Goal: Task Accomplishment & Management: Manage account settings

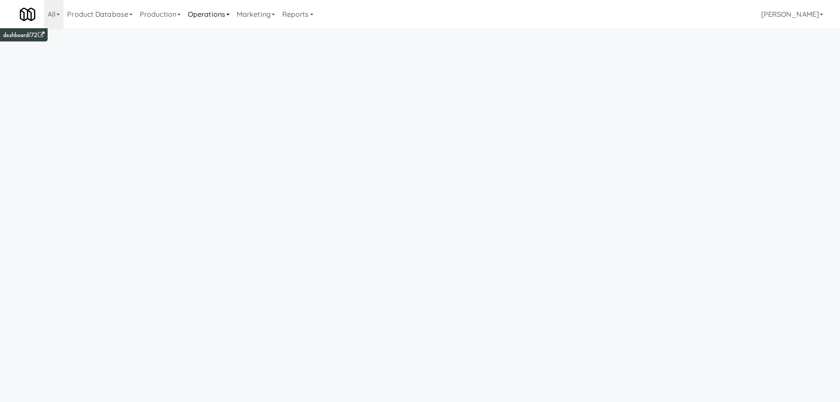
click at [214, 15] on link "Operations" at bounding box center [208, 14] width 49 height 28
click at [212, 179] on link "Vision Orders" at bounding box center [219, 183] width 71 height 16
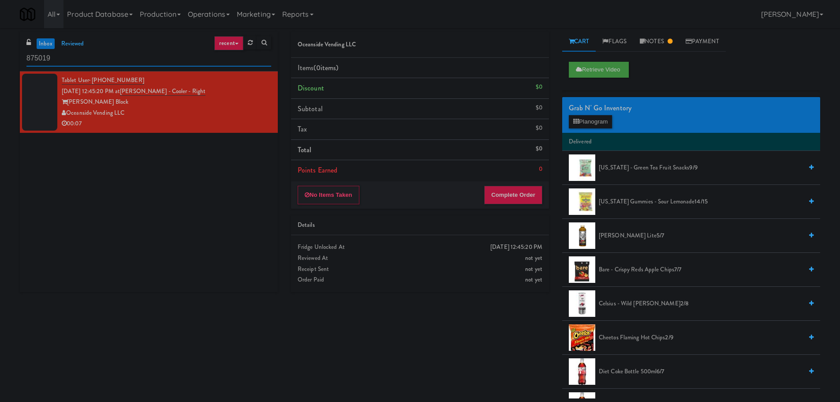
click at [78, 60] on input "875019" at bounding box center [148, 58] width 245 height 16
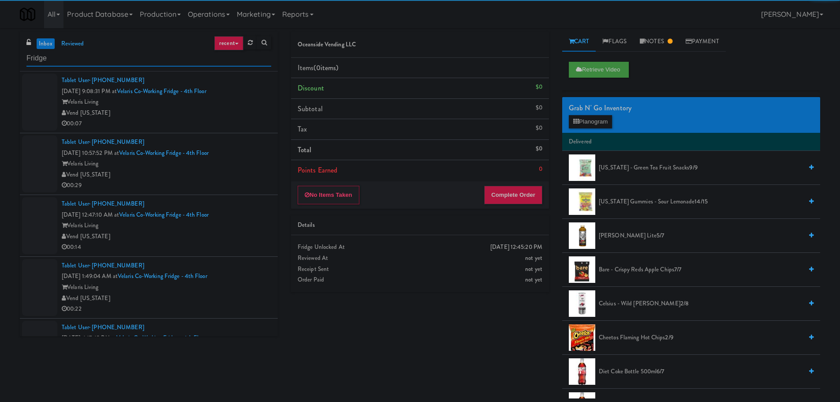
type input "Fridge"
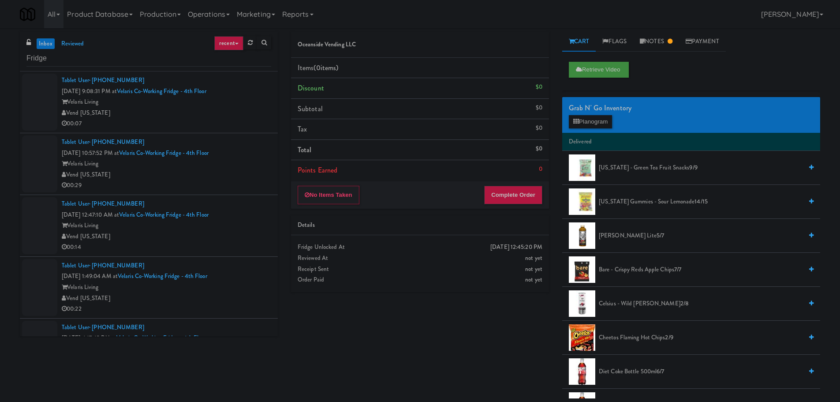
click at [232, 113] on div "Vend [US_STATE]" at bounding box center [166, 113] width 209 height 11
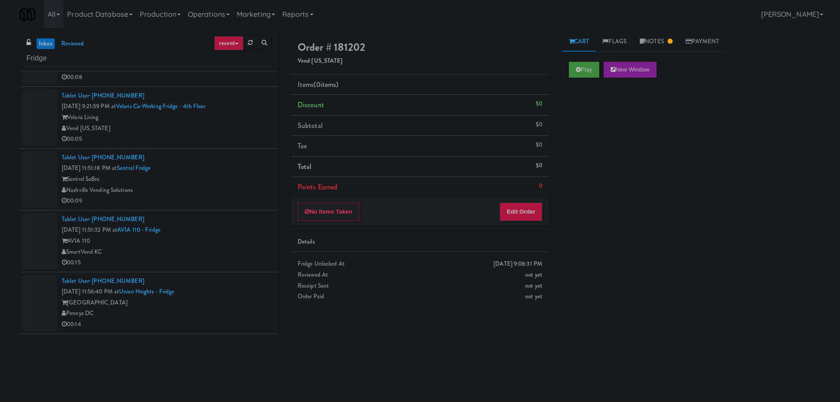
click at [247, 202] on div "00:09" at bounding box center [166, 200] width 209 height 11
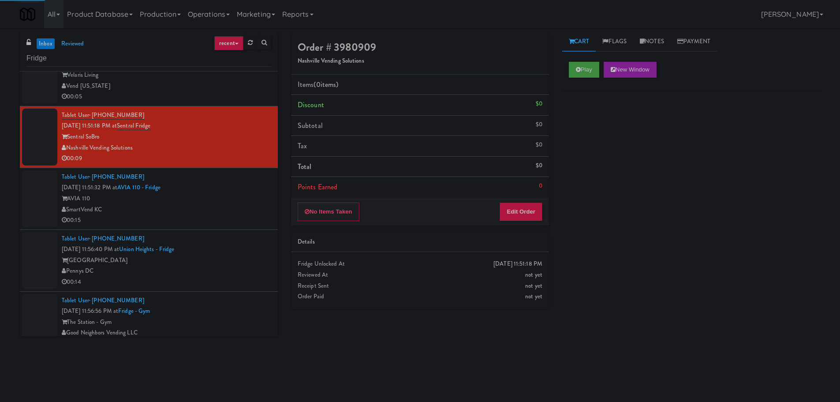
scroll to position [399, 0]
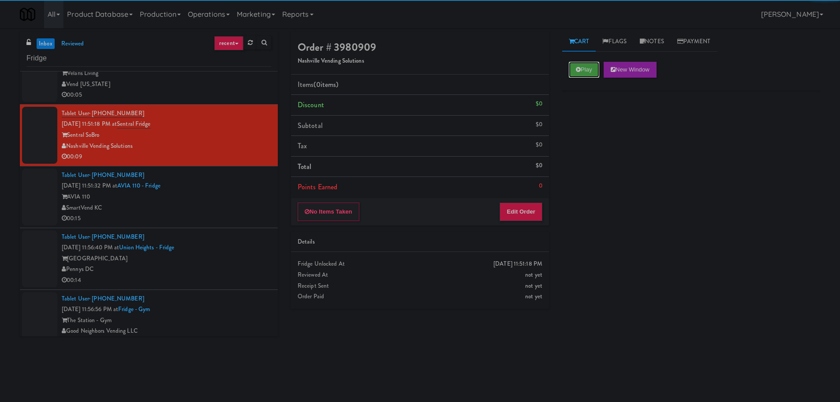
drag, startPoint x: 583, startPoint y: 71, endPoint x: 563, endPoint y: 95, distance: 31.0
click at [583, 71] on button "Play" at bounding box center [584, 70] width 30 height 16
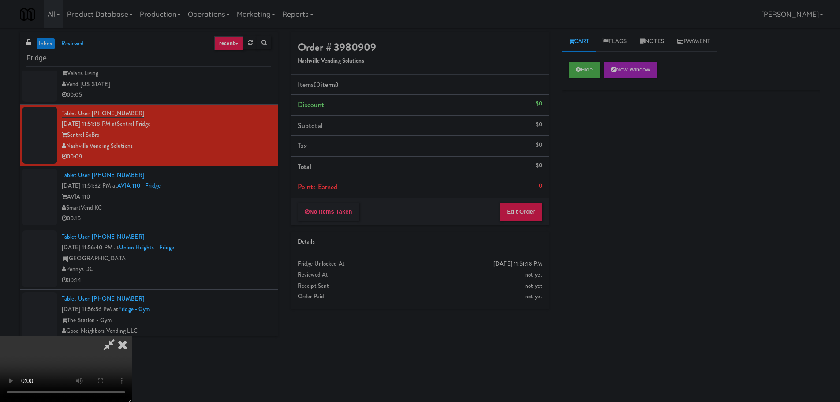
drag, startPoint x: 514, startPoint y: 192, endPoint x: 516, endPoint y: 201, distance: 9.0
click at [514, 193] on li "Points Earned 0" at bounding box center [420, 187] width 258 height 20
click at [516, 206] on button "Edit Order" at bounding box center [521, 211] width 43 height 19
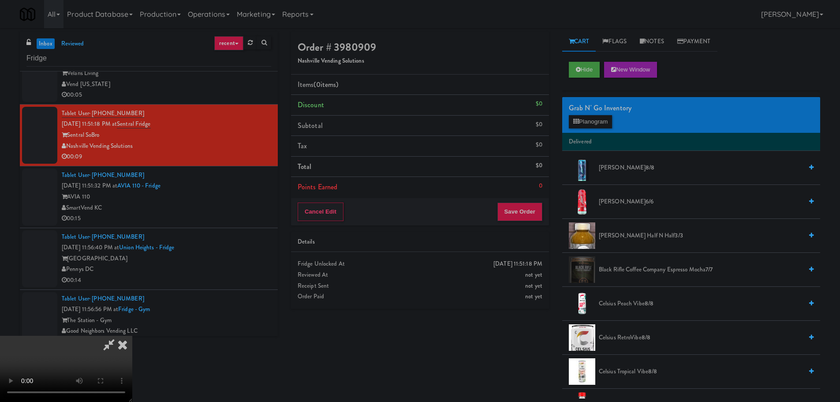
scroll to position [152, 0]
click at [132, 336] on video at bounding box center [66, 369] width 132 height 66
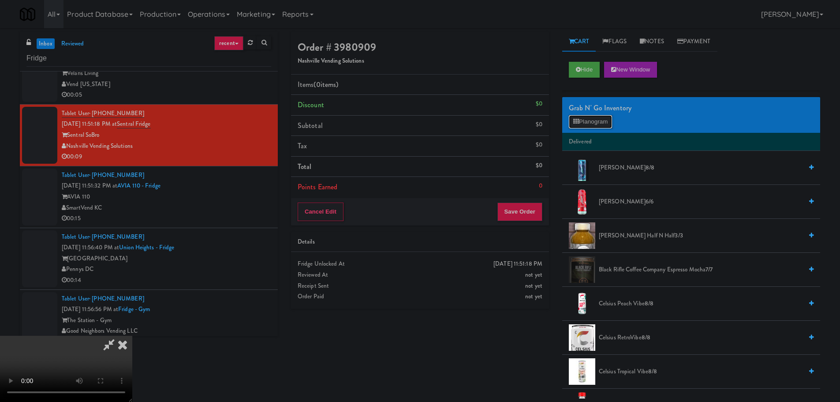
click at [591, 122] on button "Planogram" at bounding box center [590, 121] width 43 height 13
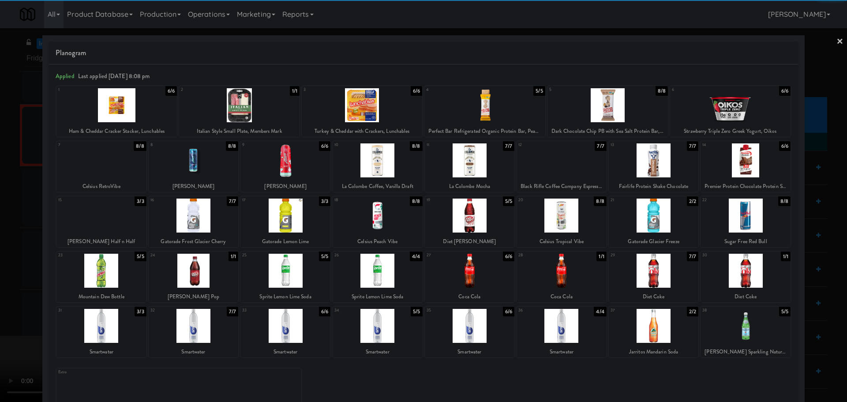
click at [290, 319] on div at bounding box center [285, 326] width 90 height 34
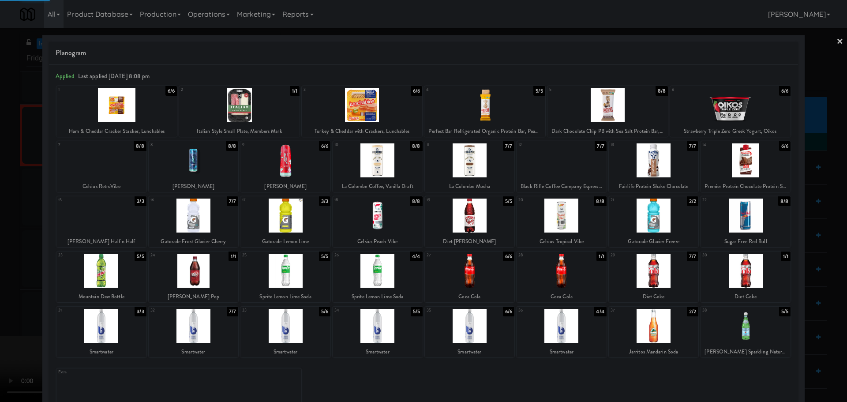
drag, startPoint x: 0, startPoint y: 314, endPoint x: 217, endPoint y: 260, distance: 223.1
click at [6, 312] on div at bounding box center [423, 201] width 847 height 402
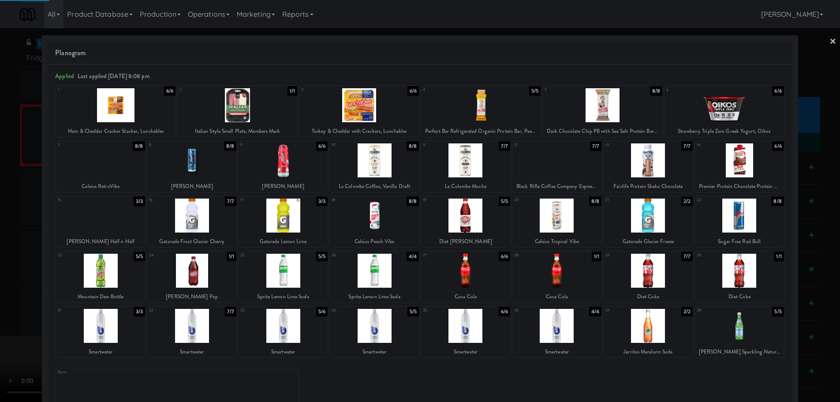
click at [132, 336] on video at bounding box center [66, 369] width 132 height 66
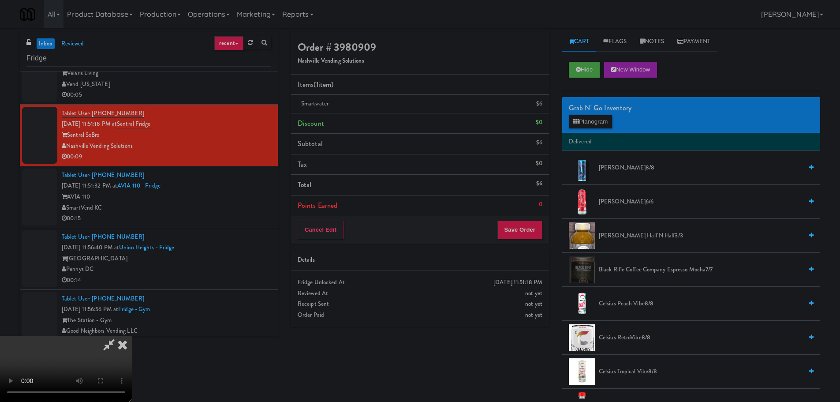
click at [132, 336] on video at bounding box center [66, 369] width 132 height 66
click at [583, 127] on button "Planogram" at bounding box center [590, 121] width 43 height 13
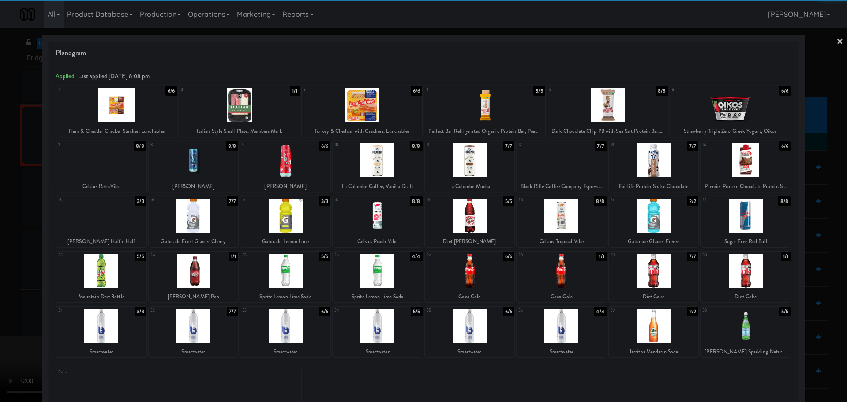
click at [297, 223] on div at bounding box center [285, 215] width 90 height 34
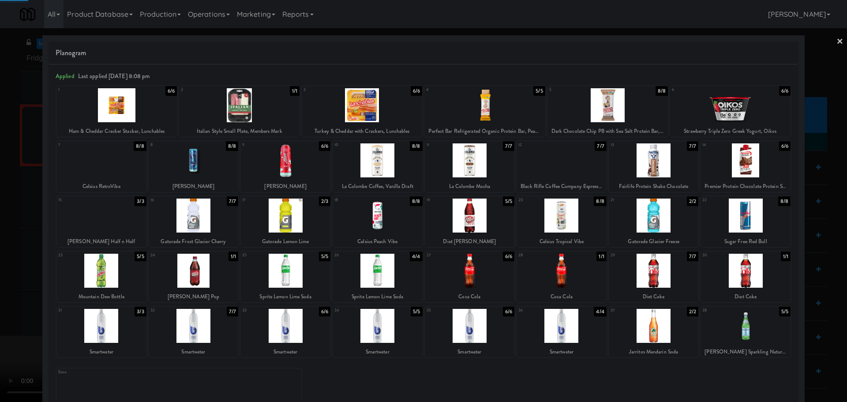
drag, startPoint x: 0, startPoint y: 274, endPoint x: 208, endPoint y: 242, distance: 210.3
click at [4, 274] on div at bounding box center [423, 201] width 847 height 402
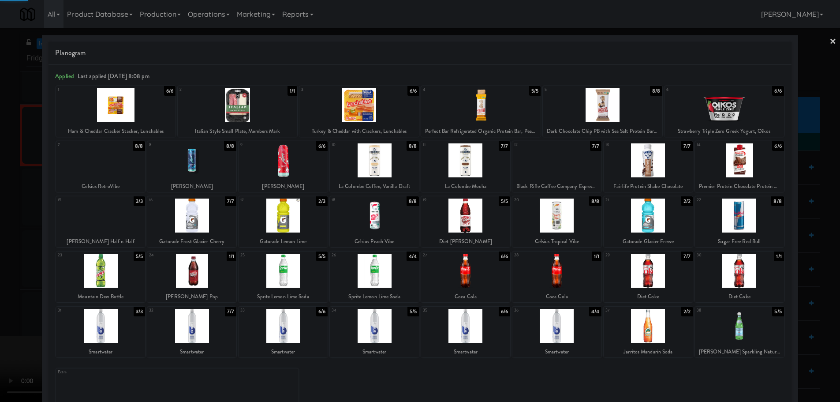
click at [132, 336] on video at bounding box center [66, 369] width 132 height 66
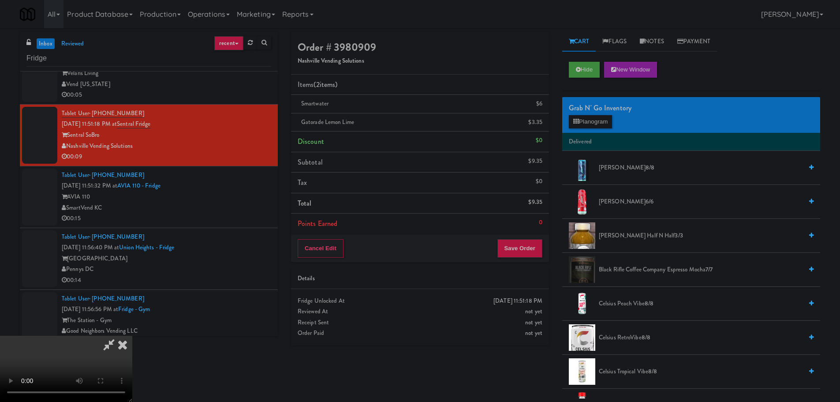
scroll to position [152, 0]
click at [529, 244] on button "Save Order" at bounding box center [519, 248] width 45 height 19
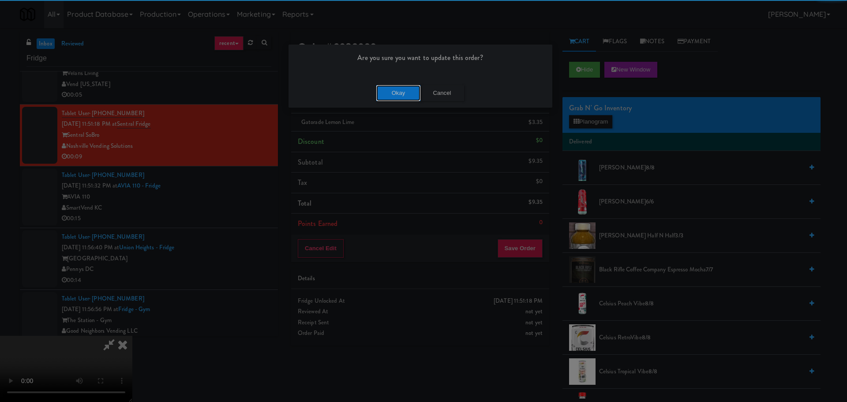
click at [400, 88] on button "Okay" at bounding box center [398, 93] width 44 height 16
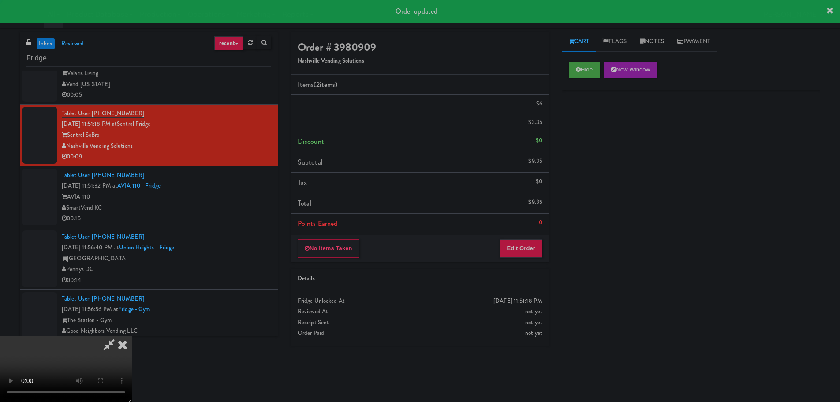
scroll to position [0, 0]
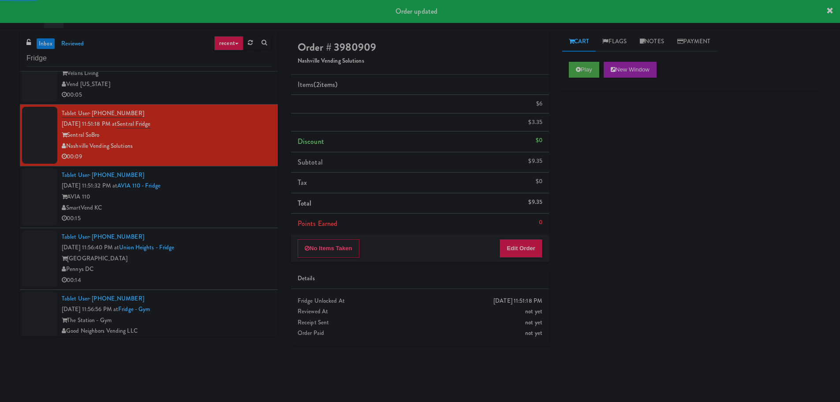
click at [250, 192] on div "AVIA 110" at bounding box center [166, 196] width 209 height 11
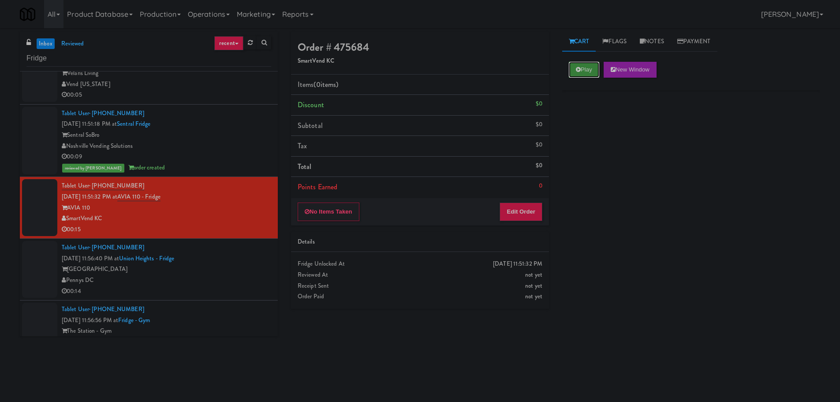
click at [576, 71] on icon at bounding box center [578, 70] width 5 height 6
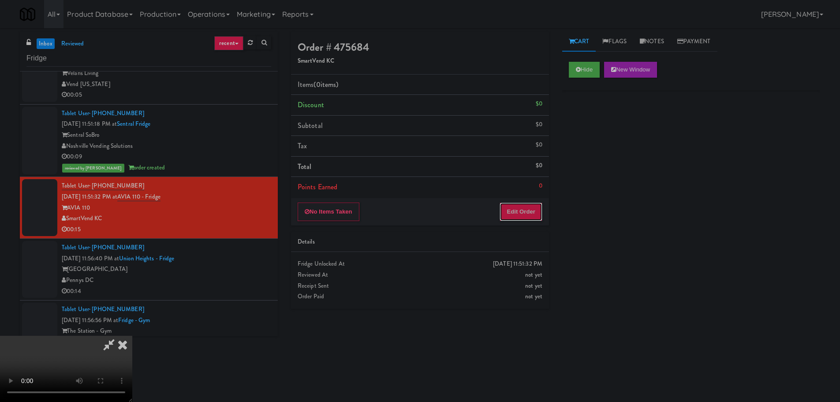
click at [512, 215] on button "Edit Order" at bounding box center [521, 211] width 43 height 19
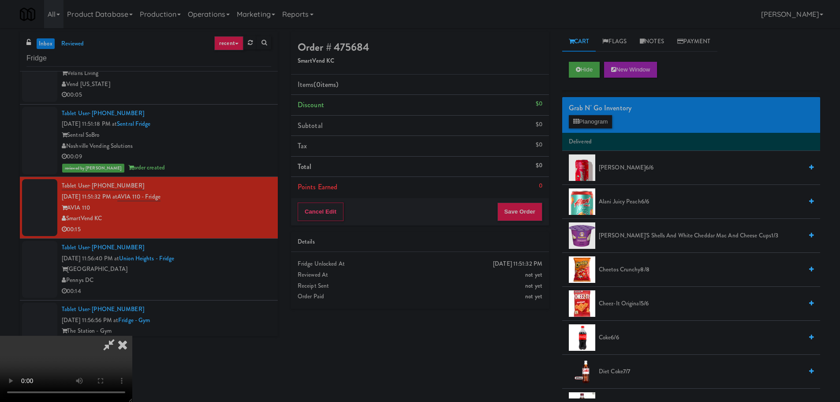
click at [132, 336] on video at bounding box center [66, 369] width 132 height 66
click at [589, 111] on div "Grab N' Go Inventory" at bounding box center [691, 107] width 245 height 13
click at [592, 118] on button "Planogram" at bounding box center [590, 121] width 43 height 13
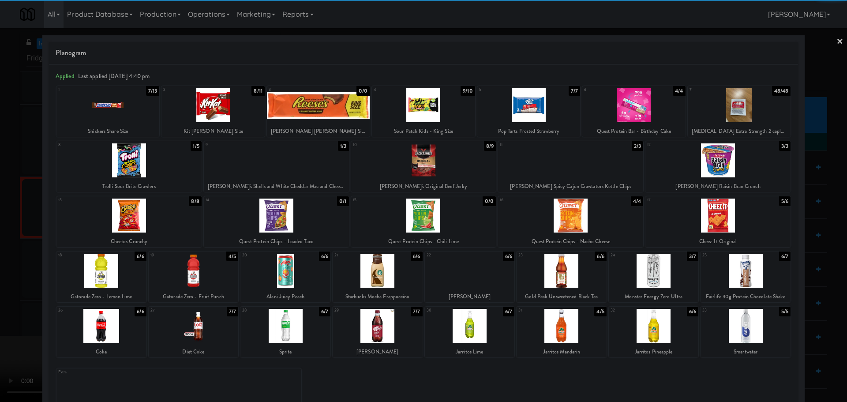
click at [219, 116] on div at bounding box center [212, 105] width 103 height 34
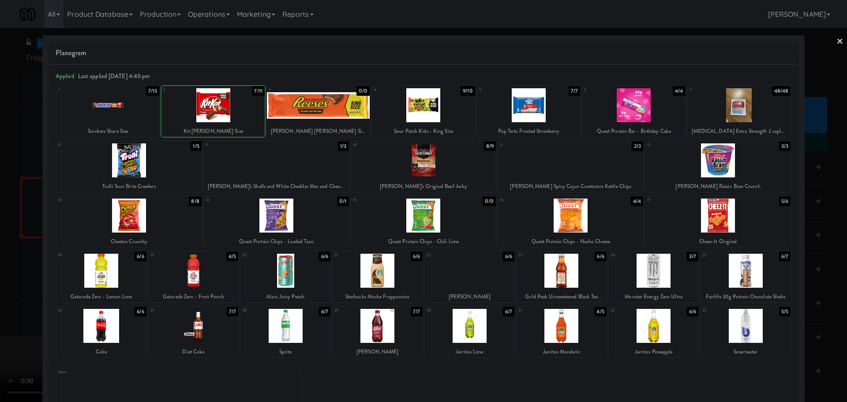
click at [0, 206] on div at bounding box center [423, 201] width 847 height 402
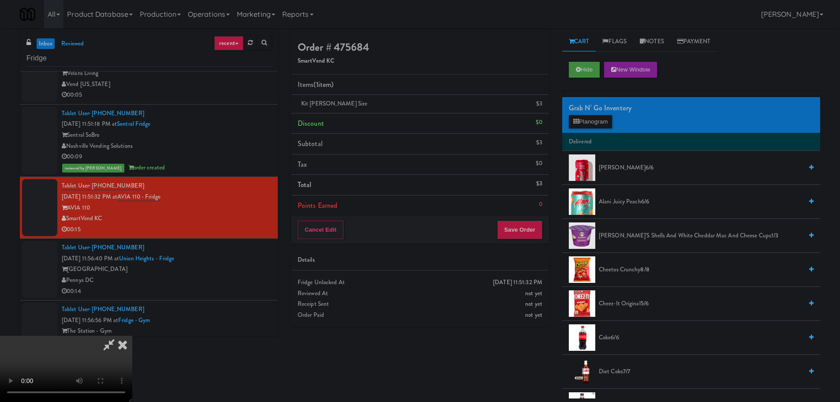
click at [132, 336] on video at bounding box center [66, 369] width 132 height 66
click at [517, 239] on button "Save Order" at bounding box center [519, 230] width 45 height 19
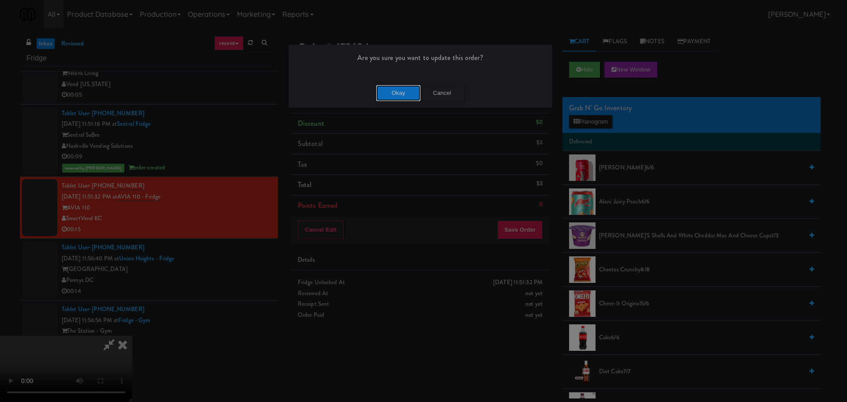
click at [389, 89] on button "Okay" at bounding box center [398, 93] width 44 height 16
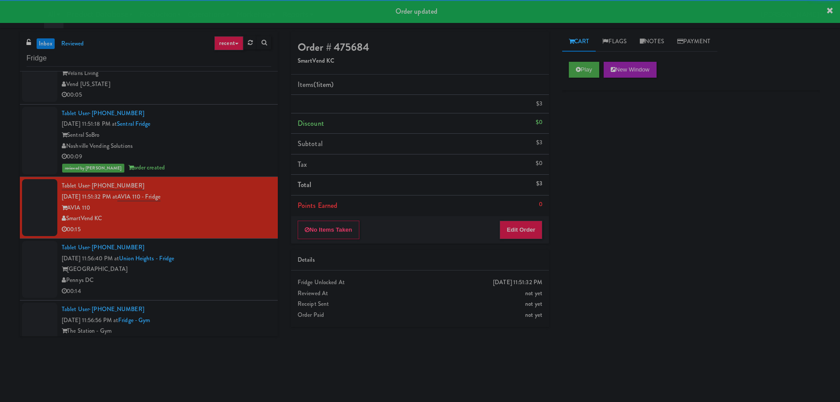
click at [234, 262] on div "Tablet User · (914) 860-5450 [DATE] 11:56:40 PM at [GEOGRAPHIC_DATA] - [GEOGRAP…" at bounding box center [166, 269] width 209 height 54
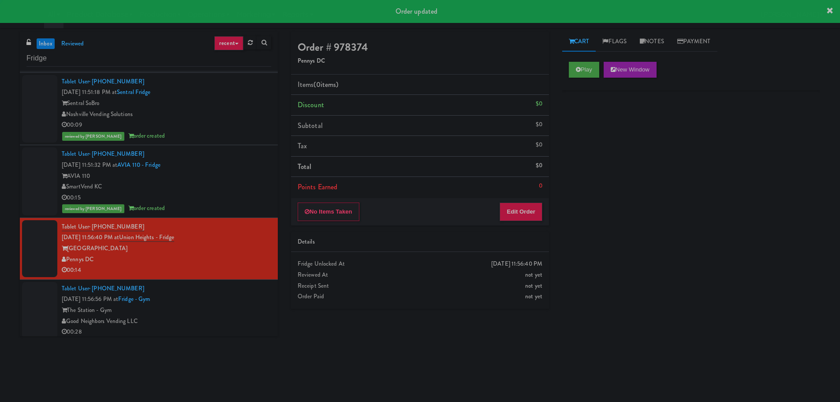
scroll to position [576, 0]
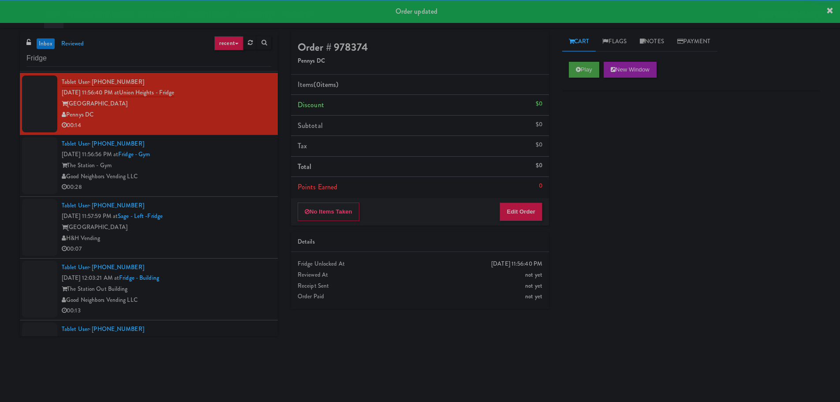
click at [574, 80] on div "Play New Window" at bounding box center [691, 72] width 258 height 35
click at [577, 78] on div "Play New Window" at bounding box center [691, 72] width 258 height 35
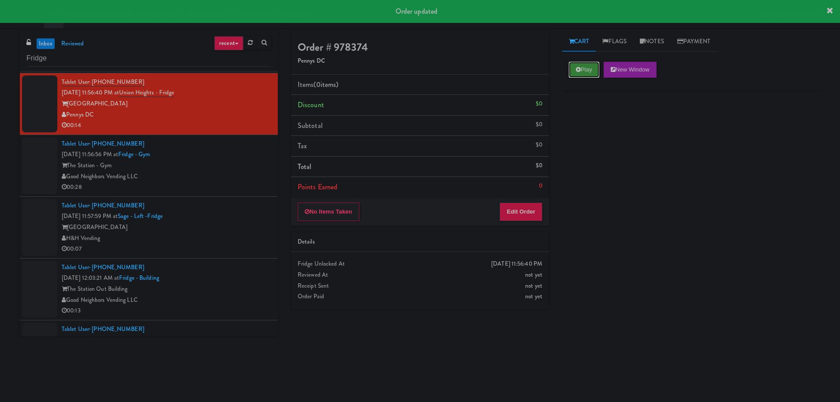
click at [580, 67] on icon at bounding box center [578, 70] width 5 height 6
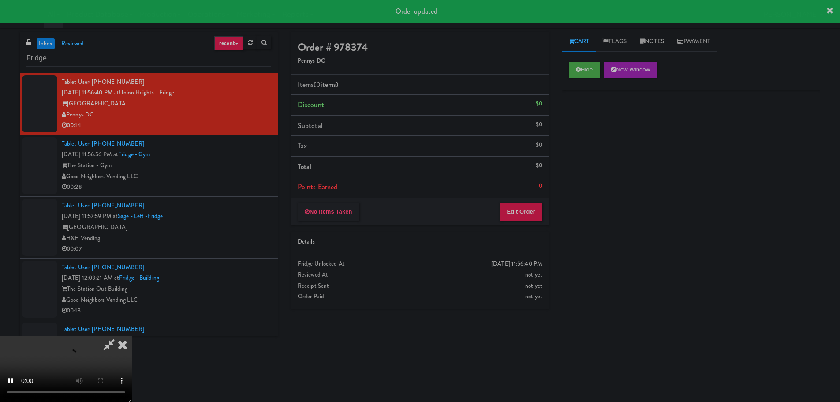
click at [512, 258] on div "[DATE] 11:56:40 PM" at bounding box center [516, 263] width 51 height 11
click at [524, 225] on div "Order # 978374 Pennys DC Items (0 items ) Discount $0 Subtotal $0 Tax $0 Total …" at bounding box center [419, 174] width 271 height 284
click at [526, 217] on button "Edit Order" at bounding box center [521, 211] width 43 height 19
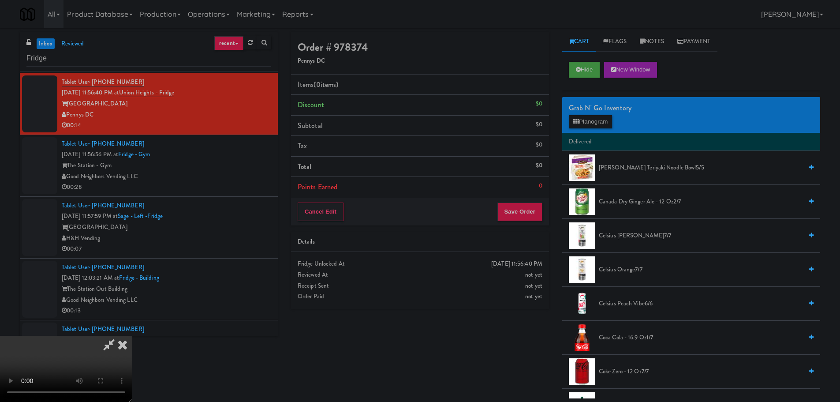
scroll to position [152, 0]
click at [132, 336] on video at bounding box center [66, 369] width 132 height 66
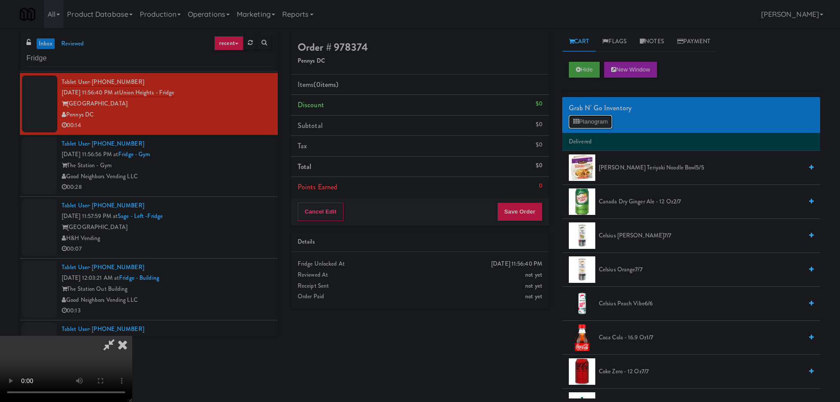
click at [586, 124] on button "Planogram" at bounding box center [590, 121] width 43 height 13
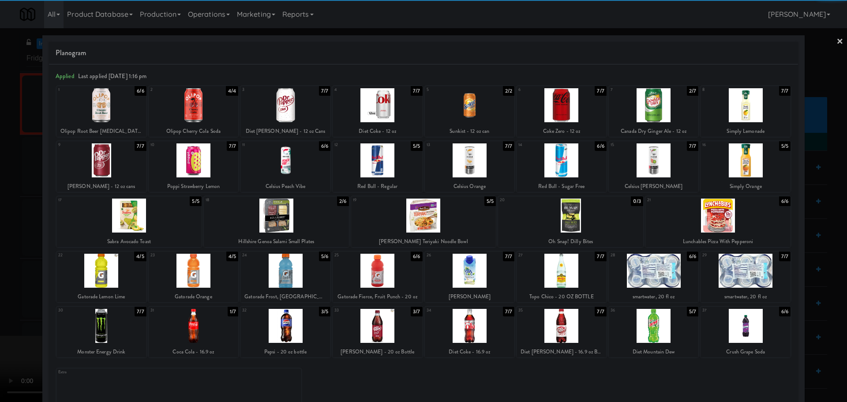
click at [195, 175] on div at bounding box center [194, 160] width 90 height 34
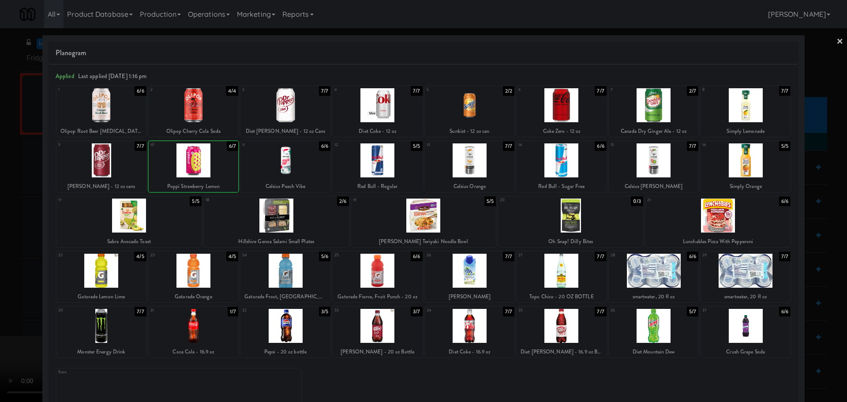
click at [0, 206] on div at bounding box center [423, 201] width 847 height 402
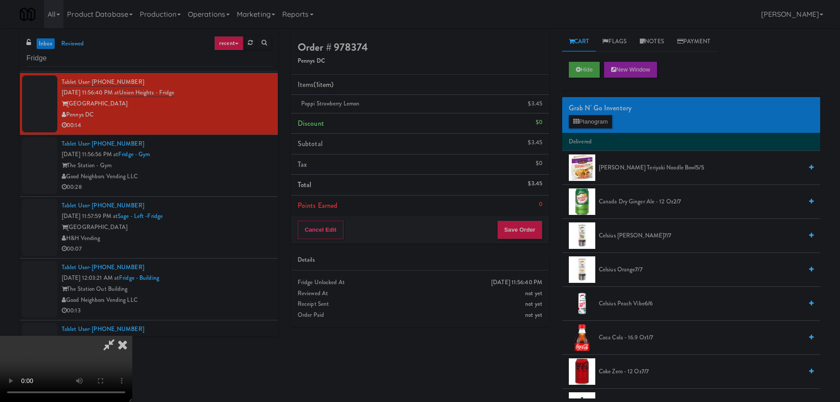
drag, startPoint x: 164, startPoint y: 347, endPoint x: 173, endPoint y: 341, distance: 10.7
click at [132, 347] on video at bounding box center [66, 369] width 132 height 66
click at [132, 336] on video at bounding box center [66, 369] width 132 height 66
click at [546, 104] on li "Poppi Strawberry Lemon $3.45" at bounding box center [420, 104] width 258 height 19
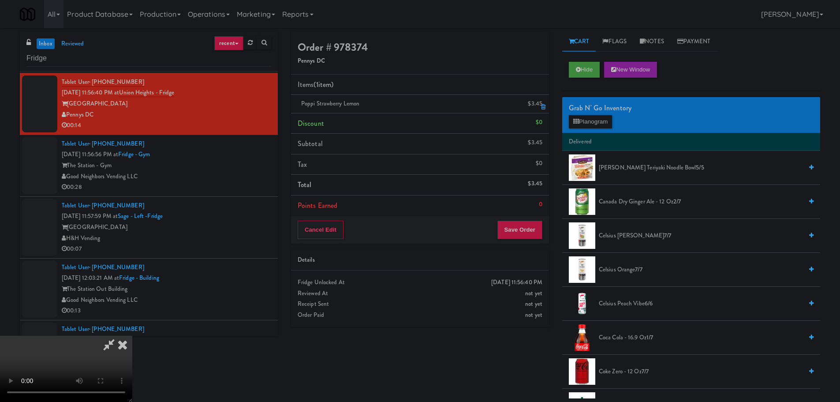
click at [542, 104] on icon at bounding box center [543, 107] width 4 height 6
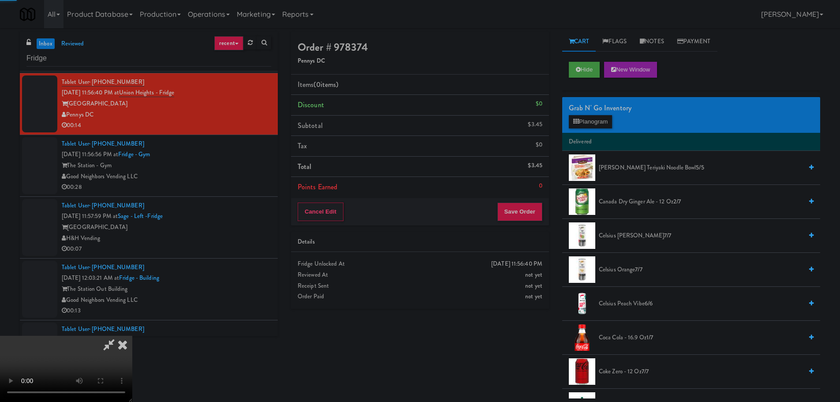
click at [132, 336] on video at bounding box center [66, 369] width 132 height 66
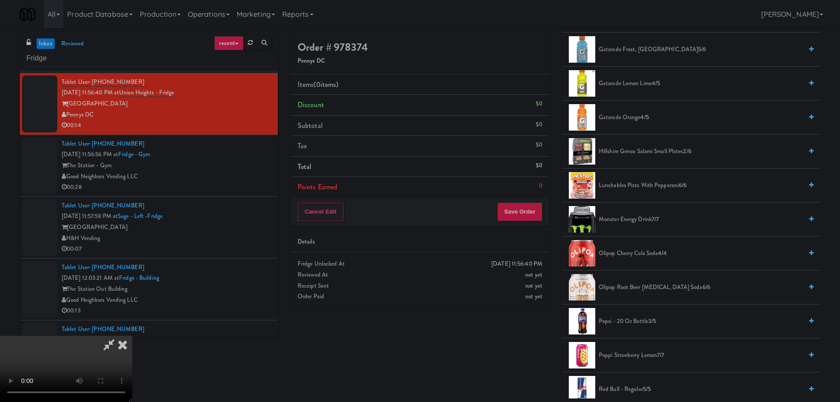
scroll to position [838, 0]
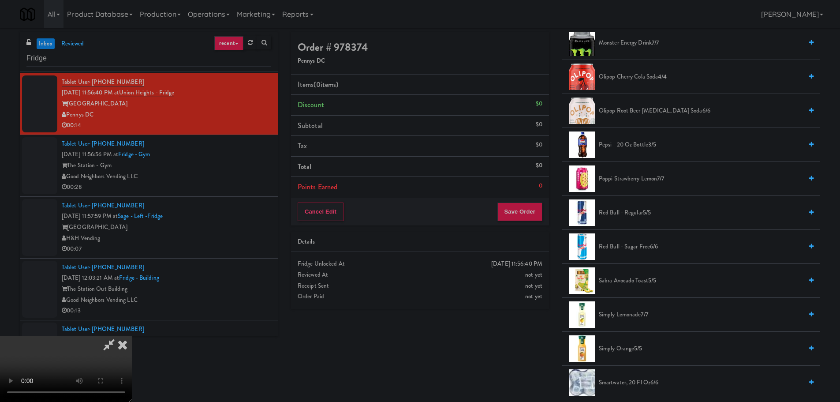
click at [644, 178] on span "Poppi Strawberry Lemon 7/7" at bounding box center [701, 178] width 204 height 11
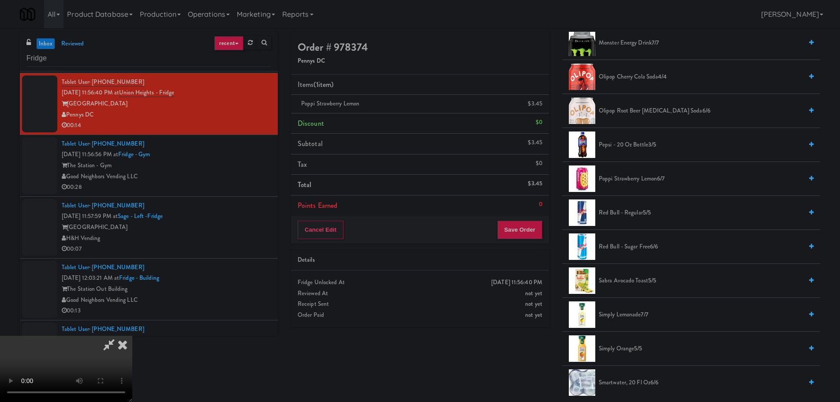
click at [132, 336] on video at bounding box center [66, 369] width 132 height 66
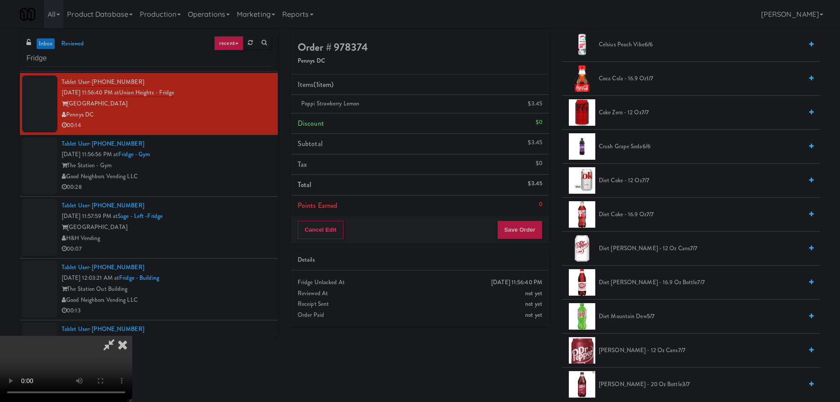
scroll to position [0, 0]
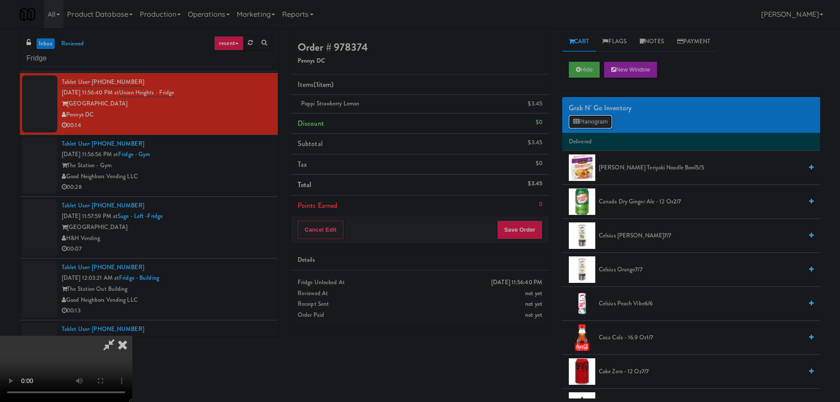
click at [603, 120] on button "Planogram" at bounding box center [590, 121] width 43 height 13
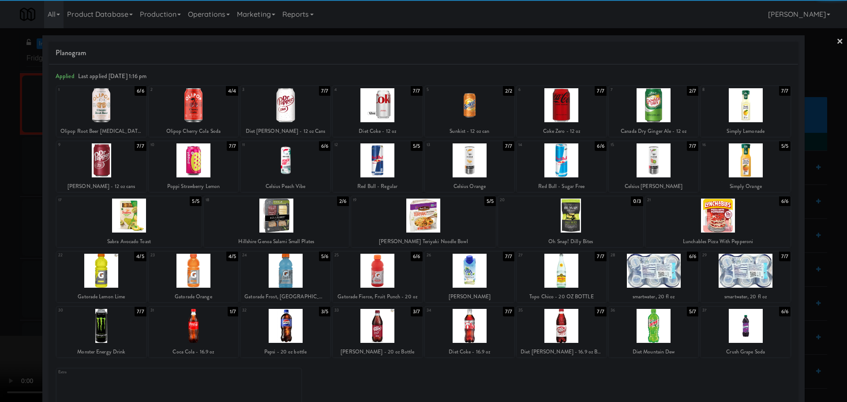
click at [643, 328] on div at bounding box center [654, 326] width 90 height 34
click at [0, 238] on div at bounding box center [423, 201] width 847 height 402
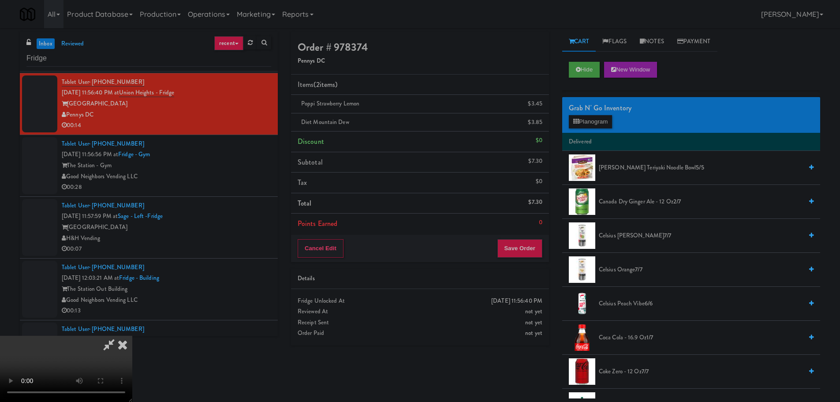
click at [132, 336] on video at bounding box center [66, 369] width 132 height 66
drag, startPoint x: 377, startPoint y: 279, endPoint x: 365, endPoint y: 336, distance: 58.1
click at [132, 336] on video at bounding box center [66, 369] width 132 height 66
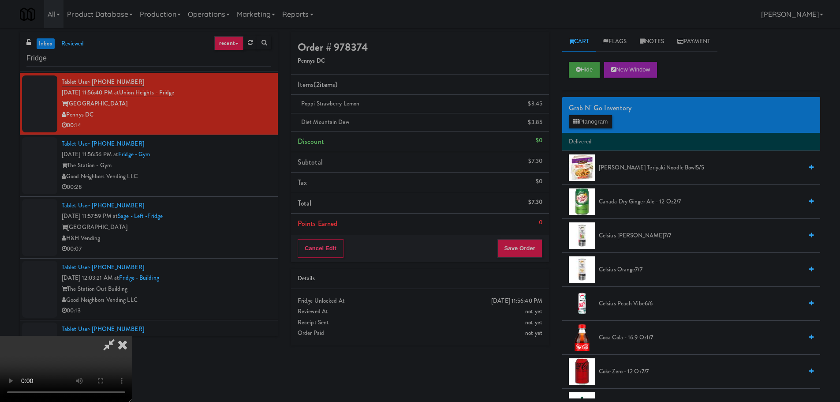
click at [132, 344] on video at bounding box center [66, 369] width 132 height 66
click at [132, 336] on video at bounding box center [66, 369] width 132 height 66
click at [524, 249] on button "Save Order" at bounding box center [519, 248] width 45 height 19
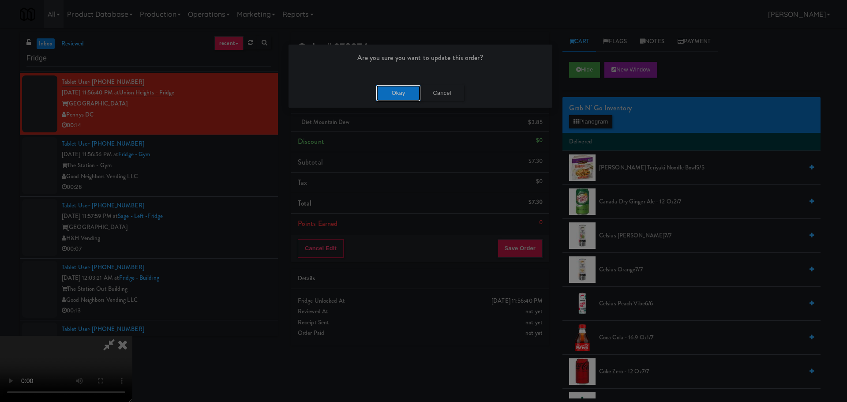
click at [399, 98] on button "Okay" at bounding box center [398, 93] width 44 height 16
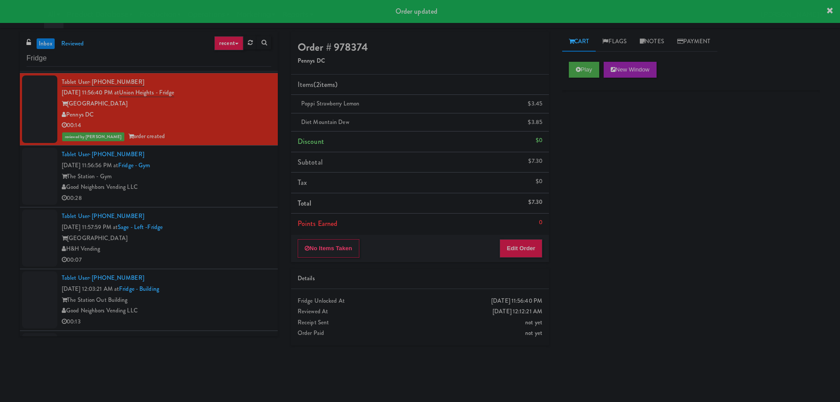
click at [215, 198] on div "00:28" at bounding box center [166, 198] width 209 height 11
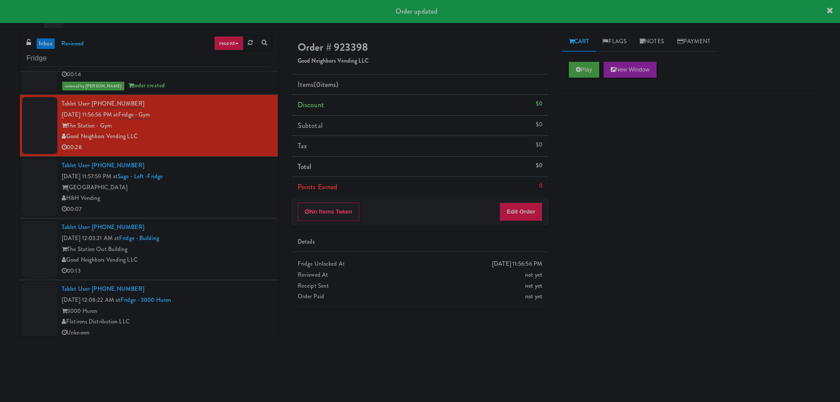
scroll to position [632, 0]
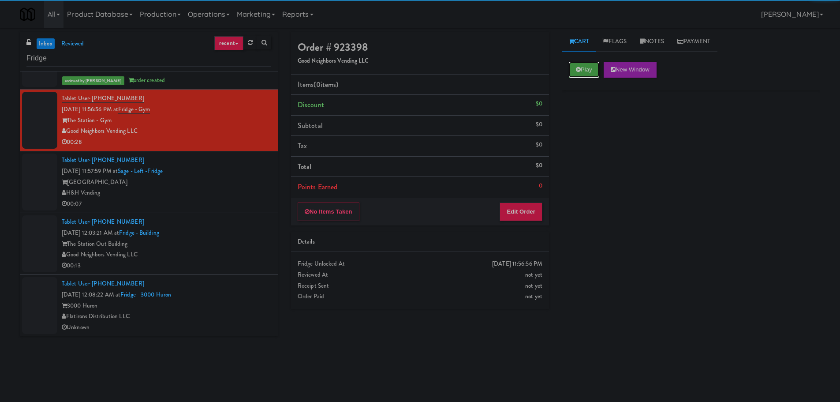
drag, startPoint x: 592, startPoint y: 70, endPoint x: 568, endPoint y: 109, distance: 46.1
click at [591, 70] on button "Play" at bounding box center [584, 70] width 30 height 16
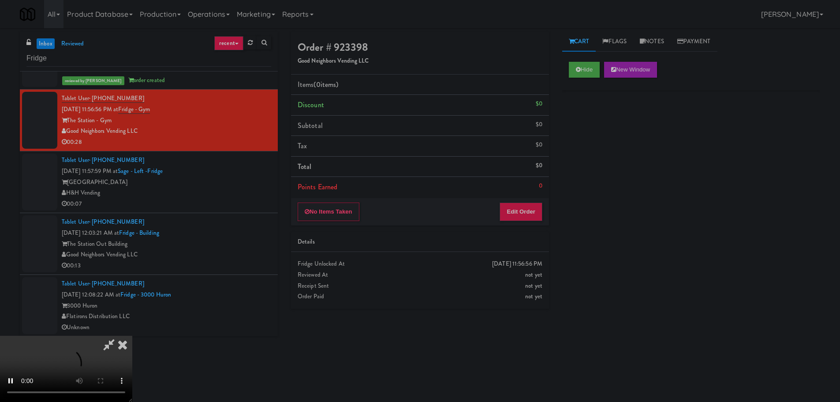
drag, startPoint x: 522, startPoint y: 172, endPoint x: 504, endPoint y: 196, distance: 29.3
click at [521, 173] on li "Total $0" at bounding box center [420, 167] width 258 height 21
click at [505, 201] on div "No Items Taken Edit Order" at bounding box center [420, 211] width 258 height 27
click at [506, 207] on button "Edit Order" at bounding box center [521, 211] width 43 height 19
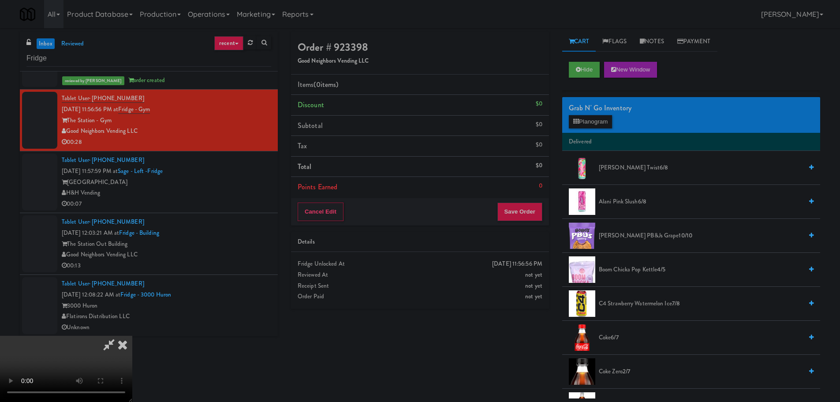
click at [132, 336] on video at bounding box center [66, 369] width 132 height 66
drag, startPoint x: 427, startPoint y: 215, endPoint x: 362, endPoint y: 226, distance: 66.2
click at [132, 336] on video at bounding box center [66, 369] width 132 height 66
drag, startPoint x: 324, startPoint y: 229, endPoint x: 404, endPoint y: 220, distance: 79.9
click at [132, 336] on video at bounding box center [66, 369] width 132 height 66
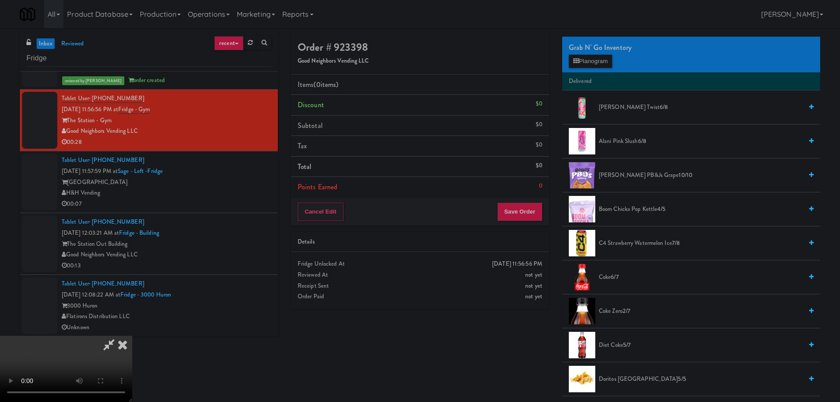
scroll to position [44, 0]
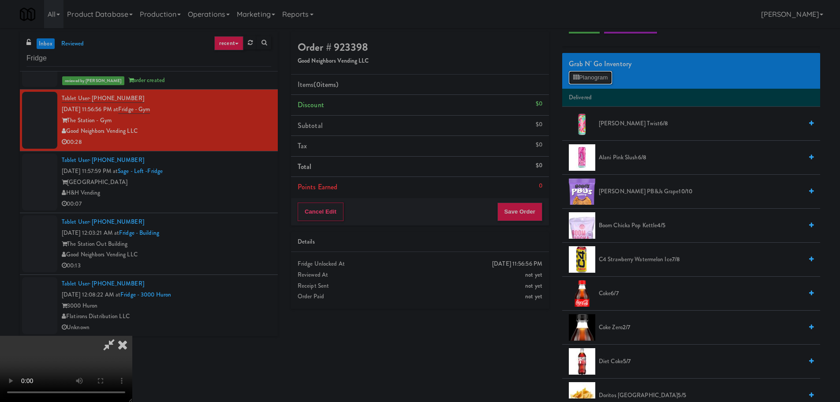
click at [600, 78] on button "Planogram" at bounding box center [590, 77] width 43 height 13
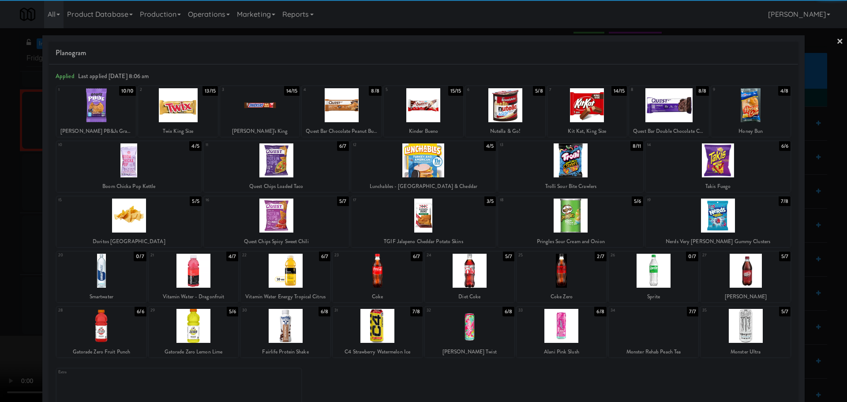
click at [758, 269] on div at bounding box center [745, 271] width 90 height 34
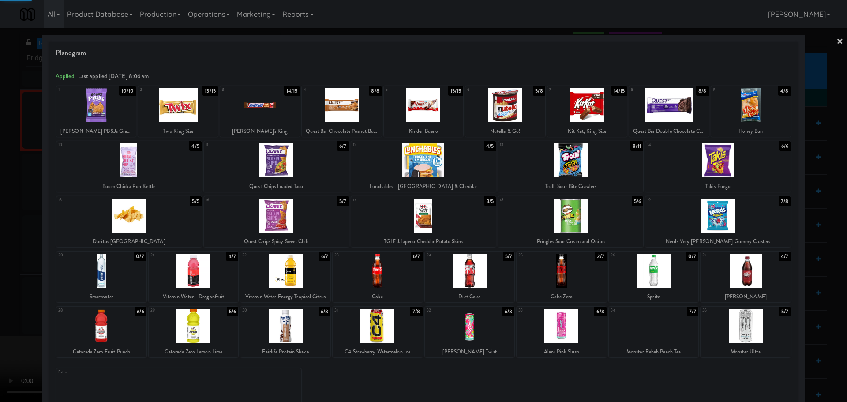
click at [1, 164] on div at bounding box center [423, 201] width 847 height 402
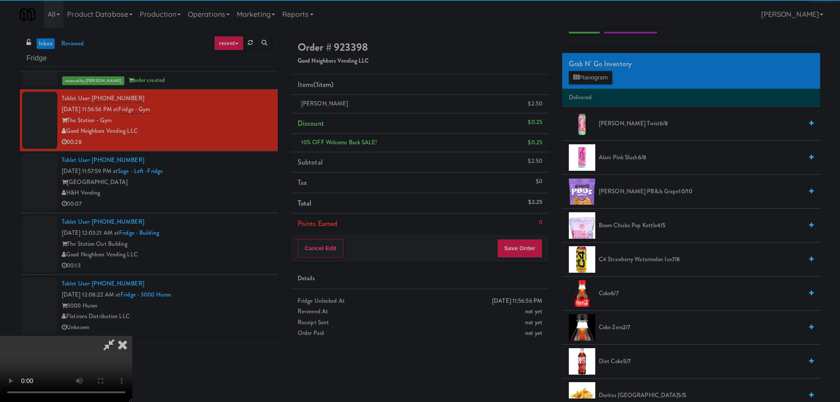
drag, startPoint x: 414, startPoint y: 147, endPoint x: 418, endPoint y: 150, distance: 5.0
click at [132, 336] on video at bounding box center [66, 369] width 132 height 66
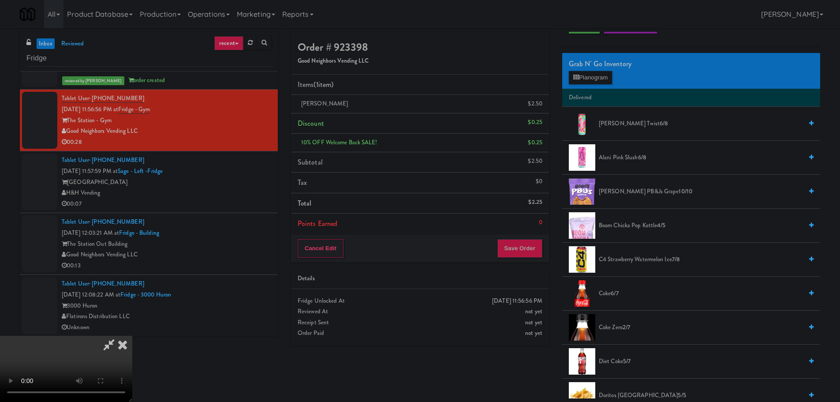
drag, startPoint x: 436, startPoint y: 255, endPoint x: 531, endPoint y: 257, distance: 95.3
click at [132, 336] on video at bounding box center [66, 369] width 132 height 66
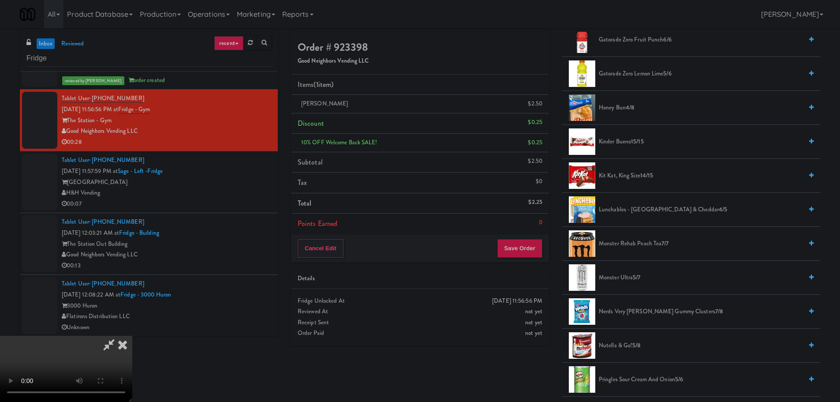
scroll to position [529, 0]
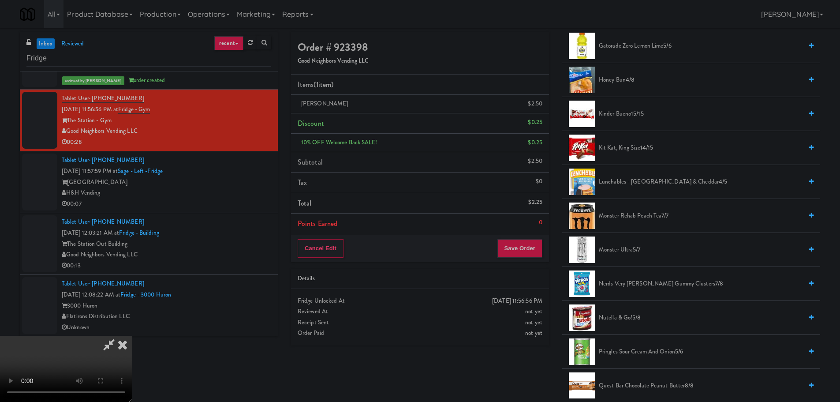
click at [623, 323] on li "Nutella & Go! 5/8" at bounding box center [691, 318] width 258 height 34
click at [632, 319] on span "Nutella & Go! 5/8" at bounding box center [701, 317] width 204 height 11
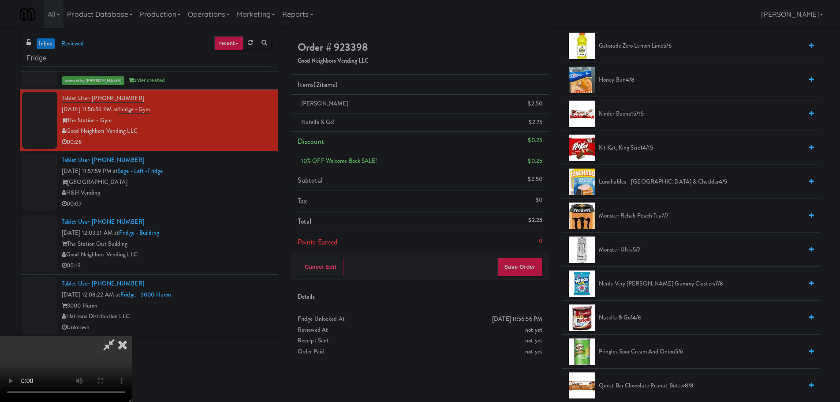
click at [132, 336] on video at bounding box center [66, 369] width 132 height 66
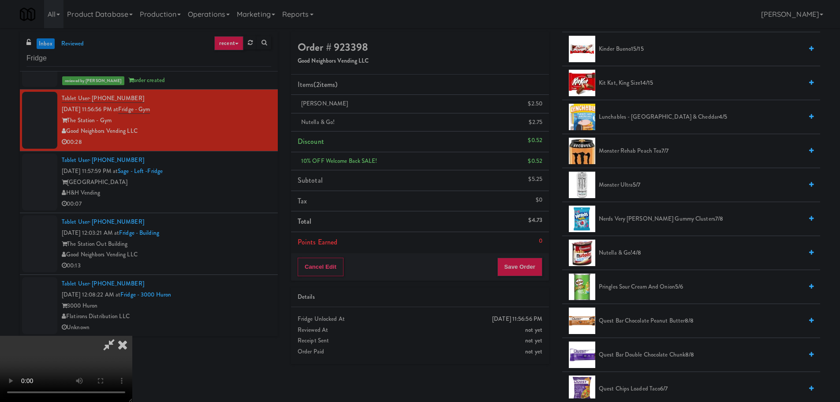
scroll to position [617, 0]
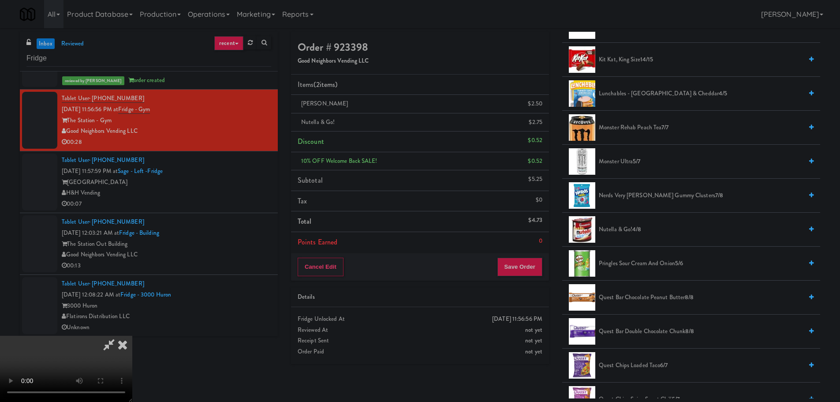
click at [638, 193] on span "Nerds Very [PERSON_NAME] Gummy Clusters 7/8" at bounding box center [701, 195] width 204 height 11
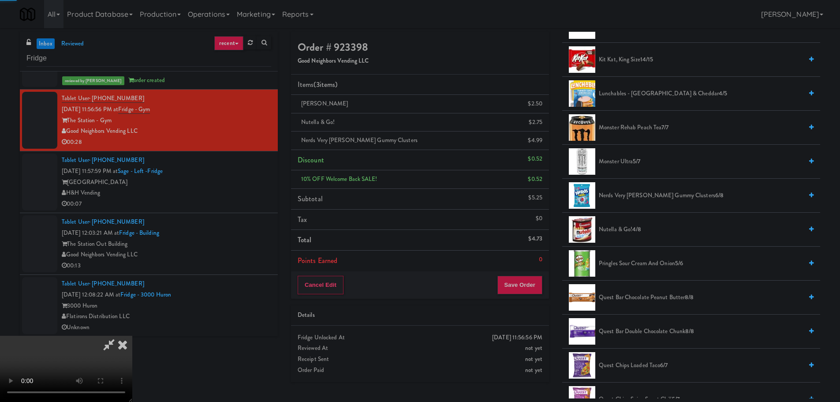
click at [132, 336] on video at bounding box center [66, 369] width 132 height 66
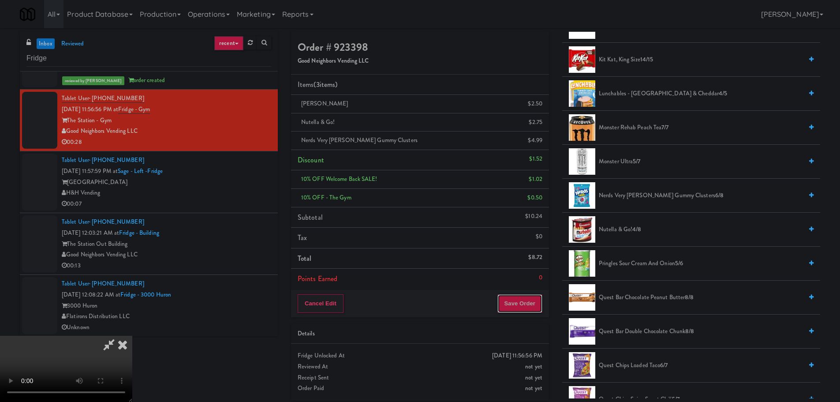
click at [533, 308] on button "Save Order" at bounding box center [519, 303] width 45 height 19
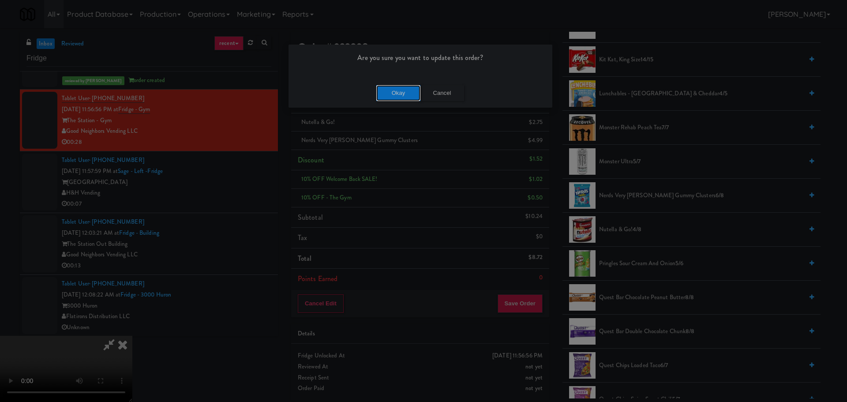
click at [407, 92] on button "Okay" at bounding box center [398, 93] width 44 height 16
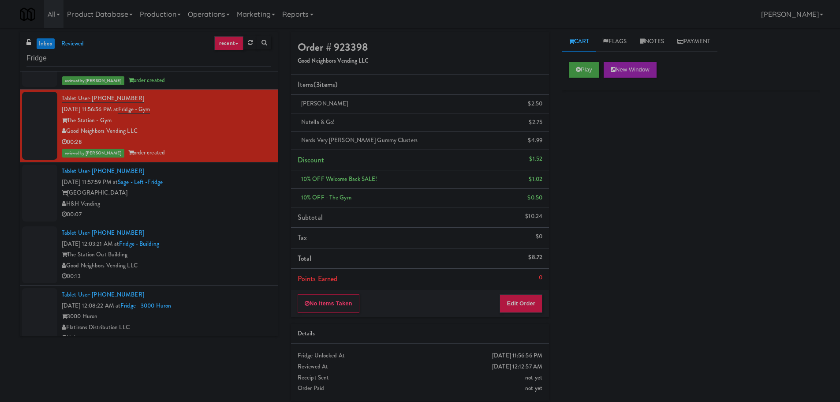
scroll to position [0, 0]
click at [235, 192] on div "[GEOGRAPHIC_DATA]" at bounding box center [166, 192] width 209 height 11
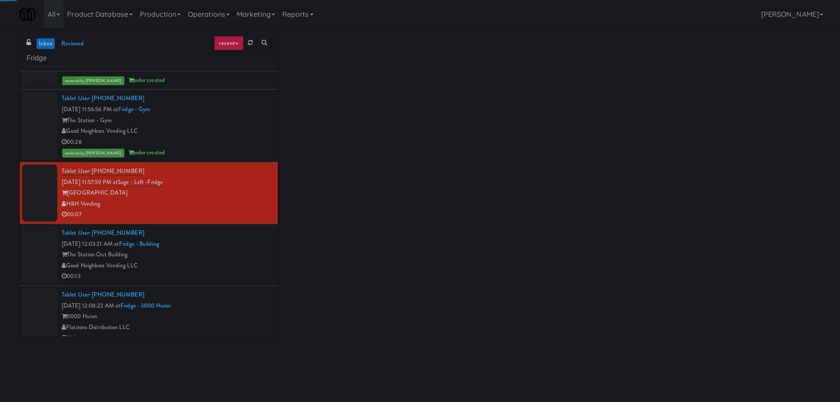
scroll to position [643, 0]
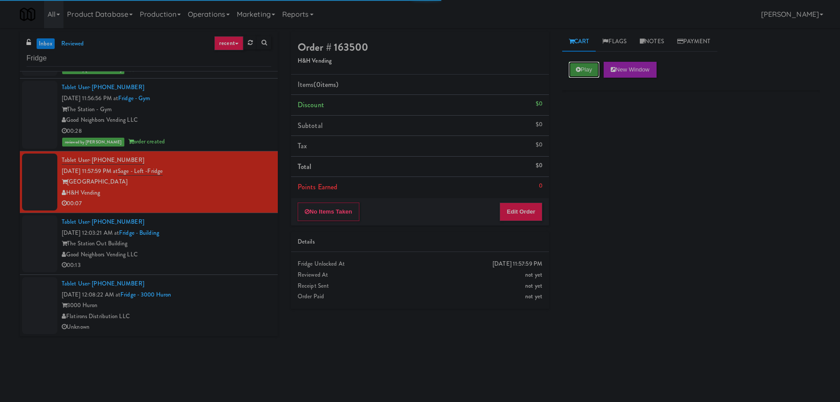
click at [582, 68] on button "Play" at bounding box center [584, 70] width 30 height 16
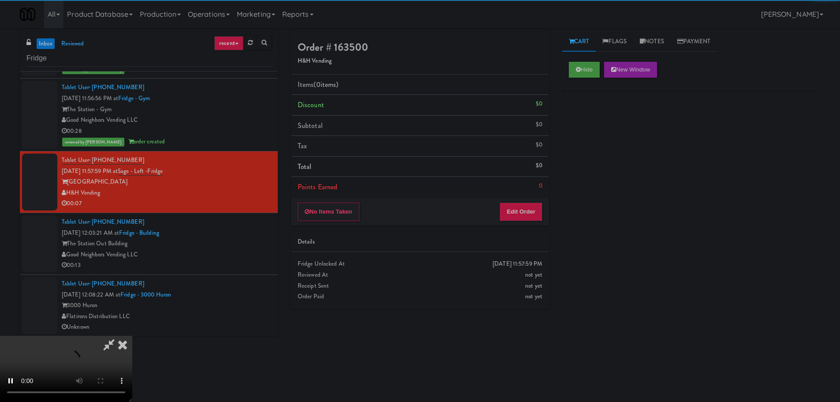
click at [539, 195] on li "Points Earned 0" at bounding box center [420, 187] width 258 height 20
click at [534, 217] on button "Edit Order" at bounding box center [521, 211] width 43 height 19
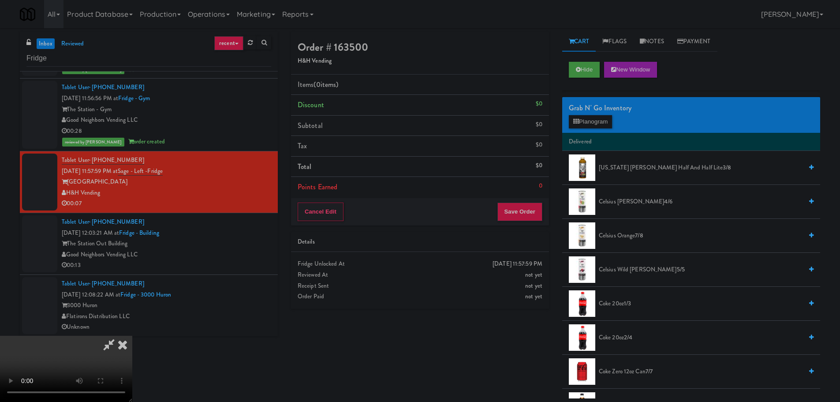
click at [132, 336] on video at bounding box center [66, 369] width 132 height 66
click at [591, 122] on button "Planogram" at bounding box center [590, 121] width 43 height 13
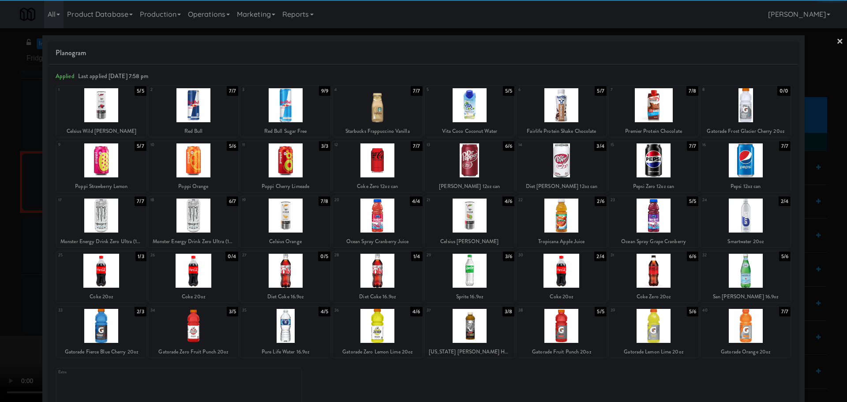
click at [555, 280] on div at bounding box center [561, 271] width 90 height 34
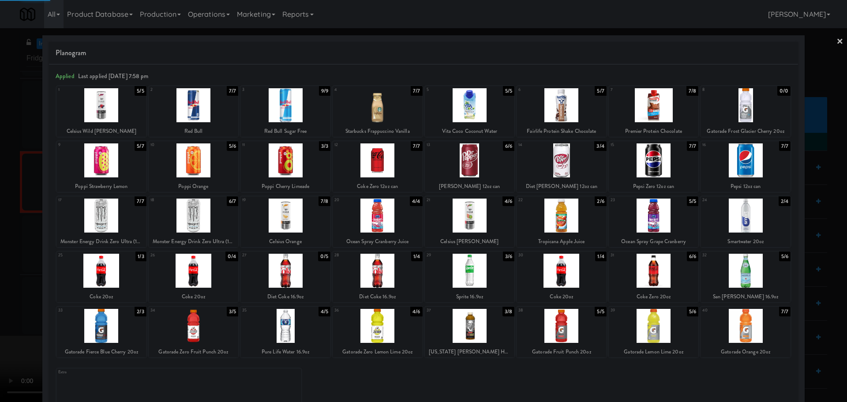
drag, startPoint x: 2, startPoint y: 281, endPoint x: 89, endPoint y: 255, distance: 91.0
click at [3, 281] on div at bounding box center [423, 201] width 847 height 402
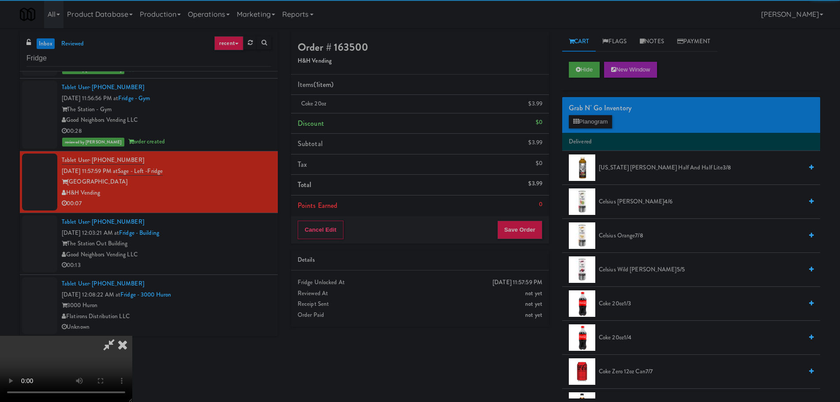
drag, startPoint x: 229, startPoint y: 231, endPoint x: 256, endPoint y: 229, distance: 26.5
click at [132, 336] on video at bounding box center [66, 369] width 132 height 66
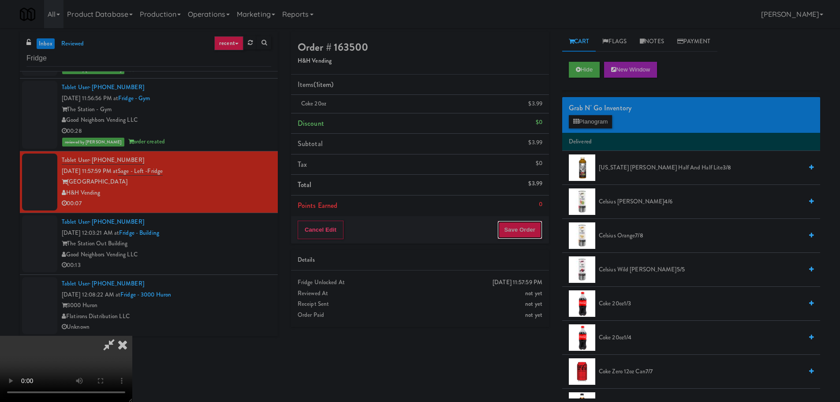
click at [517, 225] on button "Save Order" at bounding box center [519, 230] width 45 height 19
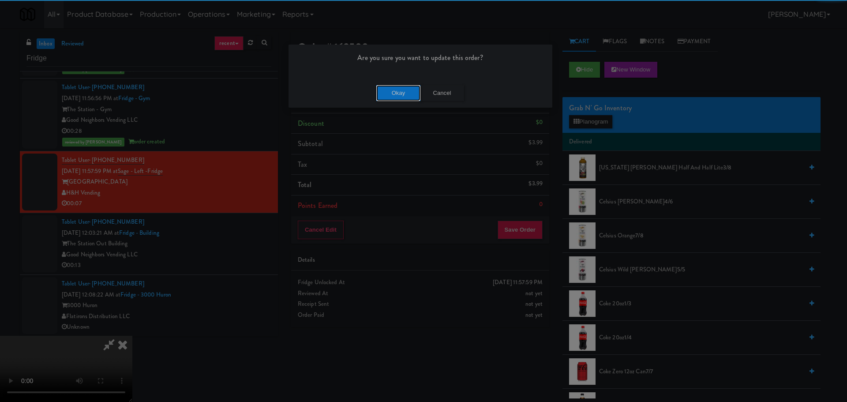
click at [395, 89] on button "Okay" at bounding box center [398, 93] width 44 height 16
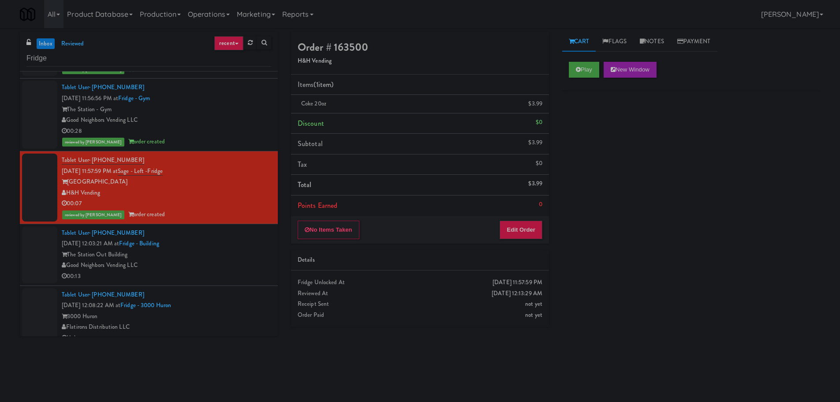
click at [229, 252] on div "The Station Out Building" at bounding box center [166, 254] width 209 height 11
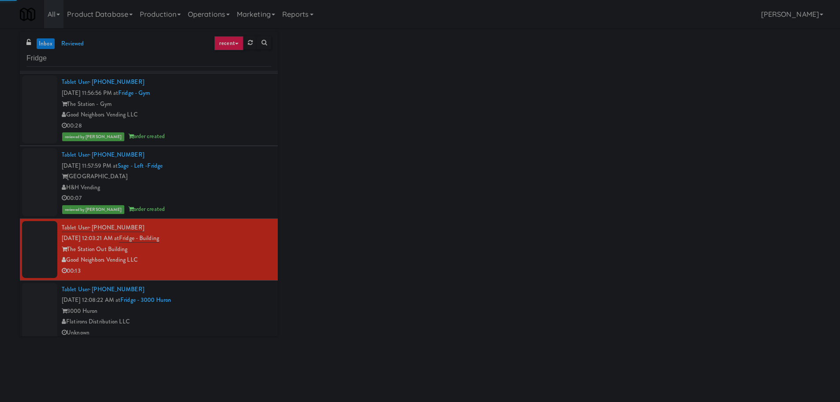
scroll to position [654, 0]
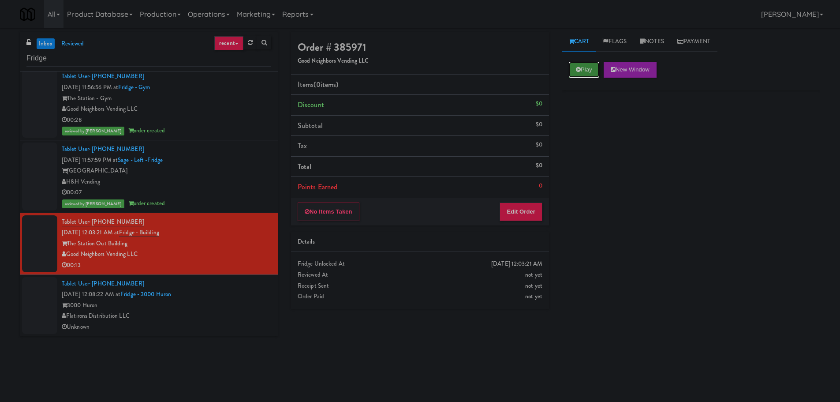
click at [580, 66] on button "Play" at bounding box center [584, 70] width 30 height 16
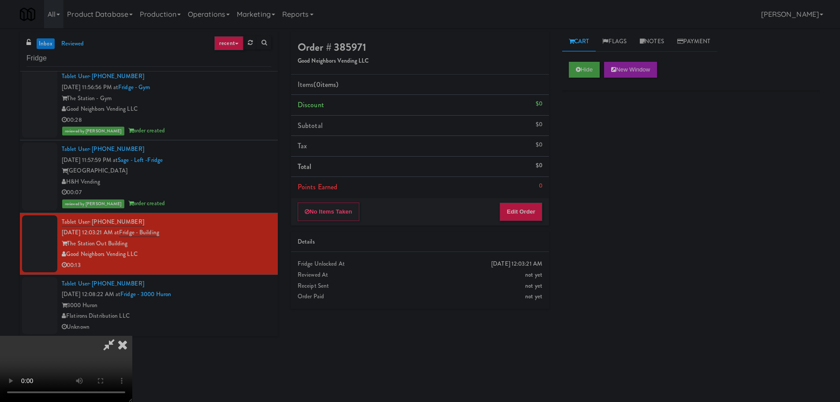
click at [524, 202] on div "No Items Taken Edit Order" at bounding box center [420, 211] width 258 height 27
click at [524, 204] on button "Edit Order" at bounding box center [521, 211] width 43 height 19
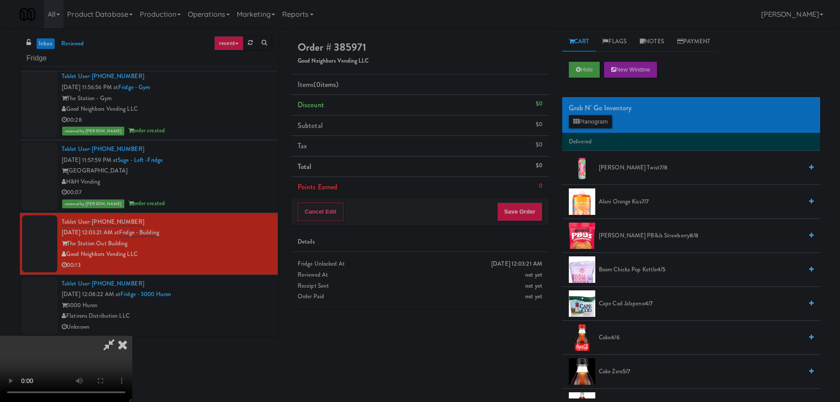
click at [132, 336] on video at bounding box center [66, 369] width 132 height 66
drag, startPoint x: 330, startPoint y: 244, endPoint x: 326, endPoint y: 241, distance: 5.3
click at [132, 336] on video at bounding box center [66, 369] width 132 height 66
click at [590, 136] on li "Delivered" at bounding box center [691, 142] width 258 height 19
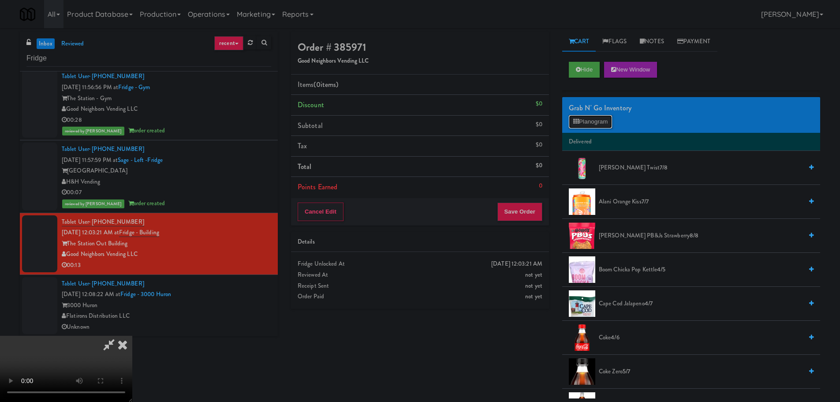
click at [594, 127] on button "Planogram" at bounding box center [590, 121] width 43 height 13
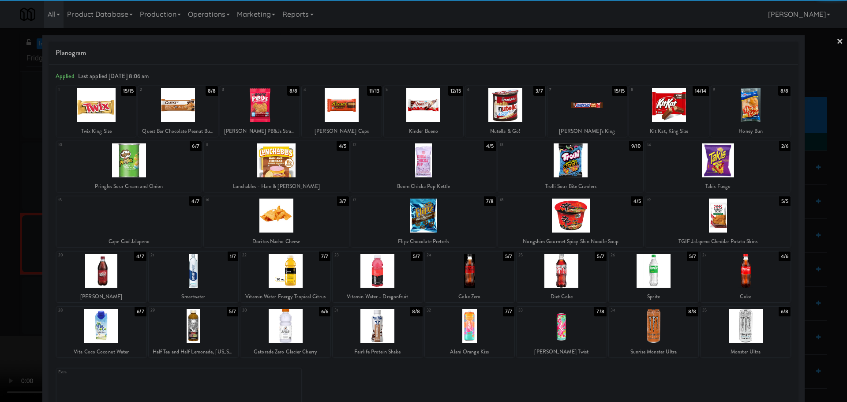
click at [203, 280] on div at bounding box center [194, 271] width 90 height 34
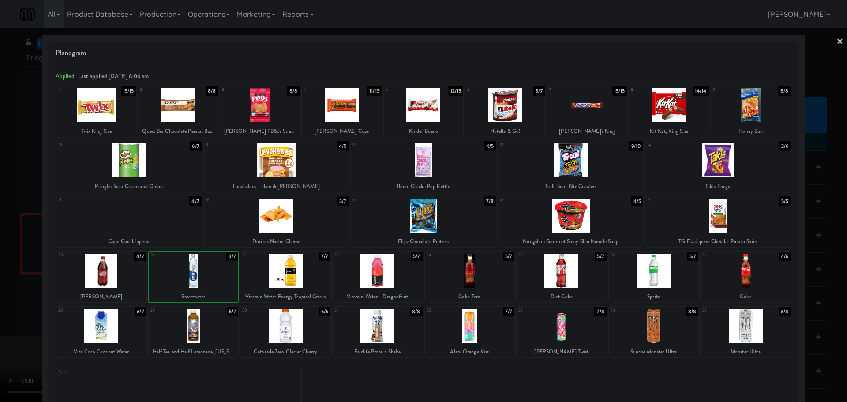
click at [0, 287] on div at bounding box center [423, 201] width 847 height 402
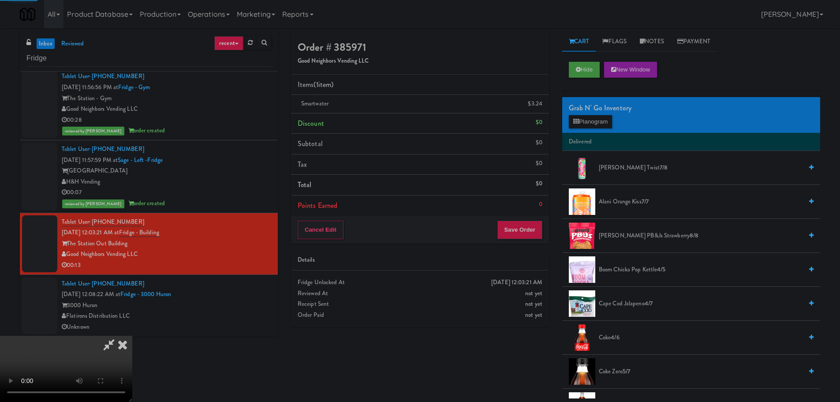
click at [132, 336] on video at bounding box center [66, 369] width 132 height 66
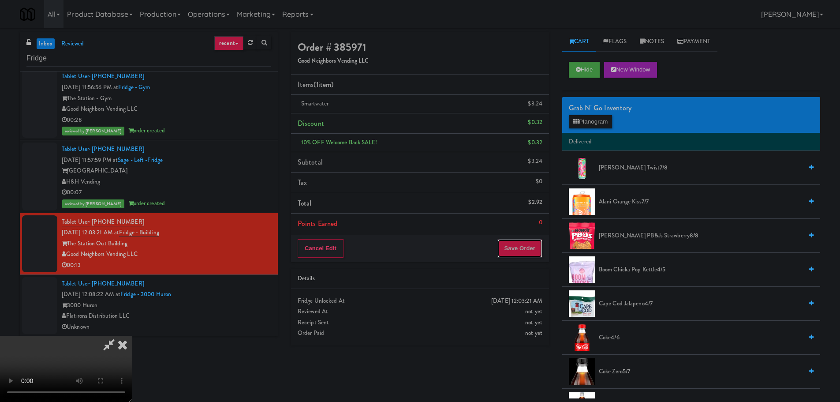
click at [520, 244] on button "Save Order" at bounding box center [519, 248] width 45 height 19
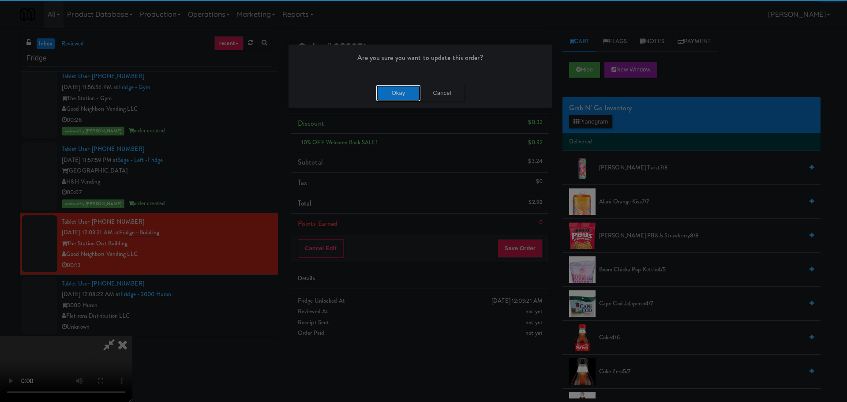
click at [403, 95] on button "Okay" at bounding box center [398, 93] width 44 height 16
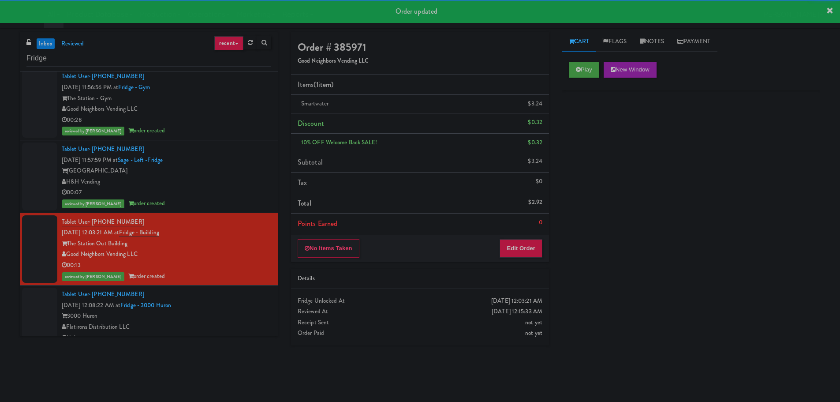
click at [239, 297] on div "Tablet User · (803) 237-2399 [DATE] 12:08:22 AM at Fridge - 3000 Huron 3000 Hur…" at bounding box center [166, 316] width 209 height 54
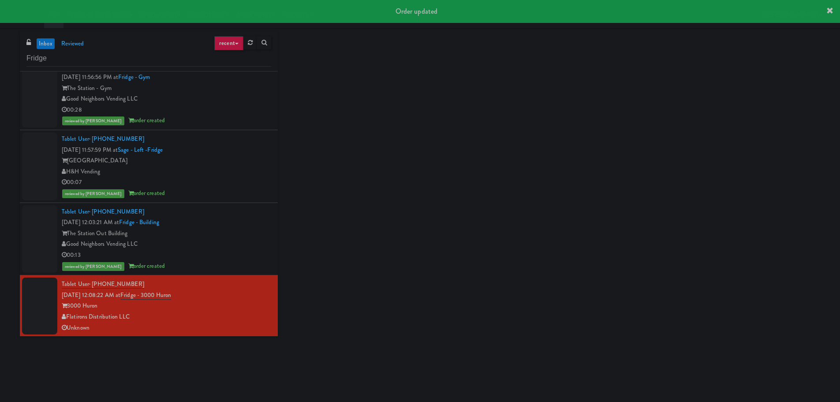
scroll to position [664, 0]
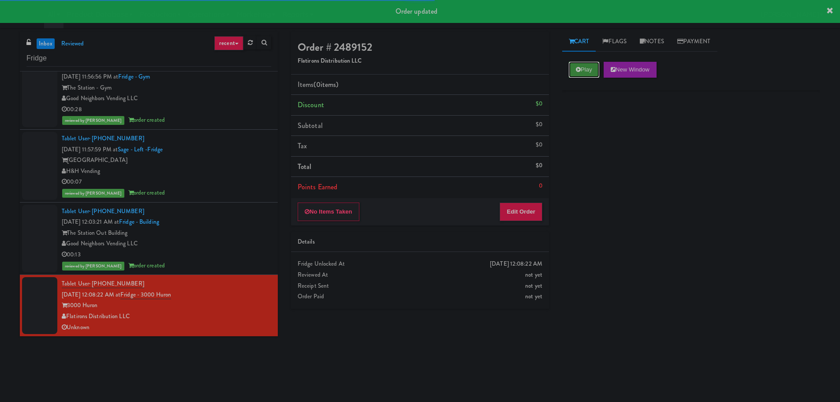
click at [576, 72] on button "Play" at bounding box center [584, 70] width 30 height 16
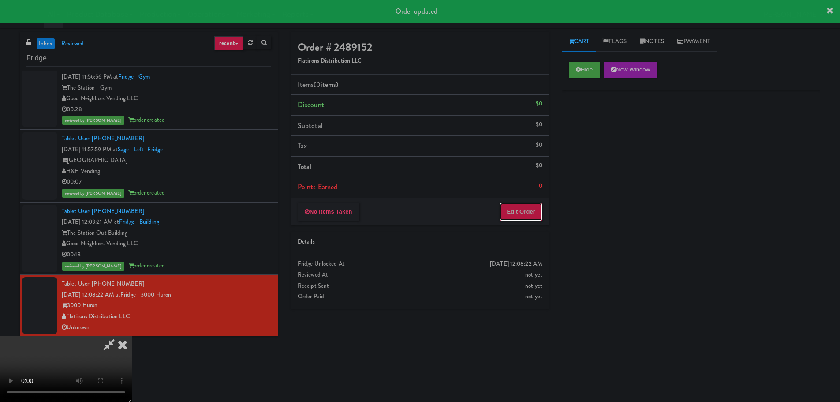
click at [536, 219] on button "Edit Order" at bounding box center [521, 211] width 43 height 19
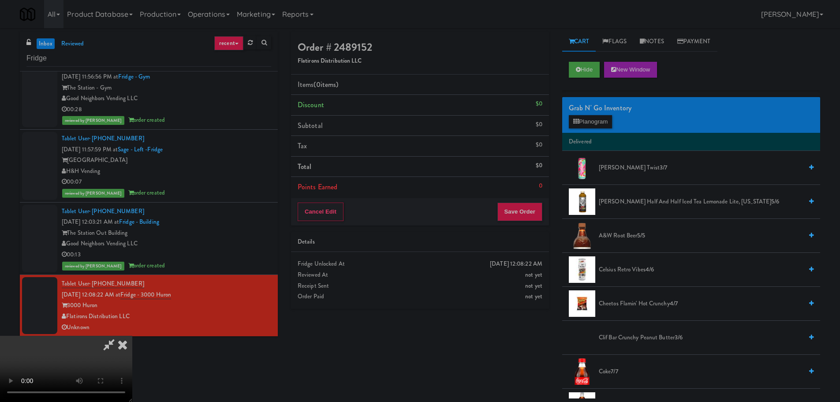
click at [132, 336] on video at bounding box center [66, 369] width 132 height 66
click at [593, 126] on button "Planogram" at bounding box center [590, 121] width 43 height 13
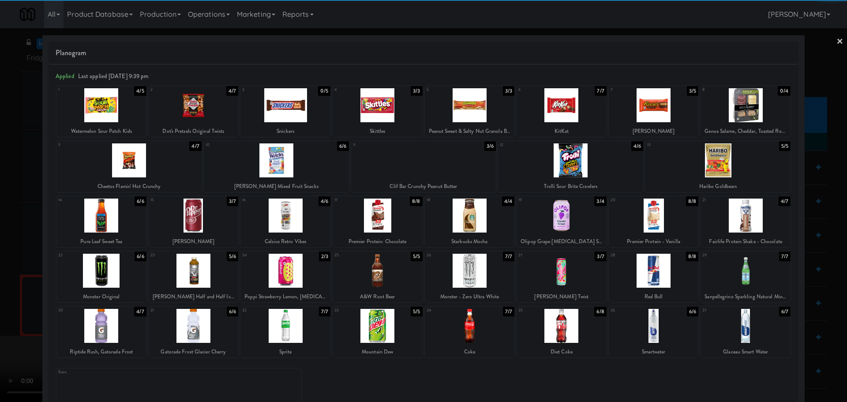
click at [722, 333] on div at bounding box center [745, 326] width 90 height 34
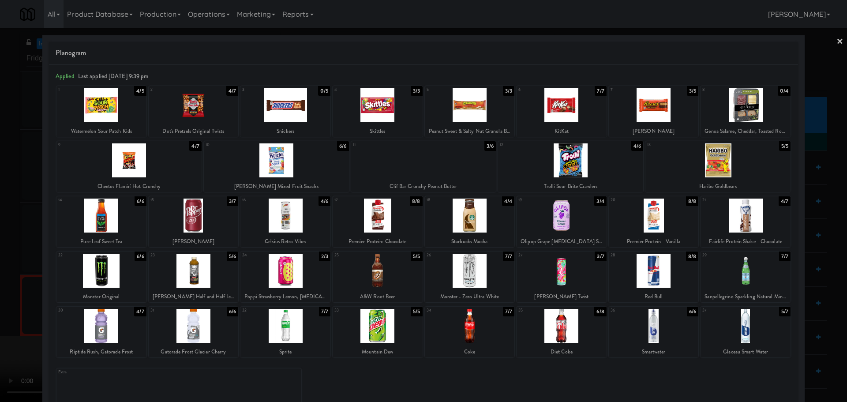
click at [0, 288] on div at bounding box center [423, 201] width 847 height 402
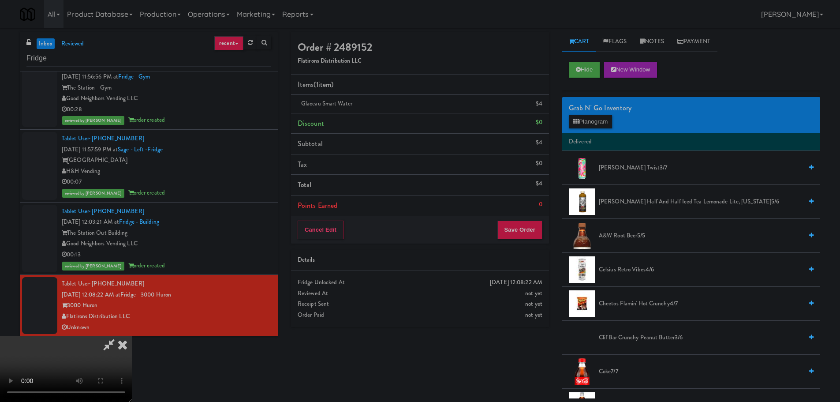
drag, startPoint x: 192, startPoint y: 199, endPoint x: 239, endPoint y: 212, distance: 48.6
click at [132, 336] on video at bounding box center [66, 369] width 132 height 66
click at [610, 120] on button "Planogram" at bounding box center [590, 121] width 43 height 13
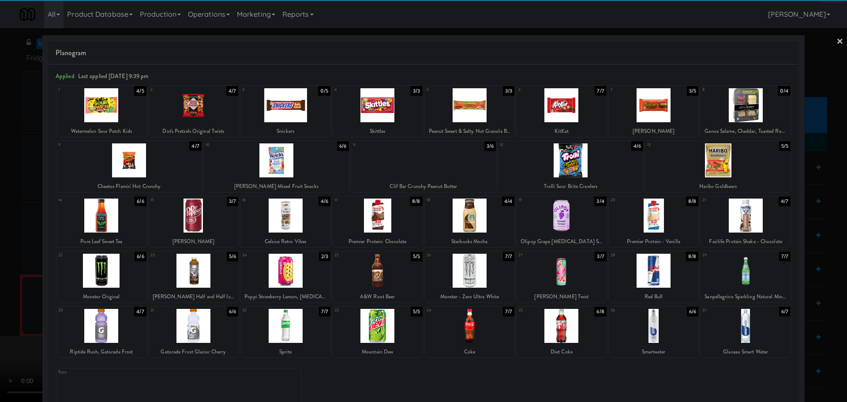
click at [752, 325] on div at bounding box center [745, 326] width 90 height 34
drag, startPoint x: 0, startPoint y: 288, endPoint x: 145, endPoint y: 233, distance: 154.6
click at [1, 288] on div at bounding box center [423, 201] width 847 height 402
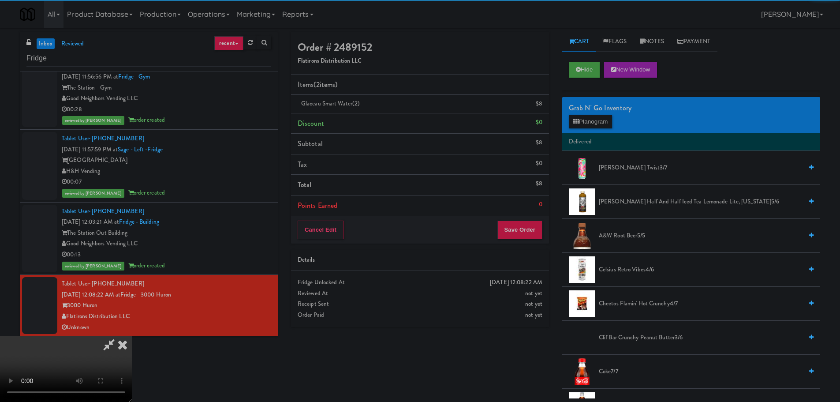
click at [132, 336] on video at bounding box center [66, 369] width 132 height 66
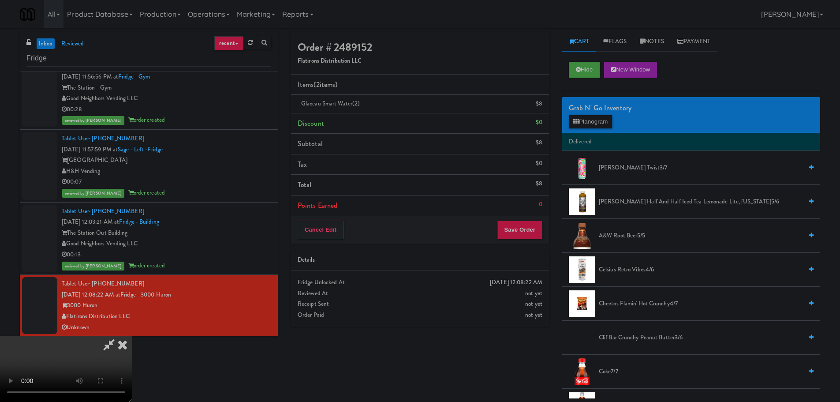
click at [132, 336] on video at bounding box center [66, 369] width 132 height 66
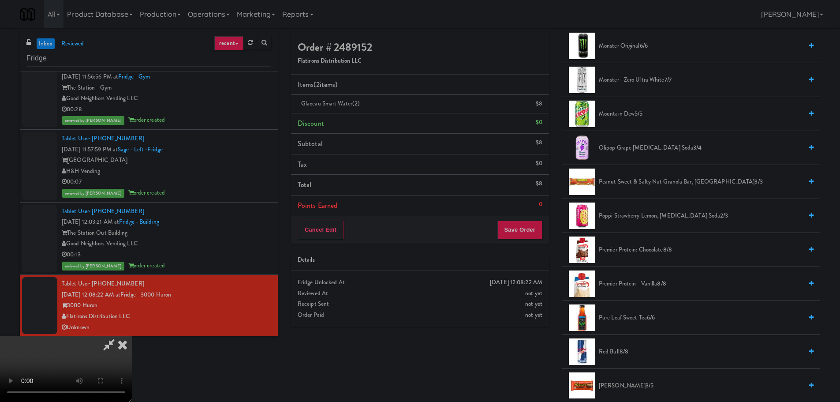
scroll to position [617, 0]
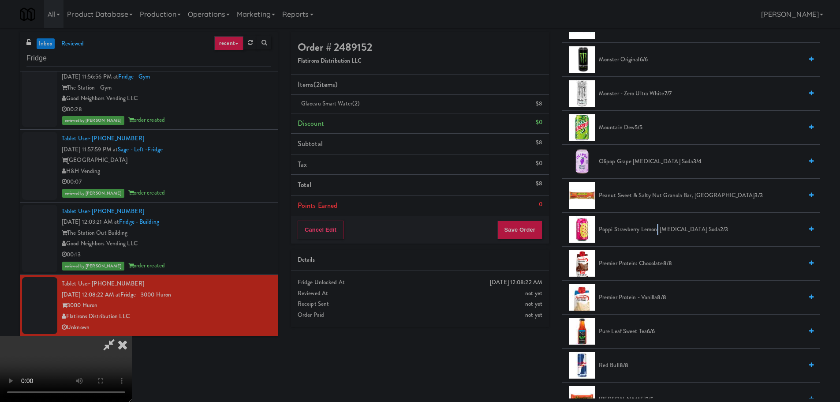
click at [658, 228] on span "Poppi Strawberry Lemon, [MEDICAL_DATA] Soda 2/3" at bounding box center [701, 229] width 204 height 11
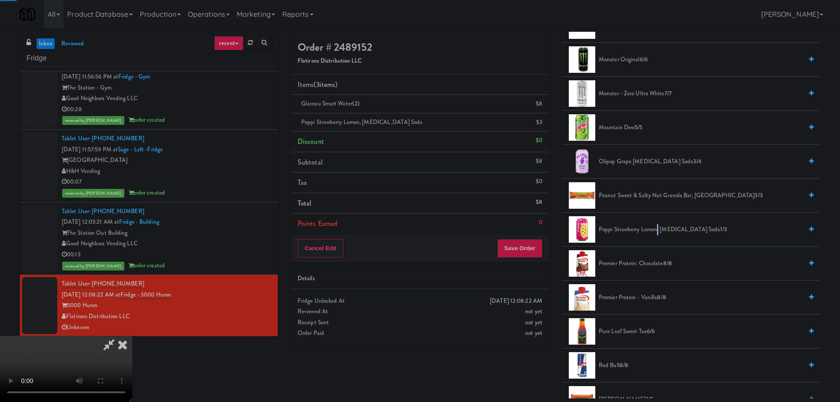
click at [132, 336] on video at bounding box center [66, 369] width 132 height 66
click at [527, 247] on button "Save Order" at bounding box center [519, 248] width 45 height 19
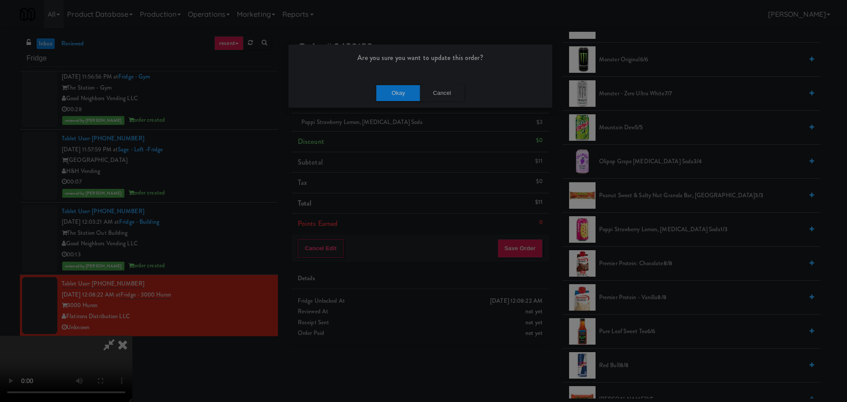
click at [410, 101] on div "Okay Cancel" at bounding box center [420, 93] width 264 height 30
click at [398, 97] on button "Okay" at bounding box center [398, 93] width 44 height 16
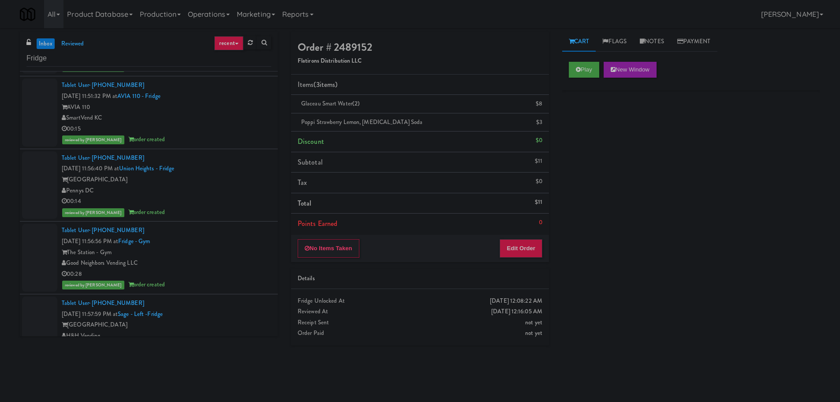
scroll to position [499, 0]
click at [124, 52] on input "Fridge" at bounding box center [148, 58] width 245 height 16
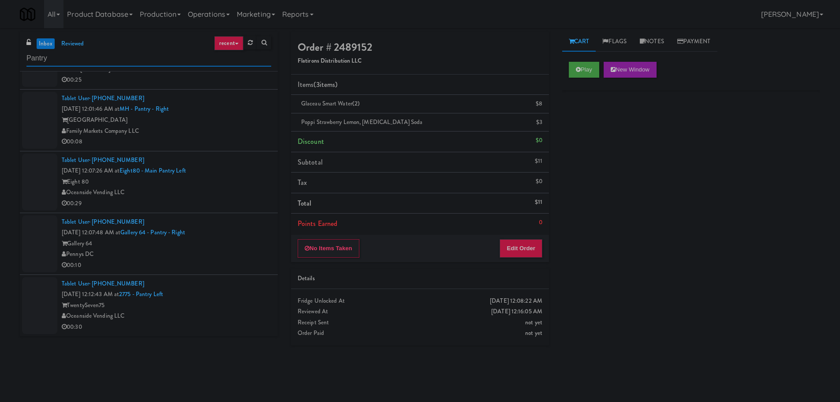
scroll to position [0, 0]
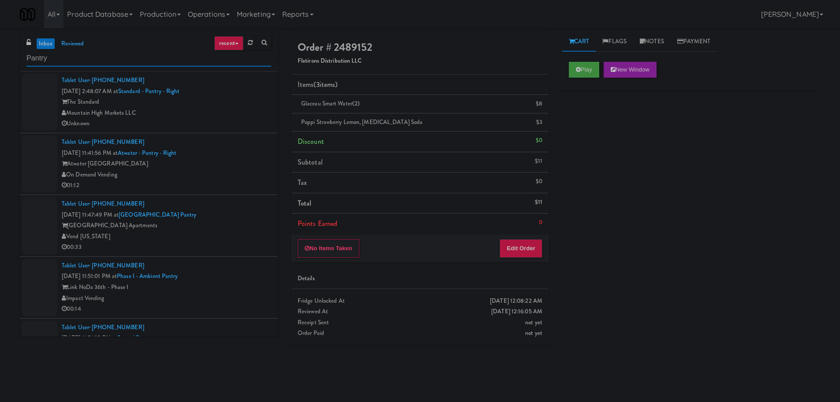
type input "Pantry"
click at [241, 92] on div "Tablet User · (928) 433-9430 [DATE] 2:48:07 AM at Standard - Pantry - Right The…" at bounding box center [166, 102] width 209 height 54
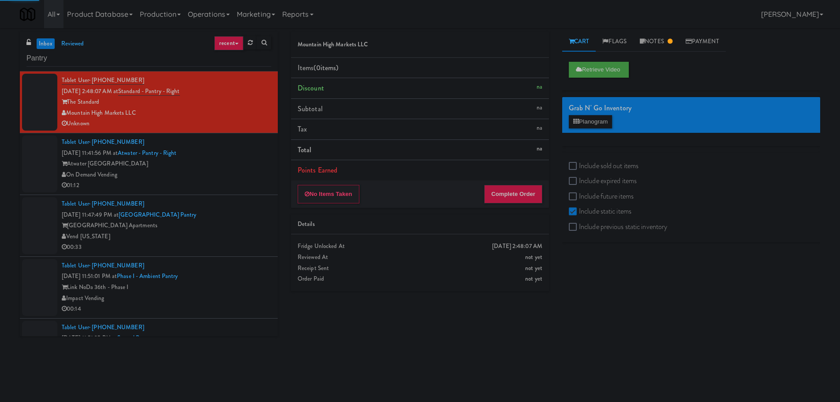
click at [233, 161] on div "Atwater [GEOGRAPHIC_DATA]" at bounding box center [166, 163] width 209 height 11
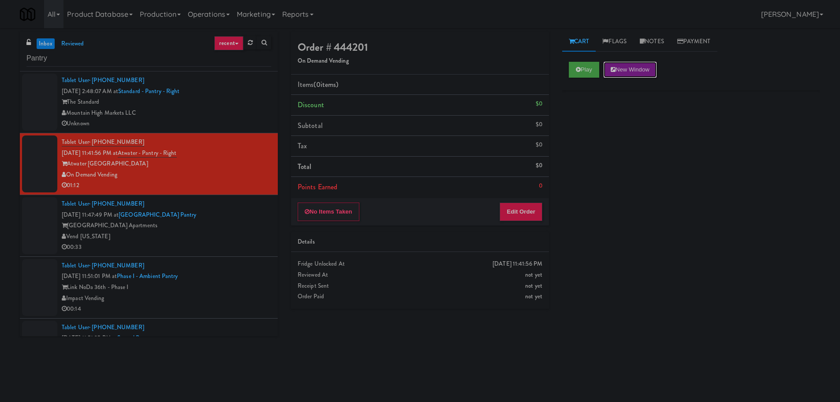
click at [618, 71] on button "New Window" at bounding box center [630, 70] width 53 height 16
click at [577, 67] on icon at bounding box center [578, 70] width 5 height 6
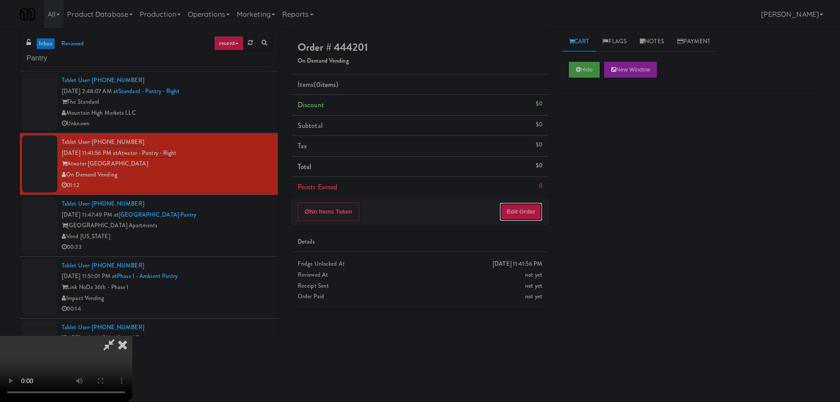
click at [516, 207] on button "Edit Order" at bounding box center [521, 211] width 43 height 19
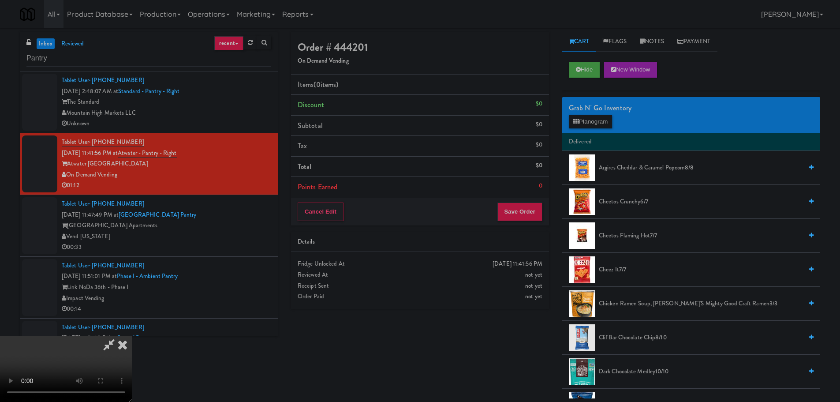
click at [132, 336] on video at bounding box center [66, 369] width 132 height 66
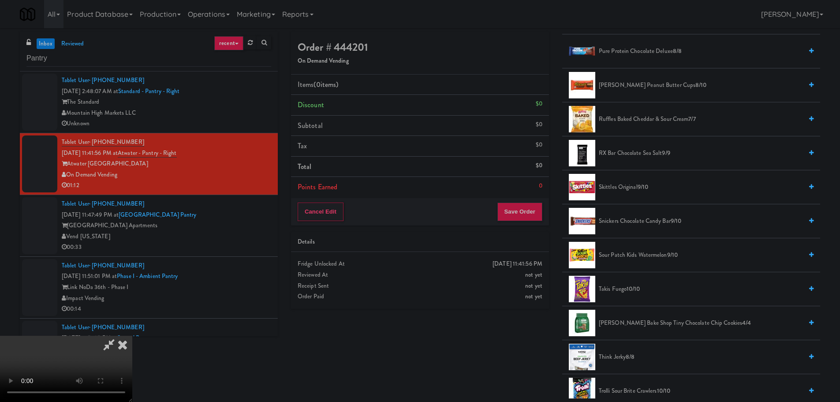
scroll to position [882, 0]
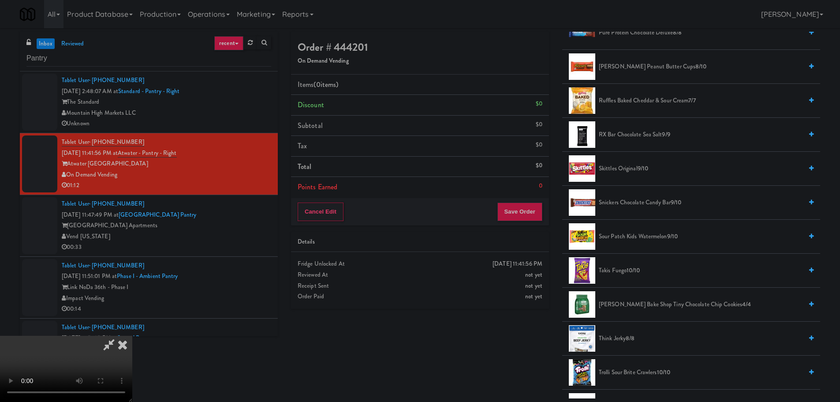
click at [615, 206] on span "Snickers Chocolate Candy Bar 9/10" at bounding box center [701, 202] width 204 height 11
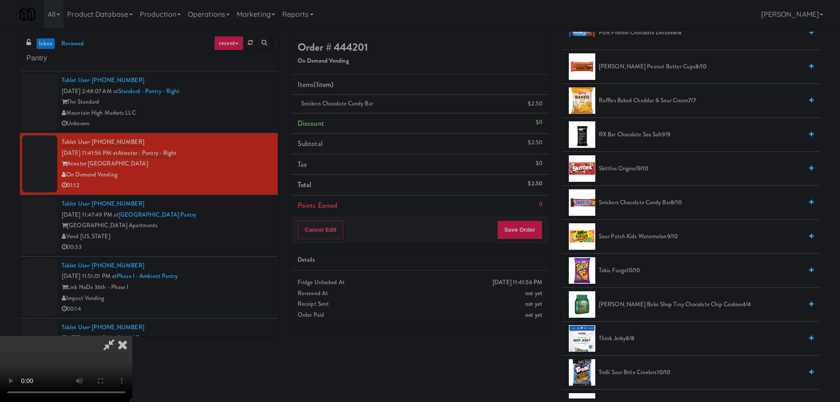
click at [132, 336] on video at bounding box center [66, 369] width 132 height 66
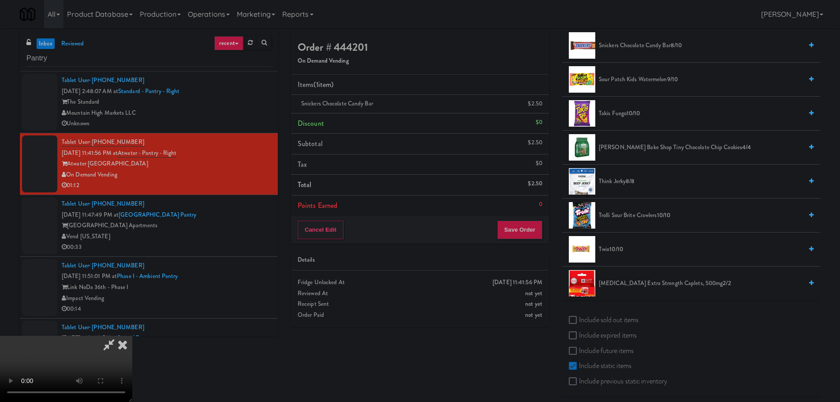
scroll to position [1043, 0]
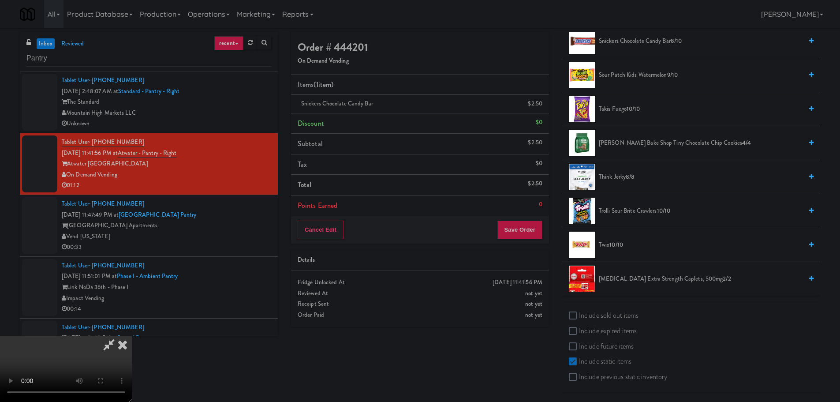
click at [608, 244] on span "Twix 10/10" at bounding box center [701, 244] width 204 height 11
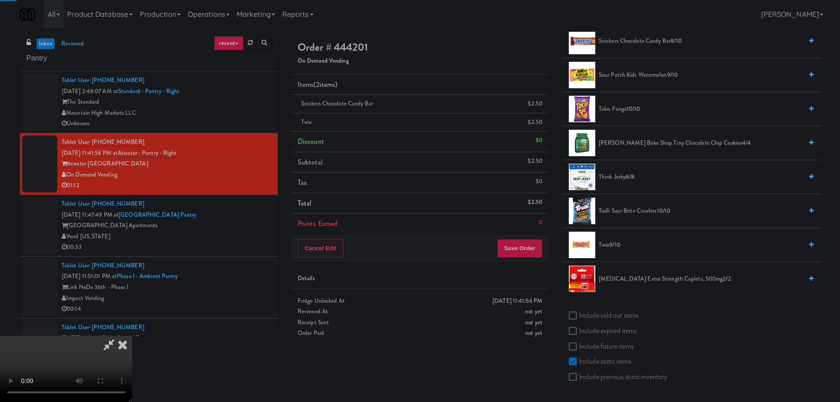
click at [132, 336] on video at bounding box center [66, 369] width 132 height 66
click at [119, 336] on icon at bounding box center [109, 345] width 20 height 18
click at [543, 123] on icon at bounding box center [543, 126] width 4 height 6
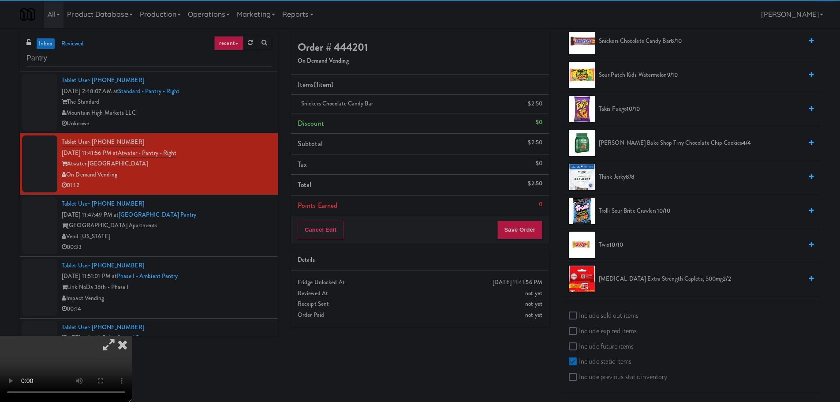
click at [119, 336] on icon at bounding box center [109, 345] width 20 height 18
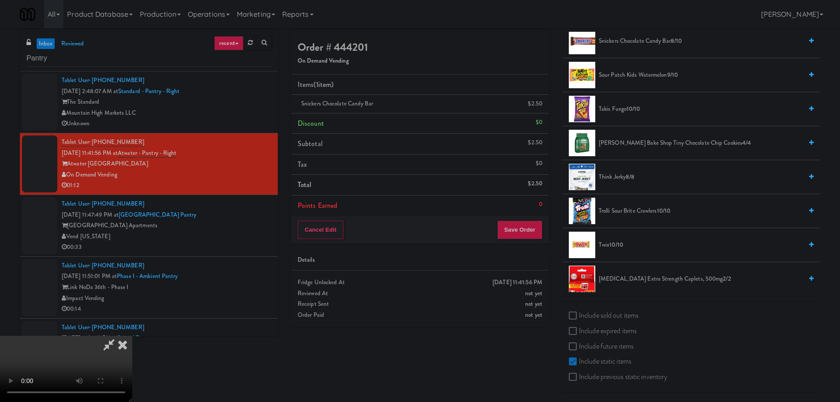
click at [132, 336] on video at bounding box center [66, 369] width 132 height 66
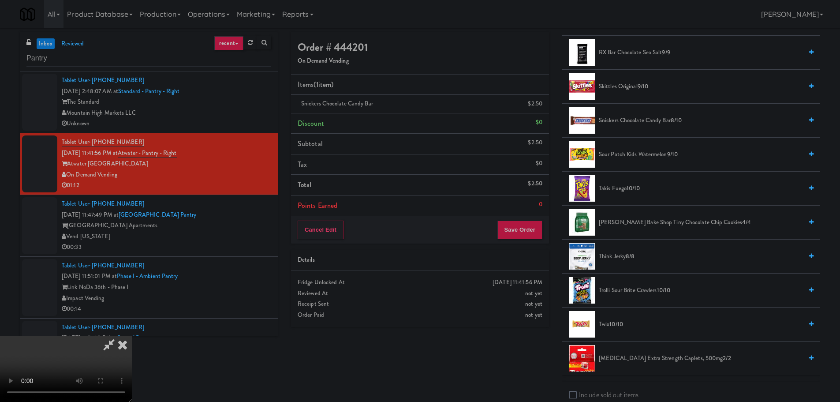
scroll to position [955, 0]
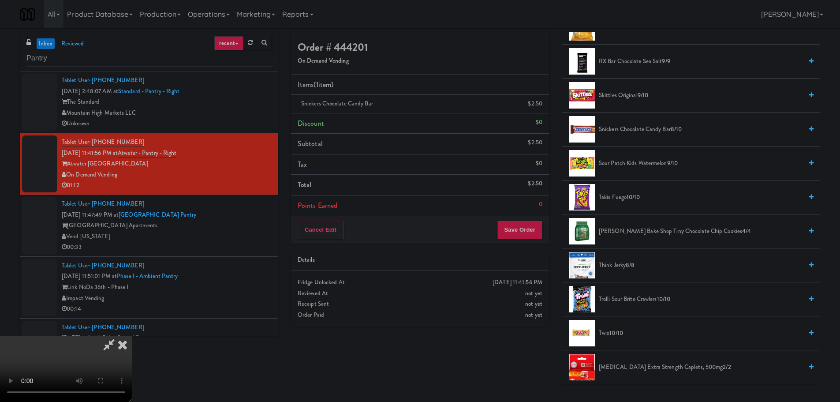
click at [627, 93] on span "Skittles Original 9/10" at bounding box center [701, 95] width 204 height 11
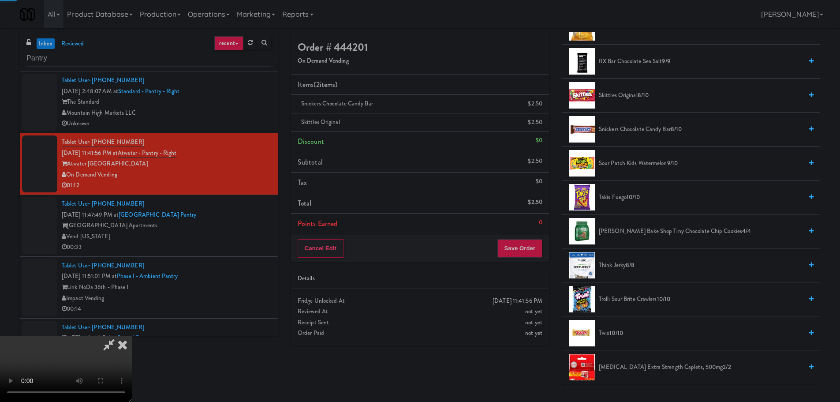
click at [132, 336] on video at bounding box center [66, 369] width 132 height 66
click at [514, 249] on button "Save Order" at bounding box center [519, 248] width 45 height 19
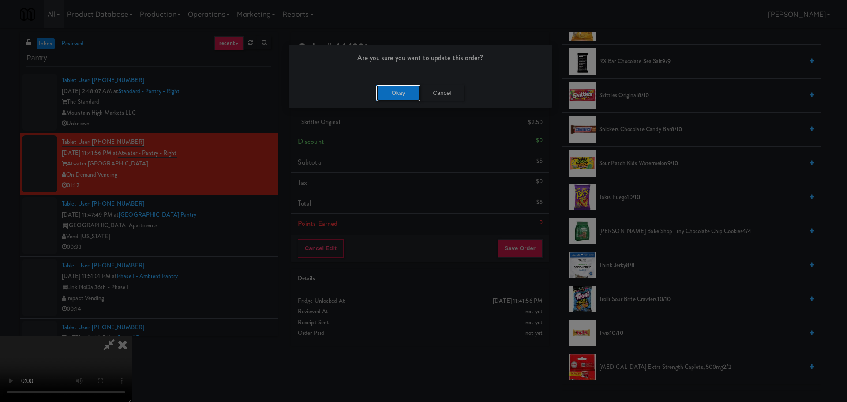
click at [404, 95] on button "Okay" at bounding box center [398, 93] width 44 height 16
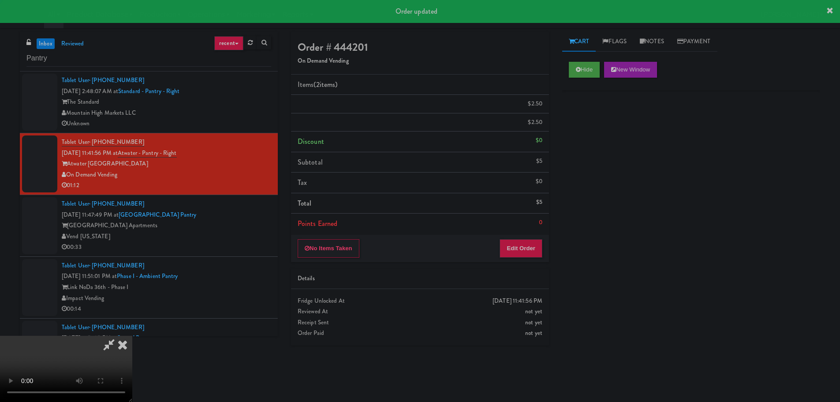
scroll to position [0, 0]
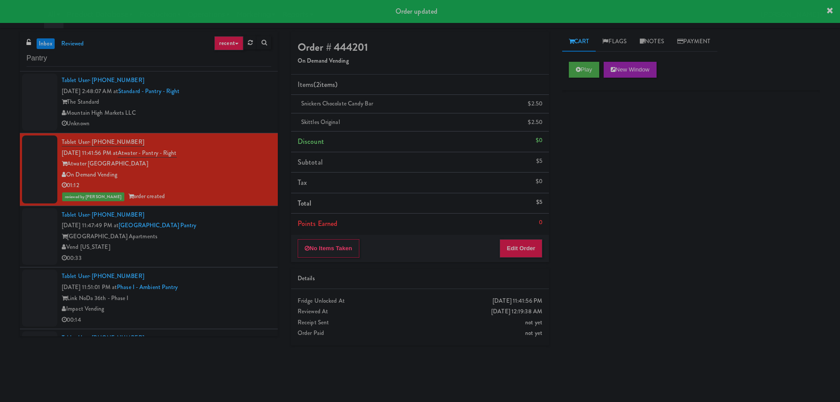
click at [590, 79] on div "Play New Window" at bounding box center [691, 72] width 258 height 35
click at [596, 65] on button "Play" at bounding box center [584, 70] width 30 height 16
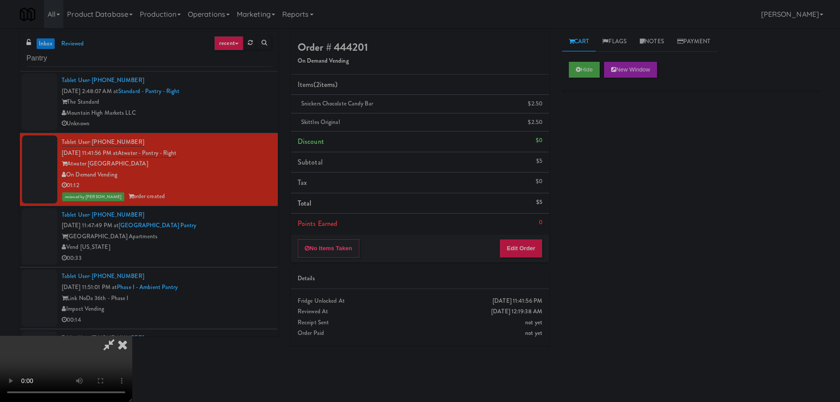
click at [132, 336] on icon at bounding box center [122, 345] width 19 height 18
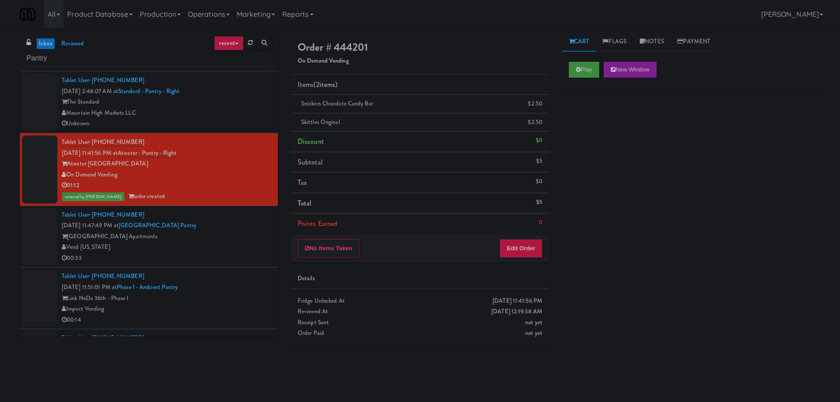
click at [251, 215] on div "Tablet User · (970) 630-7898 [DATE] 11:47:49 PM at [GEOGRAPHIC_DATA] Apartments…" at bounding box center [166, 236] width 209 height 54
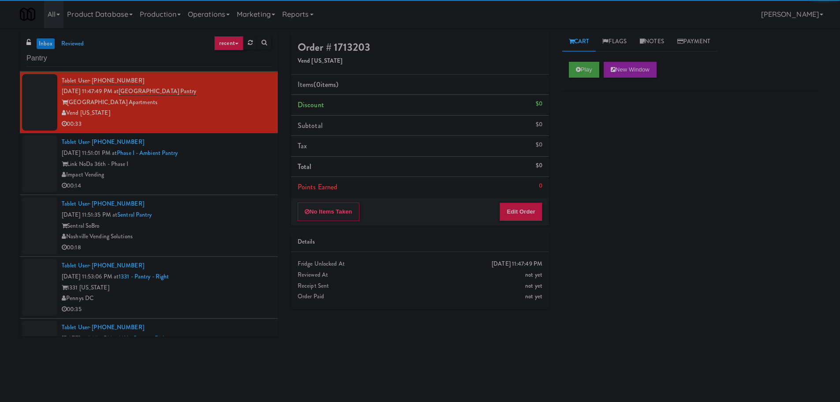
scroll to position [132, 0]
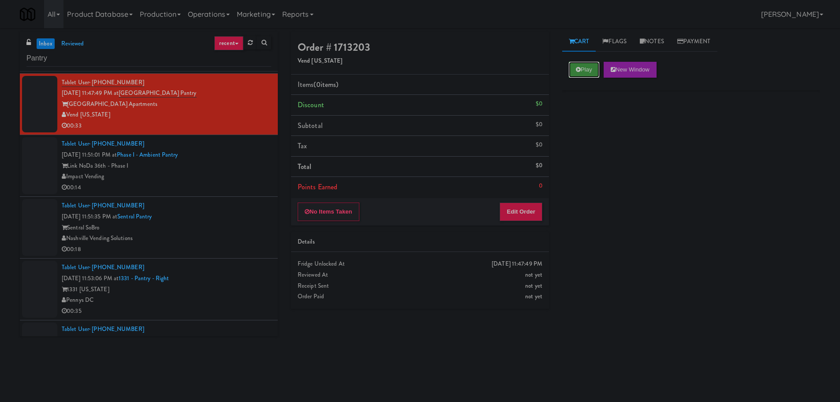
click at [579, 75] on button "Play" at bounding box center [584, 70] width 30 height 16
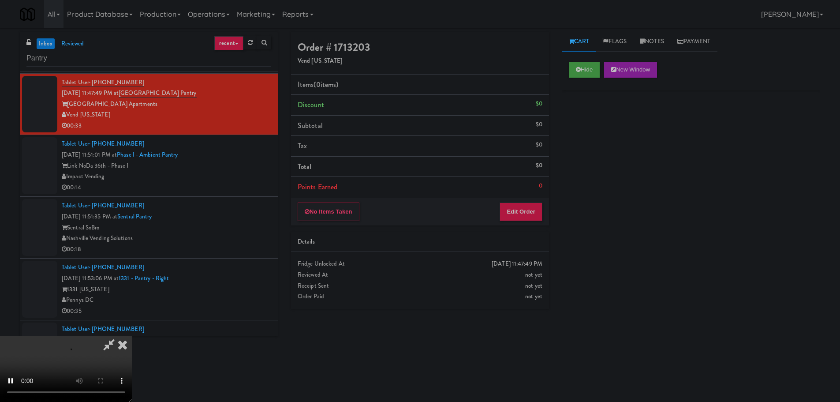
click at [487, 236] on div "Details" at bounding box center [420, 242] width 258 height 20
click at [517, 206] on button "Edit Order" at bounding box center [521, 211] width 43 height 19
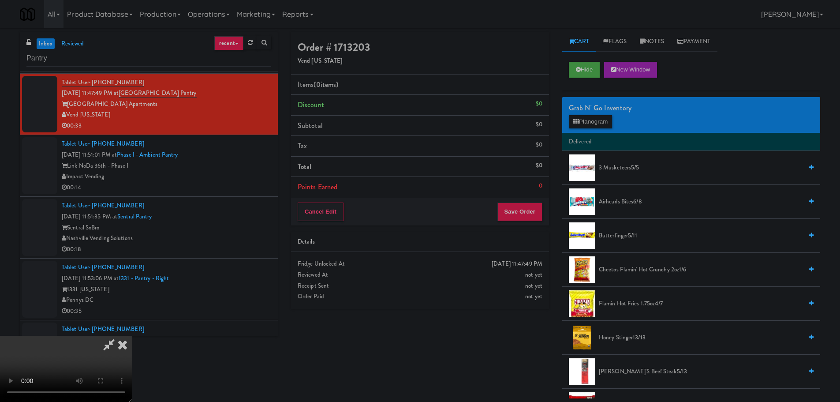
scroll to position [0, 0]
click at [132, 336] on video at bounding box center [66, 369] width 132 height 66
click at [631, 239] on span "5/11" at bounding box center [632, 235] width 9 height 8
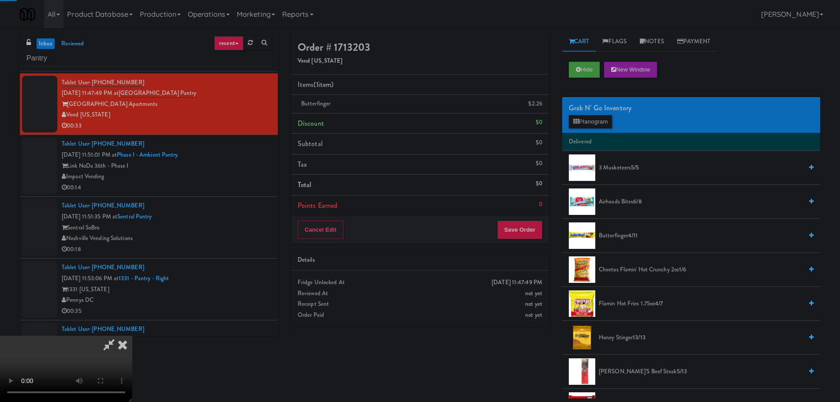
click at [132, 336] on video at bounding box center [66, 369] width 132 height 66
click at [577, 117] on button "Planogram" at bounding box center [590, 121] width 43 height 13
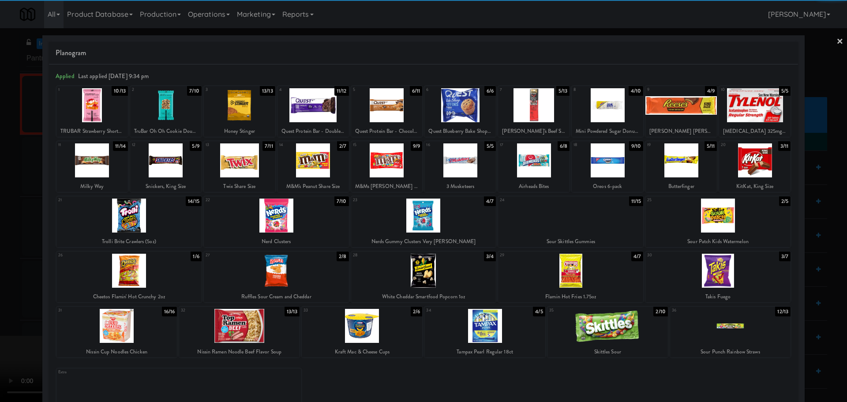
click at [606, 326] on div at bounding box center [607, 326] width 120 height 34
click at [0, 294] on div at bounding box center [423, 201] width 847 height 402
click at [132, 336] on video at bounding box center [66, 369] width 132 height 66
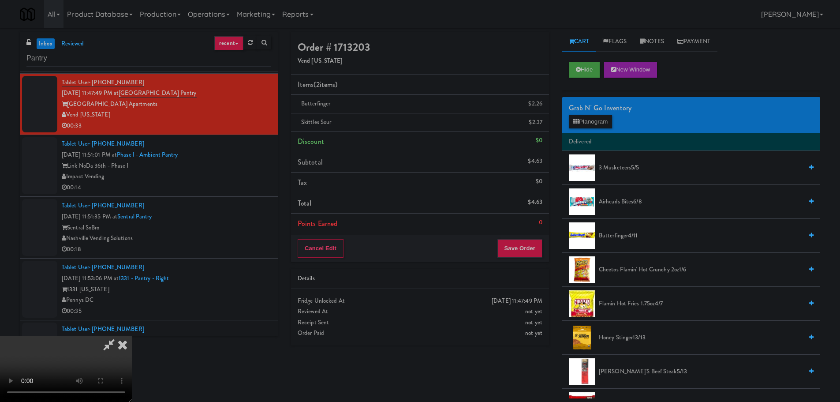
scroll to position [152, 0]
click at [132, 336] on video at bounding box center [66, 369] width 132 height 66
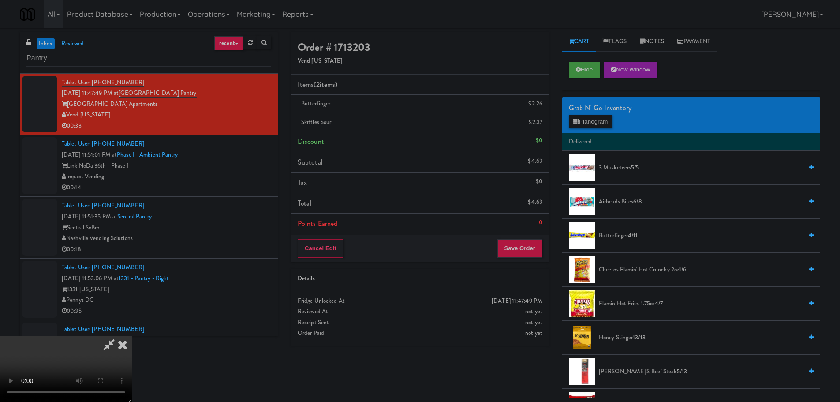
click at [132, 336] on video at bounding box center [66, 369] width 132 height 66
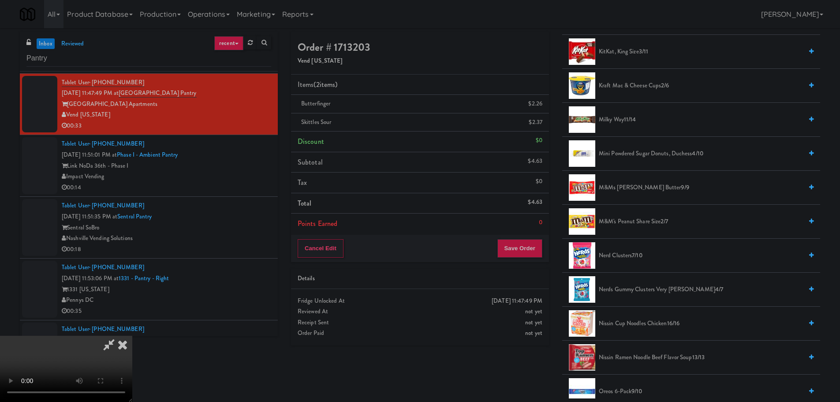
scroll to position [485, 0]
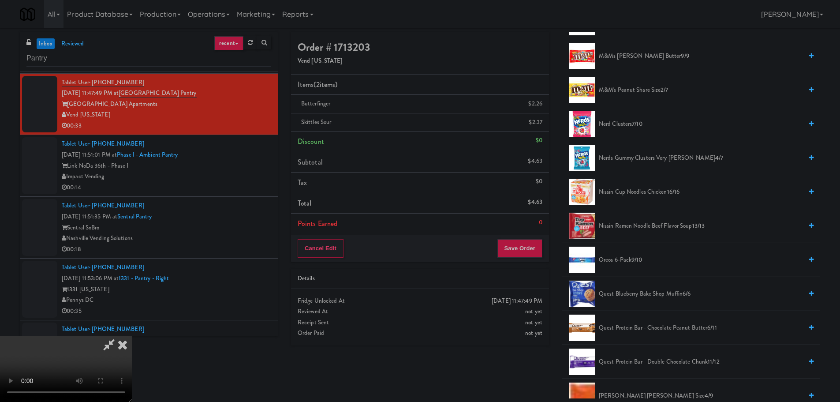
click at [661, 159] on span "Nerds Gummy Clusters Very [PERSON_NAME] 4/7" at bounding box center [701, 158] width 204 height 11
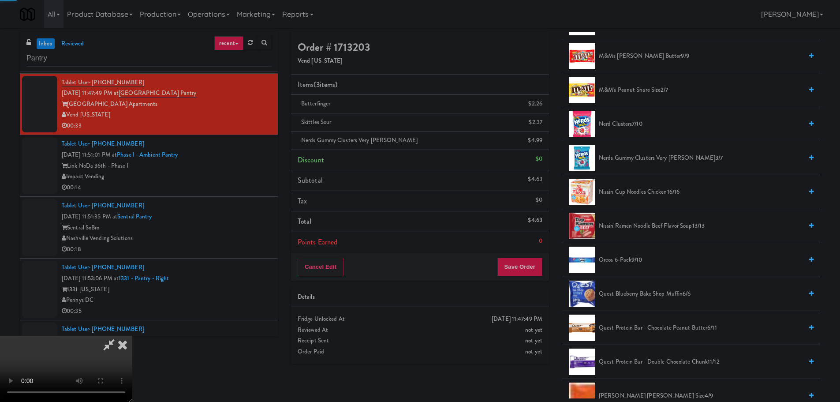
drag, startPoint x: 282, startPoint y: 209, endPoint x: 293, endPoint y: 208, distance: 11.2
click at [132, 336] on video at bounding box center [66, 369] width 132 height 66
click at [534, 272] on button "Save Order" at bounding box center [519, 267] width 45 height 19
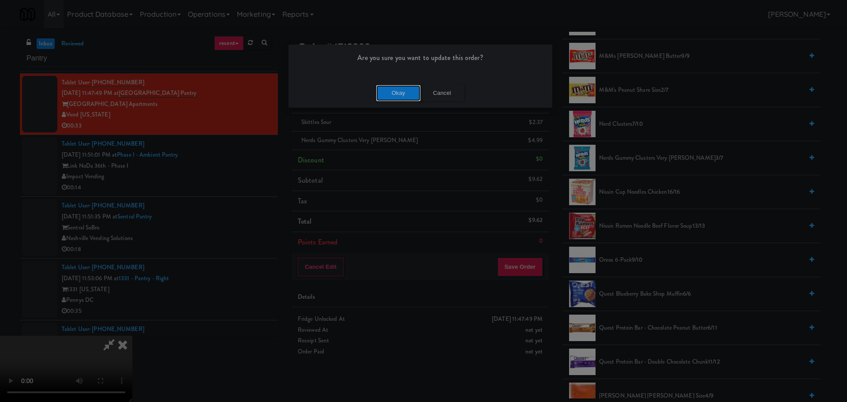
click at [403, 92] on button "Okay" at bounding box center [398, 93] width 44 height 16
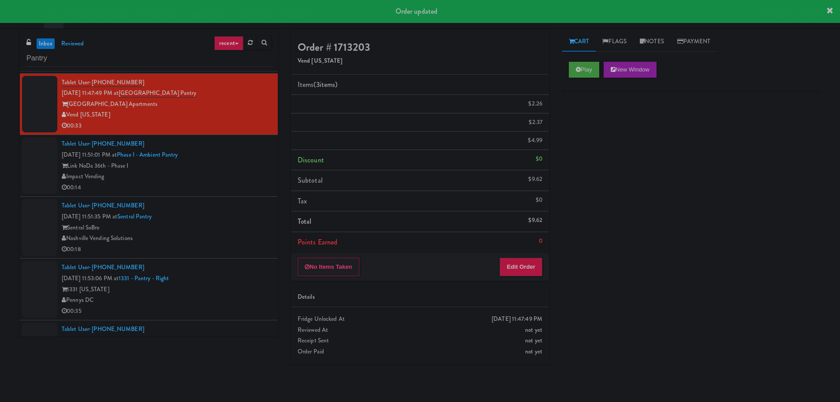
scroll to position [0, 0]
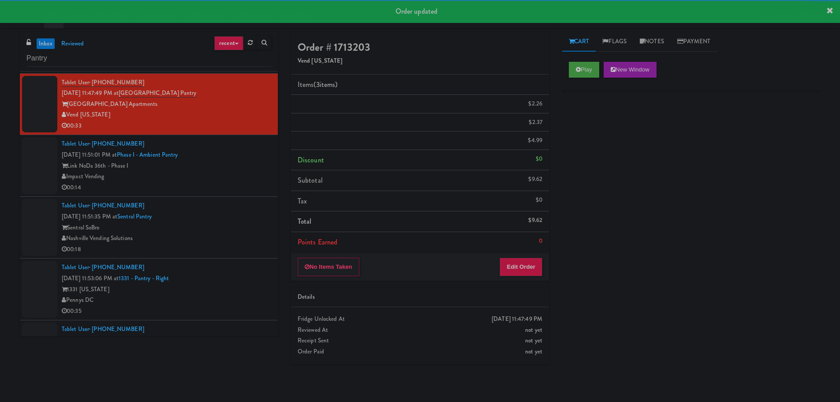
click at [247, 179] on div "Impact Vending" at bounding box center [166, 176] width 209 height 11
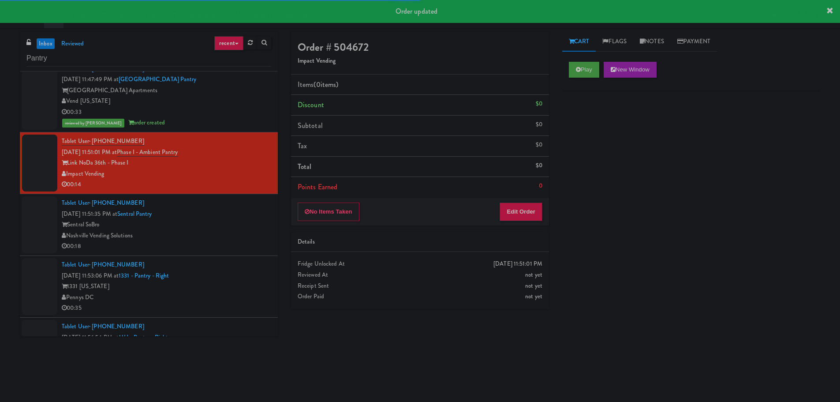
scroll to position [176, 0]
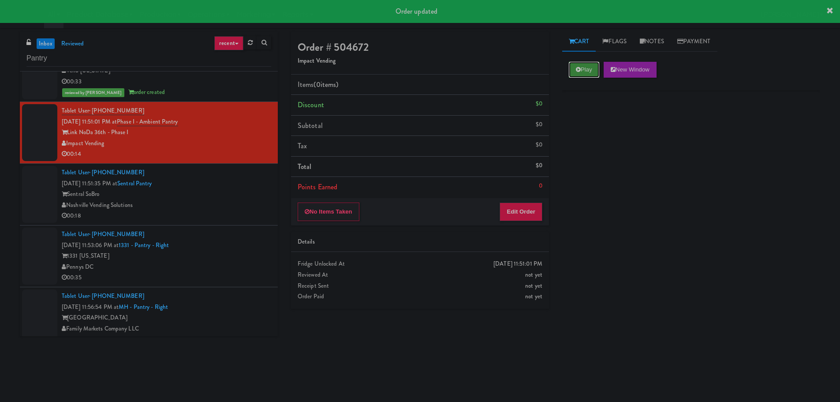
click at [595, 64] on button "Play" at bounding box center [584, 70] width 30 height 16
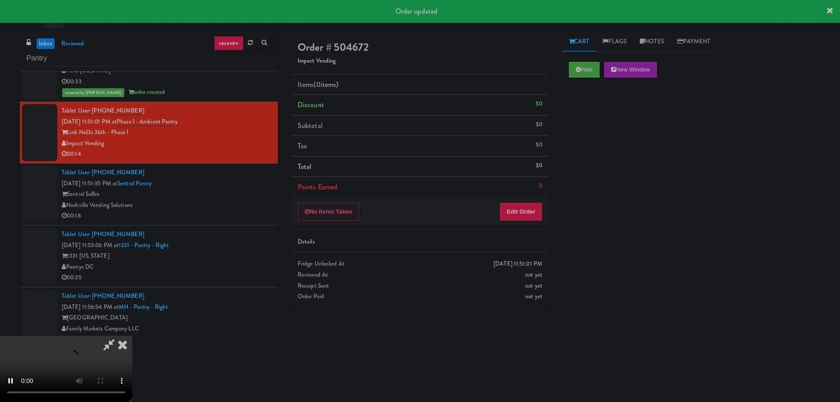
click at [516, 242] on div "Details" at bounding box center [420, 241] width 245 height 11
click at [532, 206] on button "Edit Order" at bounding box center [521, 211] width 43 height 19
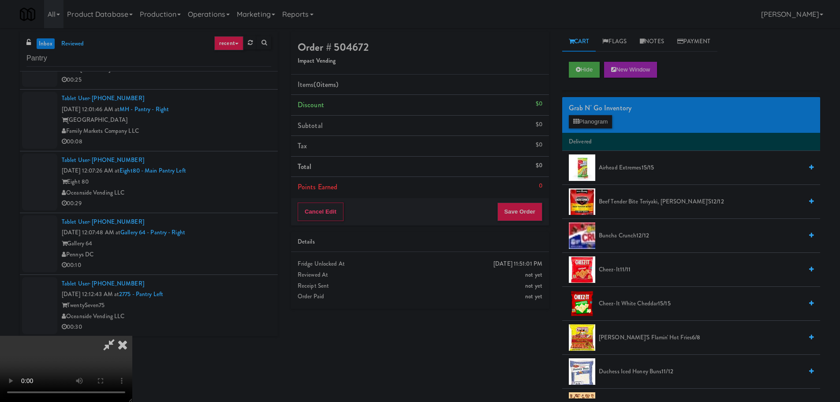
scroll to position [0, 0]
click at [132, 336] on video at bounding box center [66, 369] width 132 height 66
drag, startPoint x: 329, startPoint y: 206, endPoint x: 374, endPoint y: 203, distance: 44.6
click at [132, 336] on video at bounding box center [66, 369] width 132 height 66
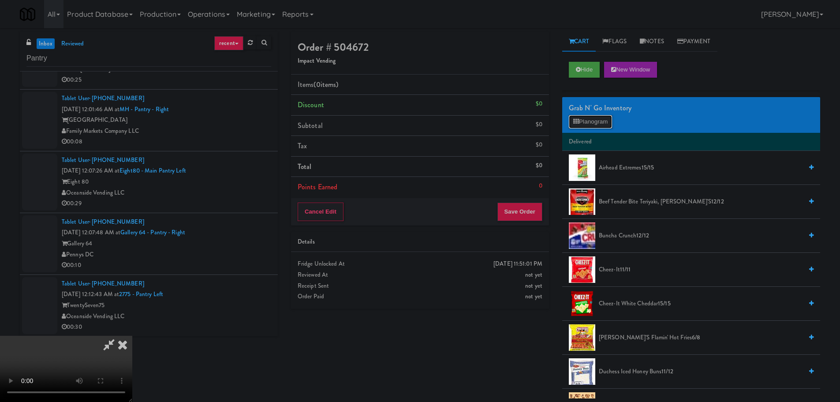
click at [583, 126] on button "Planogram" at bounding box center [590, 121] width 43 height 13
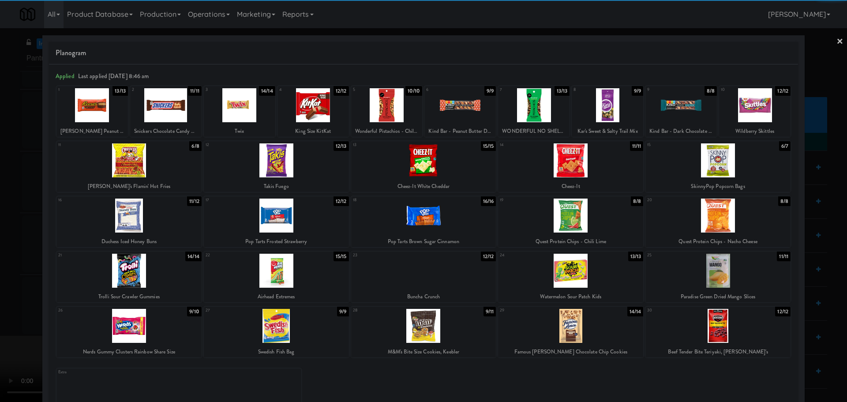
click at [567, 162] on div at bounding box center [570, 160] width 145 height 34
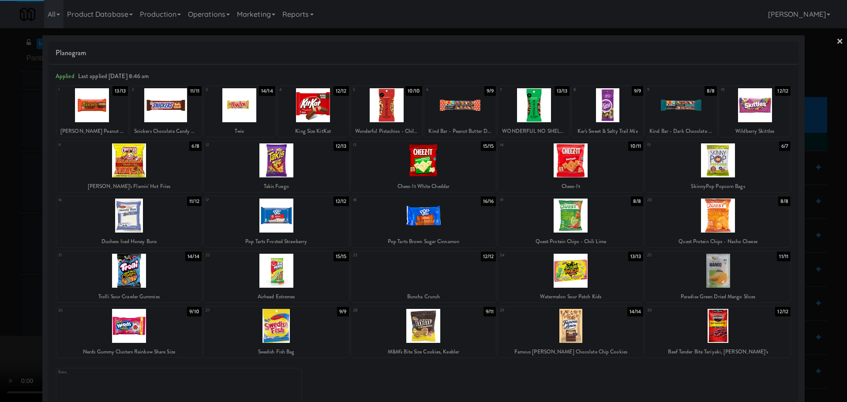
click at [429, 181] on div "Cheez-It White Cheddar" at bounding box center [423, 186] width 142 height 11
click at [0, 207] on div at bounding box center [423, 201] width 847 height 402
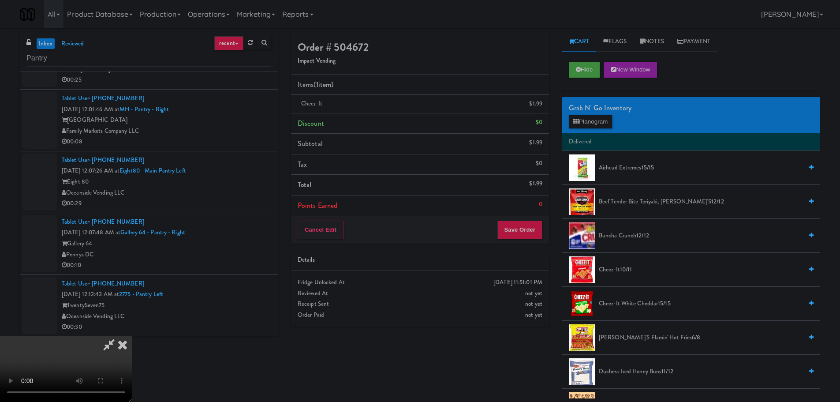
click at [638, 307] on span "Cheez-It White Cheddar 15/15" at bounding box center [701, 303] width 204 height 11
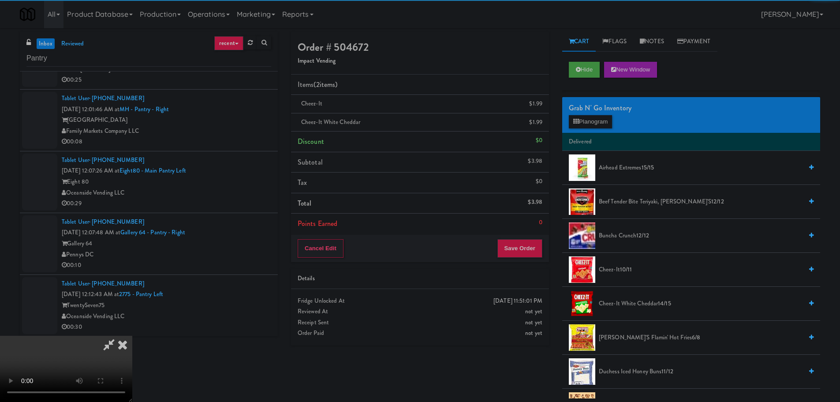
click at [132, 336] on video at bounding box center [66, 369] width 132 height 66
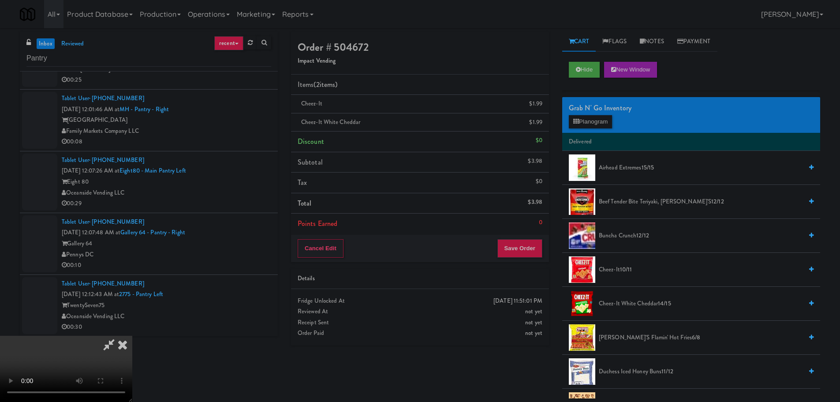
click at [132, 336] on video at bounding box center [66, 369] width 132 height 66
drag, startPoint x: 221, startPoint y: 289, endPoint x: 232, endPoint y: 276, distance: 16.9
click at [132, 336] on video at bounding box center [66, 369] width 132 height 66
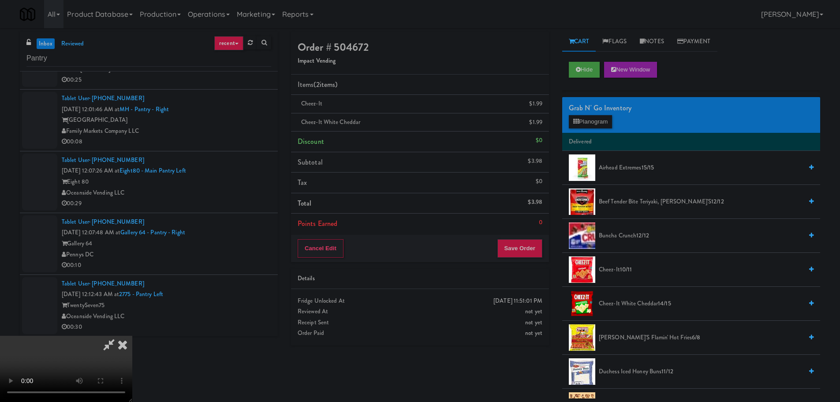
click at [132, 336] on video at bounding box center [66, 369] width 132 height 66
click at [589, 125] on button "Planogram" at bounding box center [590, 121] width 43 height 13
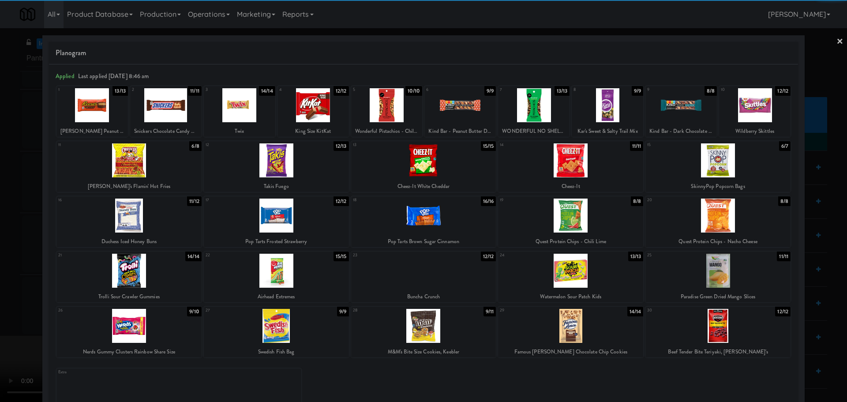
click at [760, 116] on div at bounding box center [754, 105] width 71 height 34
drag, startPoint x: 0, startPoint y: 264, endPoint x: 176, endPoint y: 223, distance: 181.2
click at [0, 264] on div at bounding box center [423, 201] width 847 height 402
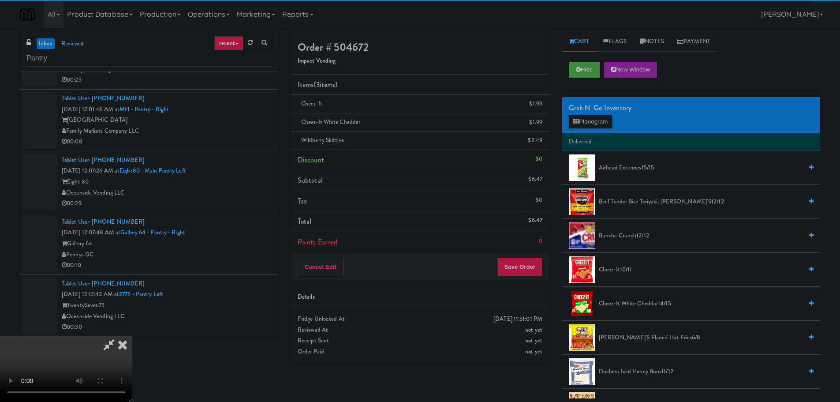
click at [132, 336] on video at bounding box center [66, 369] width 132 height 66
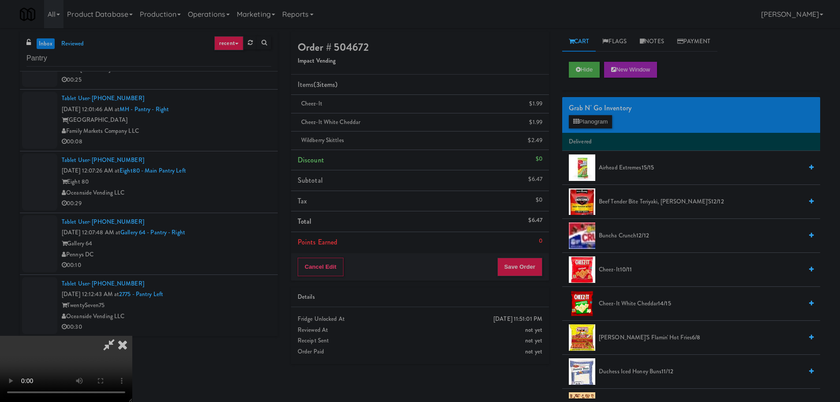
scroll to position [152, 0]
click at [527, 266] on button "Save Order" at bounding box center [519, 267] width 45 height 19
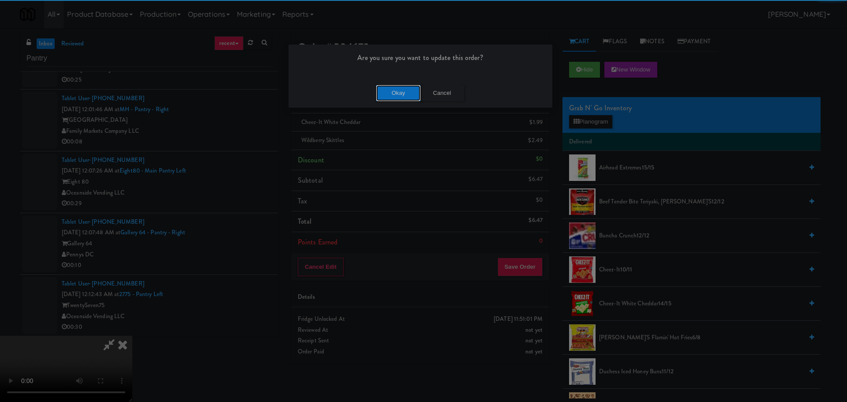
click at [408, 96] on button "Okay" at bounding box center [398, 93] width 44 height 16
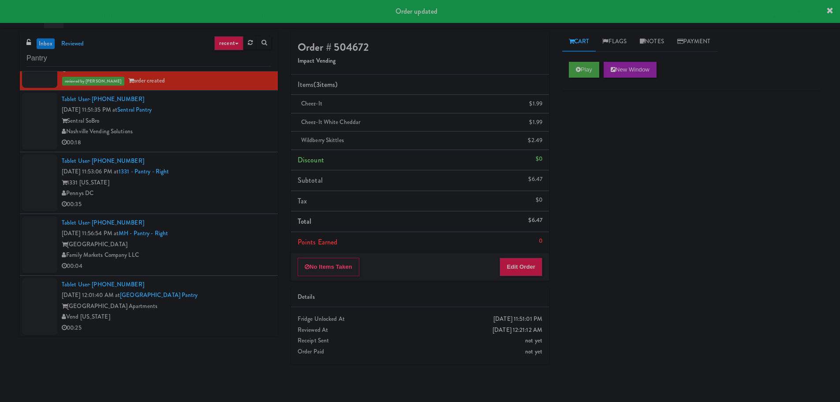
scroll to position [243, 0]
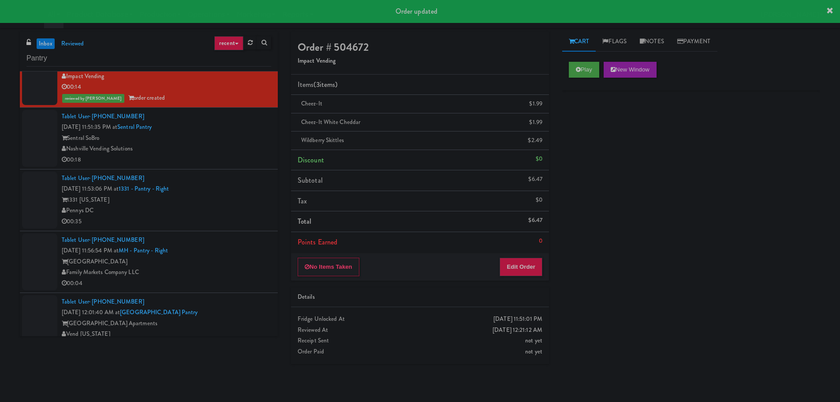
click at [239, 176] on div "Tablet User · (202) 649-0494 [DATE] 11:53:06 PM at 1331 - [GEOGRAPHIC_DATA] - R…" at bounding box center [166, 200] width 209 height 54
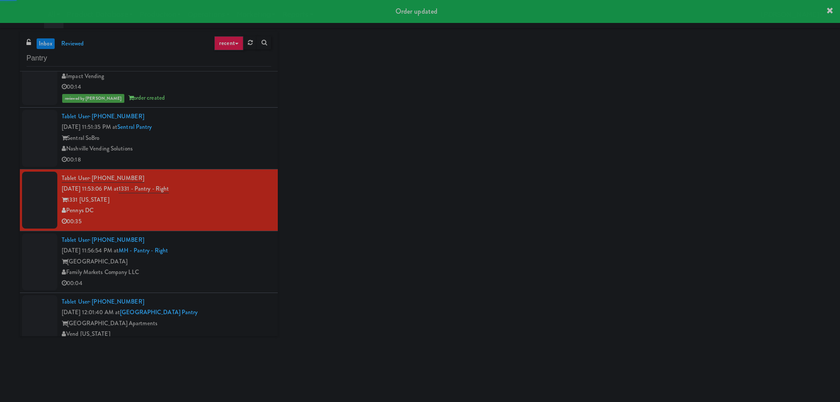
click at [246, 153] on div "Nashville Vending Solutions" at bounding box center [166, 148] width 209 height 11
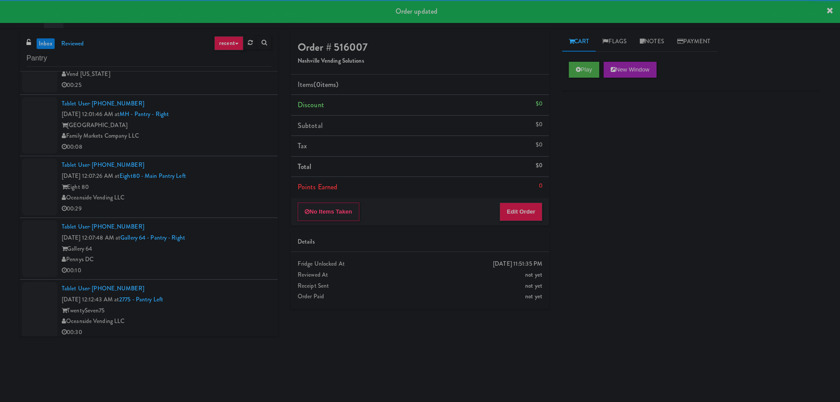
scroll to position [508, 0]
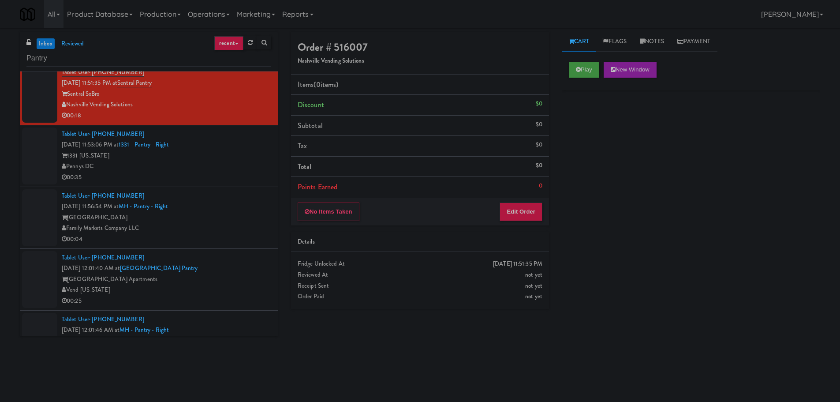
click at [215, 169] on div "Pennys DC" at bounding box center [166, 166] width 209 height 11
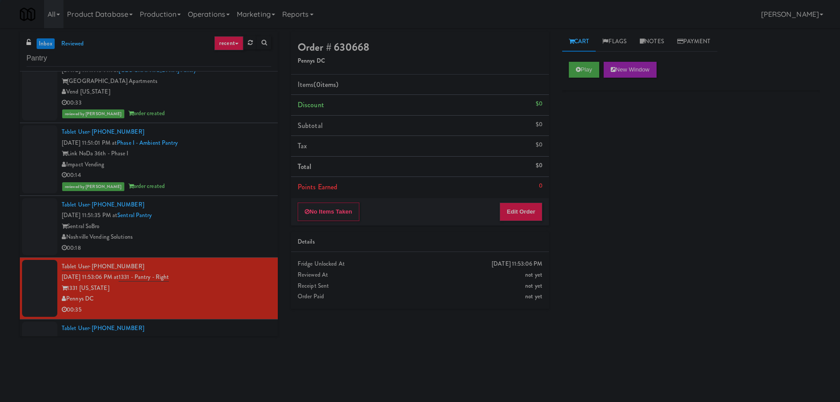
click at [226, 206] on div "Tablet User · (323) 678-1739 [DATE] 11:51:35 PM at [GEOGRAPHIC_DATA] Nashville …" at bounding box center [166, 226] width 209 height 54
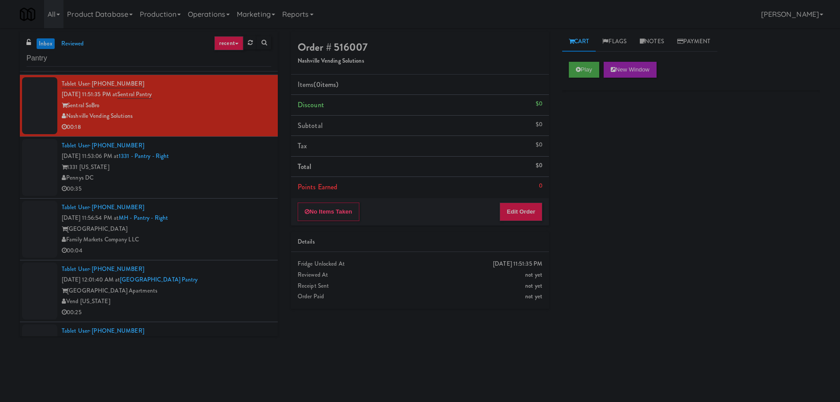
scroll to position [288, 0]
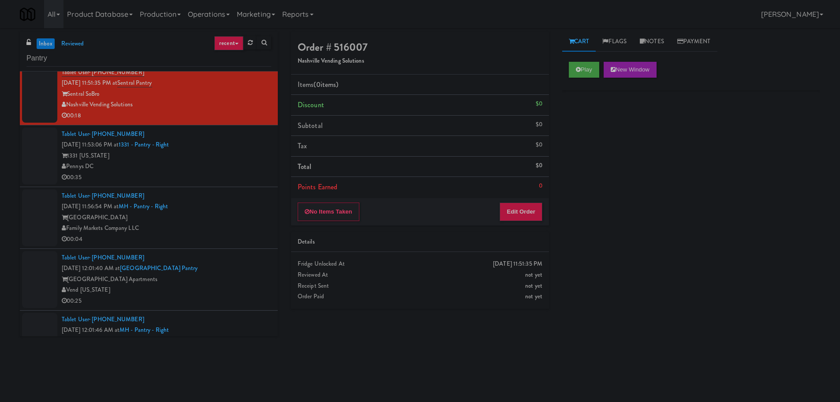
click at [564, 70] on div "Play New Window" at bounding box center [691, 72] width 258 height 35
click at [575, 68] on button "Play" at bounding box center [584, 70] width 30 height 16
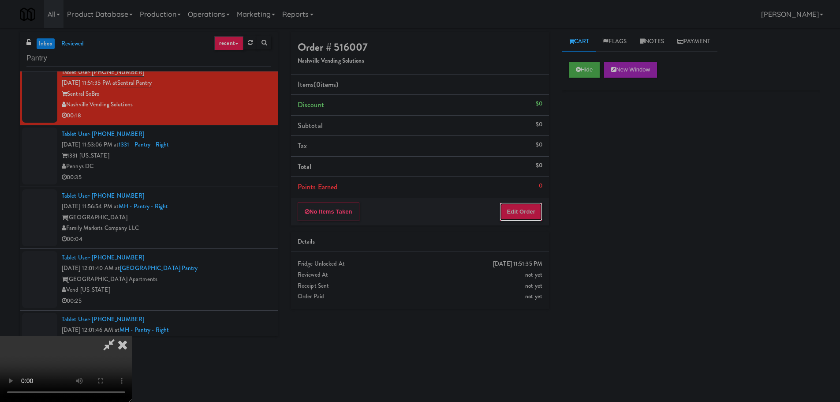
click at [535, 206] on button "Edit Order" at bounding box center [521, 211] width 43 height 19
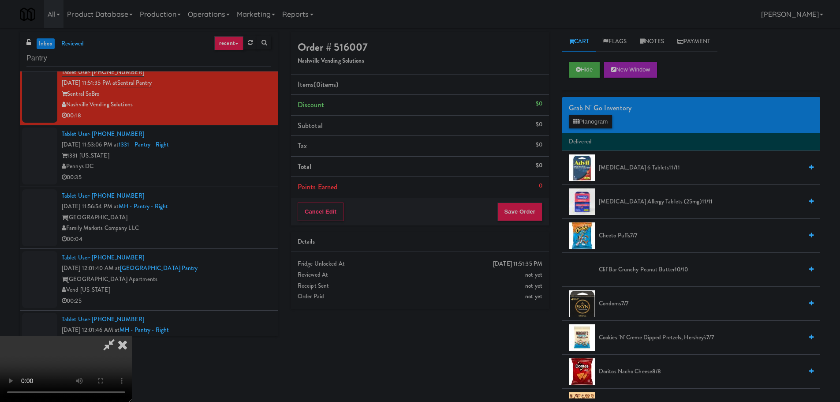
scroll to position [0, 0]
click at [132, 336] on video at bounding box center [66, 369] width 132 height 66
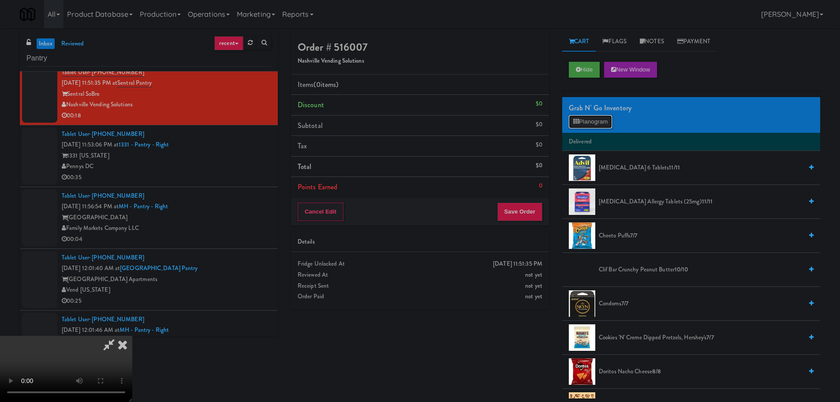
click at [594, 115] on button "Planogram" at bounding box center [590, 121] width 43 height 13
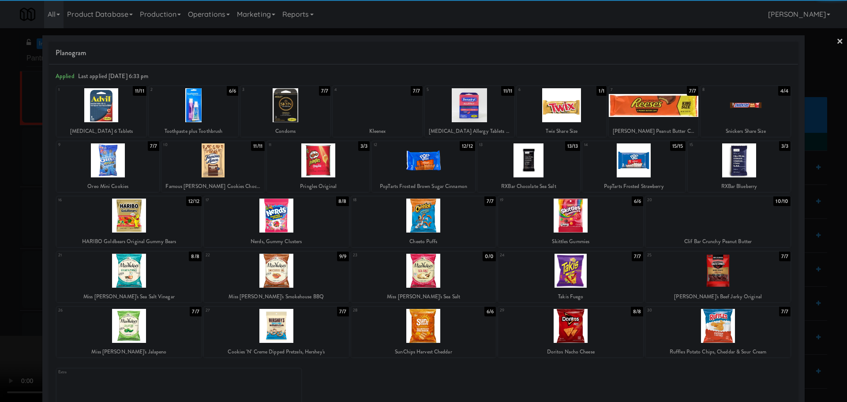
click at [565, 319] on div at bounding box center [570, 326] width 145 height 34
click at [0, 322] on div at bounding box center [423, 201] width 847 height 402
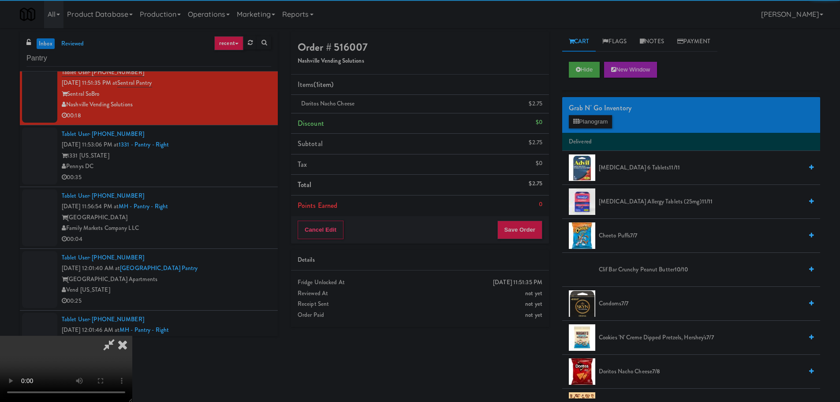
click at [132, 336] on video at bounding box center [66, 369] width 132 height 66
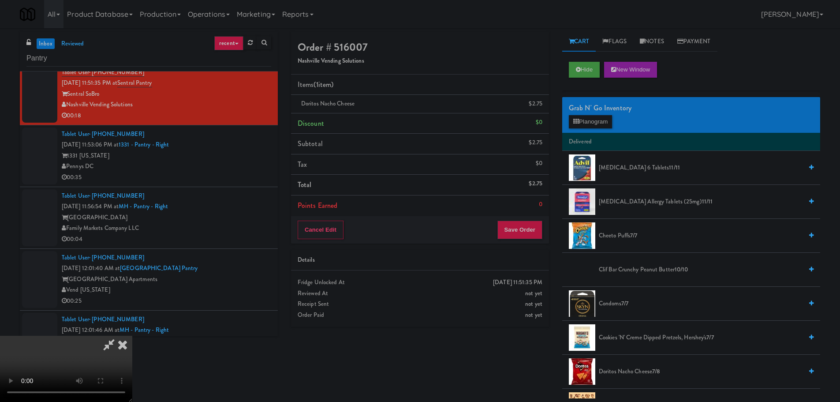
scroll to position [152, 0]
click at [132, 336] on video at bounding box center [66, 369] width 132 height 66
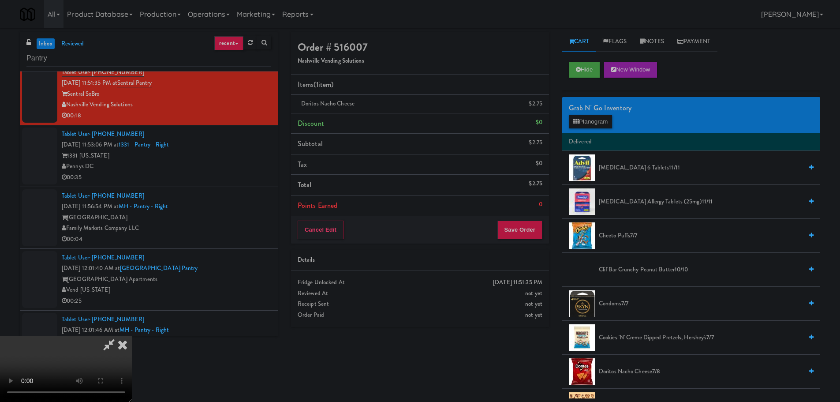
click at [132, 336] on video at bounding box center [66, 369] width 132 height 66
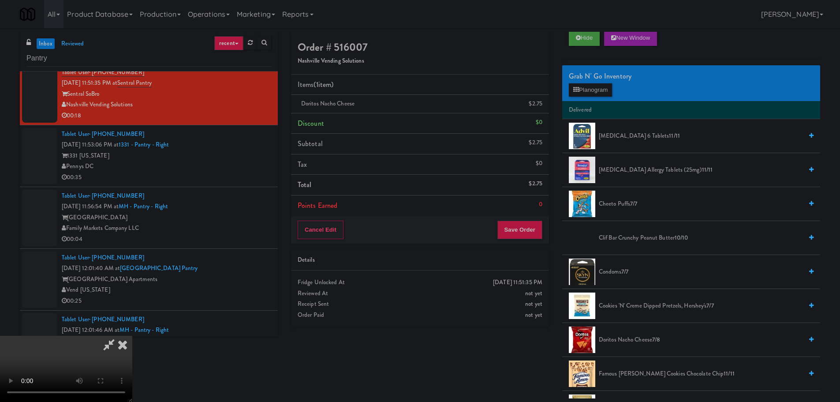
scroll to position [176, 0]
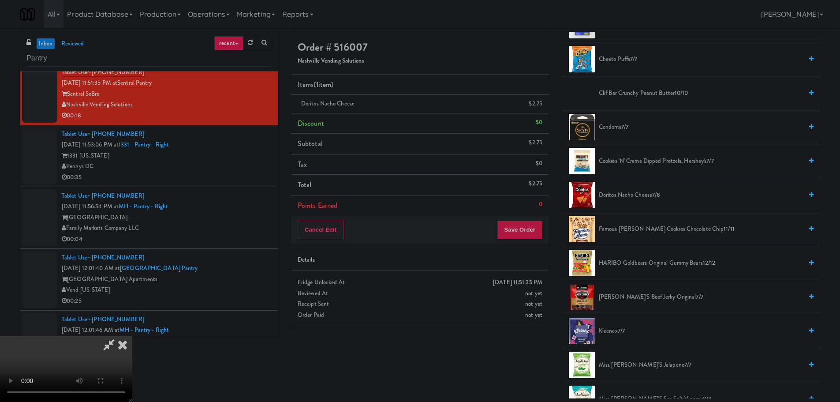
click at [635, 199] on span "Doritos Nacho Cheese 7/8" at bounding box center [701, 195] width 204 height 11
drag, startPoint x: 271, startPoint y: 222, endPoint x: 287, endPoint y: 223, distance: 16.3
click at [132, 336] on video at bounding box center [66, 369] width 132 height 66
click at [518, 231] on button "Save Order" at bounding box center [519, 230] width 45 height 19
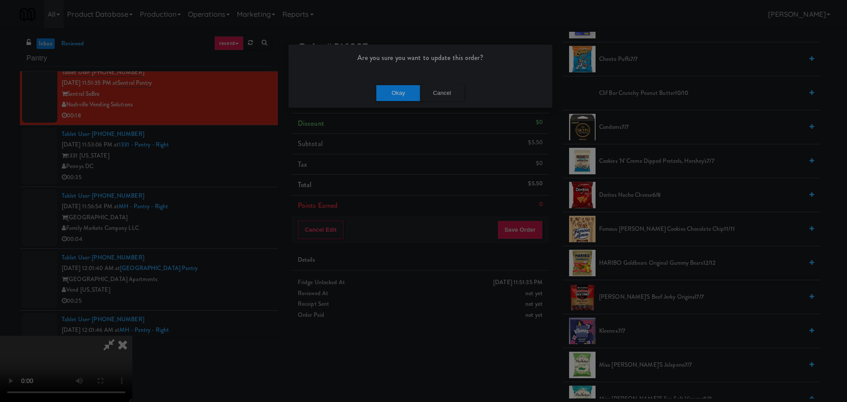
click at [399, 83] on div "Okay Cancel" at bounding box center [420, 93] width 264 height 30
click at [403, 93] on button "Okay" at bounding box center [398, 93] width 44 height 16
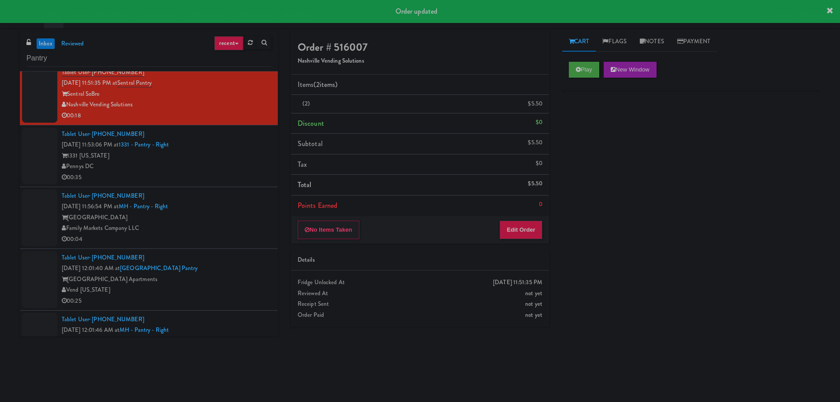
scroll to position [0, 0]
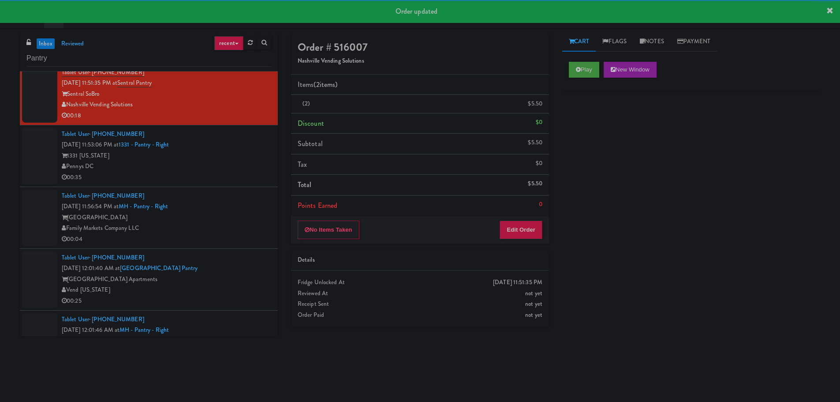
click at [215, 157] on div "1331 [US_STATE]" at bounding box center [166, 155] width 209 height 11
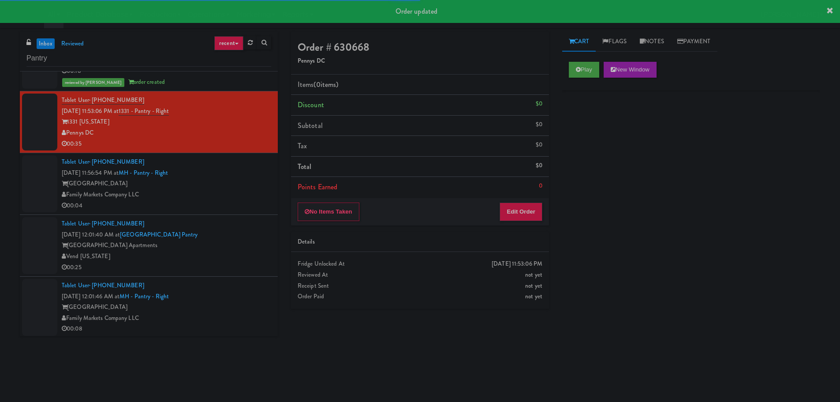
scroll to position [332, 0]
click at [583, 77] on button "Play" at bounding box center [584, 70] width 30 height 16
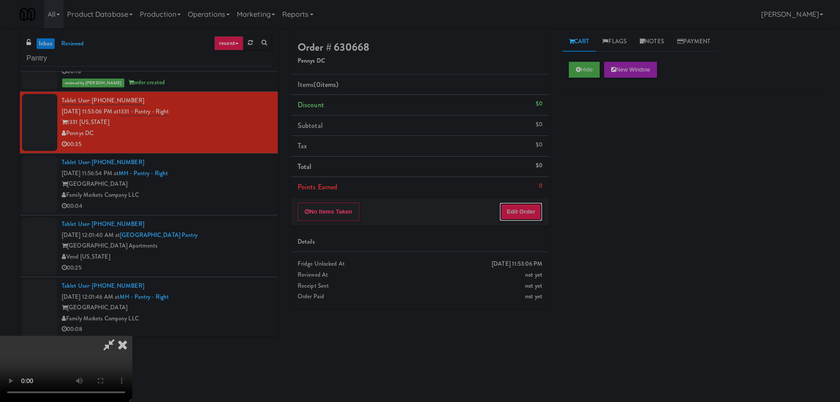
click at [531, 206] on button "Edit Order" at bounding box center [521, 211] width 43 height 19
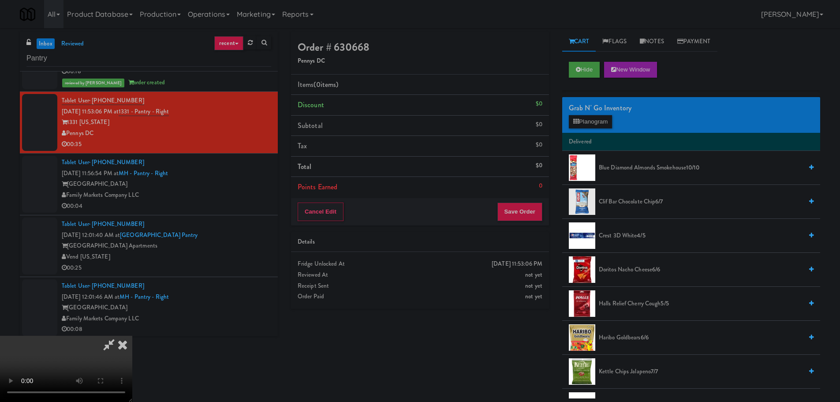
scroll to position [0, 0]
click at [132, 336] on video at bounding box center [66, 369] width 132 height 66
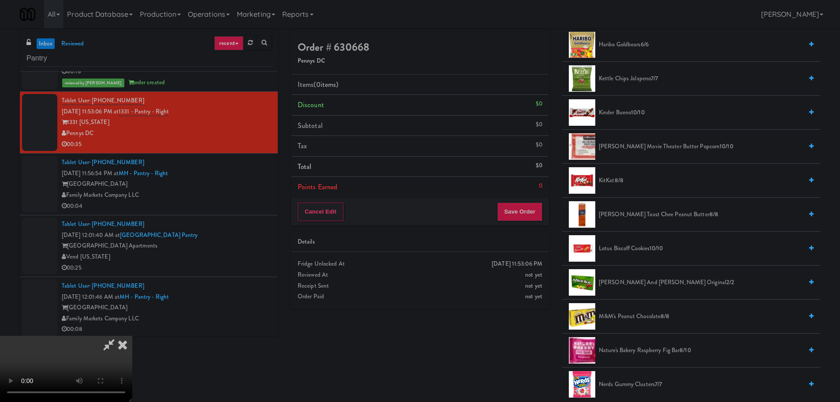
scroll to position [309, 0]
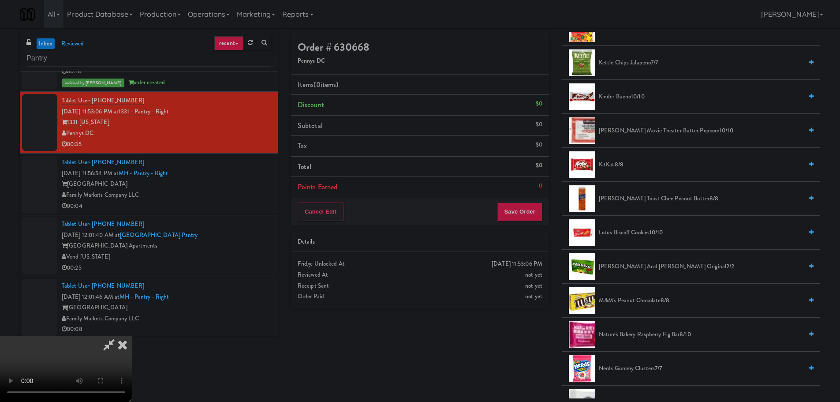
click at [627, 100] on span "Kinder Bueno 10/10" at bounding box center [701, 96] width 204 height 11
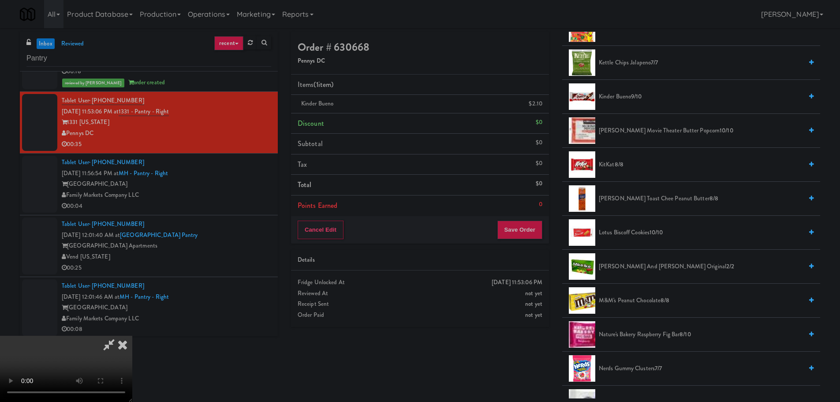
click at [624, 99] on span "Kinder Bueno 9/10" at bounding box center [701, 96] width 204 height 11
click at [132, 336] on video at bounding box center [66, 369] width 132 height 66
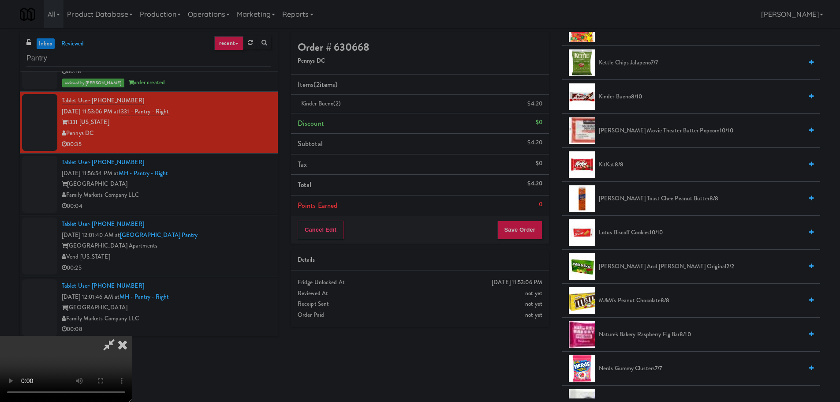
click at [132, 336] on video at bounding box center [66, 369] width 132 height 66
click at [622, 96] on span "Kinder Bueno 8/10" at bounding box center [701, 96] width 204 height 11
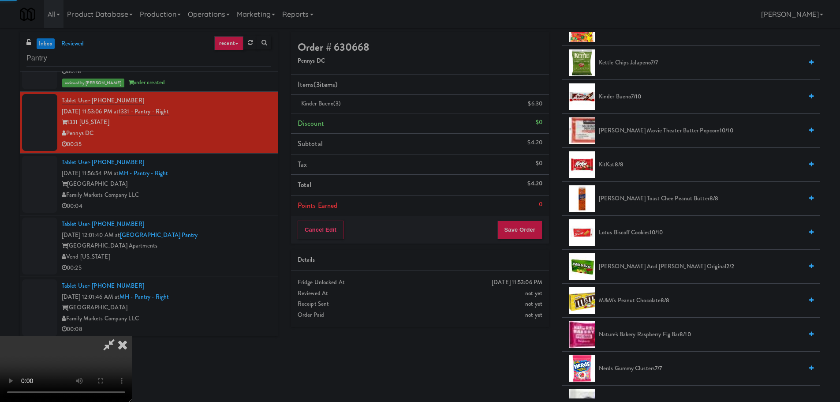
click at [612, 97] on span "Kinder Bueno 7/10" at bounding box center [701, 96] width 204 height 11
click at [132, 336] on video at bounding box center [66, 369] width 132 height 66
click at [530, 230] on button "Save Order" at bounding box center [519, 230] width 45 height 19
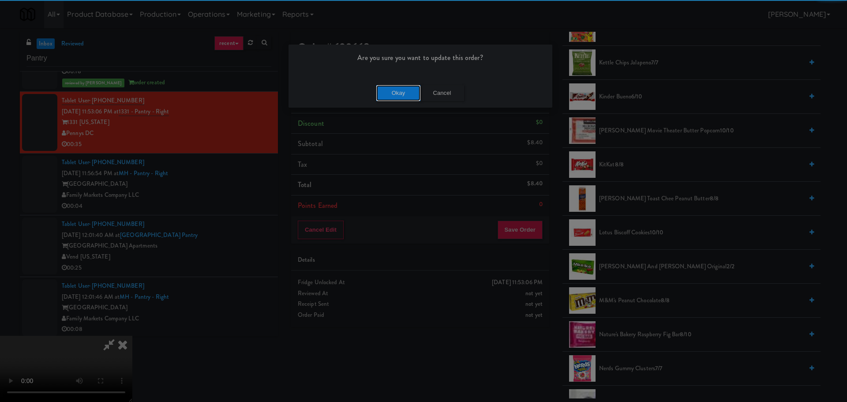
click at [389, 90] on button "Okay" at bounding box center [398, 93] width 44 height 16
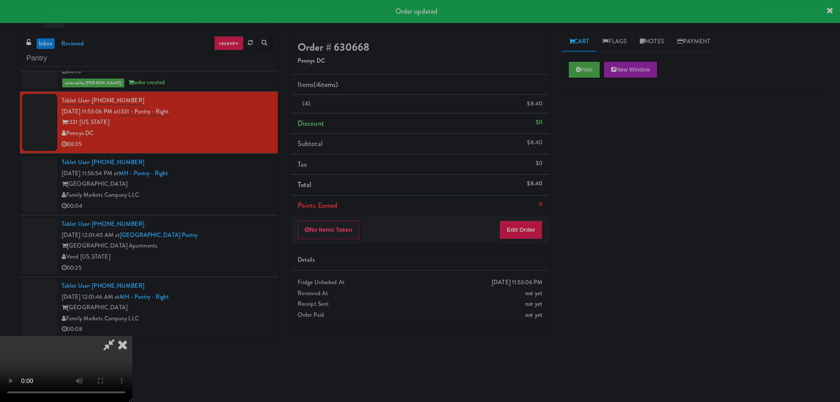
scroll to position [0, 0]
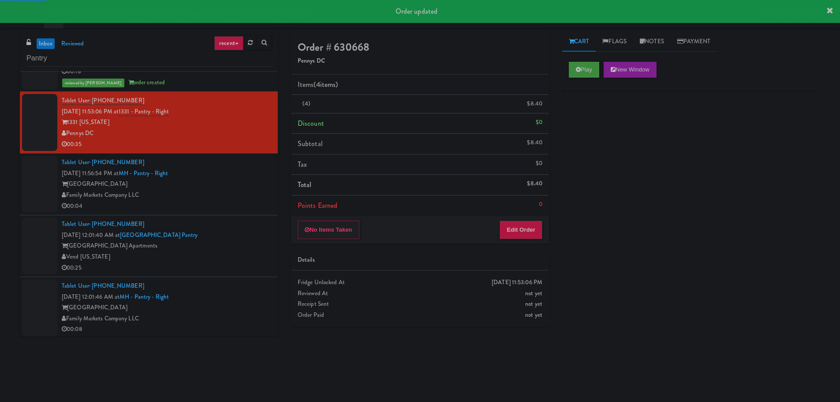
click at [244, 187] on div "[GEOGRAPHIC_DATA]" at bounding box center [166, 184] width 209 height 11
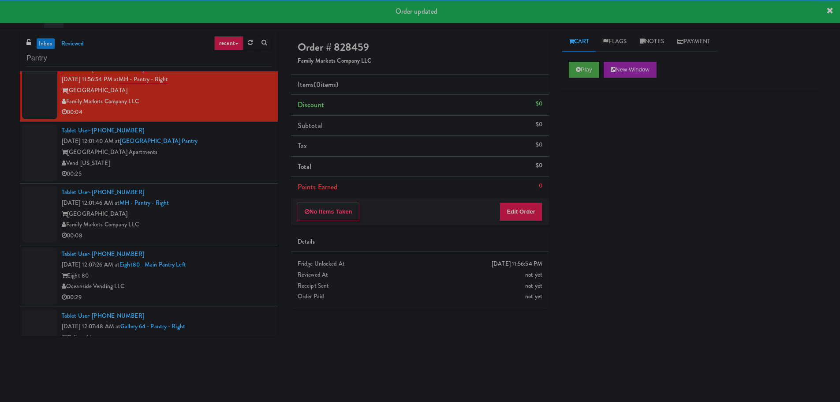
scroll to position [464, 0]
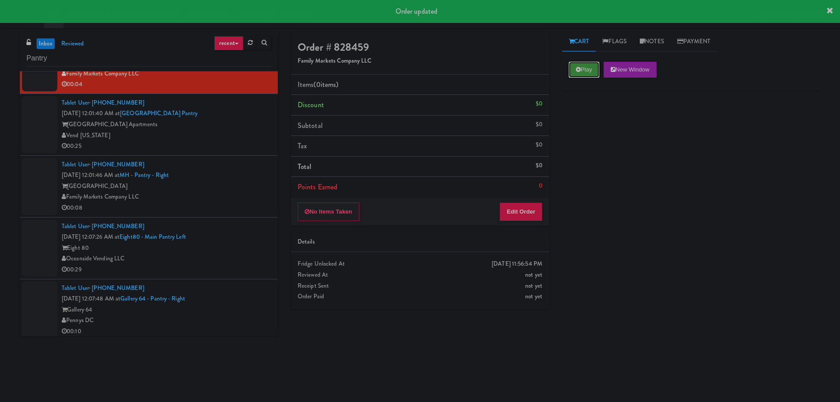
click at [594, 68] on button "Play" at bounding box center [584, 70] width 30 height 16
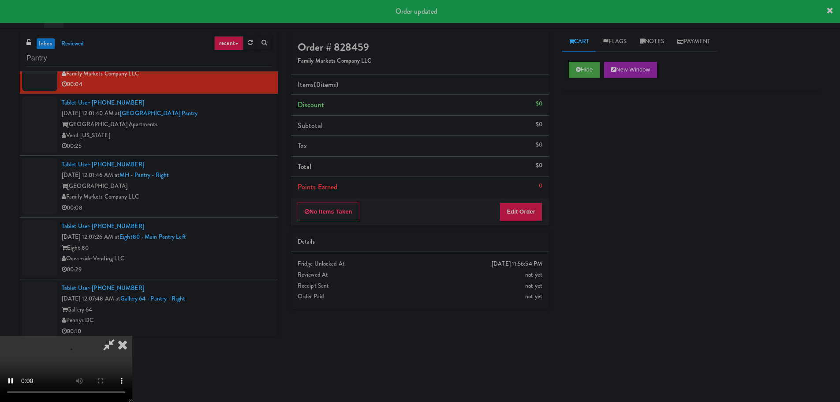
click at [531, 189] on li "Points Earned 0" at bounding box center [420, 187] width 258 height 20
click at [532, 203] on button "Edit Order" at bounding box center [521, 211] width 43 height 19
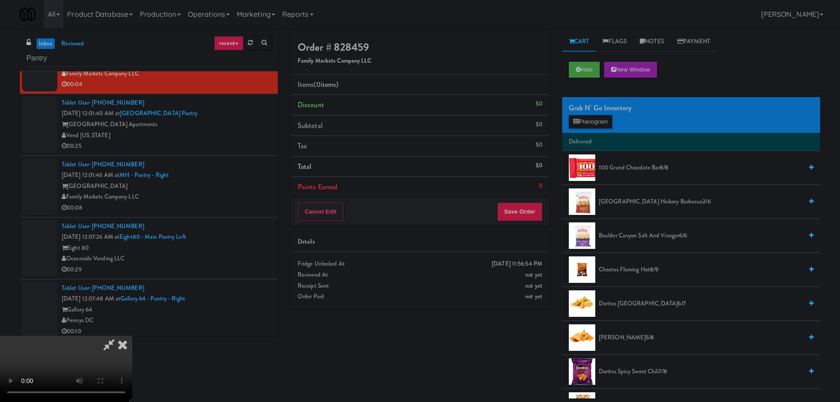
click at [132, 336] on video at bounding box center [66, 369] width 132 height 66
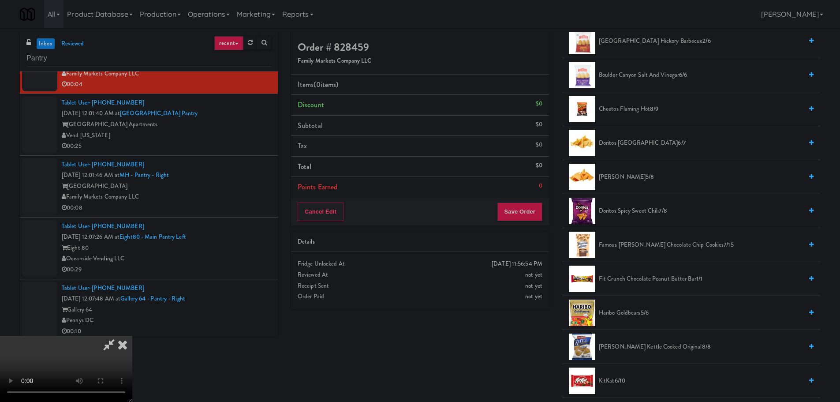
scroll to position [176, 0]
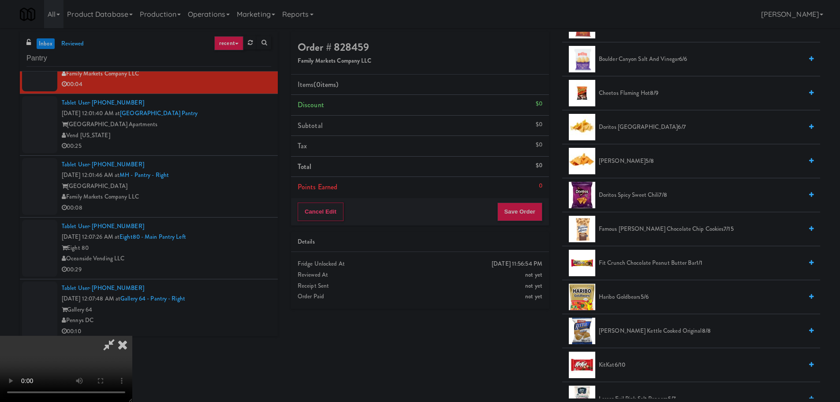
click at [632, 163] on span "Doritos Nacho 5/8" at bounding box center [701, 161] width 204 height 11
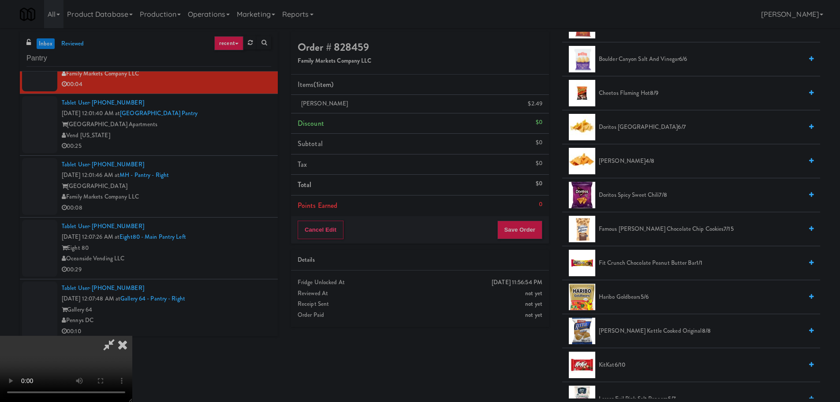
click at [132, 336] on video at bounding box center [66, 369] width 132 height 66
click at [514, 225] on button "Save Order" at bounding box center [519, 230] width 45 height 19
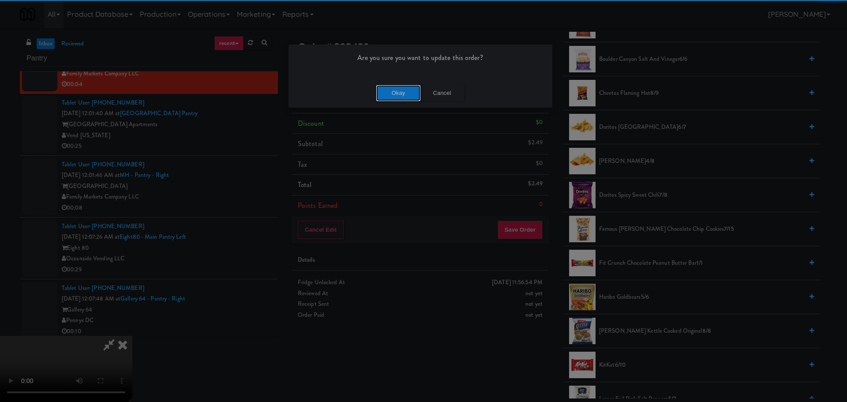
click at [407, 99] on button "Okay" at bounding box center [398, 93] width 44 height 16
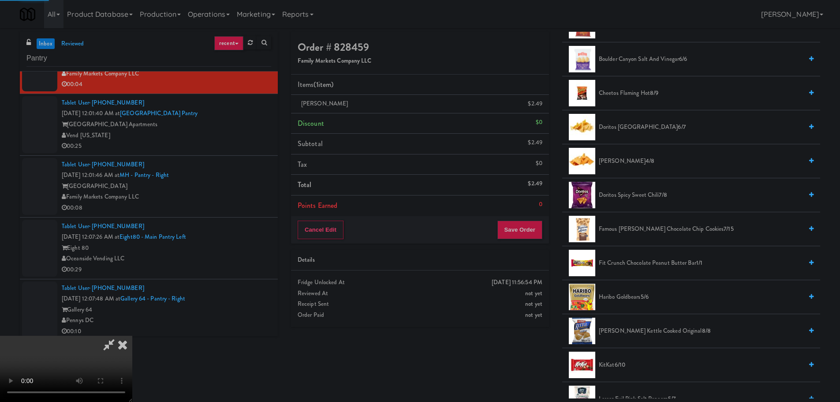
scroll to position [0, 0]
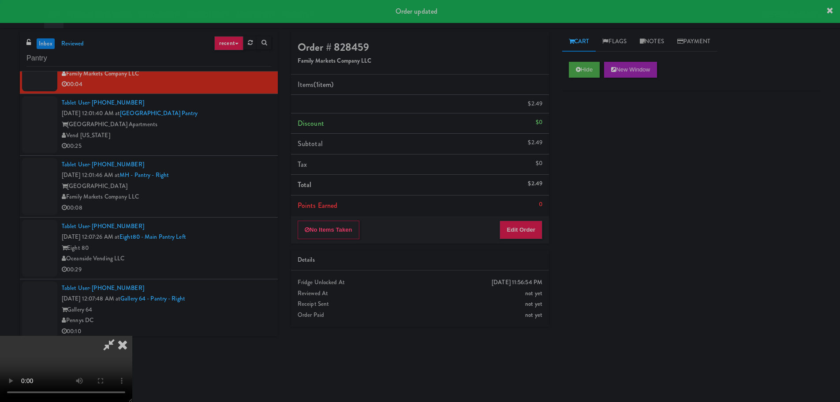
click at [257, 149] on div "00:25" at bounding box center [166, 146] width 209 height 11
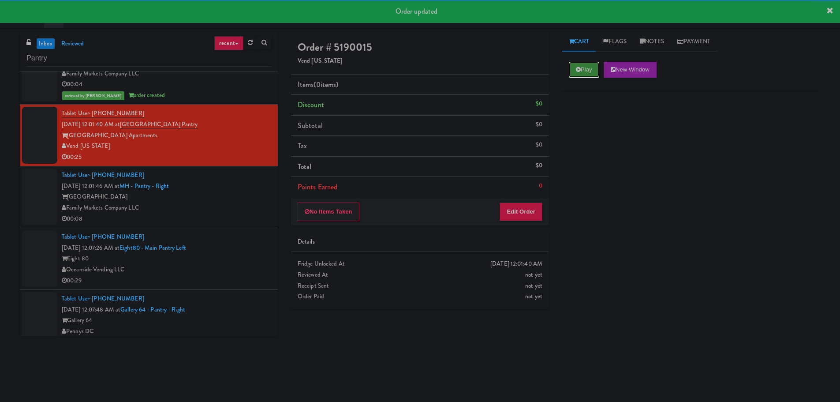
click at [584, 73] on button "Play" at bounding box center [584, 70] width 30 height 16
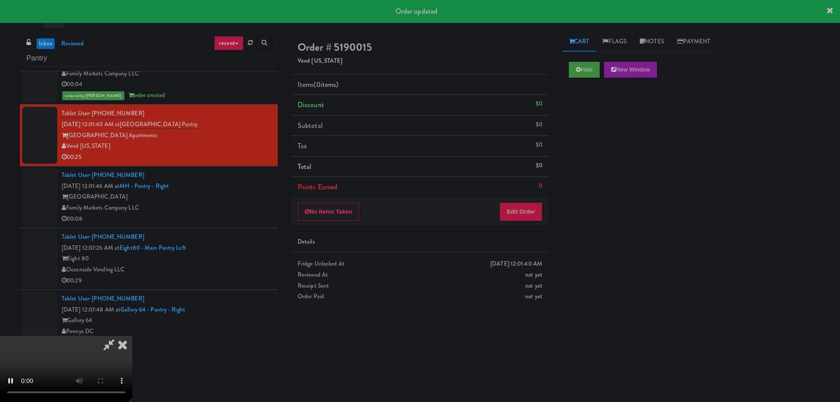
click at [518, 205] on div "No Items Taken Edit Order" at bounding box center [420, 211] width 258 height 27
click at [518, 205] on button "Edit Order" at bounding box center [521, 211] width 43 height 19
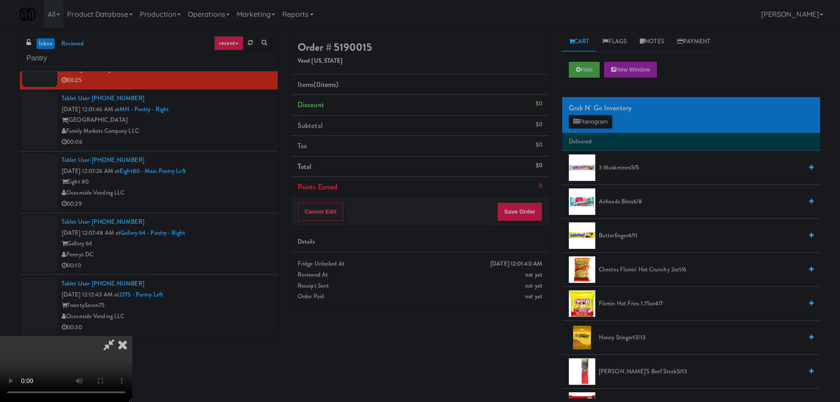
scroll to position [152, 0]
click at [132, 369] on video at bounding box center [66, 369] width 132 height 66
click at [132, 336] on video at bounding box center [66, 369] width 132 height 66
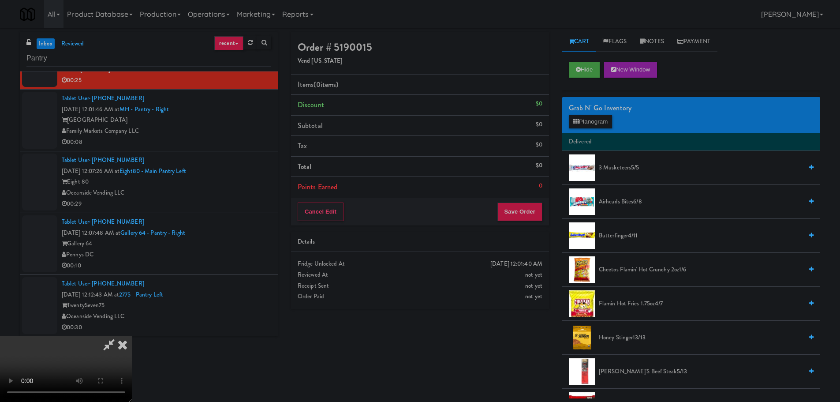
drag, startPoint x: 280, startPoint y: 165, endPoint x: 286, endPoint y: 163, distance: 5.5
click at [132, 336] on video at bounding box center [66, 369] width 132 height 66
click at [575, 117] on button "Planogram" at bounding box center [590, 121] width 43 height 13
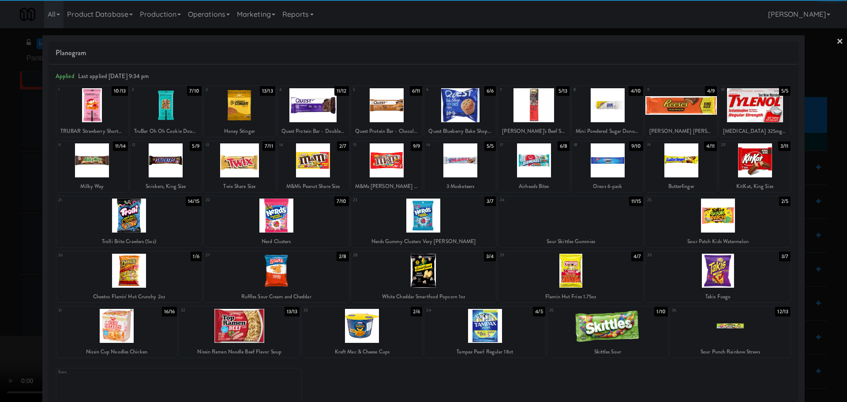
click at [238, 164] on div at bounding box center [239, 160] width 71 height 34
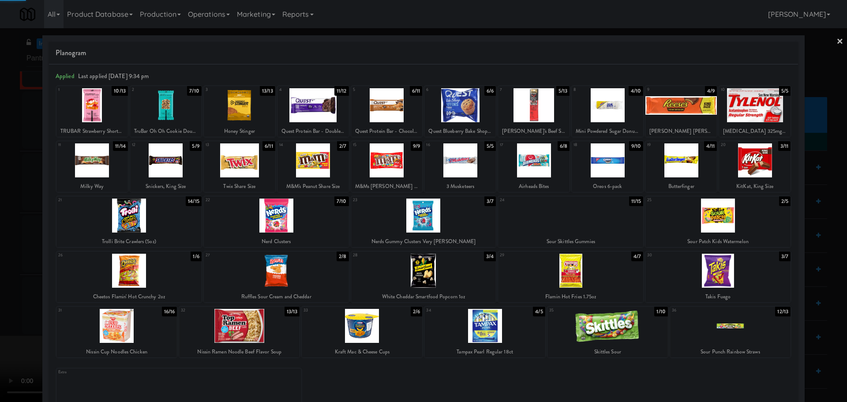
click at [0, 202] on div at bounding box center [423, 201] width 847 height 402
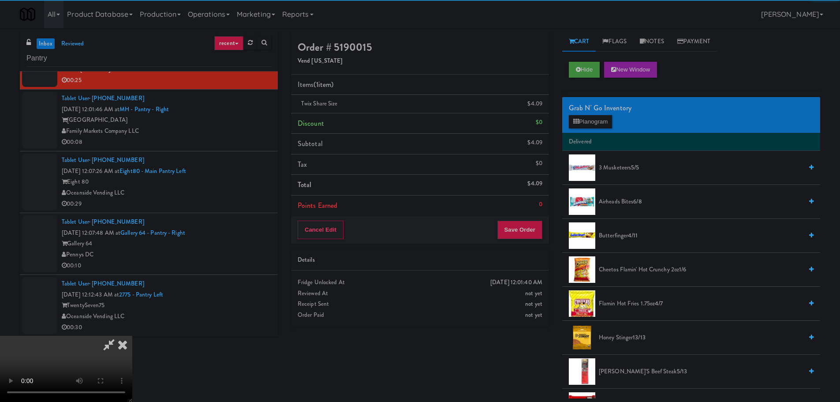
click at [132, 336] on video at bounding box center [66, 369] width 132 height 66
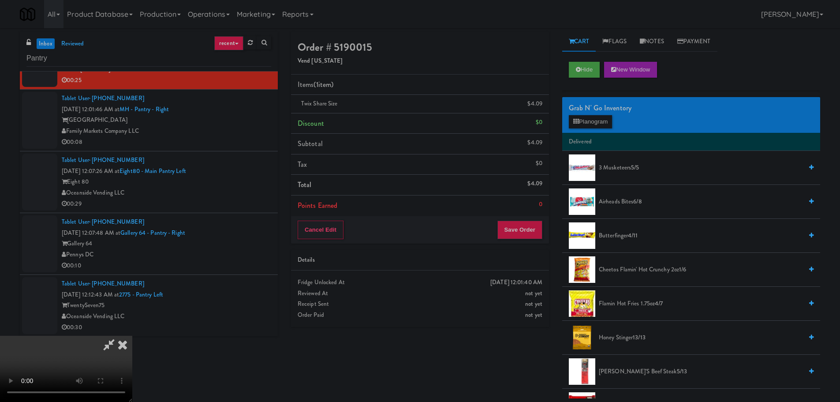
click at [132, 336] on video at bounding box center [66, 369] width 132 height 66
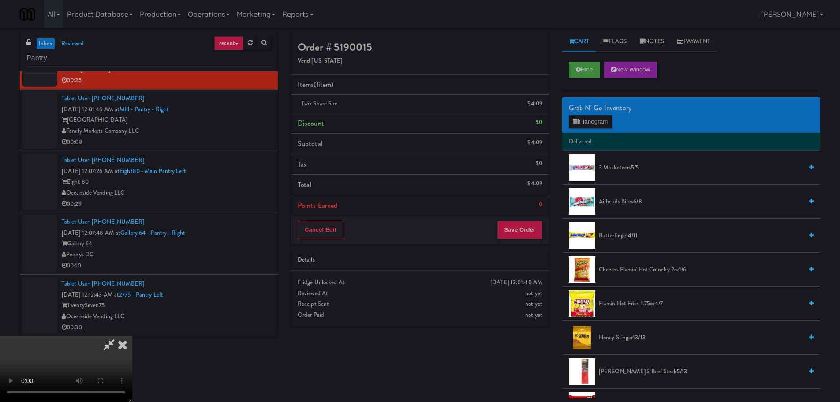
click at [132, 336] on video at bounding box center [66, 369] width 132 height 66
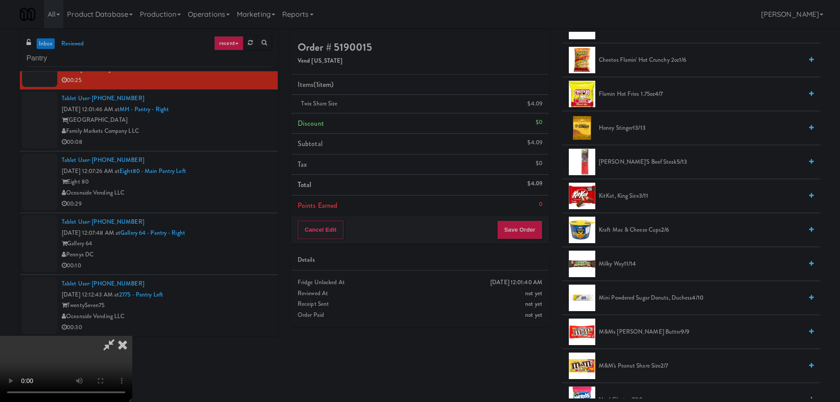
scroll to position [221, 0]
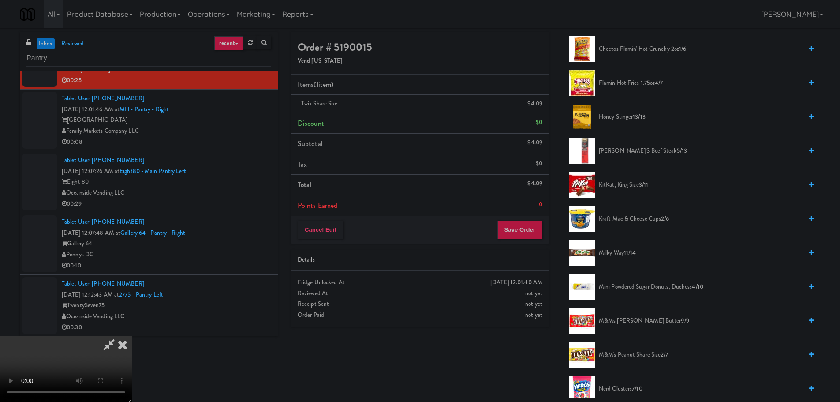
click at [638, 287] on span "Mini Powdered Sugar Donuts, Duchess 4/10" at bounding box center [701, 286] width 204 height 11
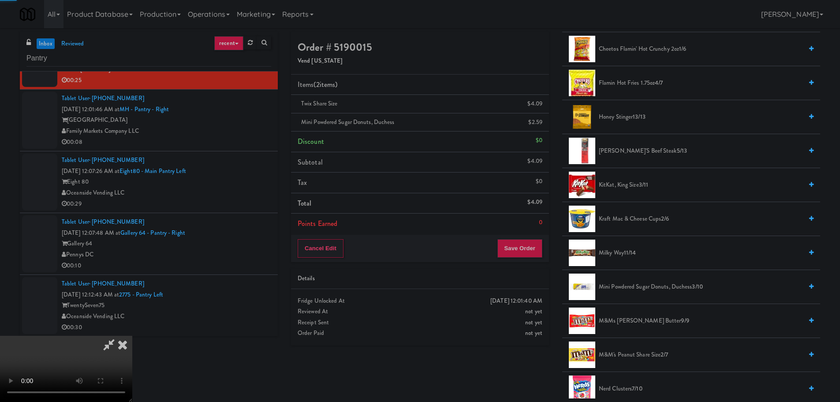
click at [132, 336] on video at bounding box center [66, 369] width 132 height 66
click at [637, 185] on span "KitKat, King Size 3/11" at bounding box center [701, 184] width 204 height 11
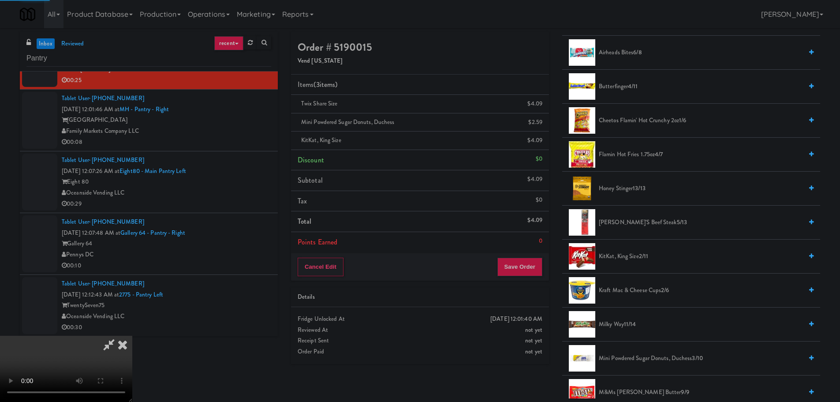
scroll to position [0, 0]
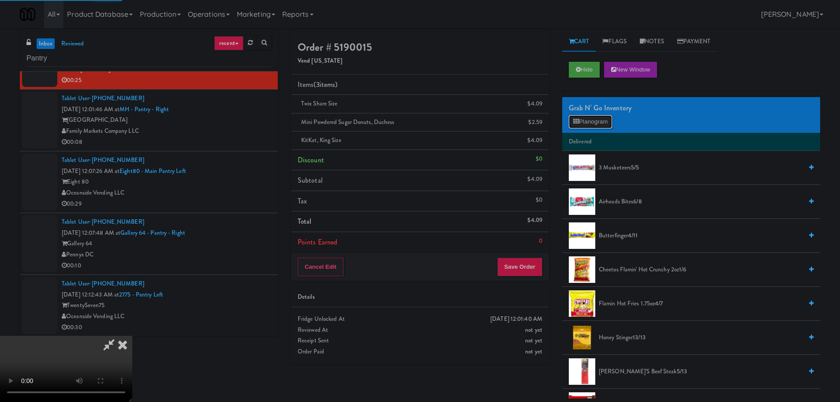
click at [593, 125] on button "Planogram" at bounding box center [590, 121] width 43 height 13
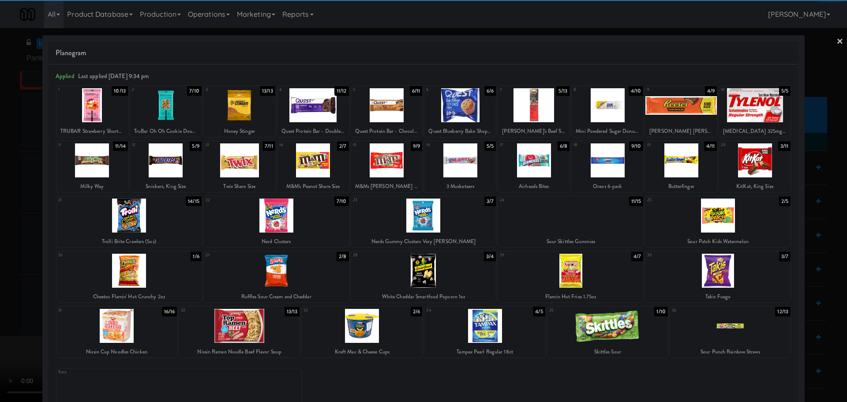
click at [0, 273] on div at bounding box center [423, 201] width 847 height 402
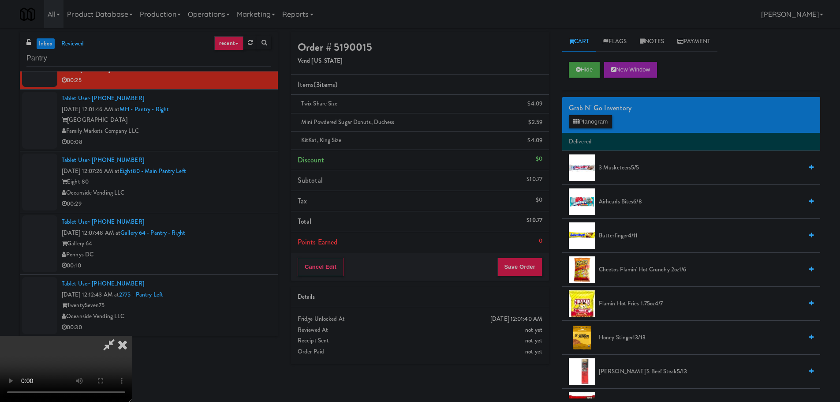
click at [132, 336] on video at bounding box center [66, 369] width 132 height 66
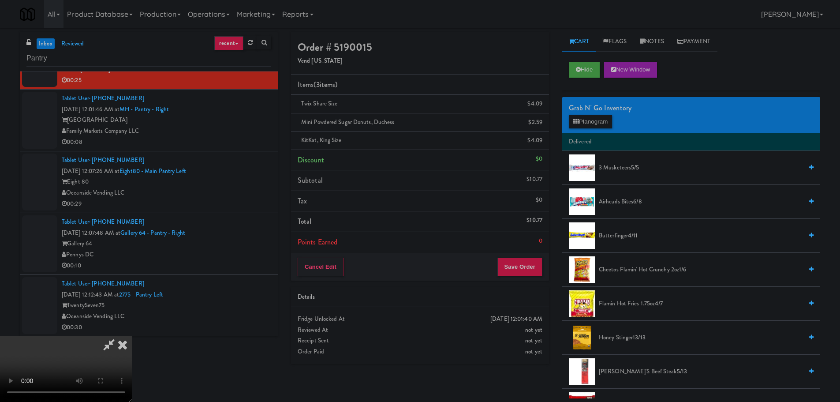
click at [593, 112] on div "Grab N' Go Inventory" at bounding box center [691, 107] width 245 height 13
click at [594, 117] on button "Planogram" at bounding box center [590, 121] width 43 height 13
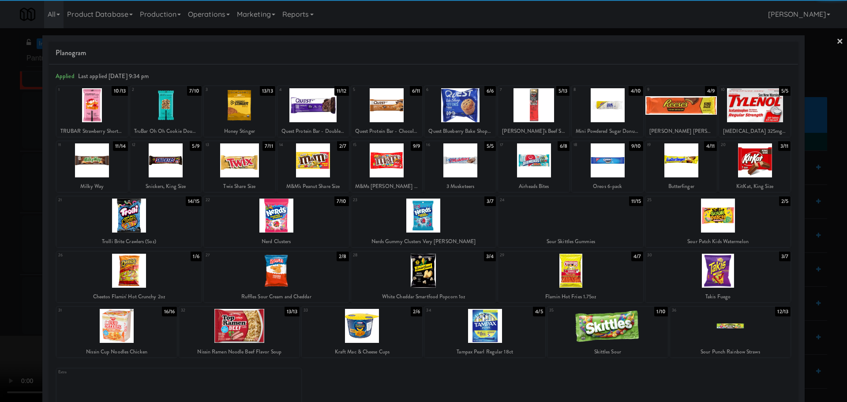
click at [310, 168] on div at bounding box center [312, 160] width 71 height 34
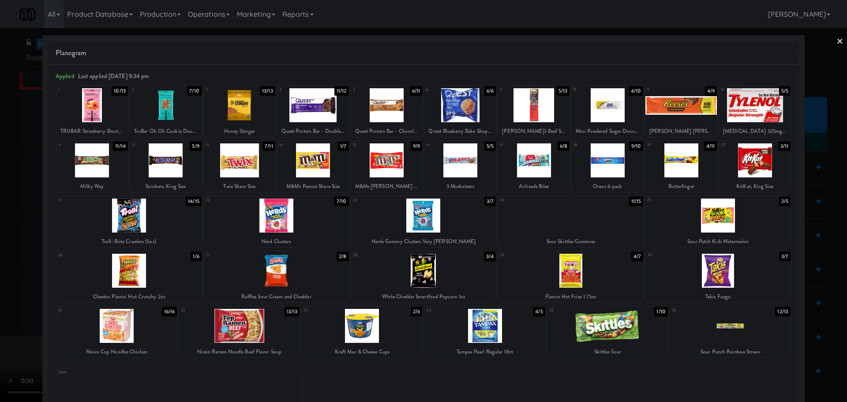
click at [7, 211] on div at bounding box center [423, 201] width 847 height 402
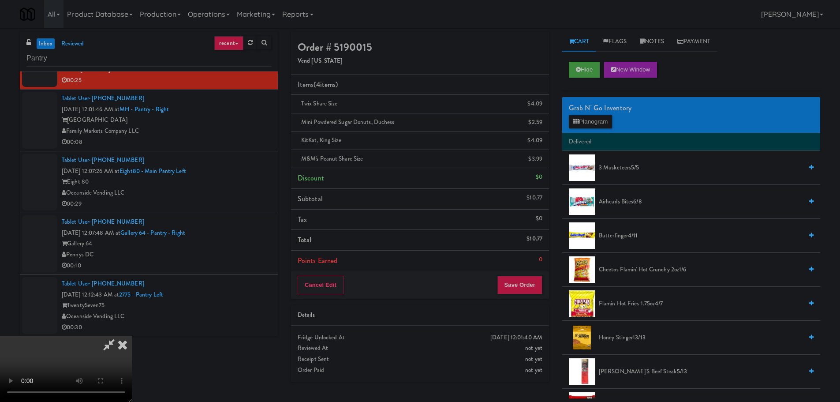
click at [132, 336] on video at bounding box center [66, 369] width 132 height 66
click at [518, 287] on button "Save Order" at bounding box center [519, 285] width 45 height 19
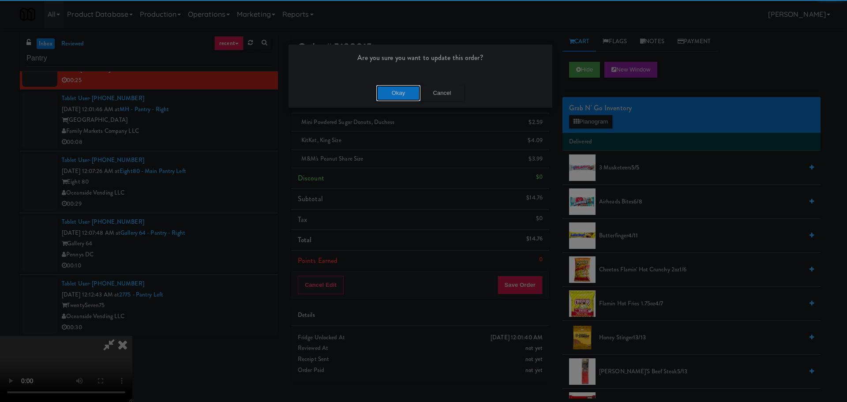
click at [396, 96] on button "Okay" at bounding box center [398, 93] width 44 height 16
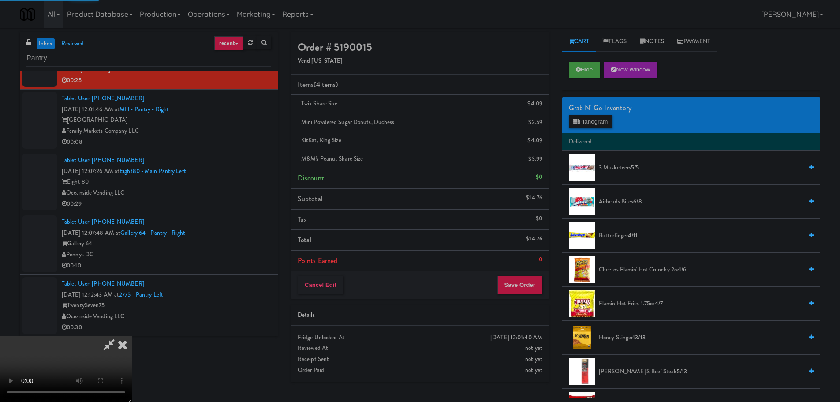
scroll to position [0, 0]
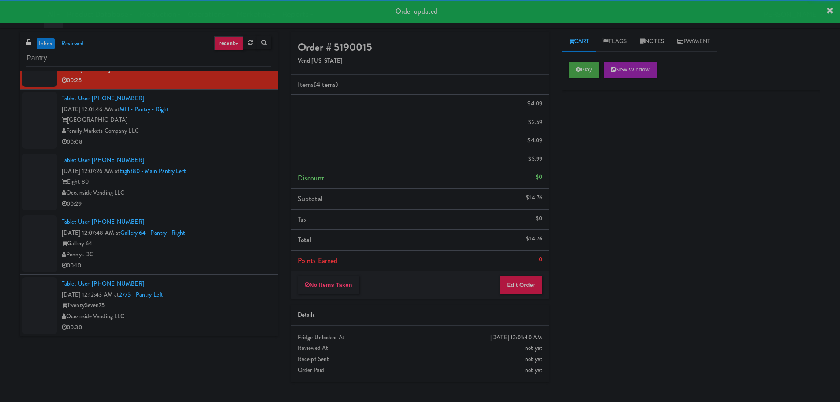
click at [239, 126] on div "[GEOGRAPHIC_DATA]" at bounding box center [166, 120] width 209 height 11
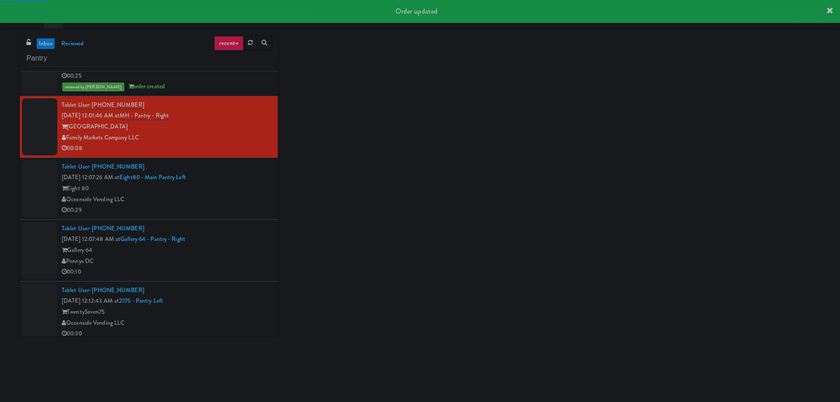
scroll to position [552, 0]
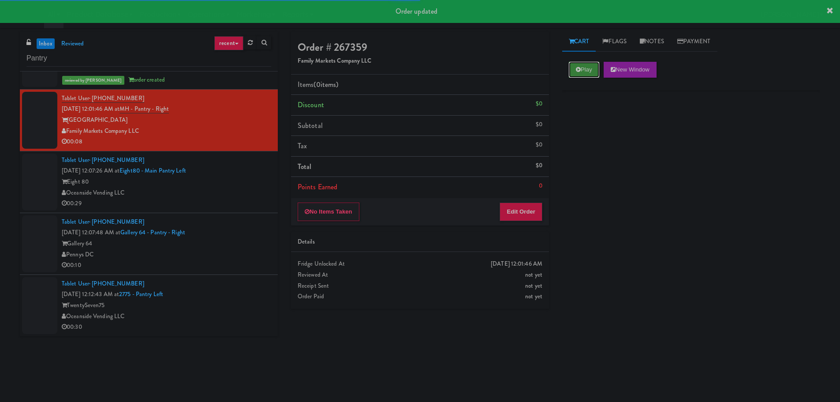
click at [592, 63] on button "Play" at bounding box center [584, 70] width 30 height 16
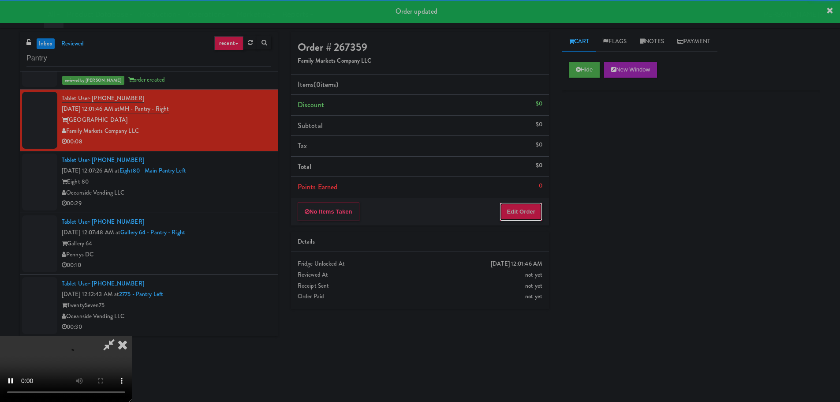
click at [510, 205] on button "Edit Order" at bounding box center [521, 211] width 43 height 19
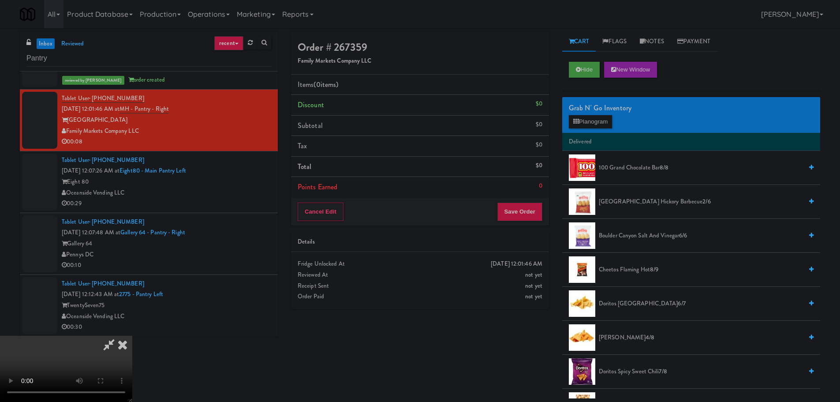
click at [132, 336] on video at bounding box center [66, 369] width 132 height 66
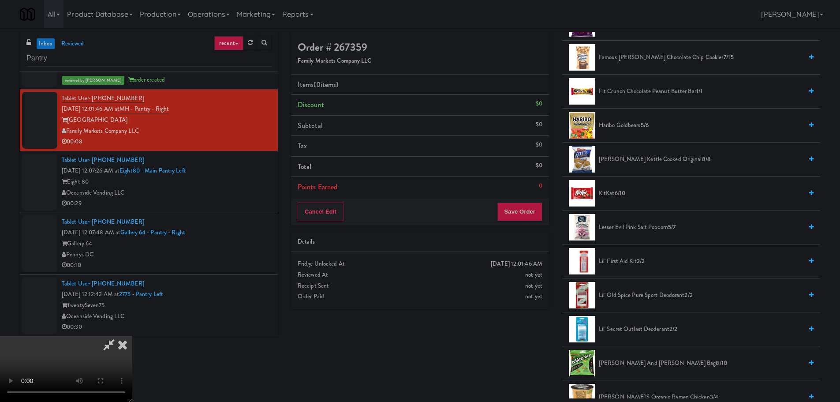
scroll to position [353, 0]
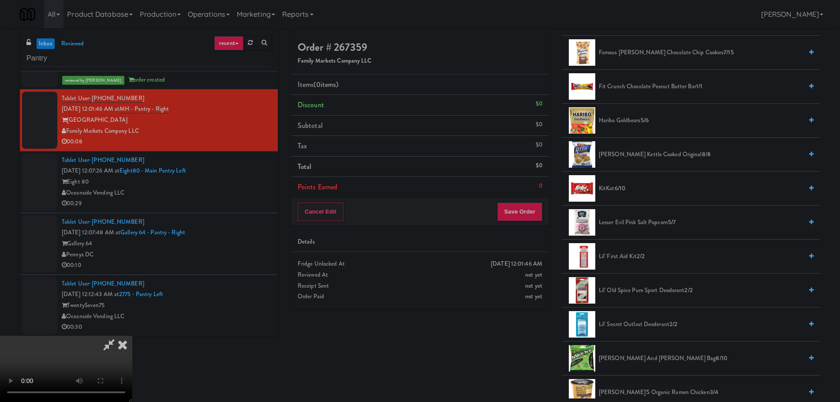
click at [610, 186] on span "KitKat 6/10" at bounding box center [701, 188] width 204 height 11
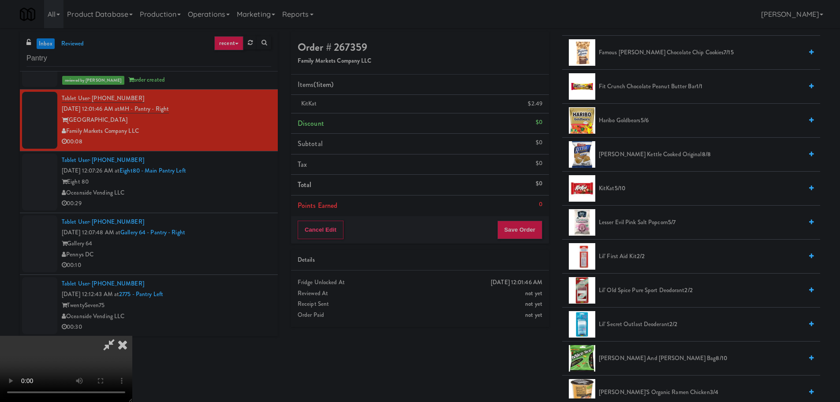
click at [132, 336] on video at bounding box center [66, 369] width 132 height 66
click at [527, 235] on button "Save Order" at bounding box center [519, 230] width 45 height 19
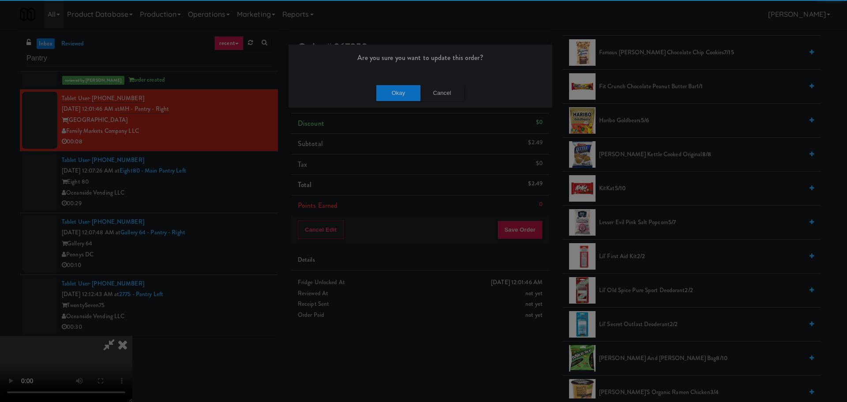
drag, startPoint x: 408, startPoint y: 102, endPoint x: 410, endPoint y: 97, distance: 5.1
click at [408, 101] on div "Okay Cancel" at bounding box center [420, 93] width 264 height 30
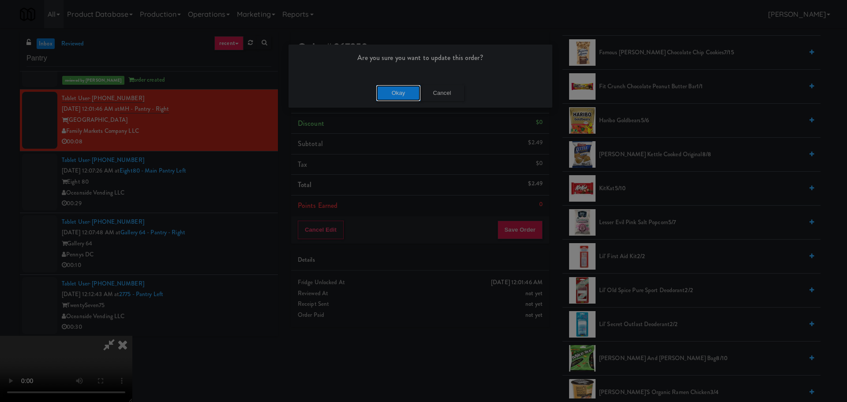
click at [411, 97] on button "Okay" at bounding box center [398, 93] width 44 height 16
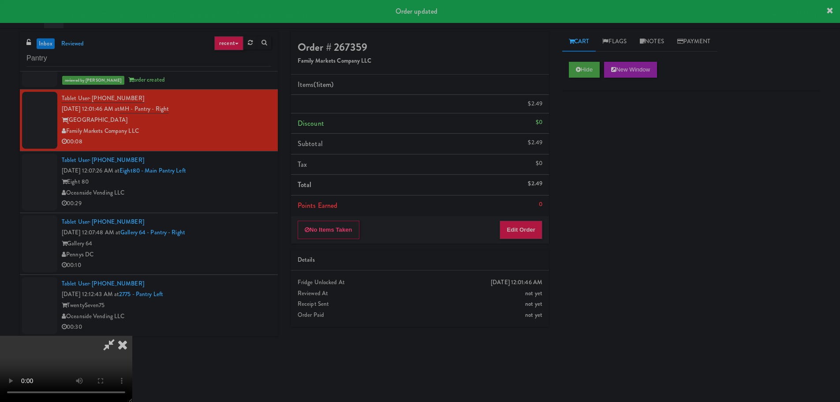
scroll to position [0, 0]
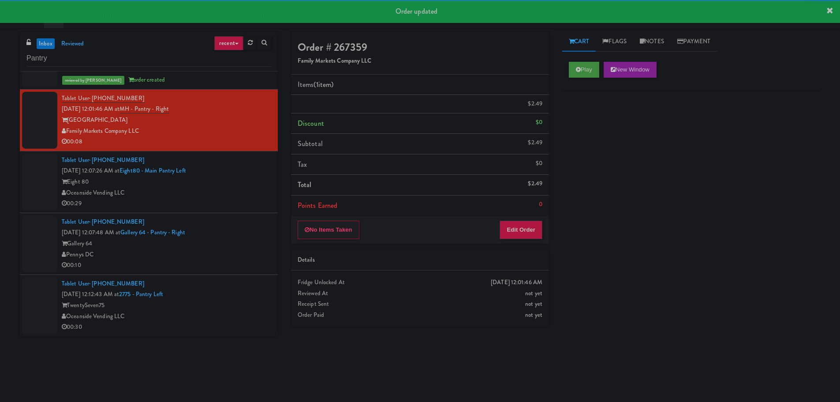
click at [243, 198] on div "Oceanside Vending LLC" at bounding box center [166, 192] width 209 height 11
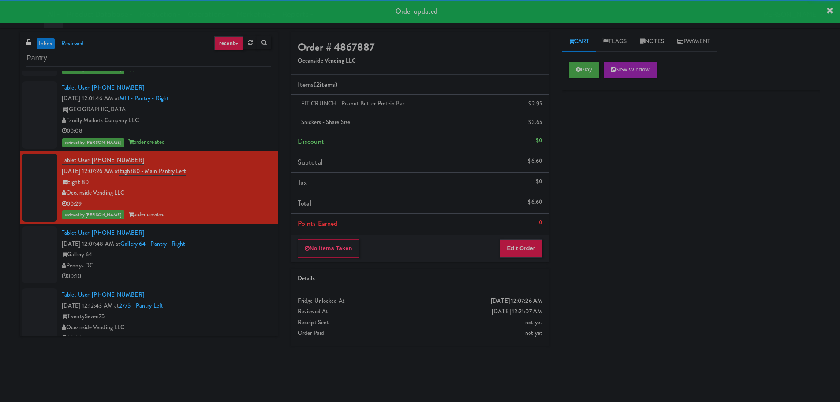
click at [240, 258] on div "Gallery 64" at bounding box center [166, 254] width 209 height 11
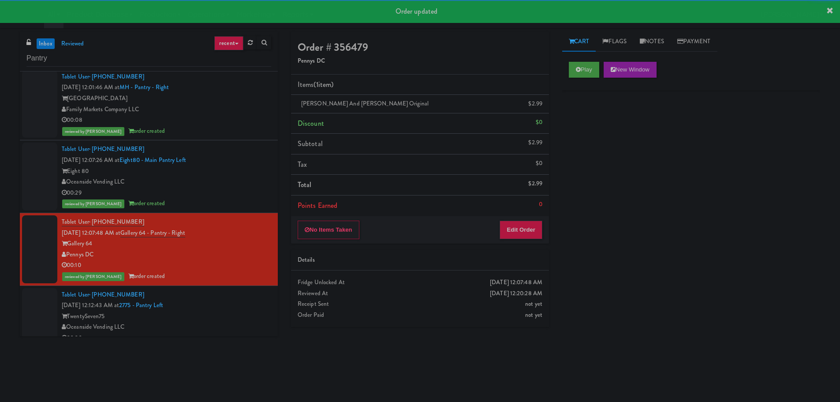
click at [222, 329] on div "Oceanside Vending LLC" at bounding box center [166, 327] width 209 height 11
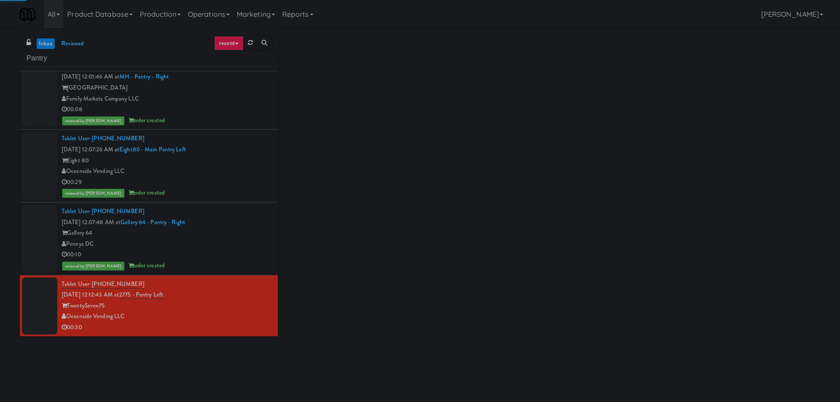
scroll to position [584, 0]
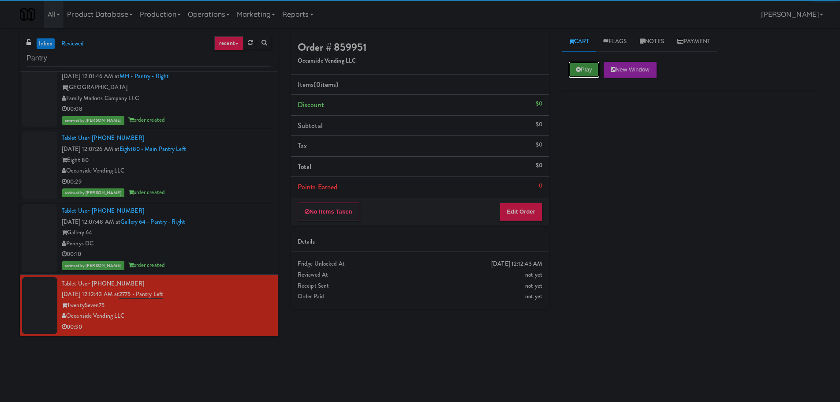
click at [593, 69] on button "Play" at bounding box center [584, 70] width 30 height 16
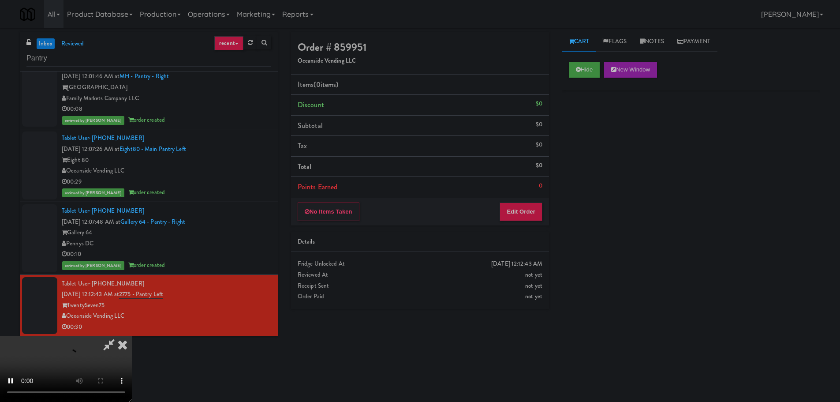
click at [532, 257] on div "[DATE] 12:12:43 AM Fridge Unlocked At not yet Reviewed At not yet Receipt Sent …" at bounding box center [420, 280] width 258 height 56
click at [533, 216] on button "Edit Order" at bounding box center [521, 211] width 43 height 19
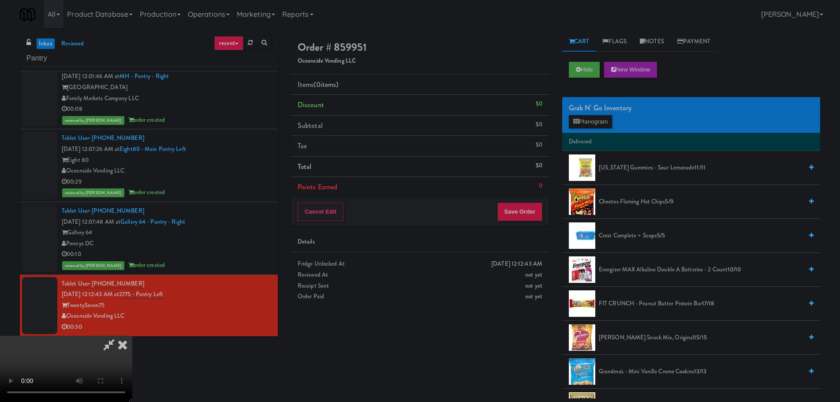
scroll to position [152, 0]
drag, startPoint x: 279, startPoint y: 209, endPoint x: 281, endPoint y: 202, distance: 7.8
click at [132, 336] on video at bounding box center [66, 369] width 132 height 66
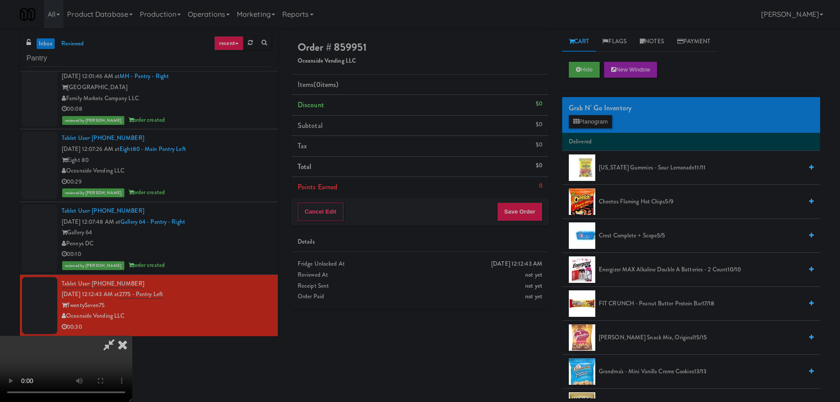
click at [132, 336] on video at bounding box center [66, 369] width 132 height 66
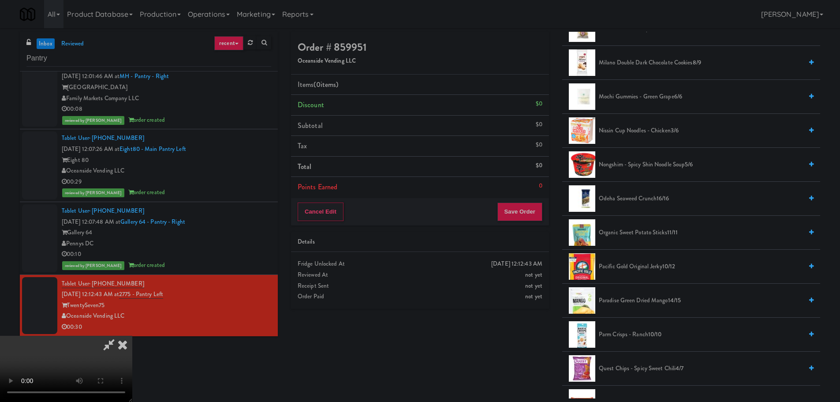
scroll to position [617, 0]
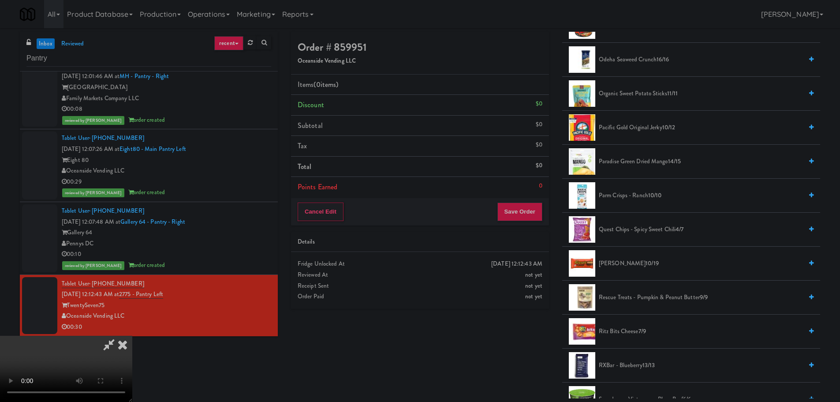
click at [617, 229] on span "Quest Chips - Spicy Sweet Chili 4/7" at bounding box center [701, 229] width 204 height 11
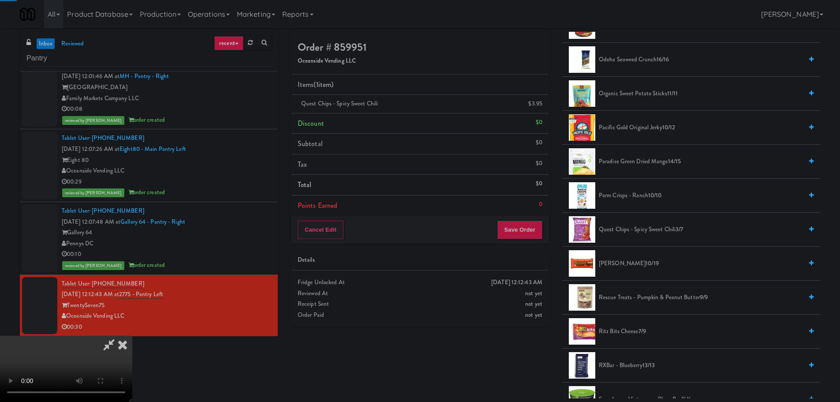
click at [132, 336] on video at bounding box center [66, 369] width 132 height 66
drag, startPoint x: 178, startPoint y: 311, endPoint x: 183, endPoint y: 307, distance: 6.6
click at [132, 336] on video at bounding box center [66, 369] width 132 height 66
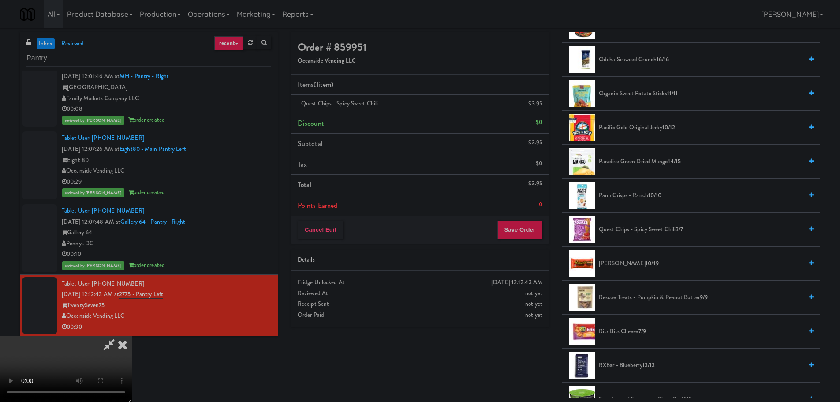
scroll to position [19, 0]
click at [132, 336] on video at bounding box center [66, 369] width 132 height 66
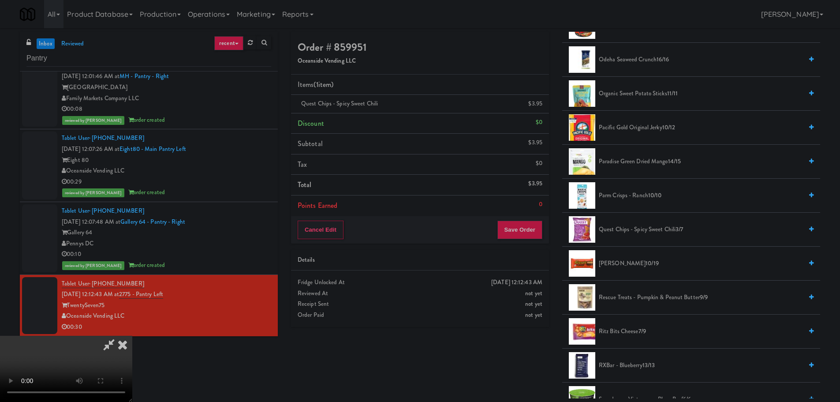
click at [132, 336] on video at bounding box center [66, 369] width 132 height 66
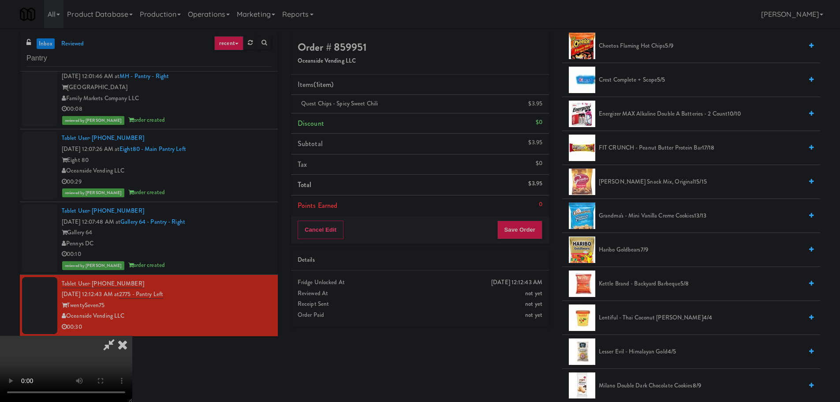
scroll to position [132, 0]
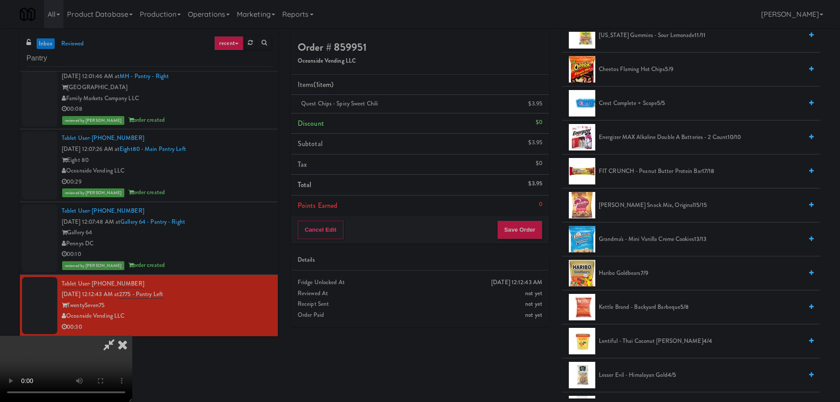
click at [640, 169] on span "FIT CRUNCH - Peanut Butter Protein Bar 17/18" at bounding box center [701, 171] width 204 height 11
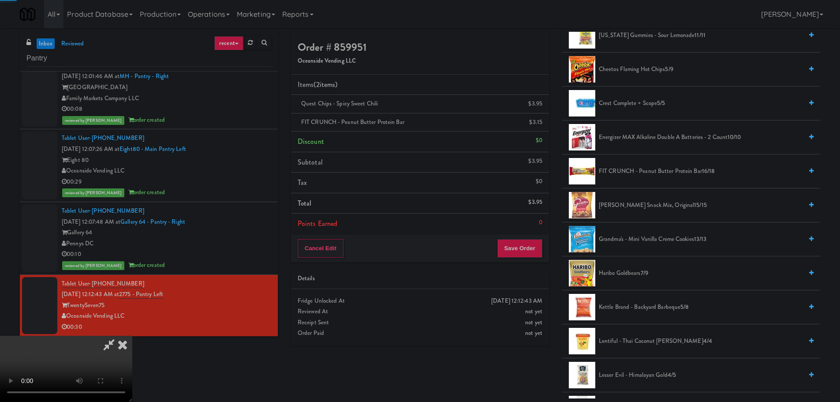
click at [132, 336] on video at bounding box center [66, 369] width 132 height 66
click at [621, 172] on span "FIT CRUNCH - Peanut Butter Protein Bar 16/18" at bounding box center [701, 171] width 204 height 11
click at [132, 336] on video at bounding box center [66, 369] width 132 height 66
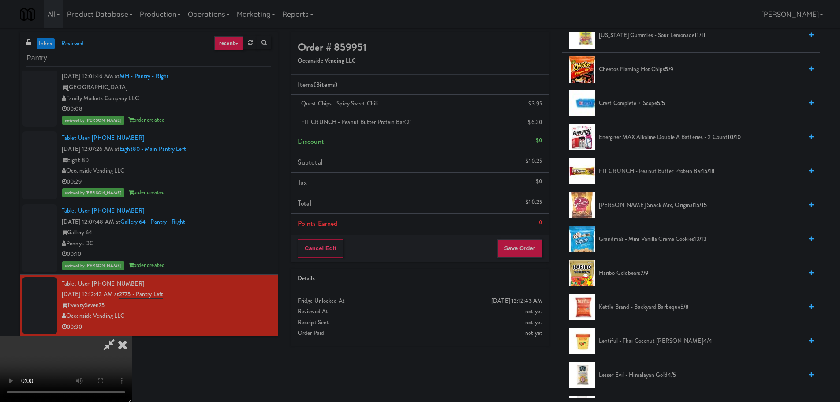
click at [132, 336] on video at bounding box center [66, 369] width 132 height 66
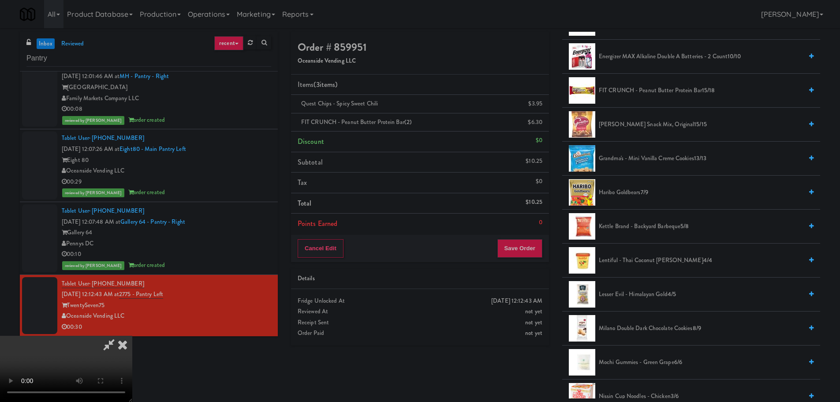
scroll to position [221, 0]
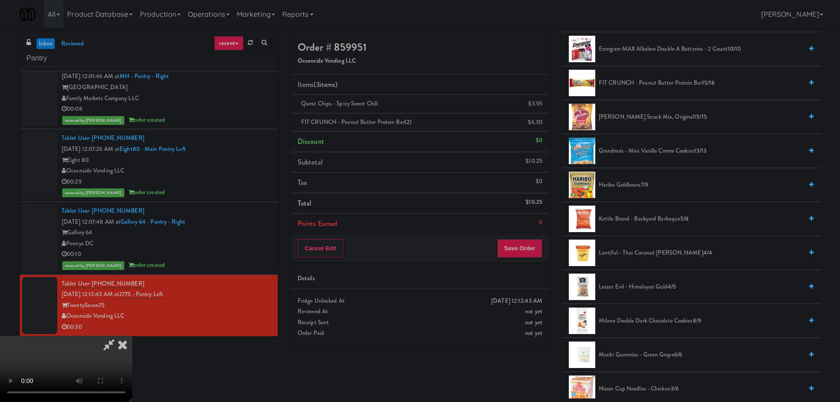
click at [132, 336] on video at bounding box center [66, 369] width 132 height 66
click at [637, 284] on span "Lesser Evil - Himalayan Gold 4/5" at bounding box center [701, 286] width 204 height 11
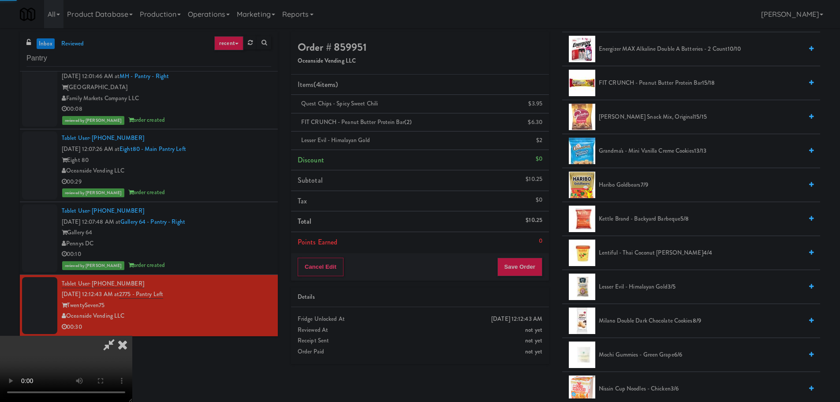
click at [132, 336] on video at bounding box center [66, 369] width 132 height 66
click at [525, 265] on button "Save Order" at bounding box center [519, 267] width 45 height 19
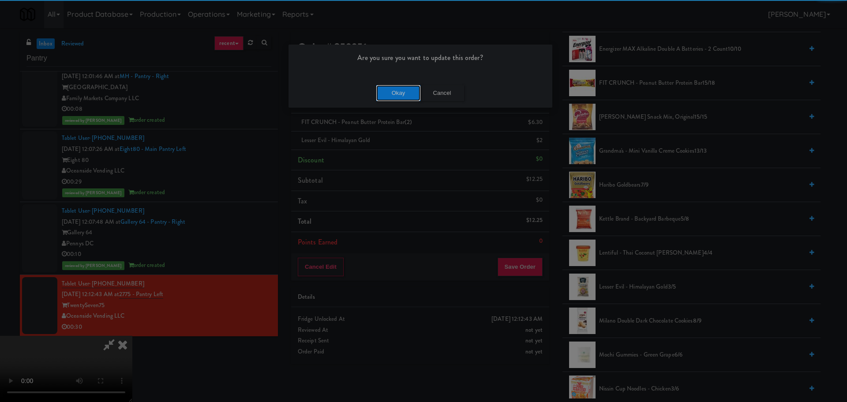
click at [385, 97] on button "Okay" at bounding box center [398, 93] width 44 height 16
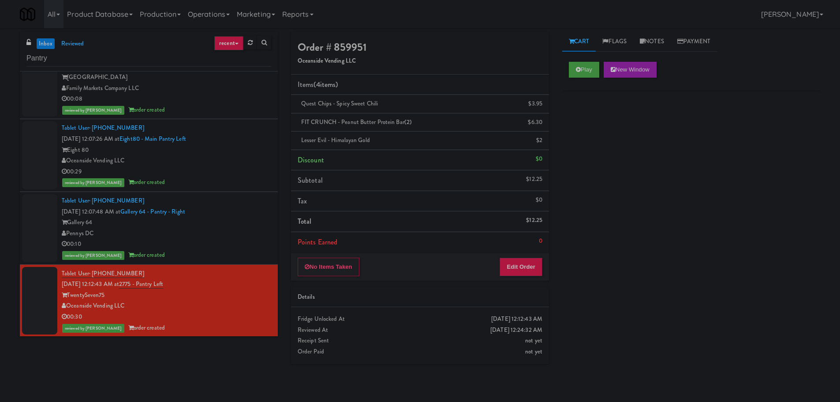
scroll to position [595, 0]
click at [93, 70] on div "inbox reviewed recent all unclear take inventory issue suspicious failed recent…" at bounding box center [149, 52] width 258 height 40
click at [87, 60] on input "Pantry" at bounding box center [148, 58] width 245 height 16
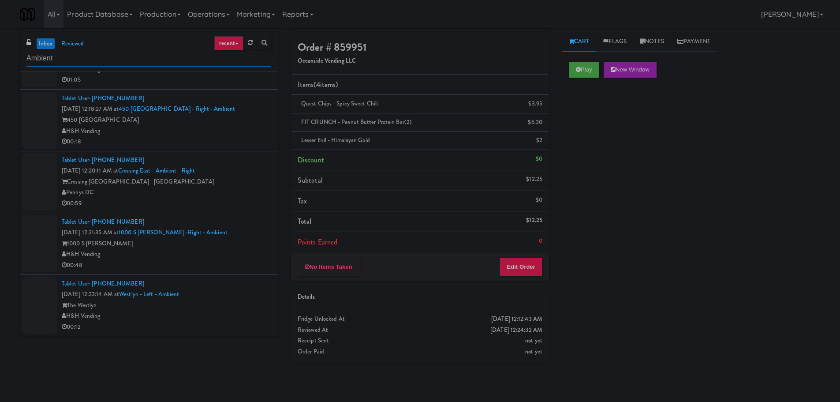
scroll to position [0, 0]
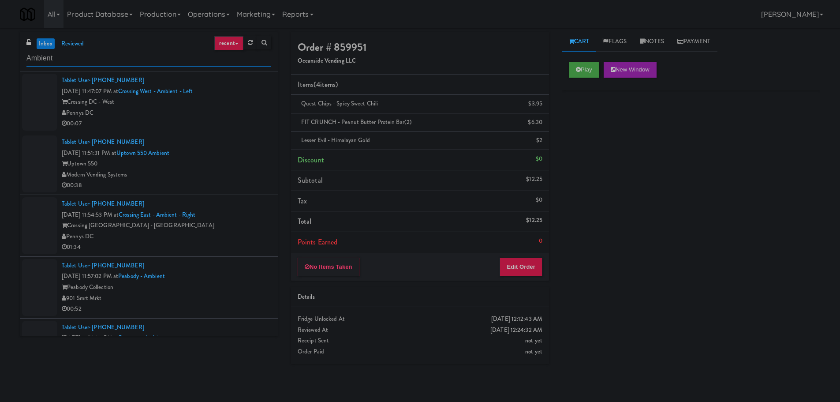
type input "Ambient"
click at [236, 88] on div "Tablet User · (904) 304-4838 [DATE] 11:47:07 PM at [GEOGRAPHIC_DATA] - Ambient …" at bounding box center [166, 102] width 209 height 54
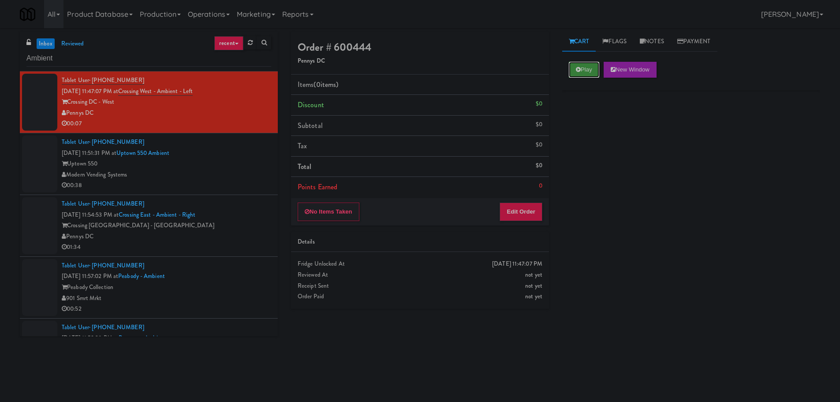
click at [575, 68] on button "Play" at bounding box center [584, 70] width 30 height 16
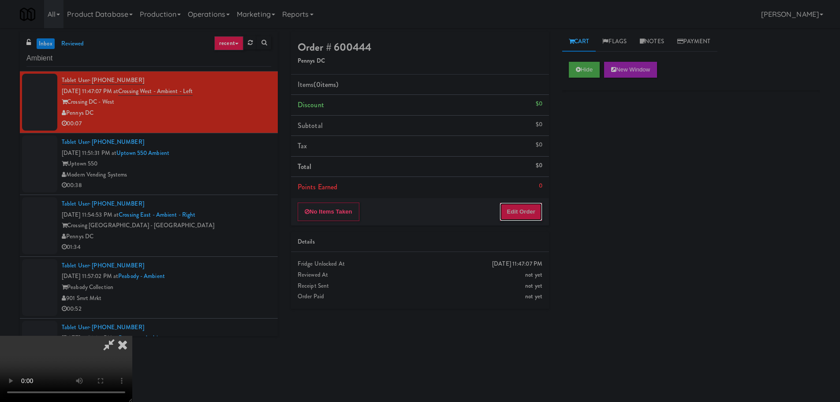
click at [527, 207] on button "Edit Order" at bounding box center [521, 211] width 43 height 19
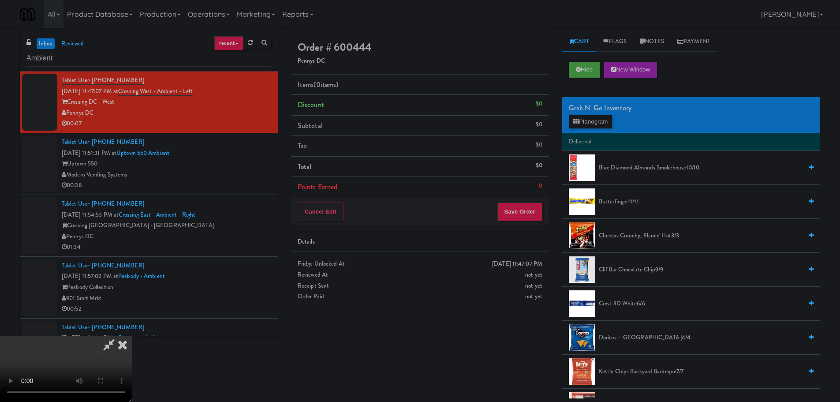
click at [132, 336] on video at bounding box center [66, 369] width 132 height 66
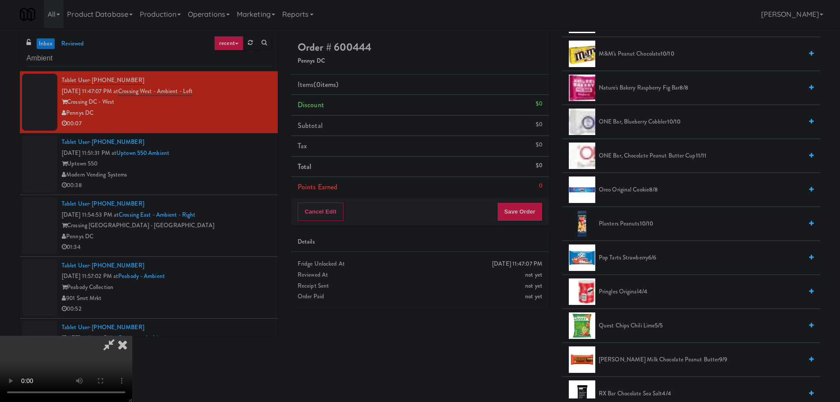
scroll to position [662, 0]
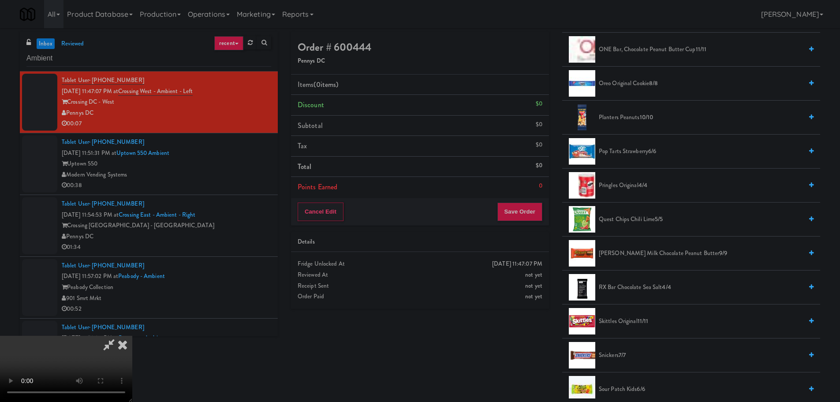
click at [613, 326] on span "Skittles Original 11/11" at bounding box center [701, 321] width 204 height 11
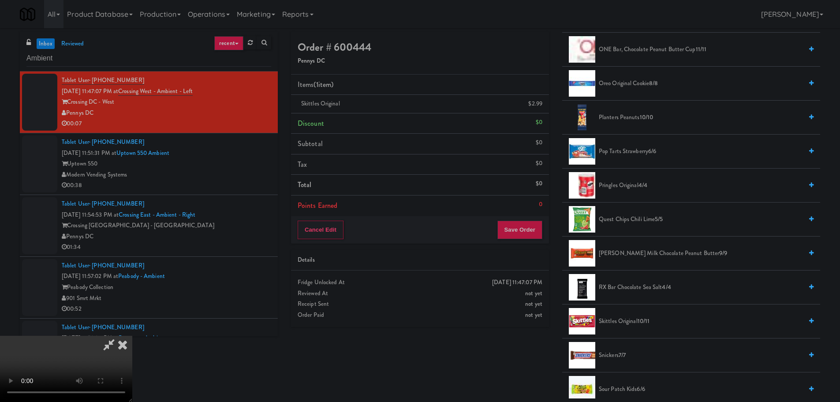
click at [132, 336] on video at bounding box center [66, 369] width 132 height 66
click at [510, 226] on button "Save Order" at bounding box center [519, 230] width 45 height 19
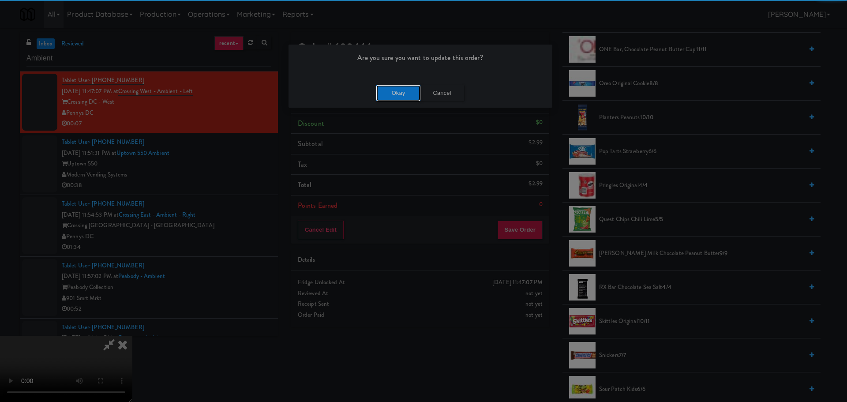
click at [391, 86] on button "Okay" at bounding box center [398, 93] width 44 height 16
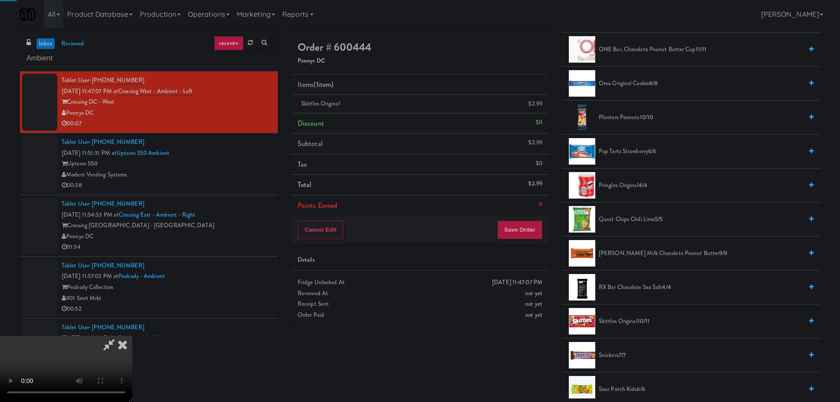
scroll to position [0, 0]
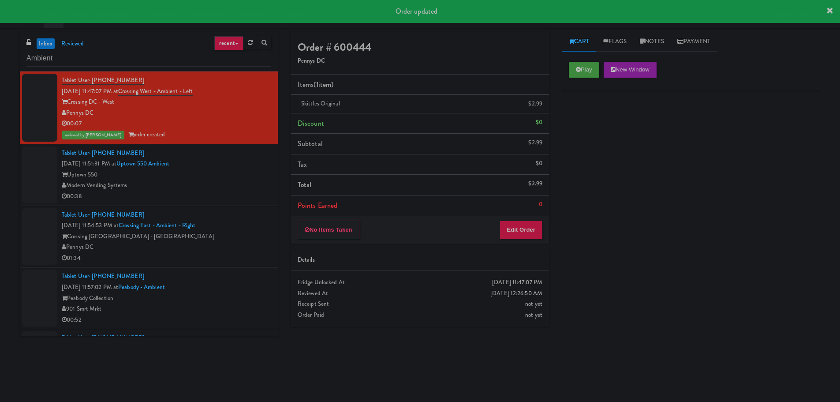
click at [239, 192] on div "00:38" at bounding box center [166, 196] width 209 height 11
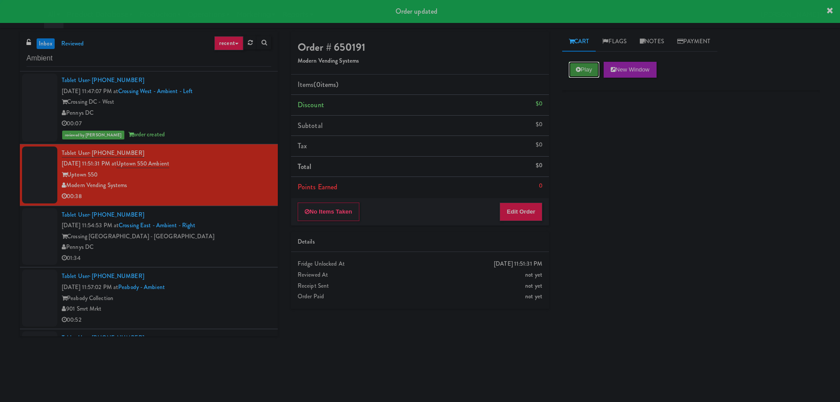
click at [571, 73] on button "Play" at bounding box center [584, 70] width 30 height 16
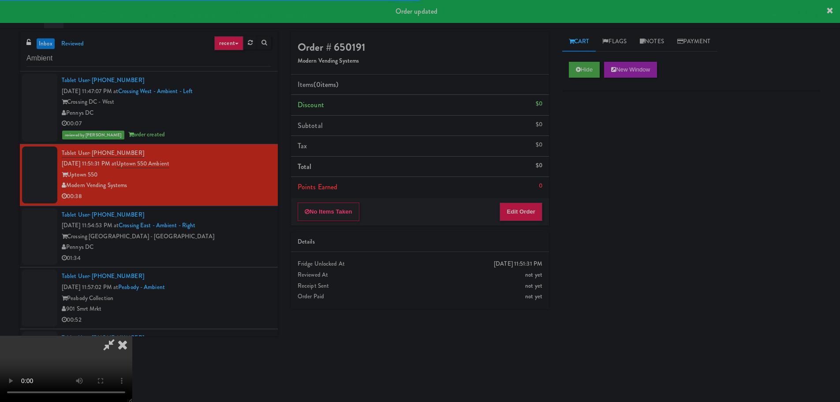
click at [532, 238] on div "Details" at bounding box center [420, 241] width 245 height 11
click at [531, 206] on button "Edit Order" at bounding box center [521, 211] width 43 height 19
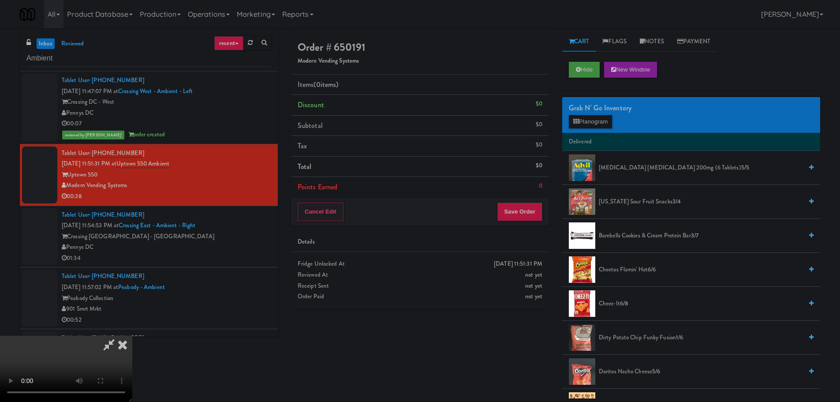
click at [132, 336] on video at bounding box center [66, 369] width 132 height 66
click at [619, 269] on span "Cheetos Flamin' Hot 6/6" at bounding box center [701, 269] width 204 height 11
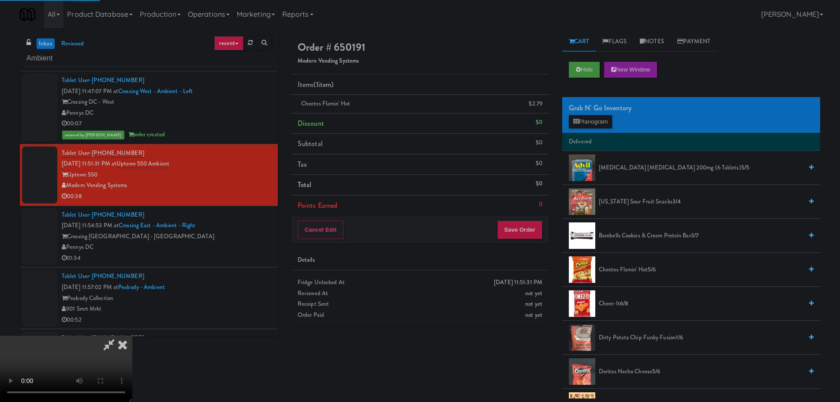
click at [132, 336] on video at bounding box center [66, 369] width 132 height 66
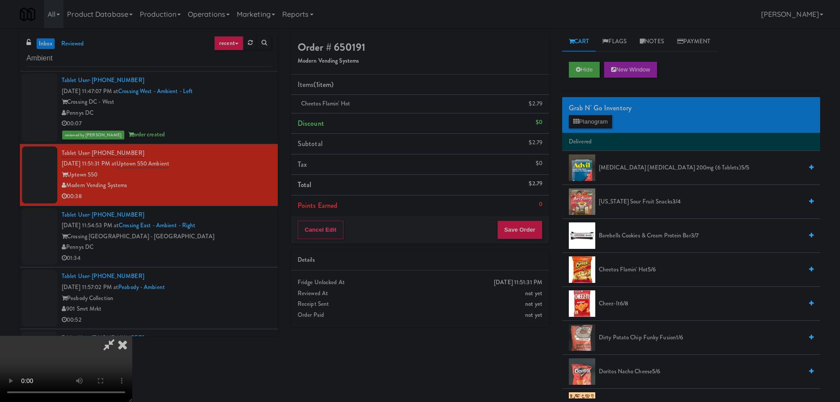
click at [132, 336] on video at bounding box center [66, 369] width 132 height 66
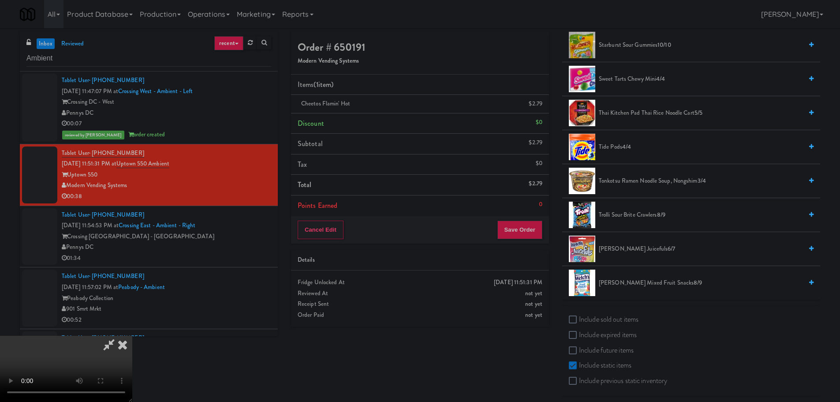
scroll to position [738, 0]
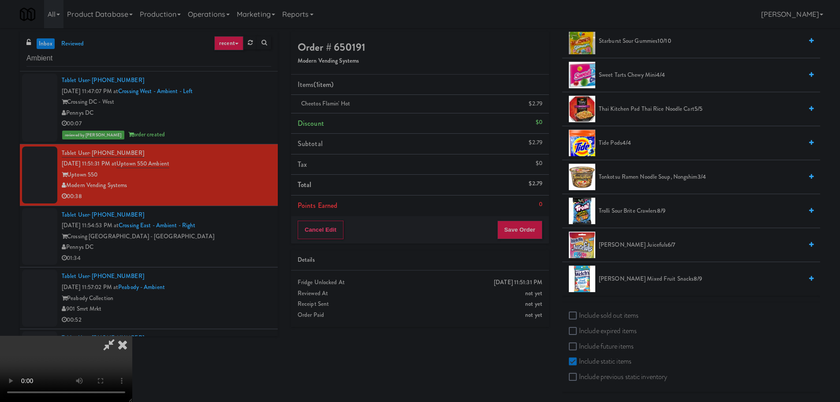
click at [645, 240] on span "[PERSON_NAME] Juicefuls 6/7" at bounding box center [701, 244] width 204 height 11
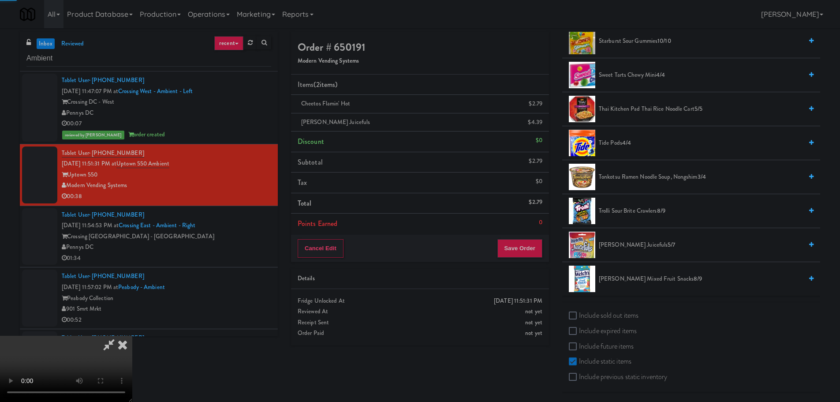
click at [132, 336] on video at bounding box center [66, 369] width 132 height 66
click at [529, 240] on button "Save Order" at bounding box center [519, 248] width 45 height 19
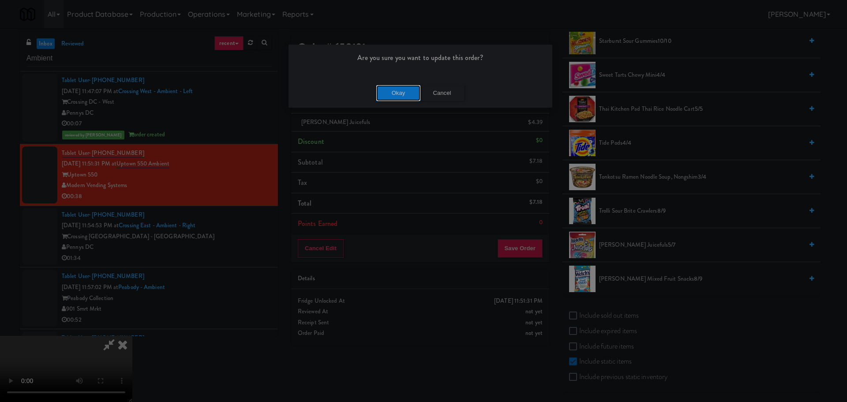
click at [403, 94] on button "Okay" at bounding box center [398, 93] width 44 height 16
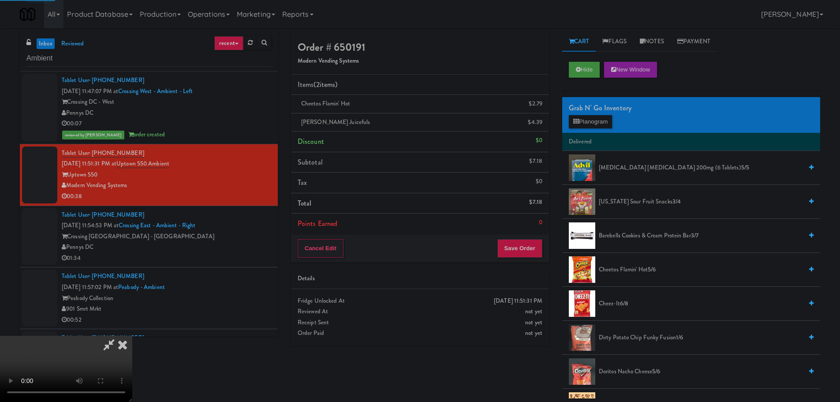
scroll to position [0, 0]
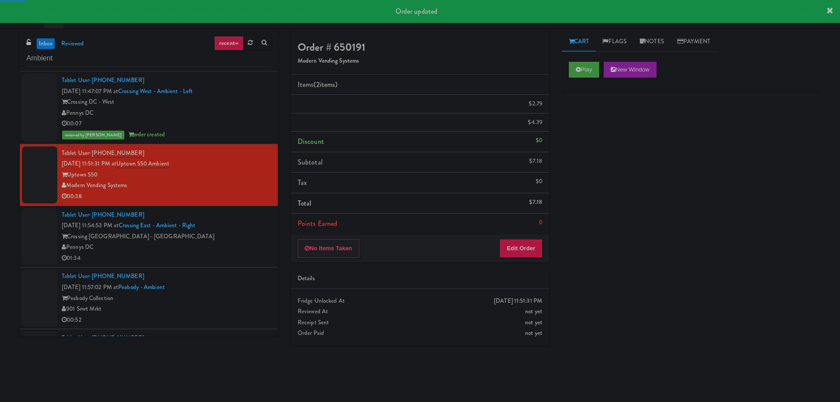
click at [233, 244] on div "Pennys DC" at bounding box center [166, 247] width 209 height 11
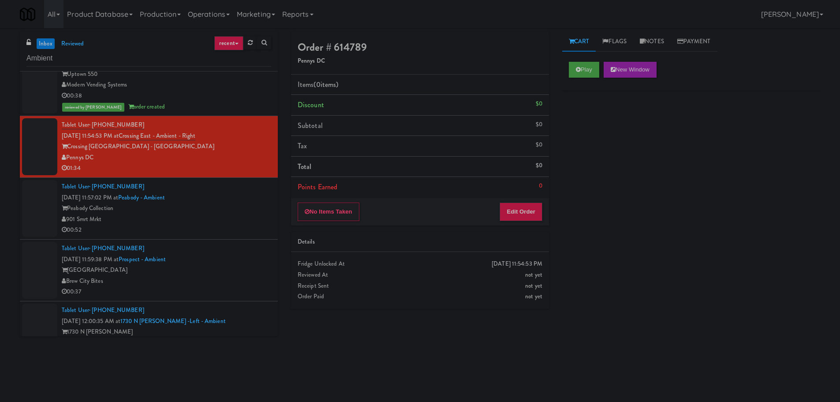
scroll to position [132, 0]
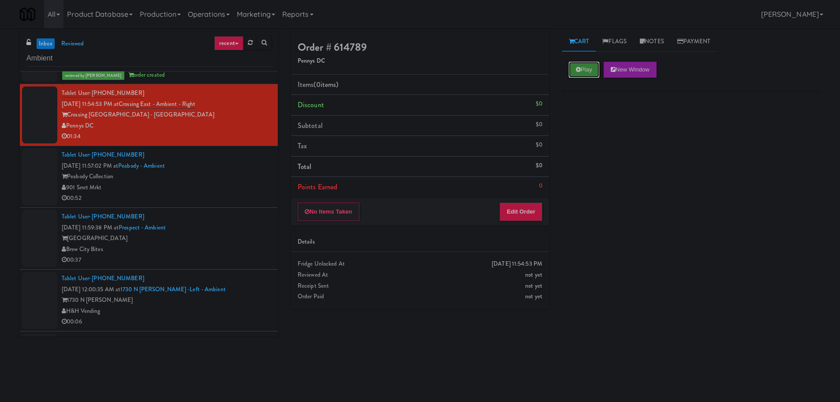
click at [587, 70] on button "Play" at bounding box center [584, 70] width 30 height 16
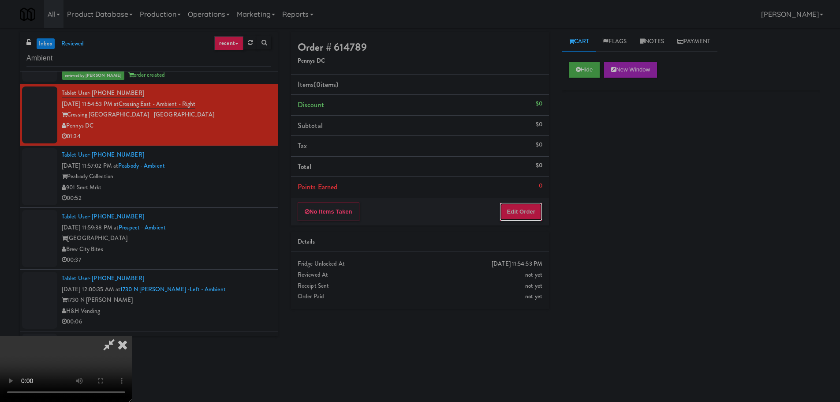
click at [531, 209] on button "Edit Order" at bounding box center [521, 211] width 43 height 19
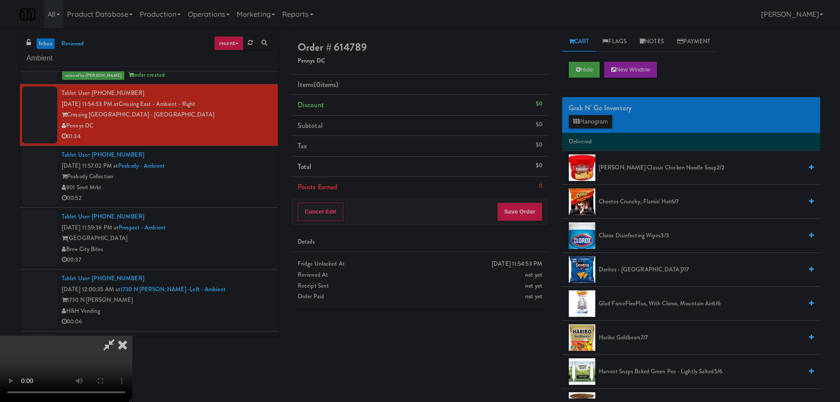
click at [132, 336] on video at bounding box center [66, 369] width 132 height 66
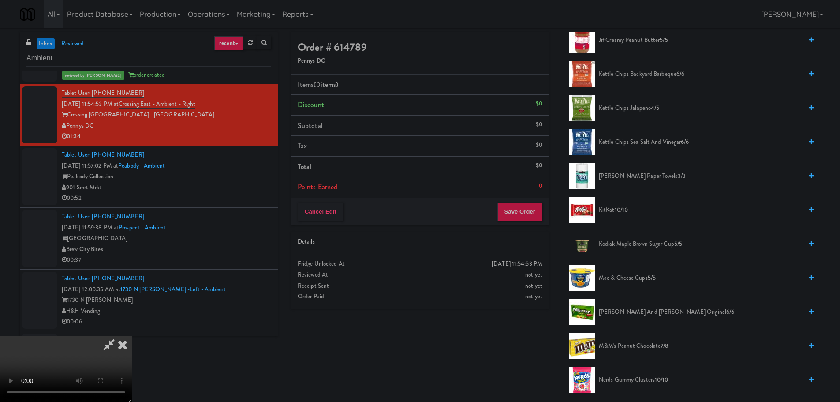
scroll to position [397, 0]
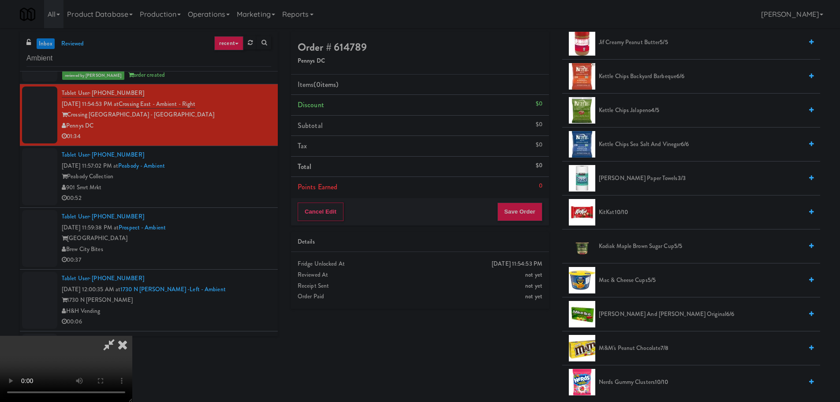
click at [640, 283] on span "Mac & Cheese Cups 5/5" at bounding box center [701, 280] width 204 height 11
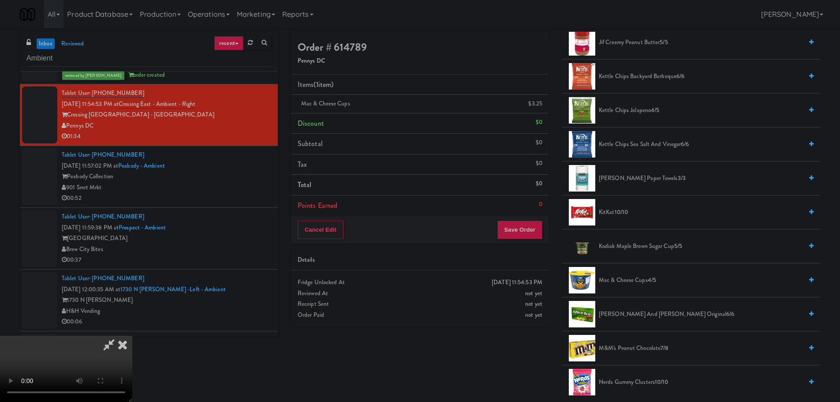
click at [132, 336] on video at bounding box center [66, 369] width 132 height 66
click at [546, 107] on li "Mac & Cheese Cups $3.25" at bounding box center [420, 104] width 258 height 19
click at [542, 105] on icon at bounding box center [543, 107] width 4 height 6
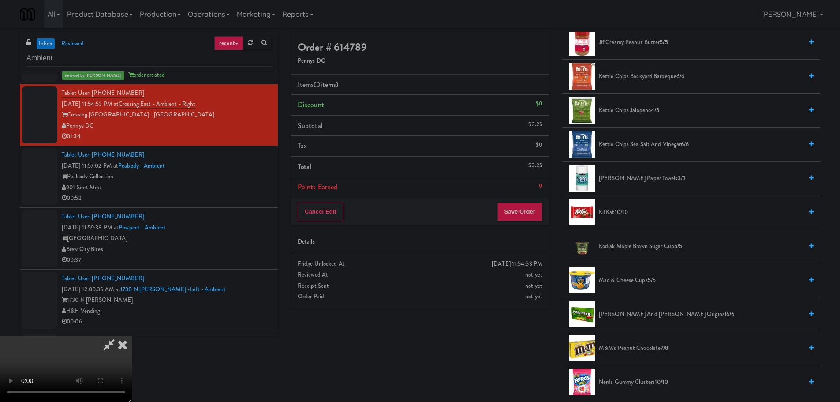
click at [132, 336] on video at bounding box center [66, 369] width 132 height 66
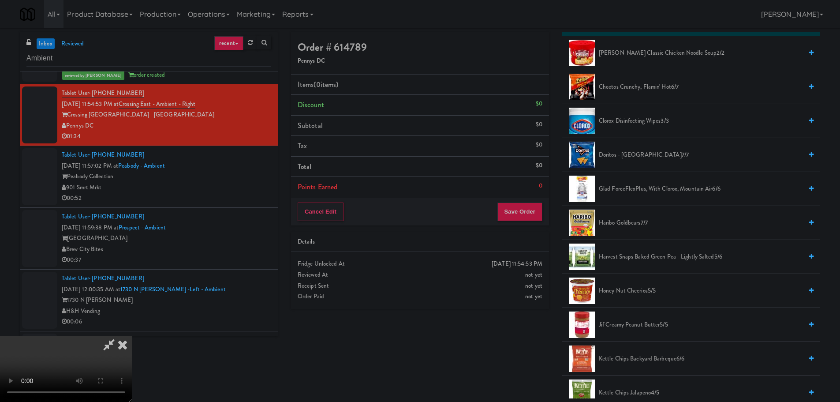
scroll to position [88, 0]
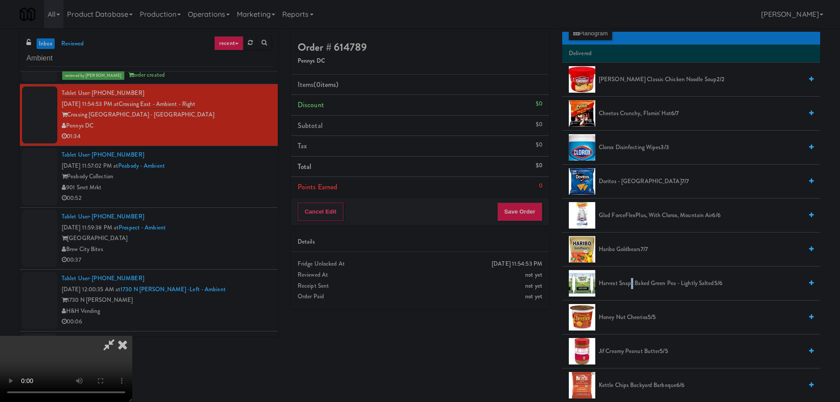
click at [632, 280] on span "Harvest Snaps Baked Green Pea - Lightly Salted 5/6" at bounding box center [701, 283] width 204 height 11
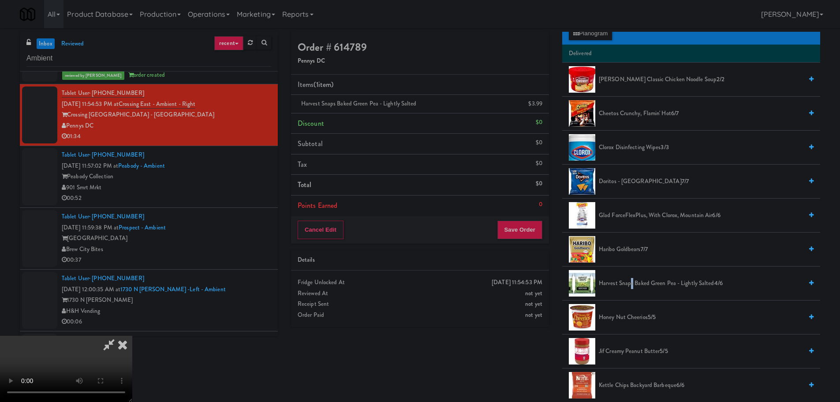
click at [132, 336] on video at bounding box center [66, 369] width 132 height 66
click at [543, 354] on div "Order # 614789 Pennys DC Items (1 item ) Harvest Snaps Baked Green Pea - Lightl…" at bounding box center [555, 215] width 542 height 366
click at [527, 234] on button "Save Order" at bounding box center [519, 230] width 45 height 19
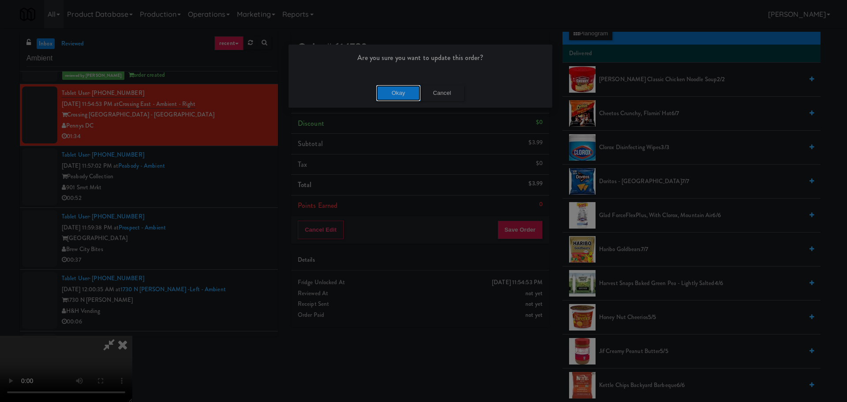
click at [399, 100] on button "Okay" at bounding box center [398, 93] width 44 height 16
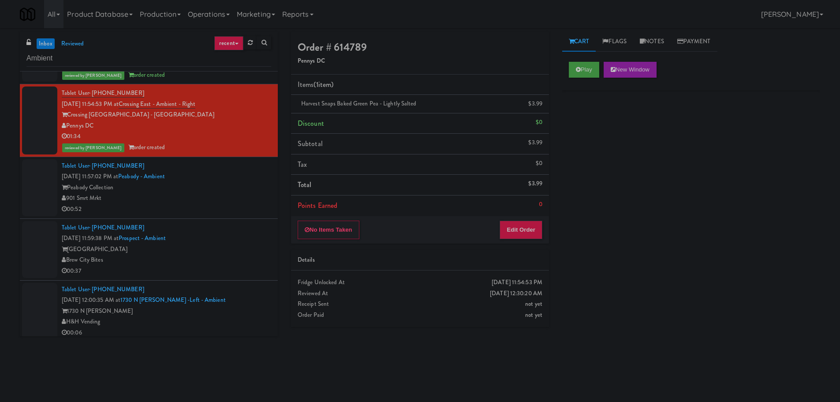
scroll to position [0, 0]
click at [239, 203] on div "901 Smrt Mrkt" at bounding box center [166, 198] width 209 height 11
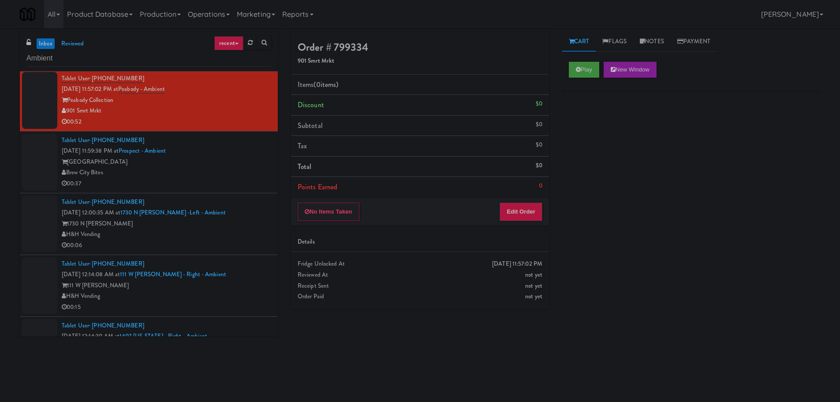
scroll to position [221, 0]
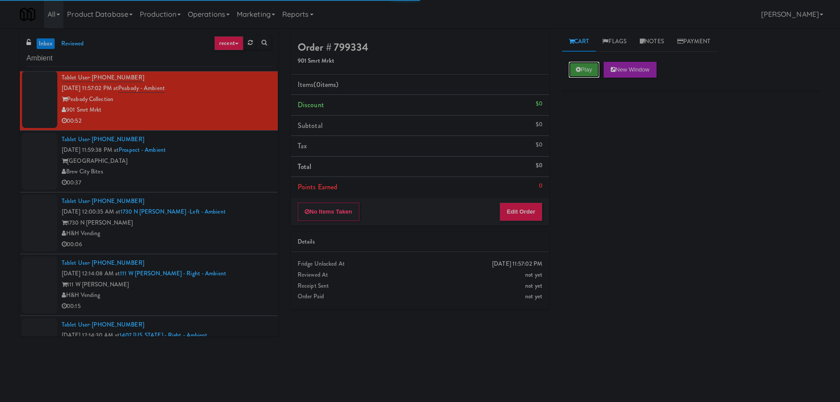
click at [584, 66] on button "Play" at bounding box center [584, 70] width 30 height 16
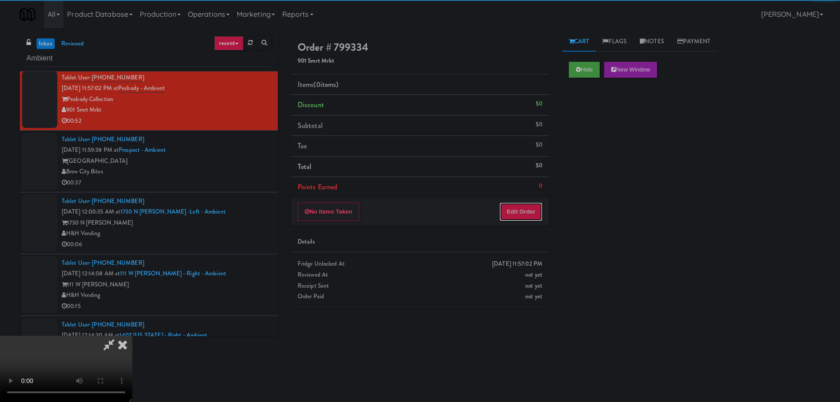
click at [534, 210] on button "Edit Order" at bounding box center [521, 211] width 43 height 19
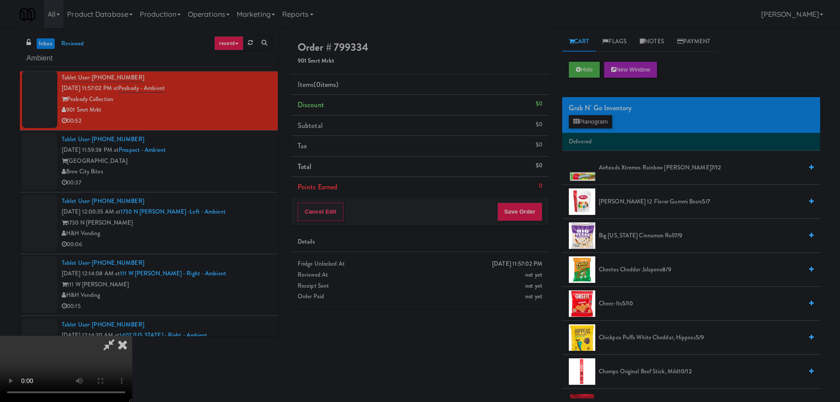
click at [132, 336] on video at bounding box center [66, 369] width 132 height 66
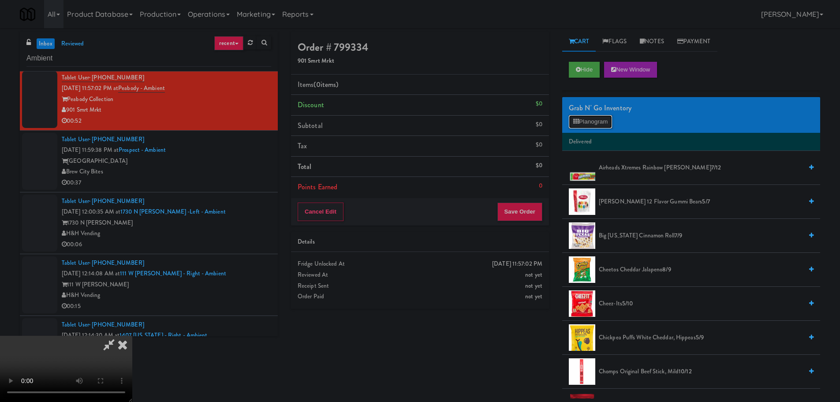
click at [612, 117] on button "Planogram" at bounding box center [590, 121] width 43 height 13
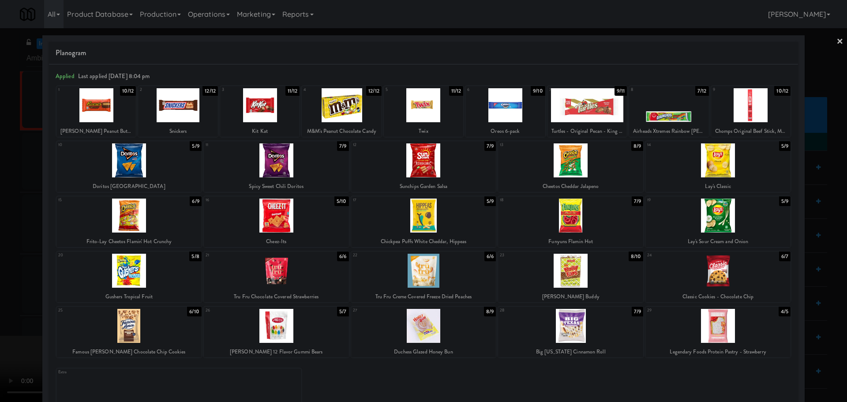
click at [553, 212] on div at bounding box center [570, 215] width 145 height 34
click at [0, 269] on div at bounding box center [423, 201] width 847 height 402
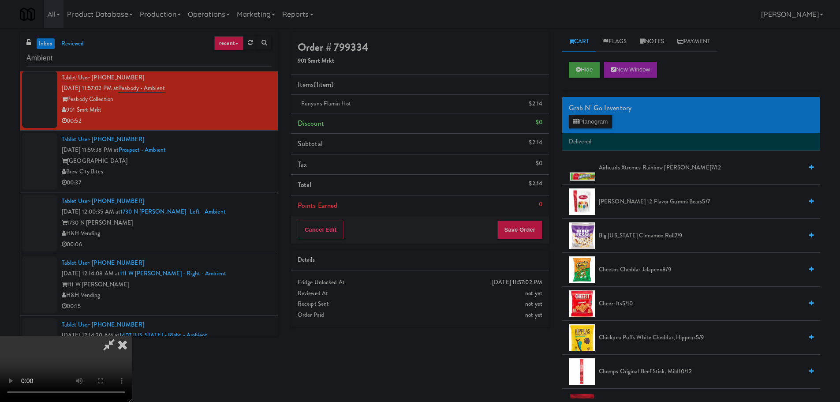
click at [132, 336] on video at bounding box center [66, 369] width 132 height 66
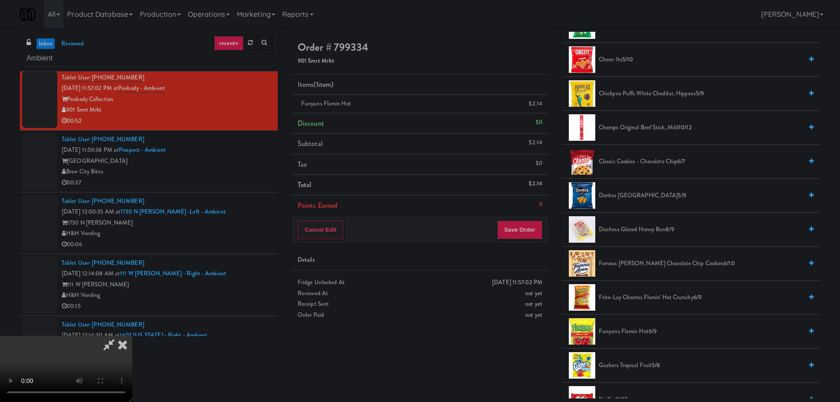
scroll to position [309, 0]
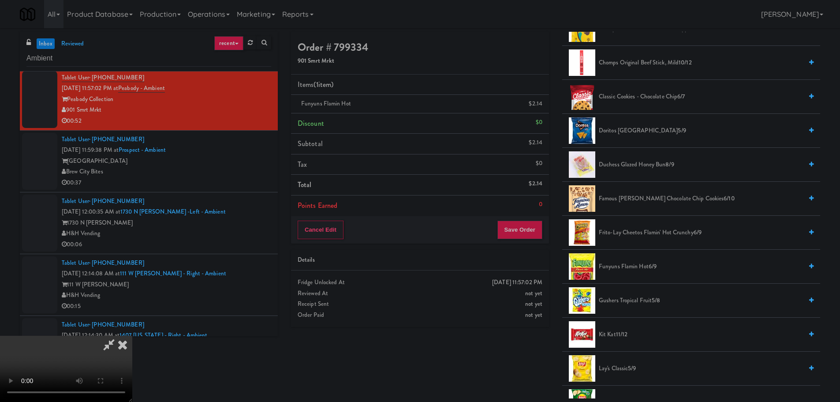
click at [645, 133] on span "Doritos Cool Ranch 5/9" at bounding box center [701, 130] width 204 height 11
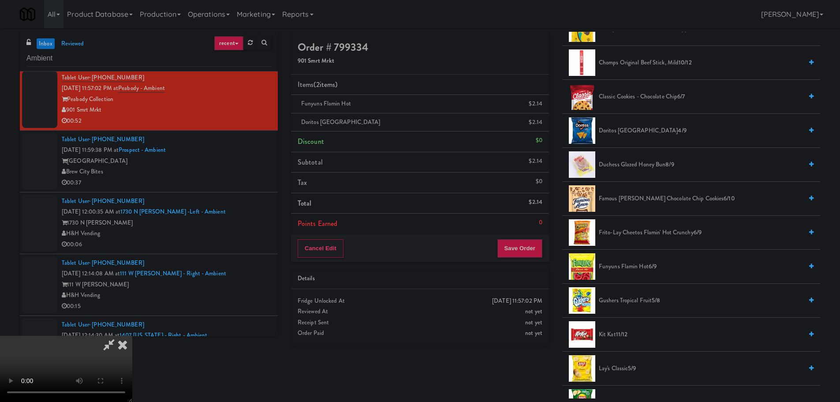
click at [132, 336] on video at bounding box center [66, 369] width 132 height 66
click at [507, 244] on button "Save Order" at bounding box center [519, 248] width 45 height 19
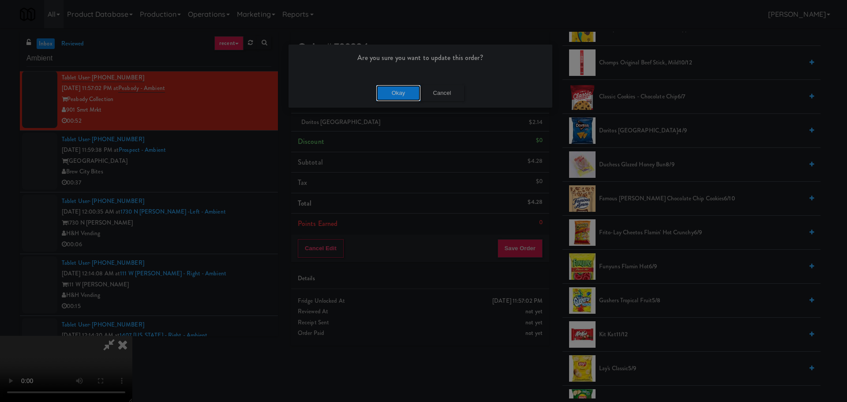
click at [405, 100] on button "Okay" at bounding box center [398, 93] width 44 height 16
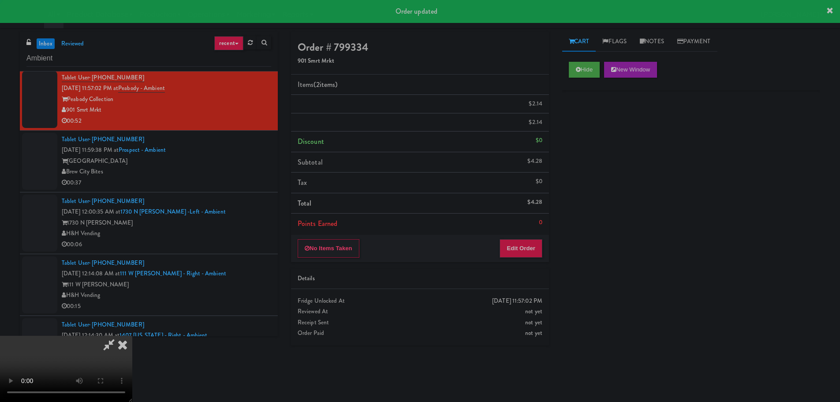
scroll to position [0, 0]
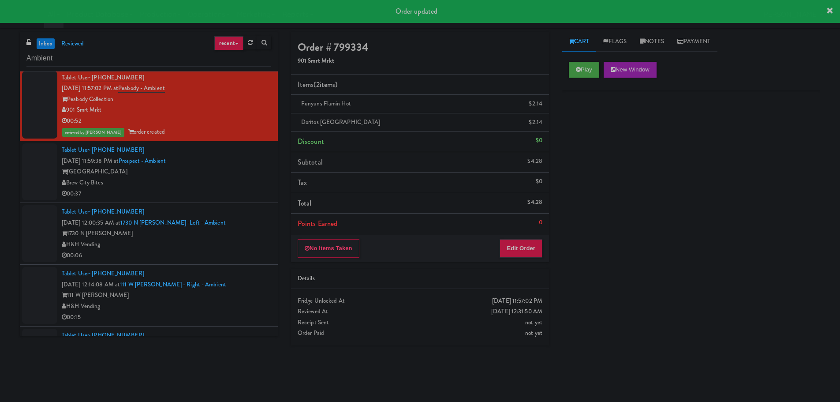
click at [238, 183] on div "Brew City Bites" at bounding box center [166, 182] width 209 height 11
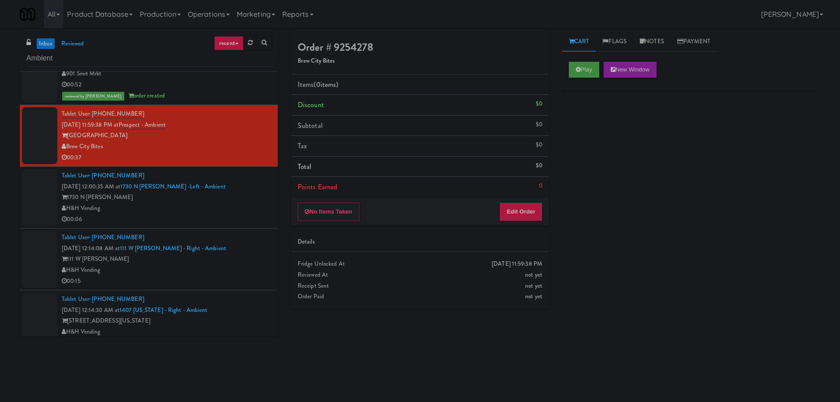
scroll to position [254, 0]
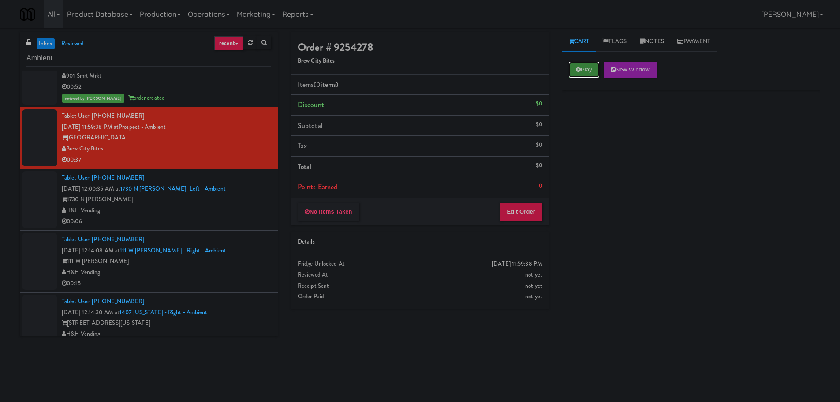
click at [574, 69] on button "Play" at bounding box center [584, 70] width 30 height 16
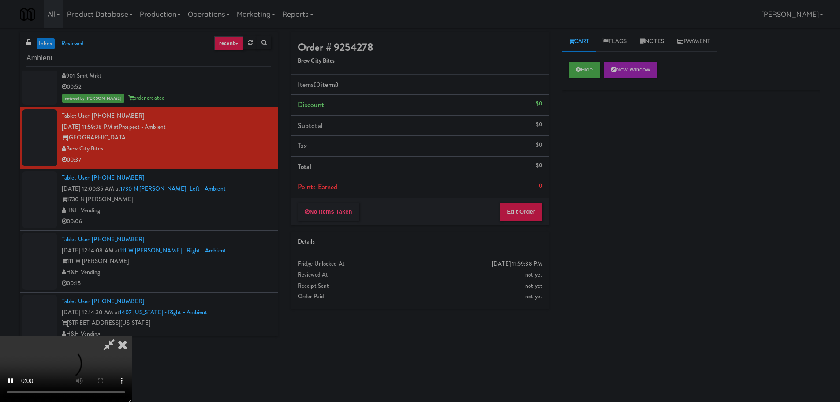
click at [532, 225] on div "No Items Taken Edit Order" at bounding box center [420, 211] width 258 height 27
click at [534, 206] on button "Edit Order" at bounding box center [521, 211] width 43 height 19
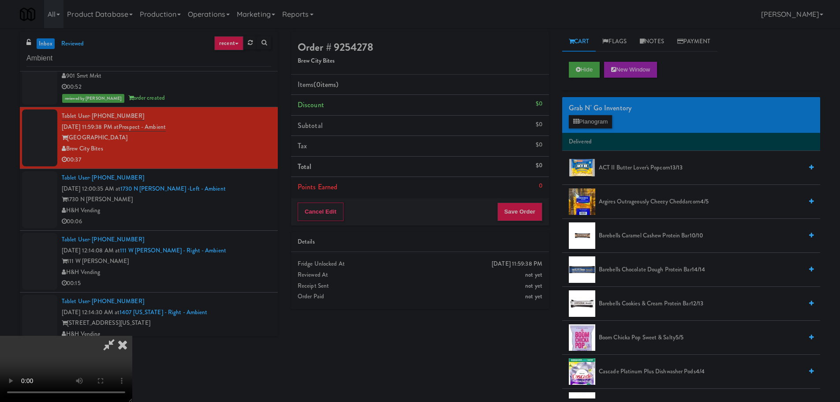
scroll to position [152, 0]
click at [132, 368] on video at bounding box center [66, 369] width 132 height 66
drag, startPoint x: 412, startPoint y: 296, endPoint x: 381, endPoint y: 291, distance: 31.8
click at [132, 336] on video at bounding box center [66, 369] width 132 height 66
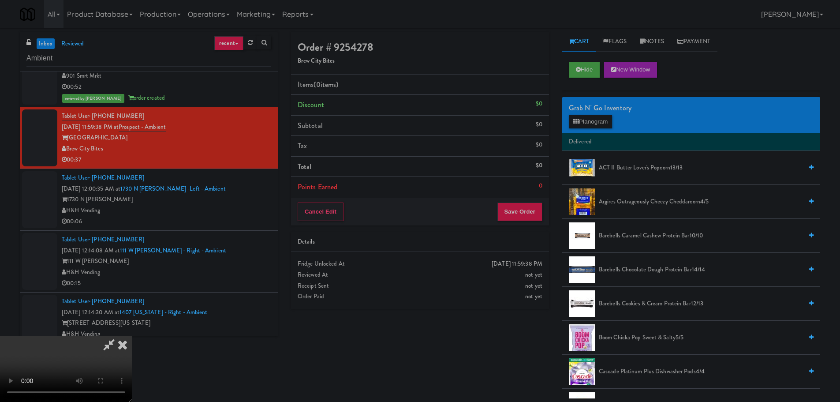
click at [132, 336] on video at bounding box center [66, 369] width 132 height 66
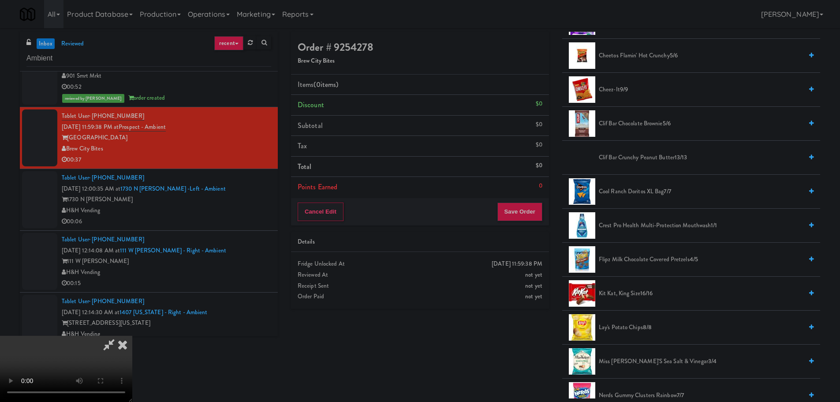
scroll to position [353, 0]
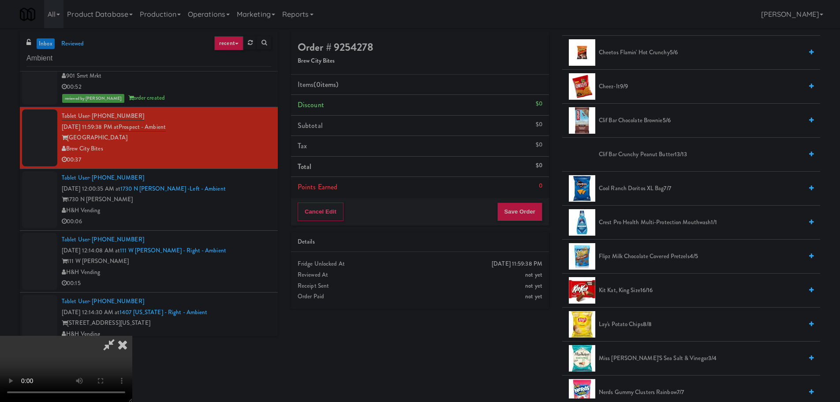
click at [620, 290] on span "Kit Kat, King Size 16/16" at bounding box center [701, 290] width 204 height 11
click at [132, 336] on video at bounding box center [66, 369] width 132 height 66
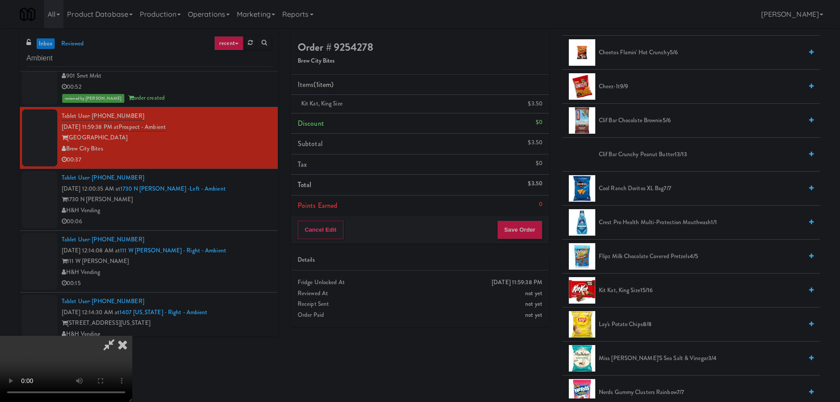
click at [132, 336] on video at bounding box center [66, 369] width 132 height 66
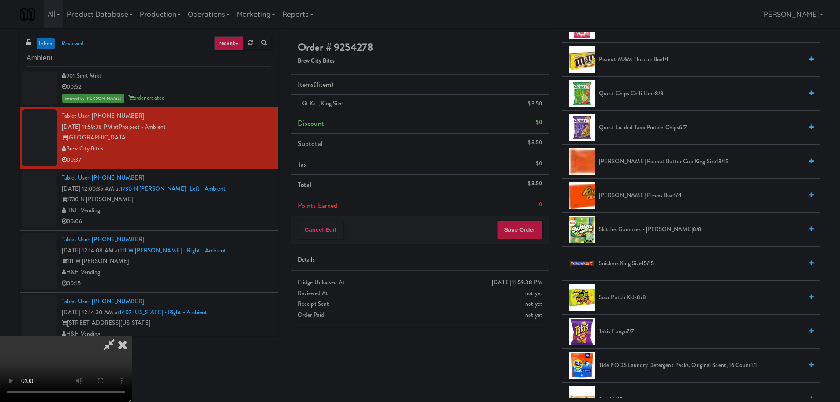
scroll to position [707, 0]
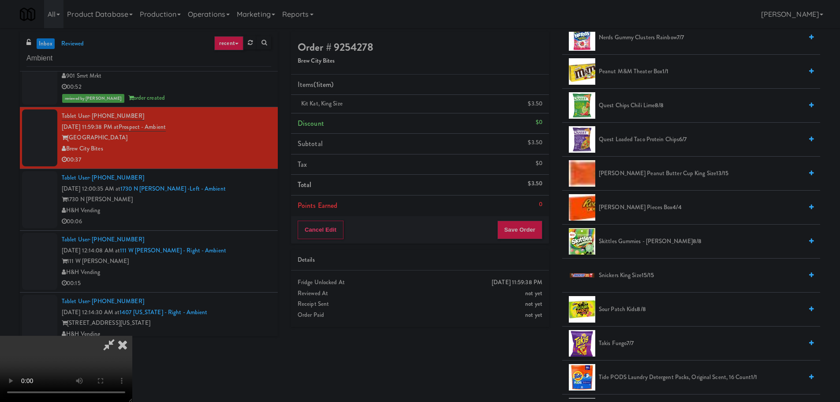
click at [636, 274] on span "Snickers King Size 15/15" at bounding box center [701, 275] width 204 height 11
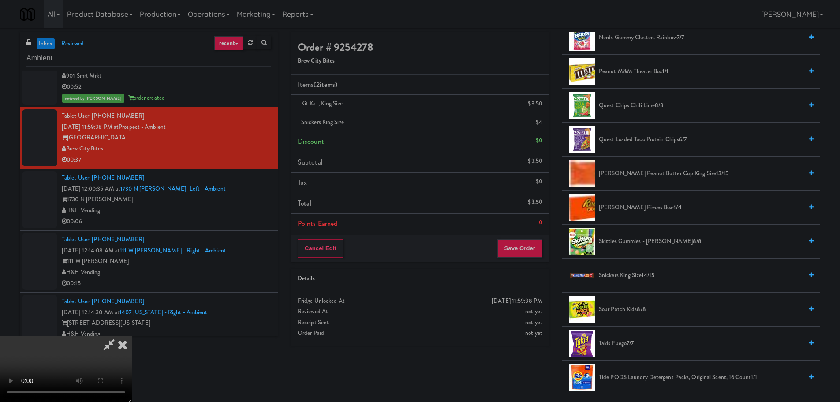
click at [132, 336] on video at bounding box center [66, 369] width 132 height 66
click at [516, 248] on button "Save Order" at bounding box center [519, 248] width 45 height 19
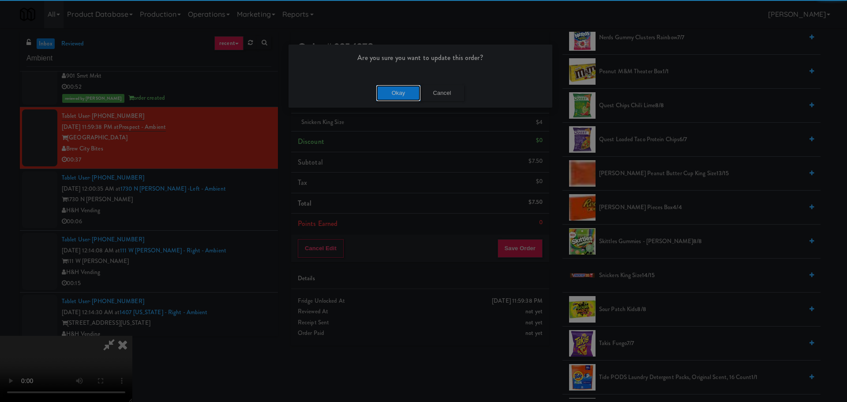
click at [378, 92] on button "Okay" at bounding box center [398, 93] width 44 height 16
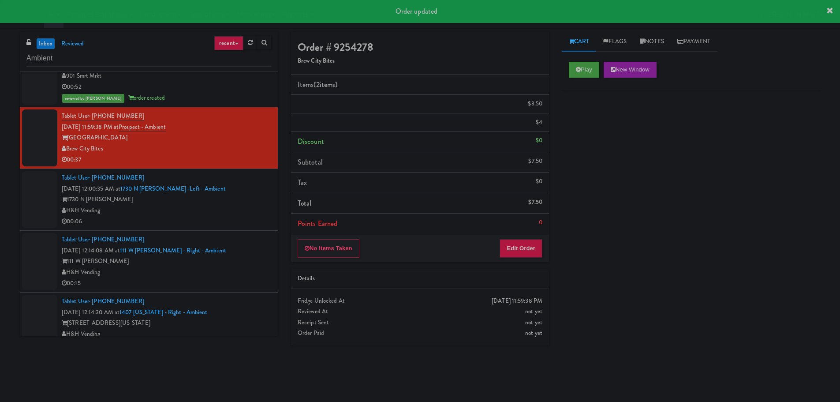
scroll to position [0, 0]
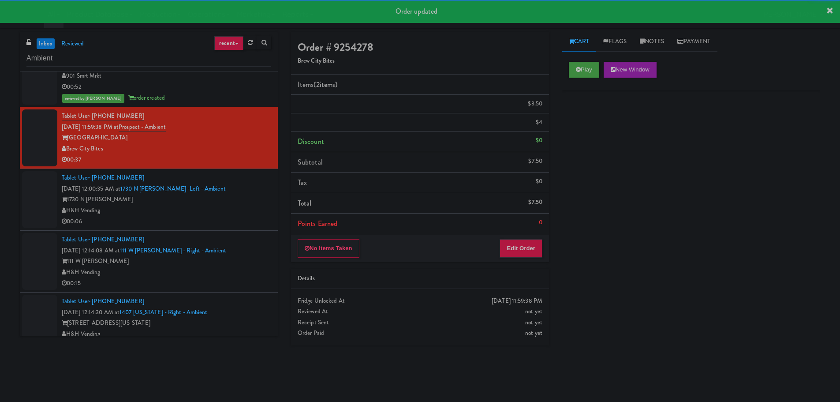
click at [224, 224] on div "00:06" at bounding box center [166, 221] width 209 height 11
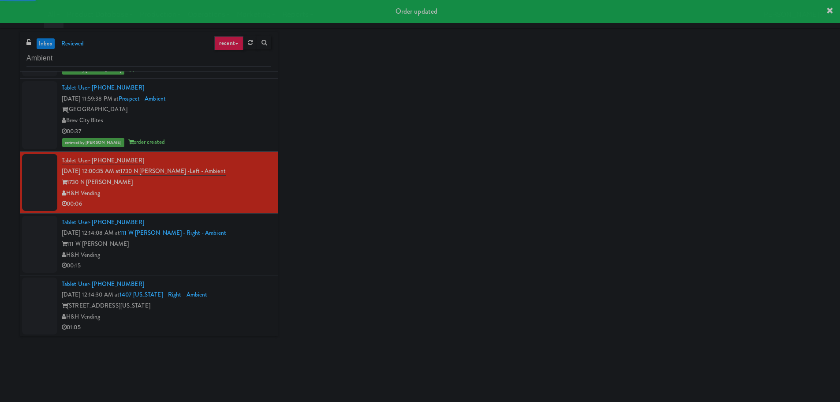
scroll to position [387, 0]
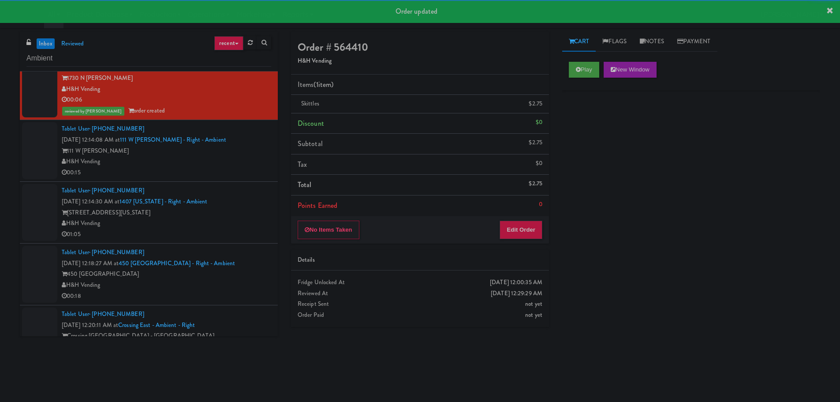
click at [245, 183] on li "Tablet User · (424) 440-4637 [DATE] 12:14:30 AM at 1407 [US_STATE] - Right - Am…" at bounding box center [149, 213] width 258 height 62
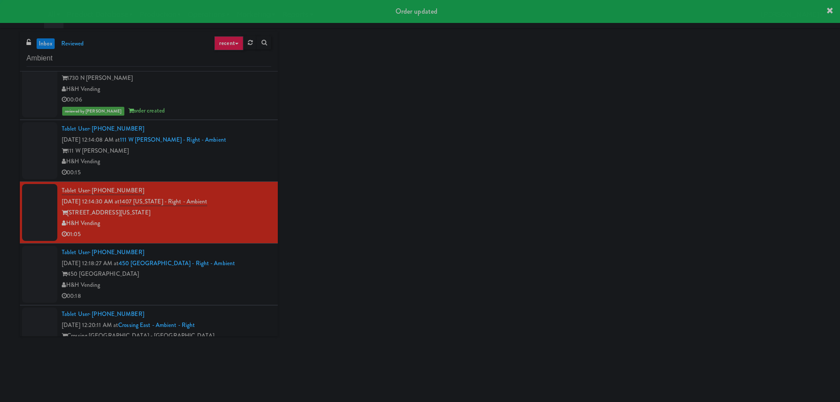
click at [253, 169] on div "00:15" at bounding box center [166, 172] width 209 height 11
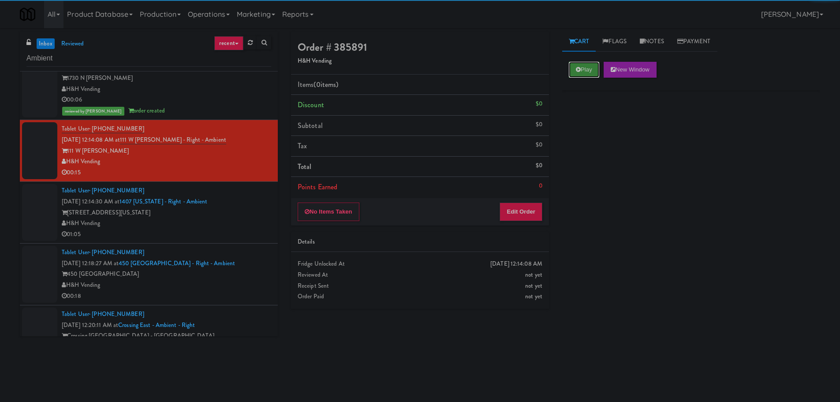
click at [574, 64] on button "Play" at bounding box center [584, 70] width 30 height 16
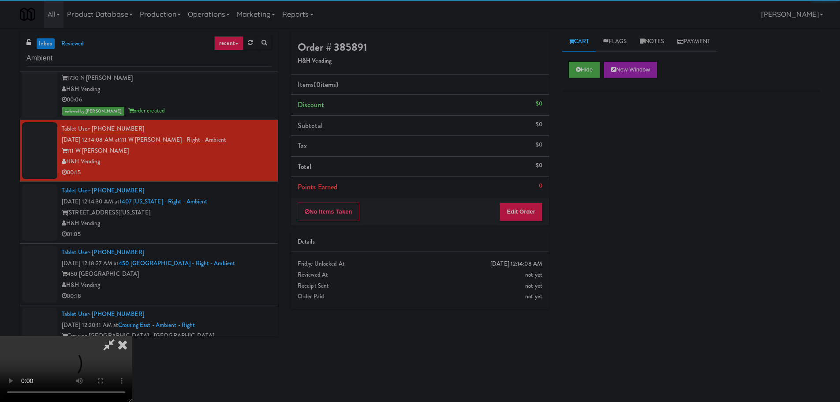
click at [533, 186] on li "Points Earned 0" at bounding box center [420, 187] width 258 height 20
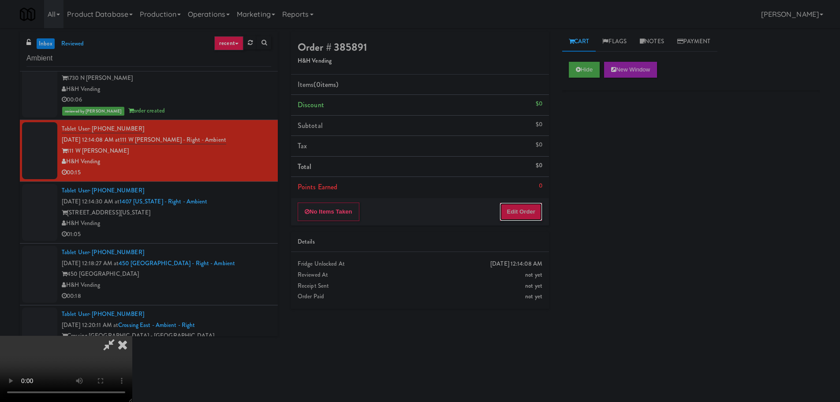
click at [531, 207] on button "Edit Order" at bounding box center [521, 211] width 43 height 19
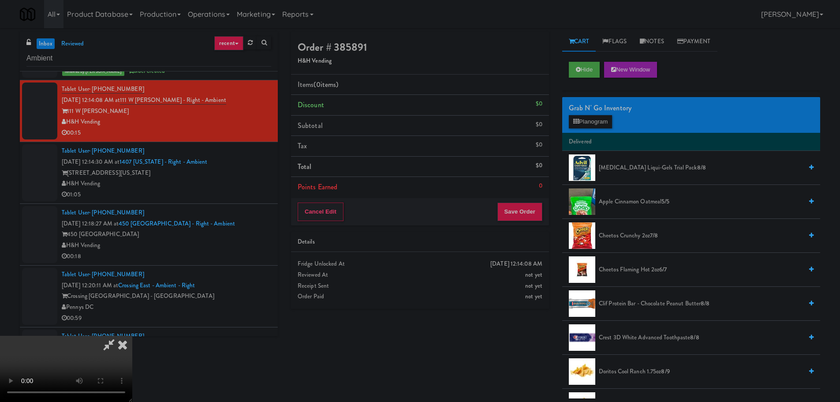
scroll to position [431, 0]
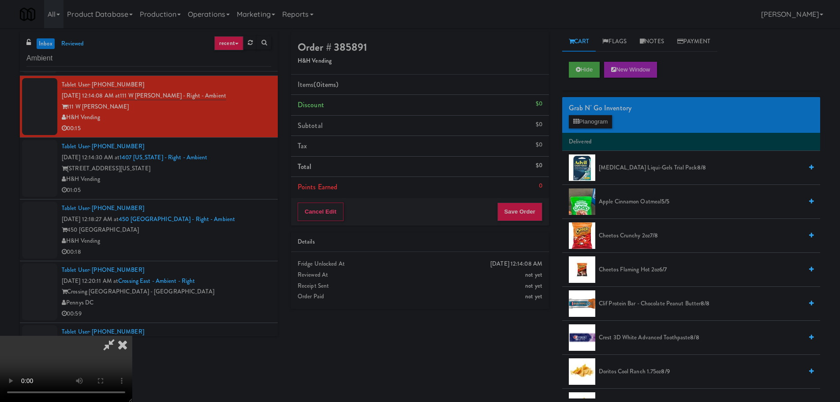
click at [132, 336] on video at bounding box center [66, 369] width 132 height 66
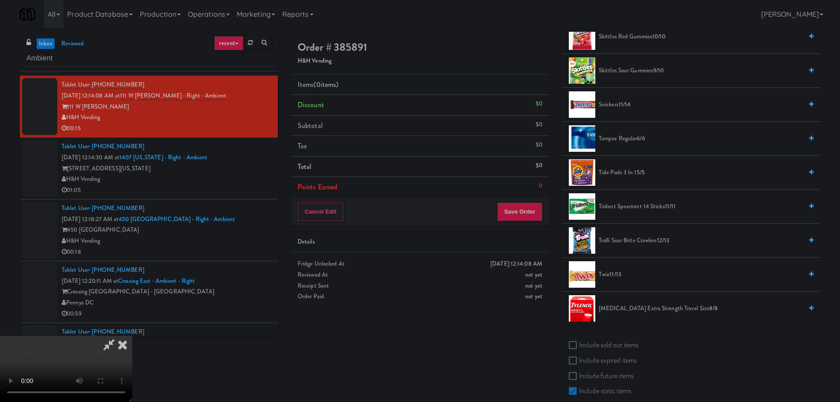
scroll to position [882, 0]
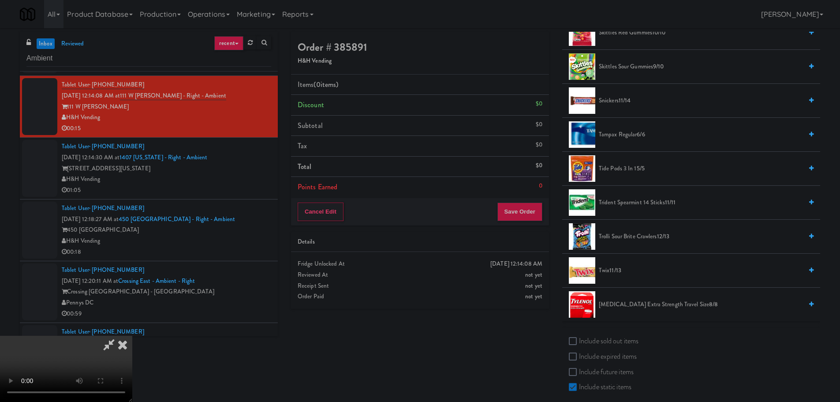
click at [626, 240] on span "Trolli Sour Brite Crawlers 12/13" at bounding box center [701, 236] width 204 height 11
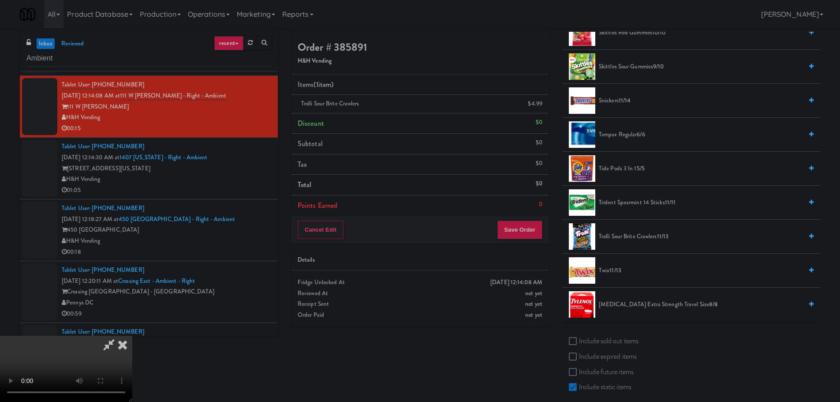
click at [132, 336] on video at bounding box center [66, 369] width 132 height 66
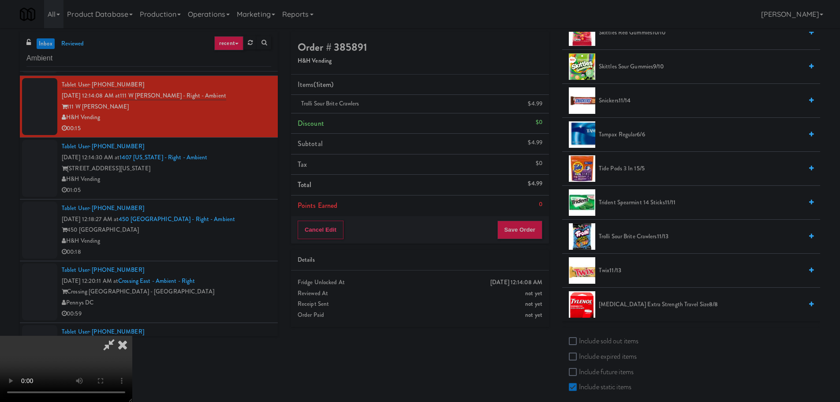
click at [132, 336] on video at bounding box center [66, 369] width 132 height 66
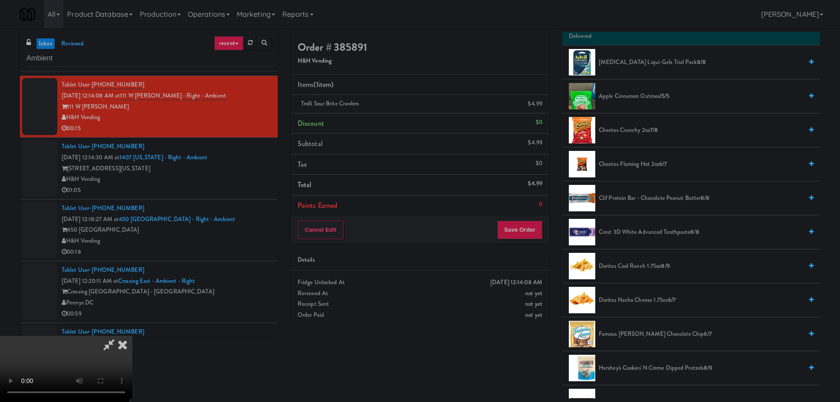
scroll to position [88, 0]
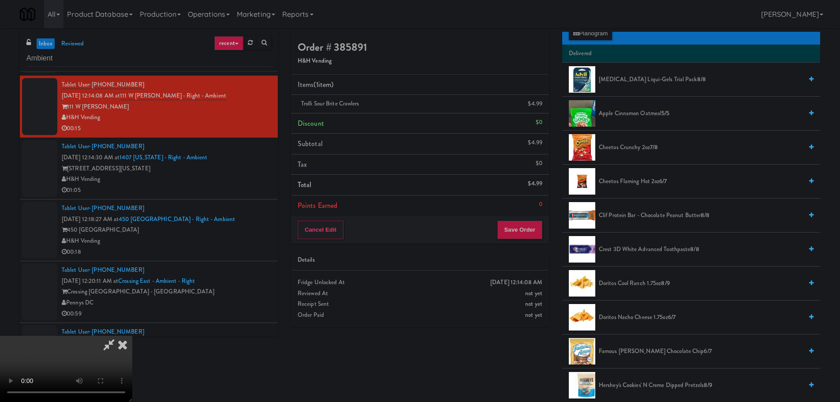
click at [595, 31] on div "inbox reviewed recent all unclear take inventory issue suspicious failed recent…" at bounding box center [420, 213] width 840 height 370
click at [598, 34] on button "Planogram" at bounding box center [590, 33] width 43 height 13
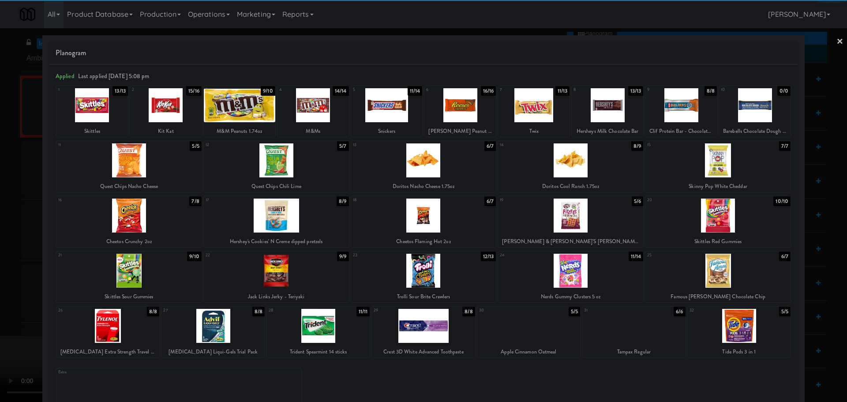
click at [165, 111] on div at bounding box center [165, 105] width 71 height 34
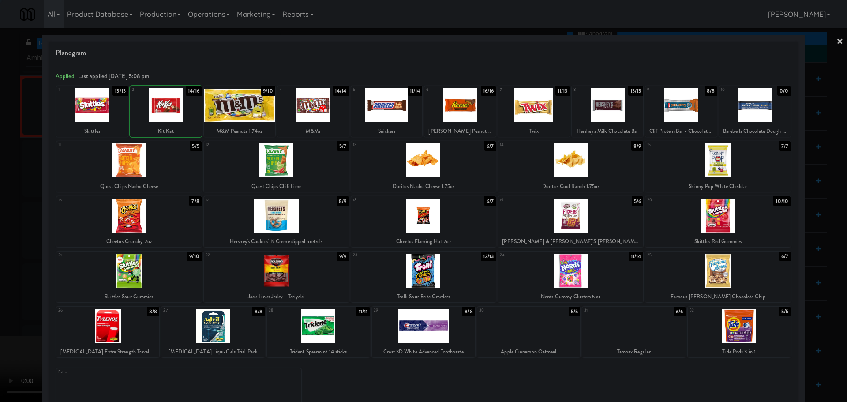
click at [0, 183] on div at bounding box center [423, 201] width 847 height 402
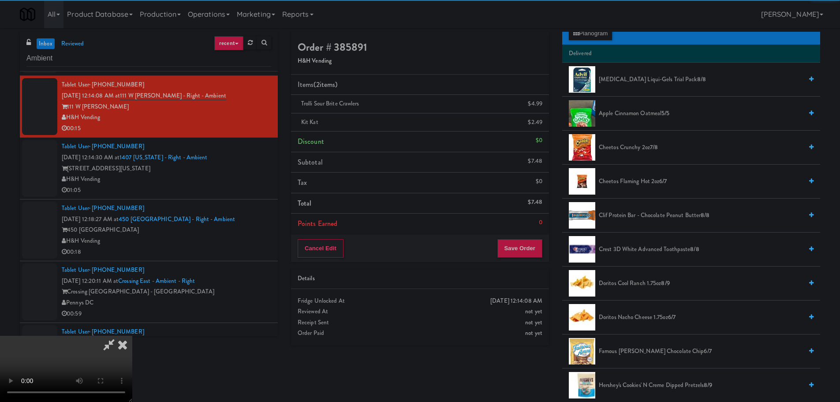
click at [132, 336] on video at bounding box center [66, 369] width 132 height 66
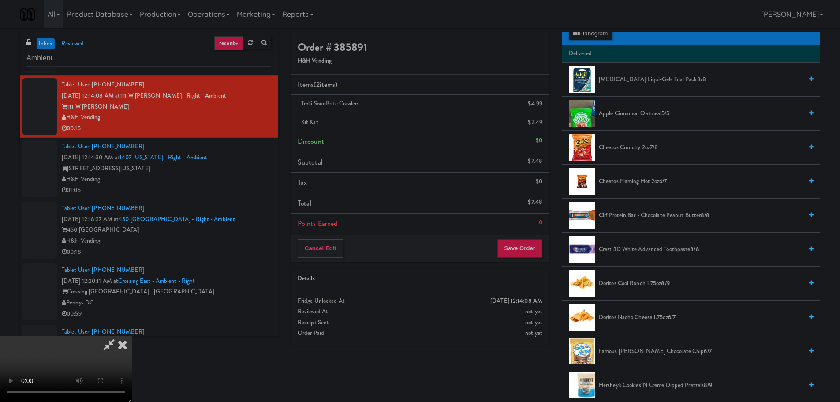
click at [132, 336] on video at bounding box center [66, 369] width 132 height 66
click at [522, 248] on button "Save Order" at bounding box center [519, 248] width 45 height 19
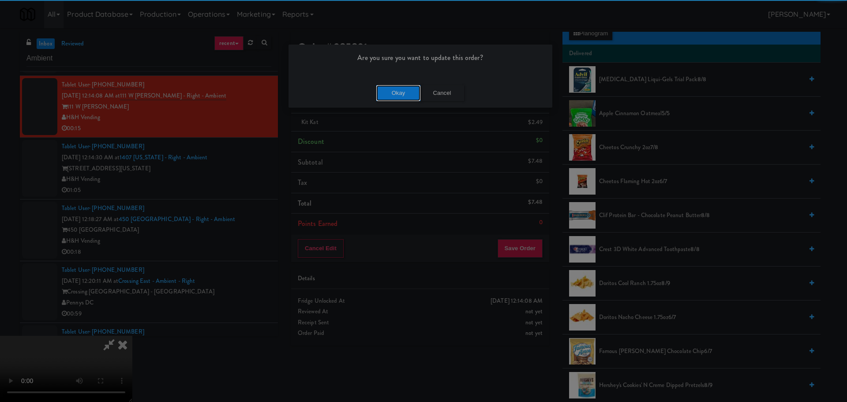
click at [395, 98] on button "Okay" at bounding box center [398, 93] width 44 height 16
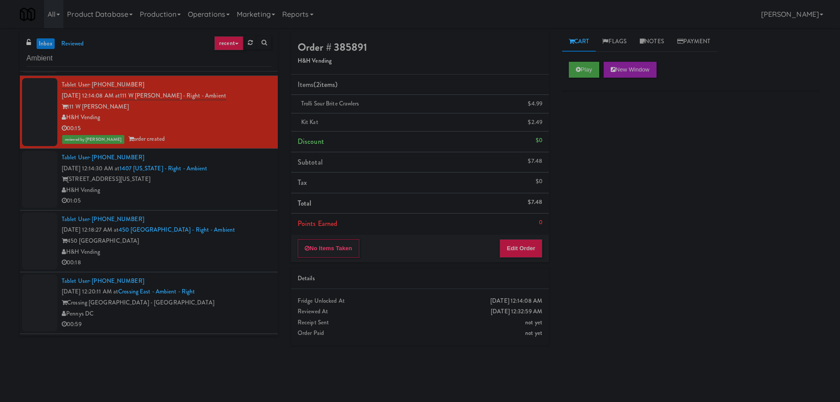
click at [247, 204] on div "01:05" at bounding box center [166, 200] width 209 height 11
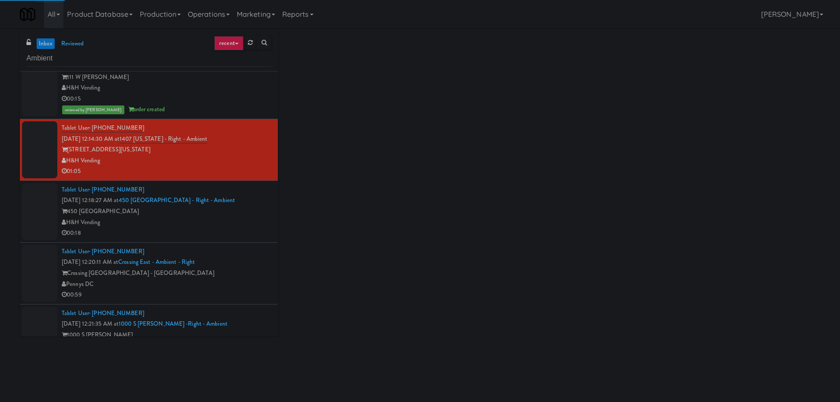
scroll to position [552, 0]
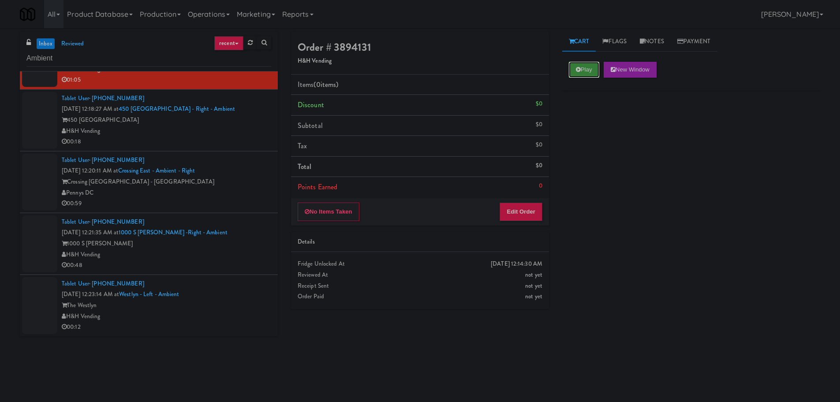
click at [596, 67] on button "Play" at bounding box center [584, 70] width 30 height 16
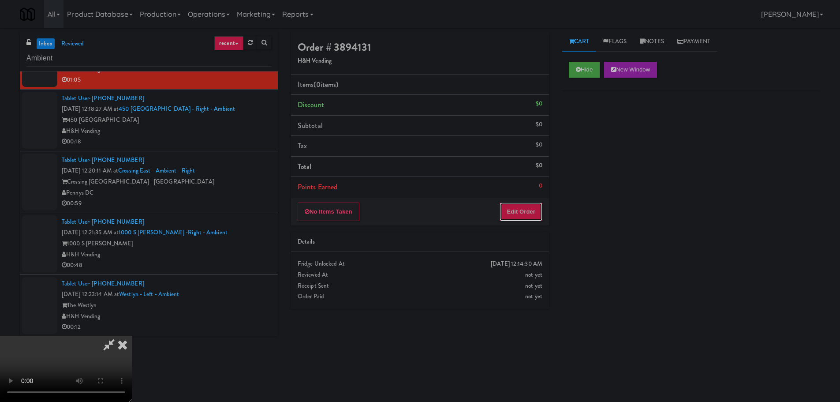
click at [511, 212] on button "Edit Order" at bounding box center [521, 211] width 43 height 19
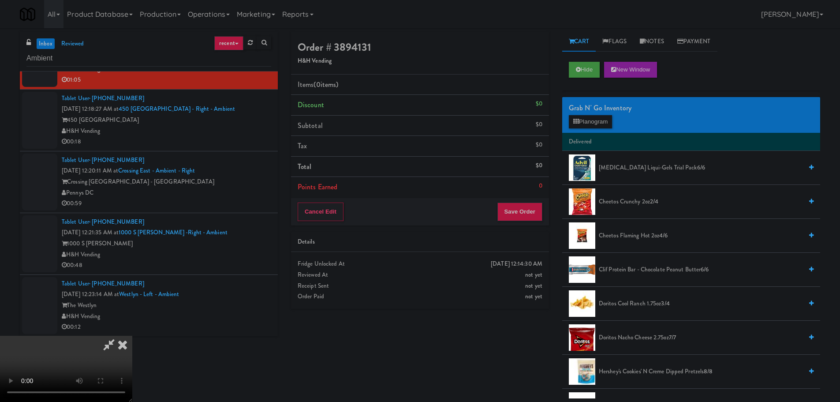
click at [132, 336] on video at bounding box center [66, 369] width 132 height 66
click at [612, 197] on span "Cheetos Crunchy 2oz 2/4" at bounding box center [701, 201] width 204 height 11
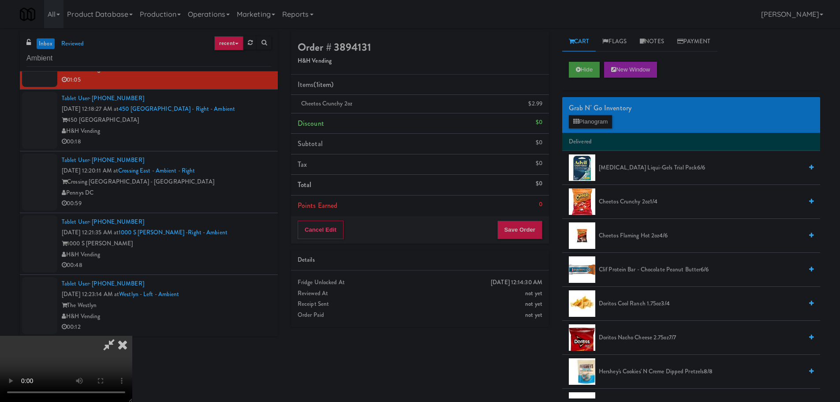
click at [132, 336] on video at bounding box center [66, 369] width 132 height 66
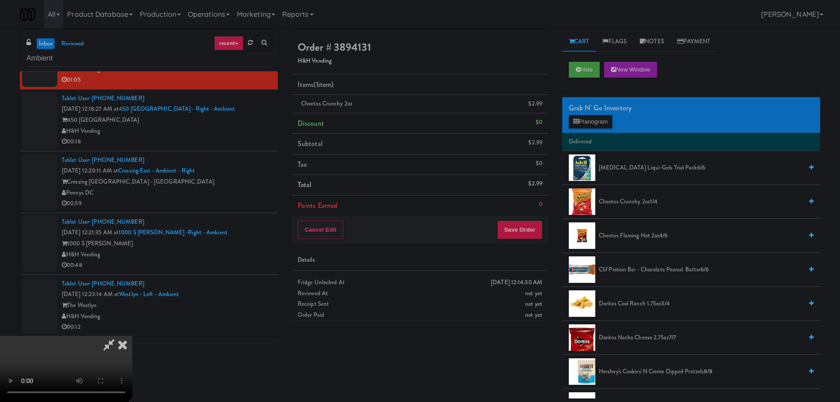
drag, startPoint x: 406, startPoint y: 209, endPoint x: 401, endPoint y: 216, distance: 8.3
click at [132, 336] on video at bounding box center [66, 369] width 132 height 66
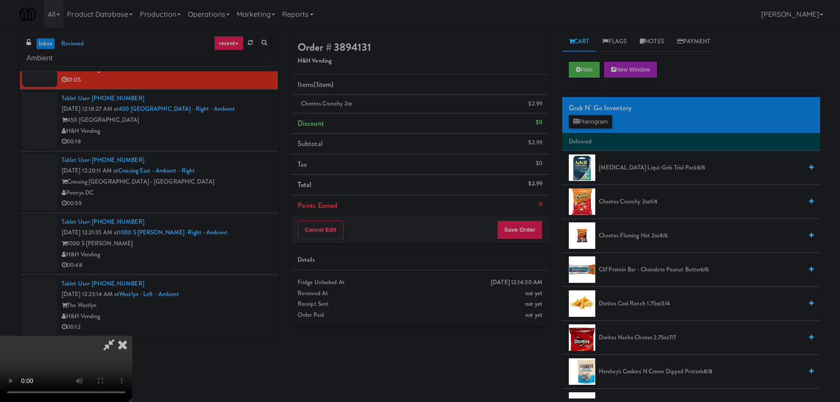
click at [132, 336] on video at bounding box center [66, 369] width 132 height 66
drag, startPoint x: 382, startPoint y: 265, endPoint x: 388, endPoint y: 265, distance: 5.3
click at [132, 336] on video at bounding box center [66, 369] width 132 height 66
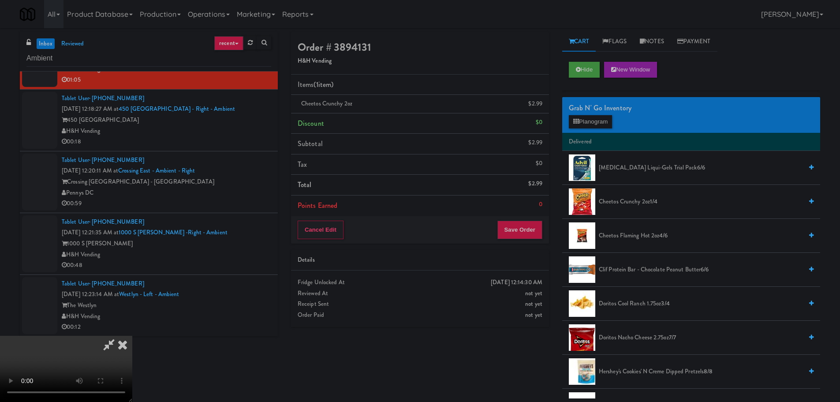
click at [132, 336] on video at bounding box center [66, 369] width 132 height 66
click at [607, 122] on button "Planogram" at bounding box center [590, 121] width 43 height 13
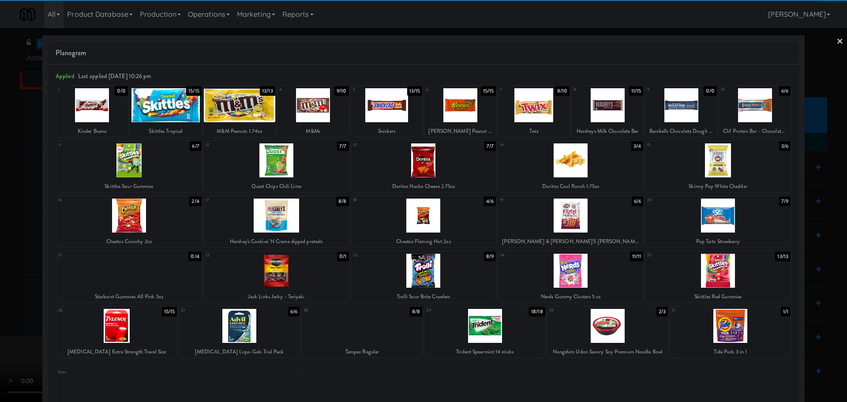
click at [744, 106] on div at bounding box center [754, 105] width 71 height 34
drag, startPoint x: 0, startPoint y: 254, endPoint x: 7, endPoint y: 254, distance: 7.1
click at [1, 254] on div at bounding box center [423, 201] width 847 height 402
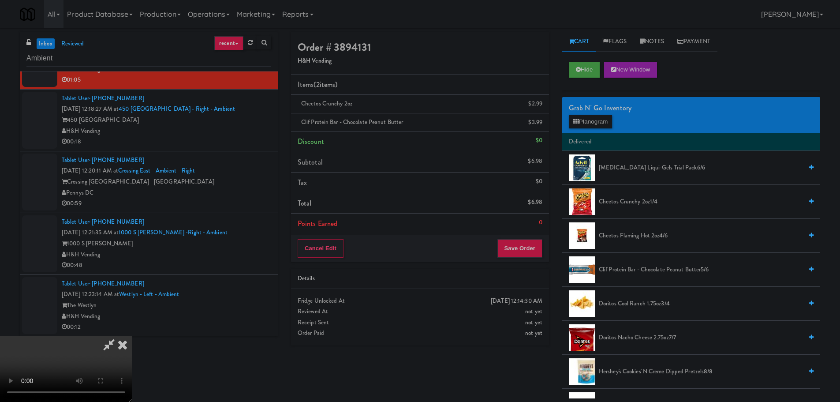
click at [132, 336] on video at bounding box center [66, 369] width 132 height 66
drag, startPoint x: 396, startPoint y: 286, endPoint x: 394, endPoint y: 292, distance: 7.0
click at [132, 336] on video at bounding box center [66, 369] width 132 height 66
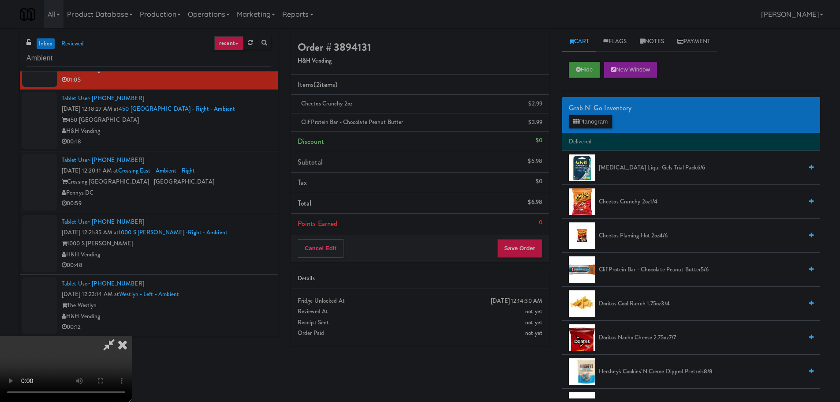
click at [132, 336] on video at bounding box center [66, 369] width 132 height 66
click at [541, 123] on icon at bounding box center [543, 126] width 4 height 6
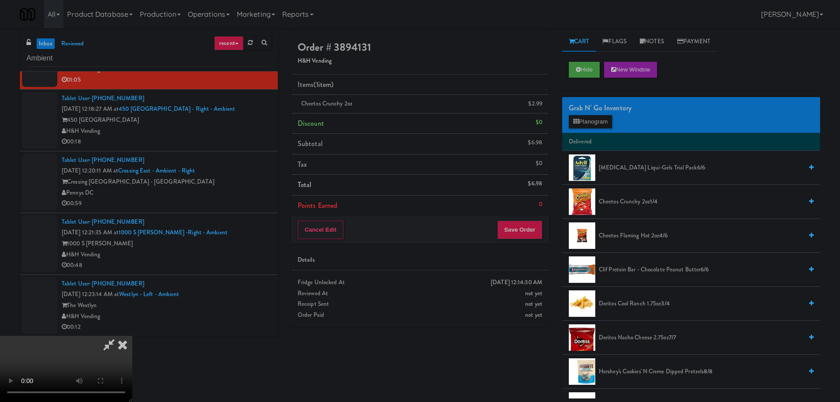
click at [132, 336] on video at bounding box center [66, 369] width 132 height 66
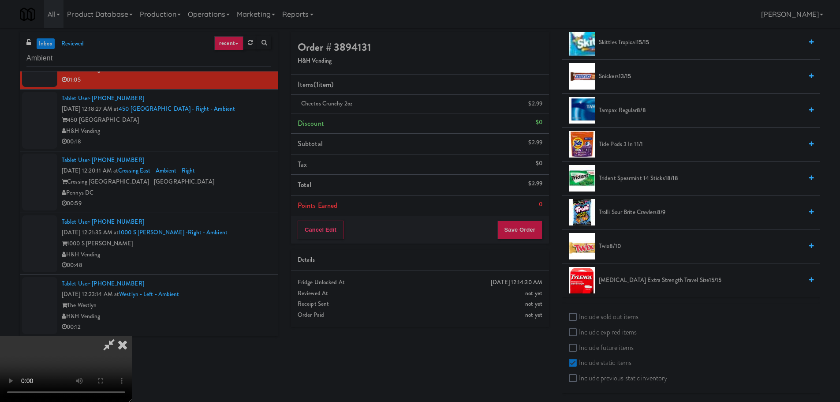
scroll to position [772, 0]
click at [613, 250] on li "Twix 8/10" at bounding box center [691, 245] width 258 height 34
click at [613, 247] on span "8/10" at bounding box center [614, 244] width 11 height 8
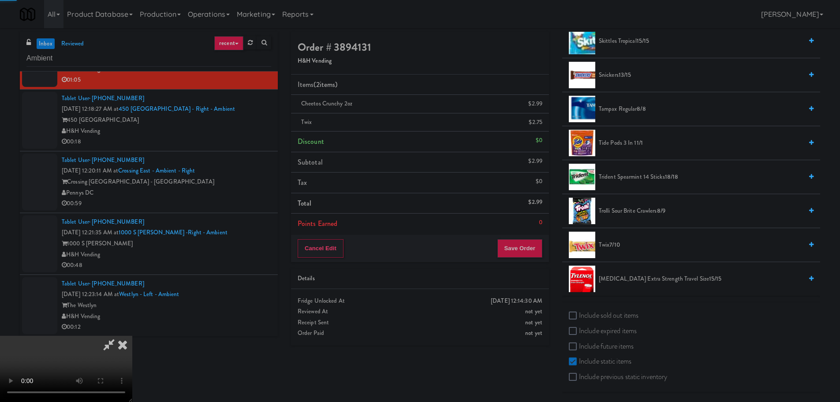
click at [132, 336] on video at bounding box center [66, 369] width 132 height 66
click at [526, 250] on button "Save Order" at bounding box center [519, 248] width 45 height 19
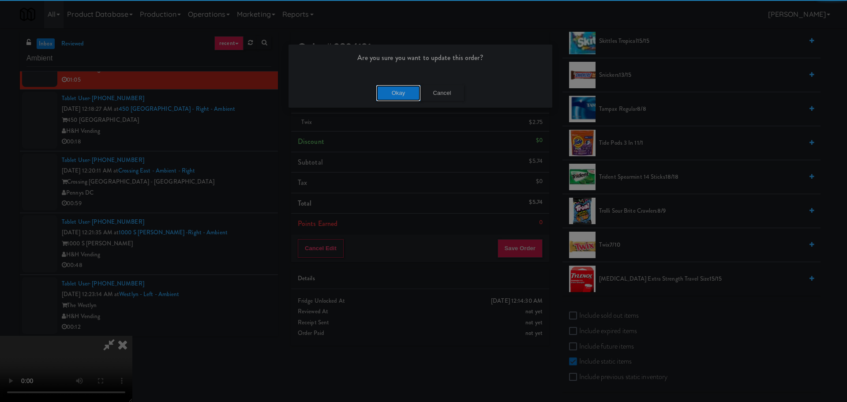
click at [415, 91] on button "Okay" at bounding box center [398, 93] width 44 height 16
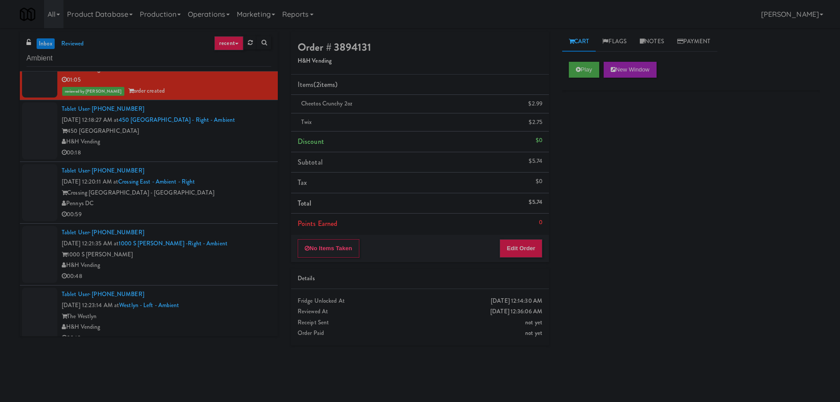
scroll to position [0, 0]
click at [244, 147] on div "00:18" at bounding box center [166, 152] width 209 height 11
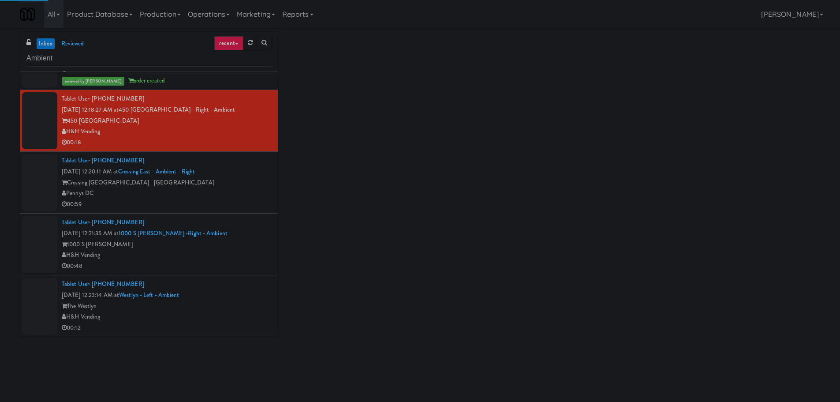
scroll to position [562, 0]
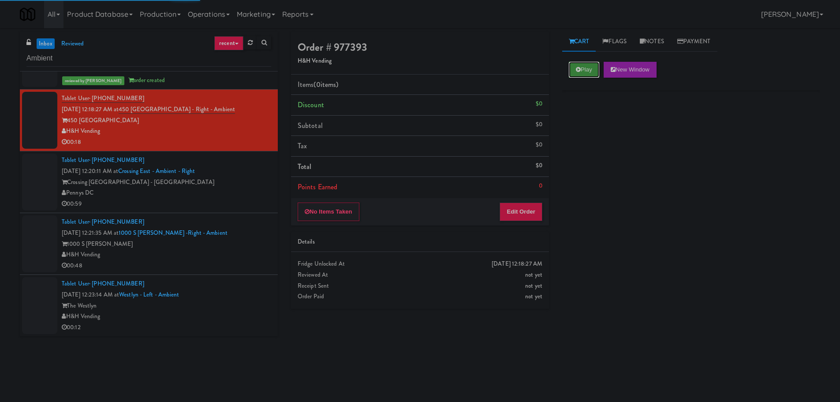
click at [586, 70] on button "Play" at bounding box center [584, 70] width 30 height 16
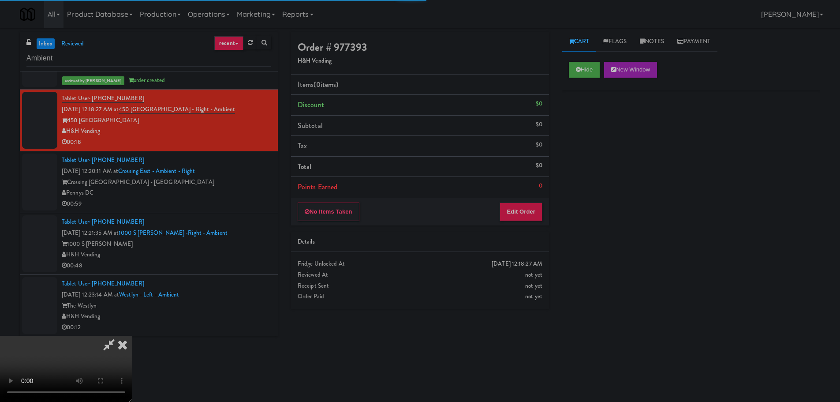
click at [521, 198] on div "No Items Taken Edit Order" at bounding box center [420, 211] width 258 height 27
click at [519, 206] on button "Edit Order" at bounding box center [521, 211] width 43 height 19
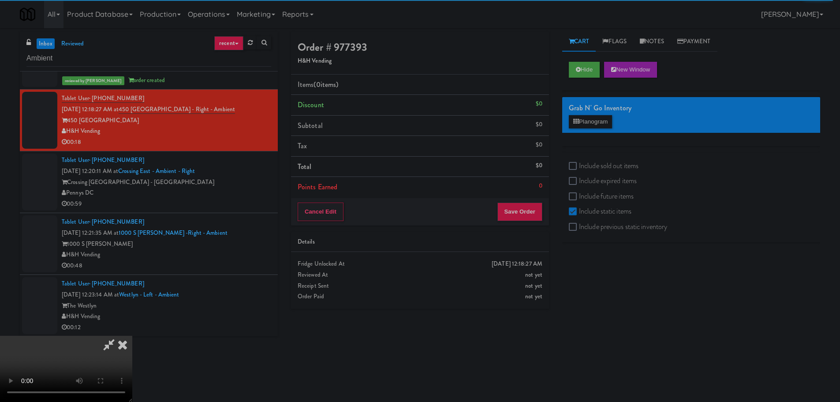
drag, startPoint x: 122, startPoint y: 343, endPoint x: 144, endPoint y: 325, distance: 28.2
click at [122, 343] on icon at bounding box center [122, 345] width 19 height 18
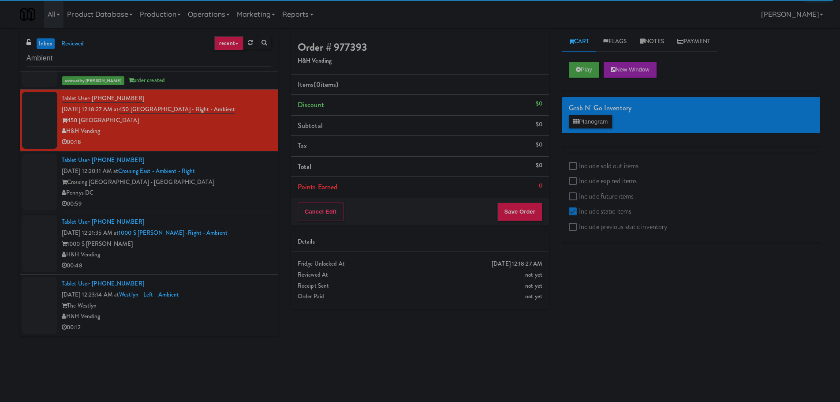
click at [247, 178] on div "Crossing [GEOGRAPHIC_DATA] - [GEOGRAPHIC_DATA]" at bounding box center [166, 182] width 209 height 11
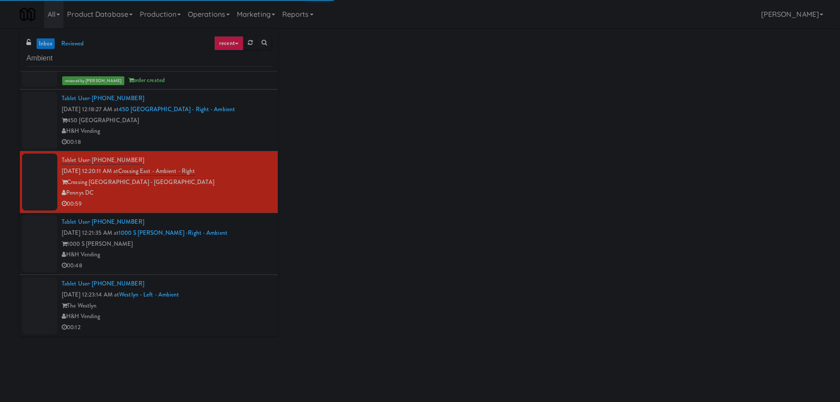
click at [248, 143] on div "00:18" at bounding box center [166, 142] width 209 height 11
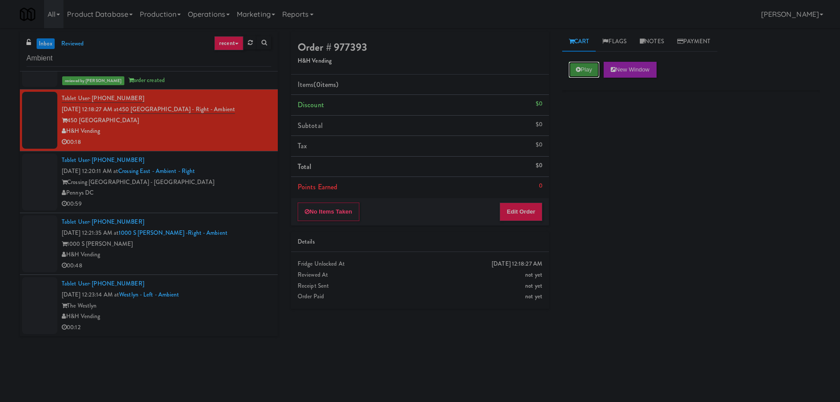
click at [569, 75] on button "Play" at bounding box center [584, 70] width 30 height 16
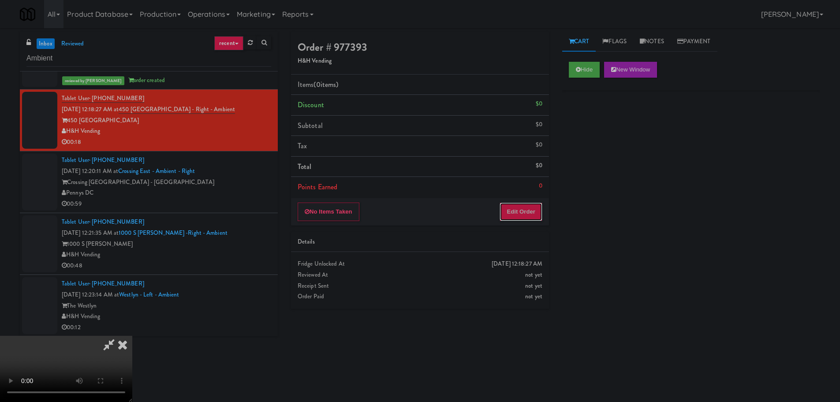
click at [511, 211] on button "Edit Order" at bounding box center [521, 211] width 43 height 19
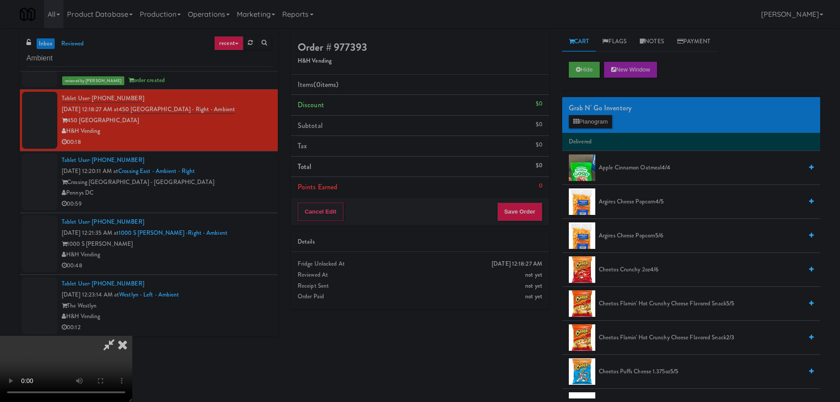
scroll to position [64, 0]
click at [132, 336] on video at bounding box center [66, 369] width 132 height 66
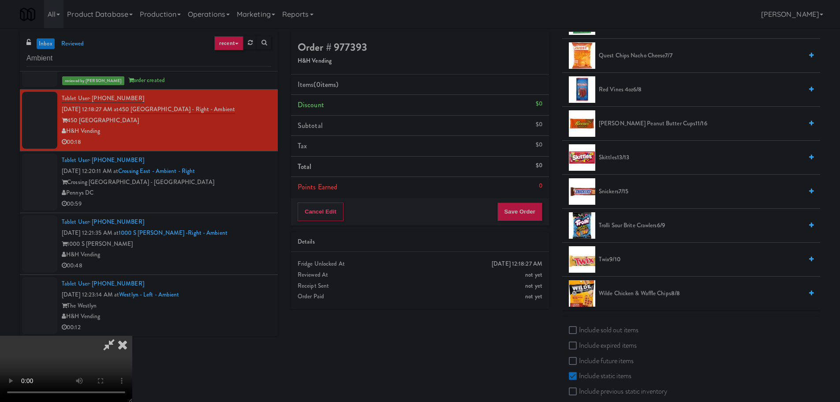
scroll to position [840, 0]
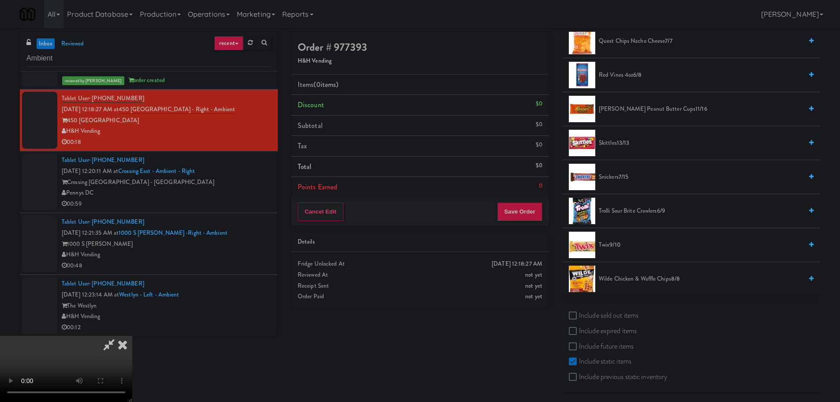
click at [604, 248] on span "Twix 9/10" at bounding box center [701, 244] width 204 height 11
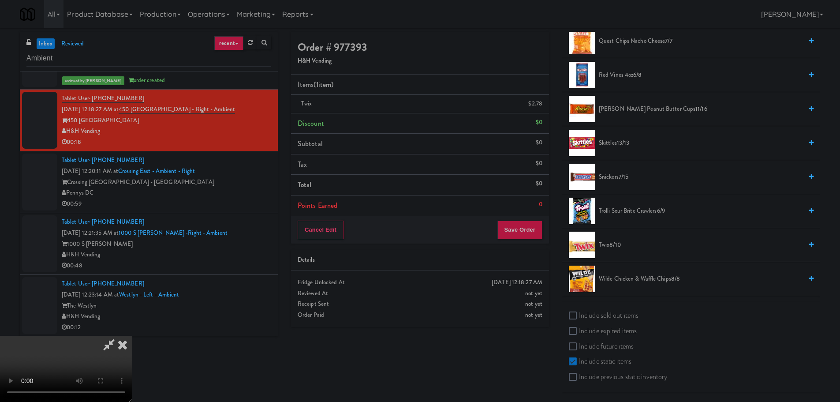
click at [132, 336] on video at bounding box center [66, 369] width 132 height 66
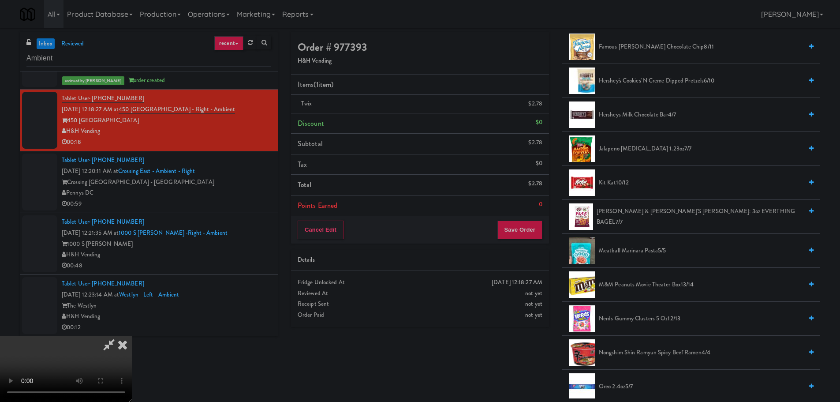
scroll to position [310, 0]
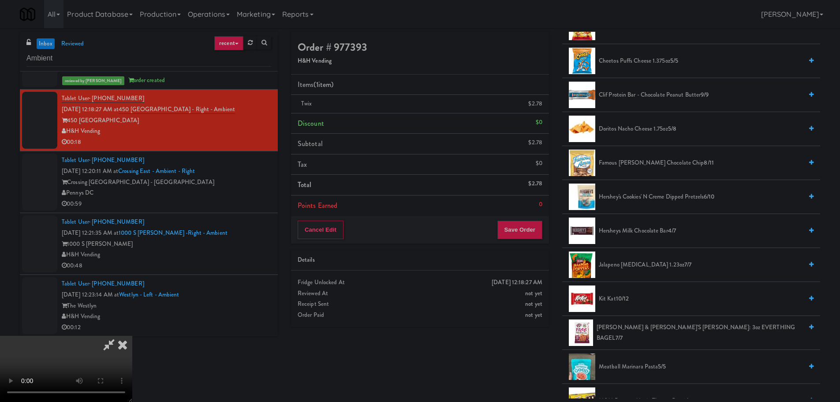
click at [609, 293] on li "Kit Kat 10/12" at bounding box center [691, 299] width 258 height 34
click at [609, 295] on span "Kit Kat 10/12" at bounding box center [701, 298] width 204 height 11
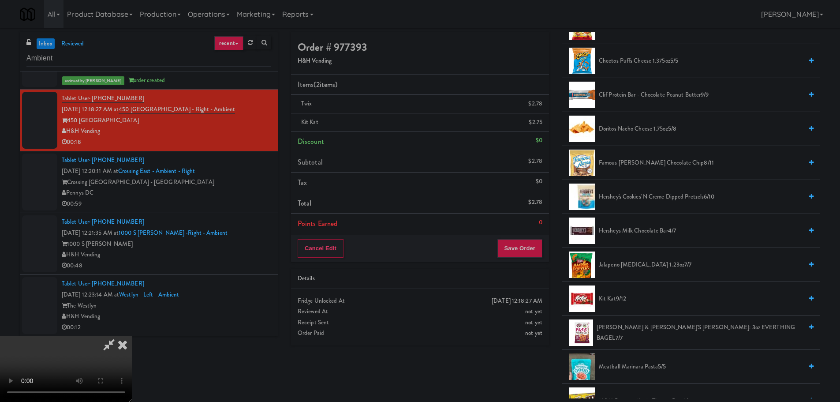
click at [132, 336] on video at bounding box center [66, 369] width 132 height 66
click at [528, 261] on div "Cancel Edit Save Order" at bounding box center [420, 248] width 258 height 27
click at [526, 249] on button "Save Order" at bounding box center [519, 248] width 45 height 19
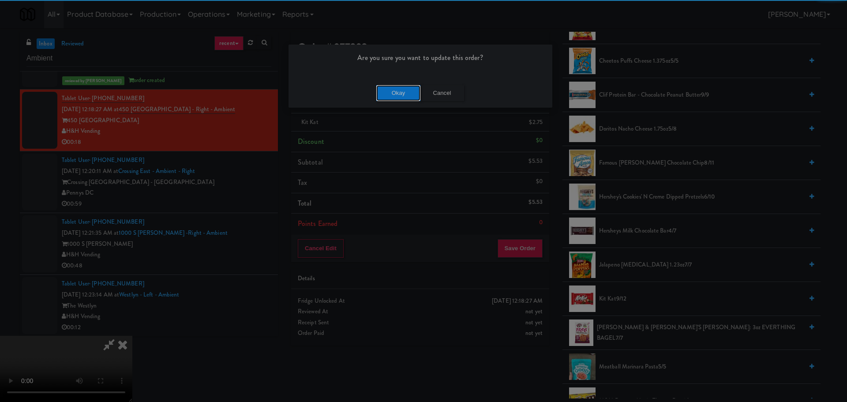
click at [402, 92] on button "Okay" at bounding box center [398, 93] width 44 height 16
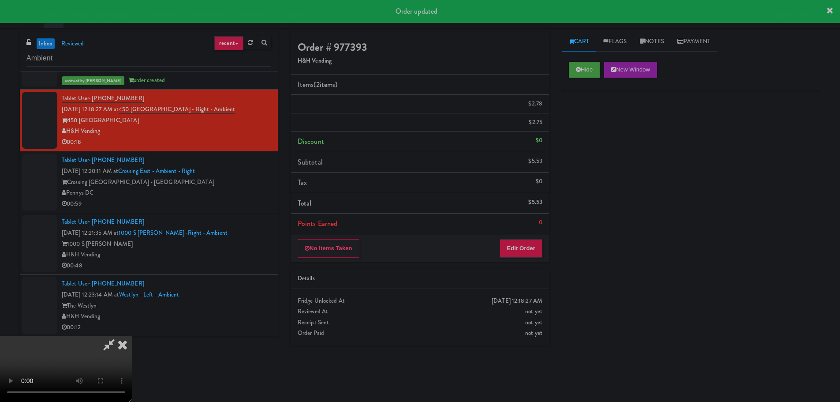
scroll to position [0, 0]
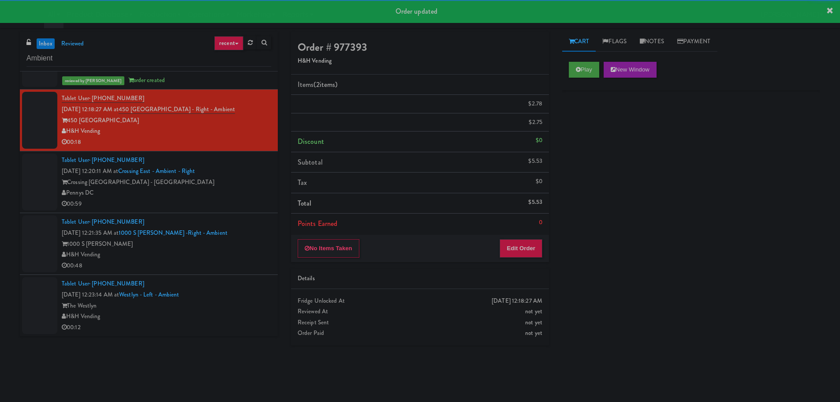
click at [242, 175] on div "Tablet User · (202) 460-6992 [DATE] 12:20:11 AM at [GEOGRAPHIC_DATA] - Ambient …" at bounding box center [166, 182] width 209 height 54
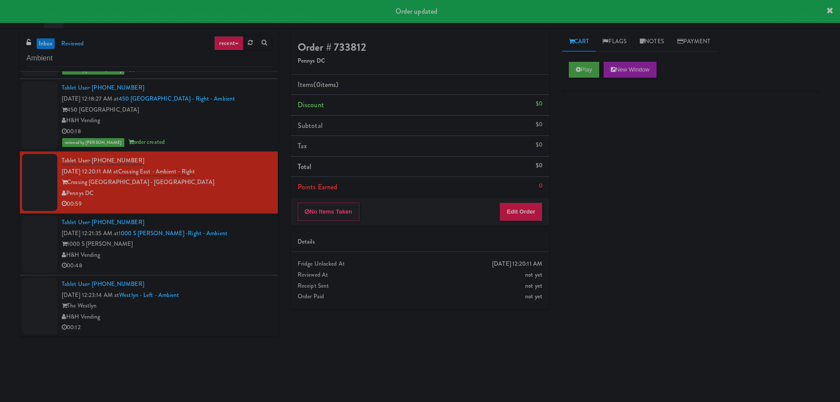
scroll to position [573, 0]
click at [579, 75] on button "Play" at bounding box center [584, 70] width 30 height 16
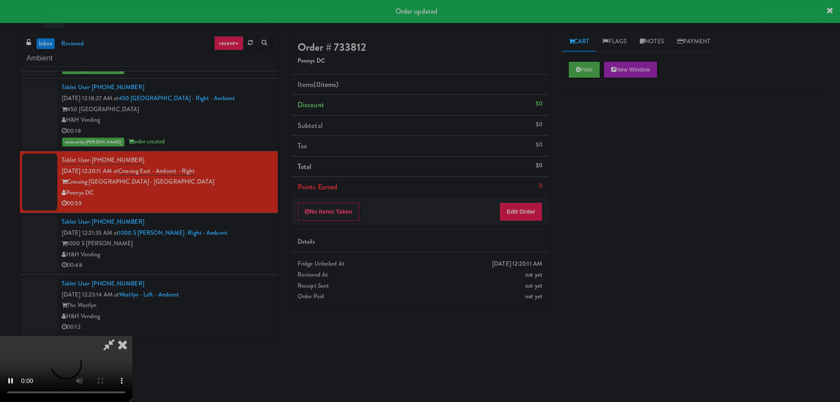
click at [509, 221] on div "No Items Taken Edit Order" at bounding box center [420, 211] width 258 height 27
click at [518, 207] on button "Edit Order" at bounding box center [521, 211] width 43 height 19
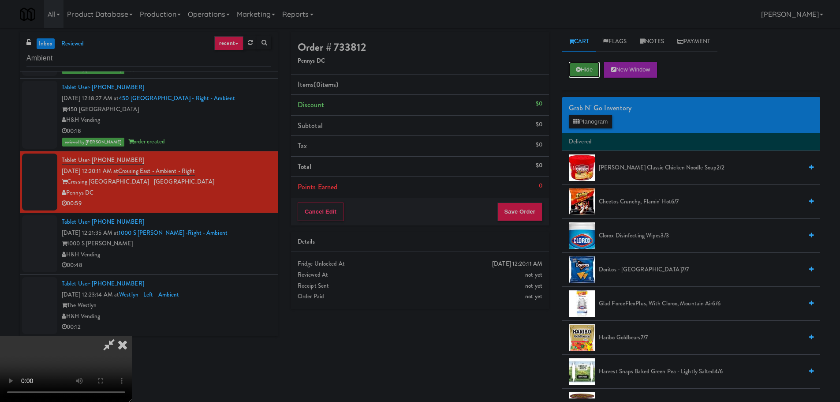
click at [587, 68] on button "Hide" at bounding box center [584, 70] width 31 height 16
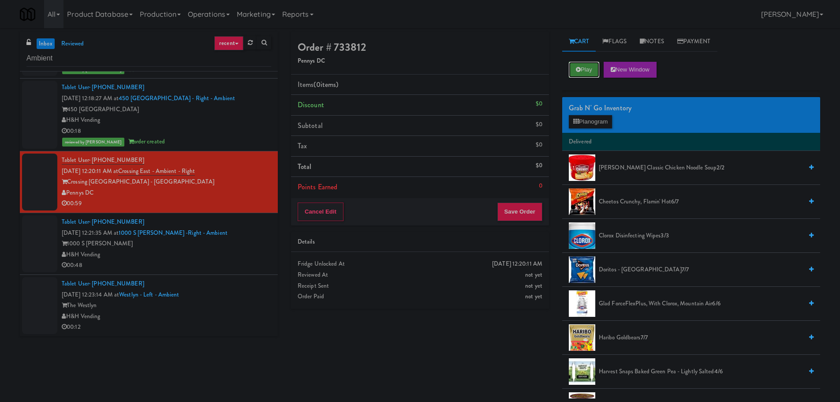
click at [587, 68] on button "Play" at bounding box center [584, 70] width 30 height 16
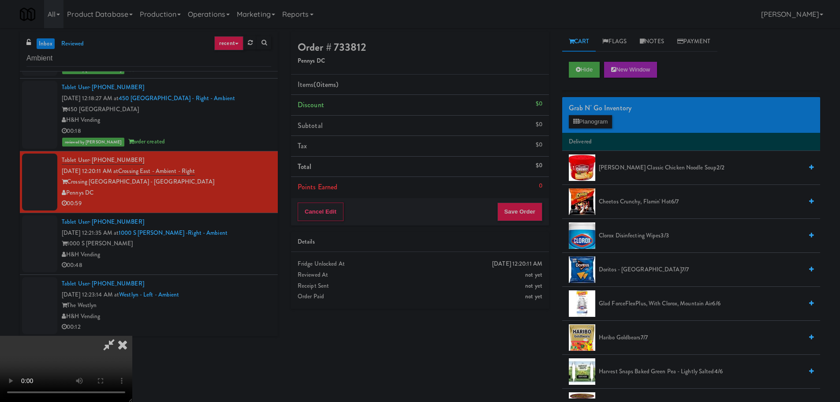
click at [119, 336] on icon at bounding box center [109, 345] width 20 height 18
click at [132, 336] on icon at bounding box center [122, 345] width 19 height 18
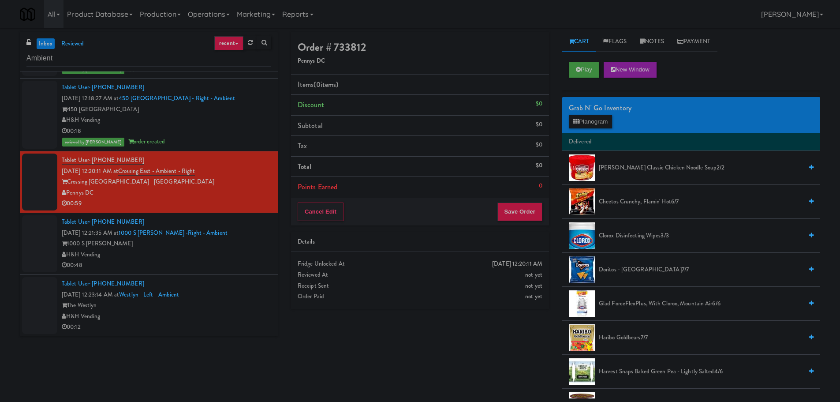
click at [247, 243] on div "1000 S [PERSON_NAME]" at bounding box center [166, 243] width 209 height 11
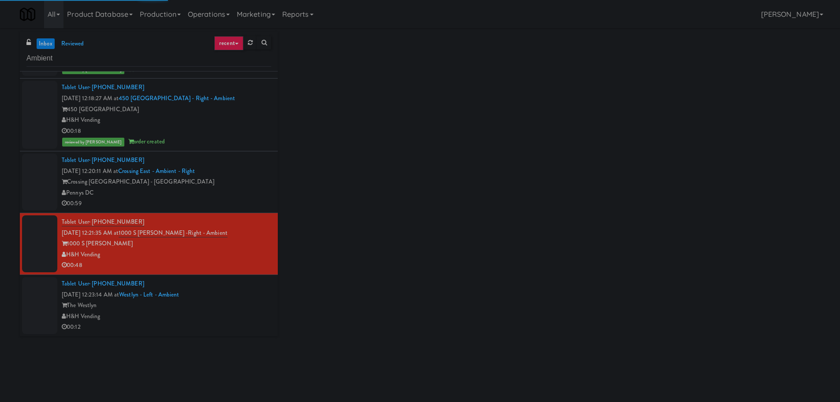
drag, startPoint x: 245, startPoint y: 304, endPoint x: 231, endPoint y: 317, distance: 19.0
click at [246, 304] on div "The Westlyn" at bounding box center [166, 305] width 209 height 11
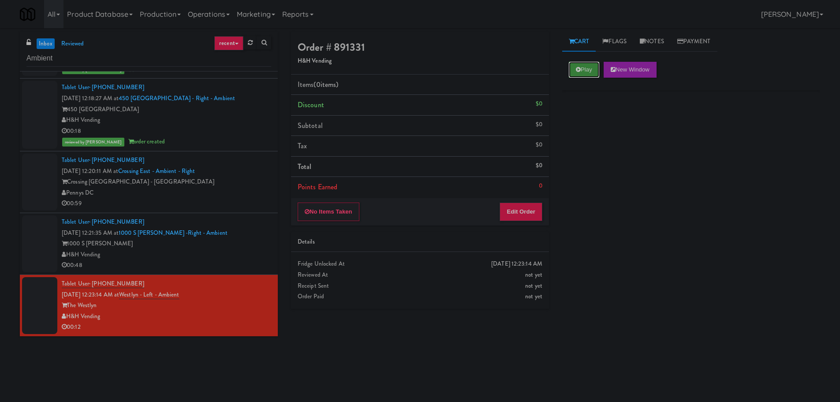
click at [583, 65] on button "Play" at bounding box center [584, 70] width 30 height 16
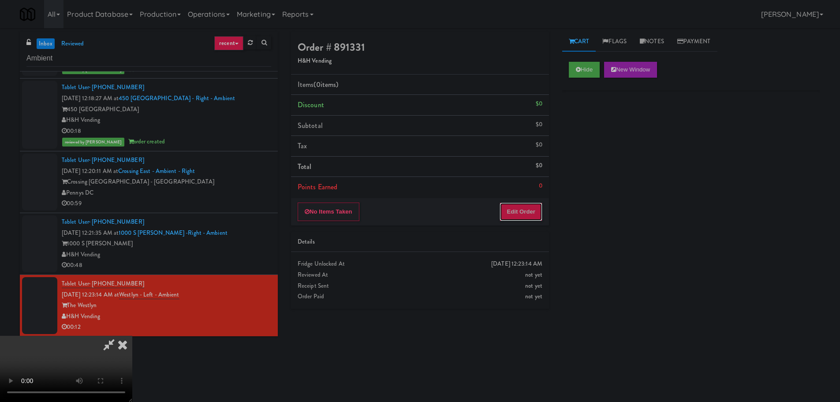
click at [510, 211] on button "Edit Order" at bounding box center [521, 211] width 43 height 19
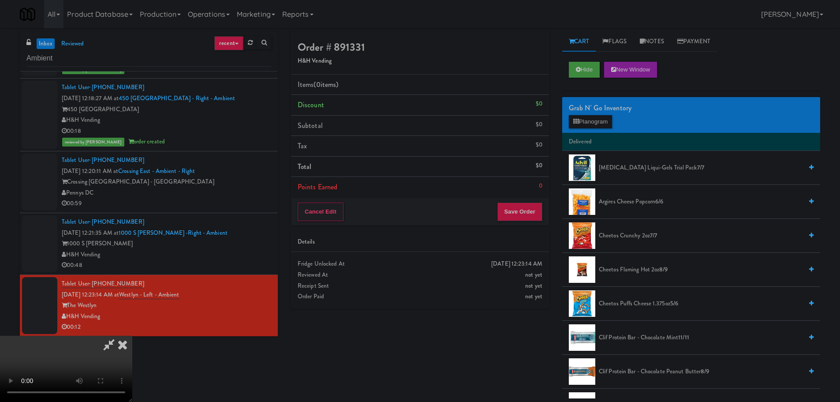
click at [132, 336] on video at bounding box center [66, 369] width 132 height 66
click at [625, 270] on span "Cheetos Flaming Hot 2oz 8/9" at bounding box center [701, 269] width 204 height 11
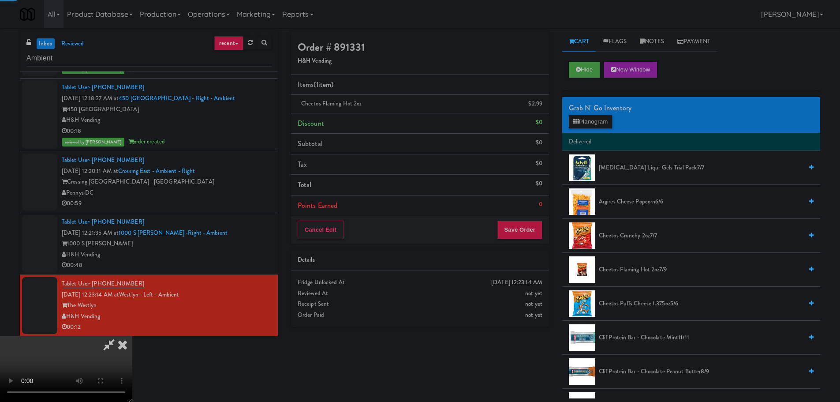
drag, startPoint x: 344, startPoint y: 249, endPoint x: 351, endPoint y: 250, distance: 7.1
click at [132, 336] on video at bounding box center [66, 369] width 132 height 66
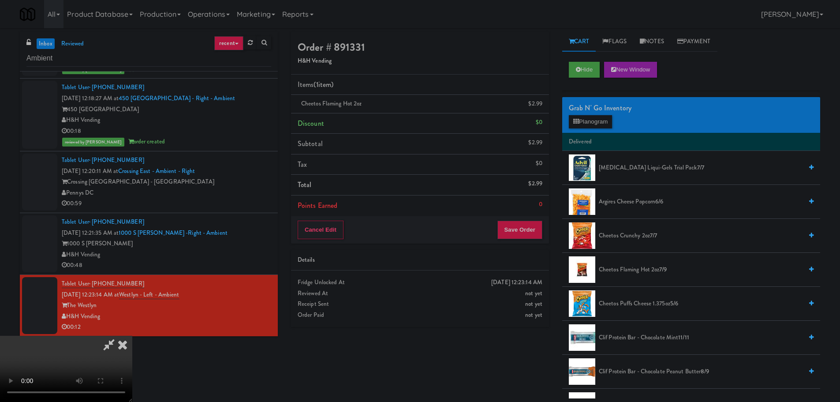
click at [132, 336] on video at bounding box center [66, 369] width 132 height 66
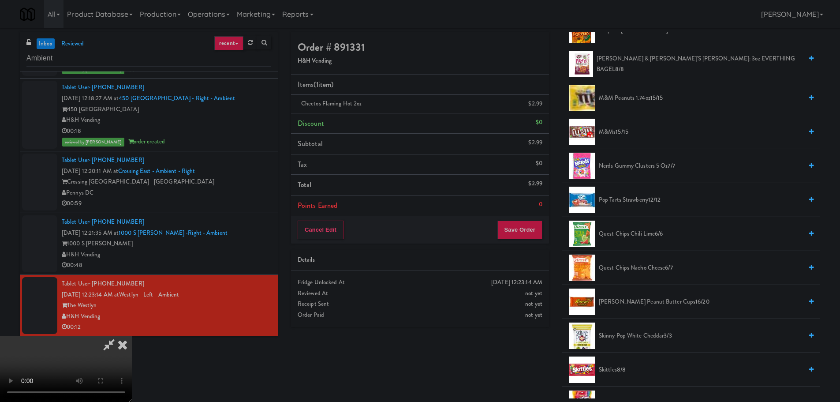
scroll to position [750, 0]
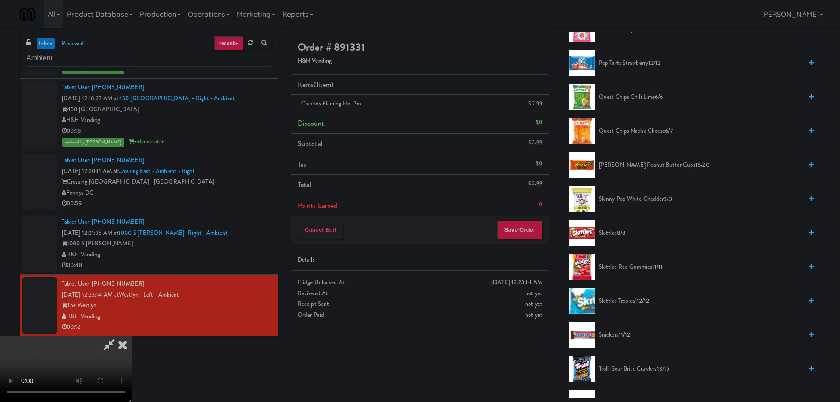
click at [609, 234] on span "Skittles 8/8" at bounding box center [701, 233] width 204 height 11
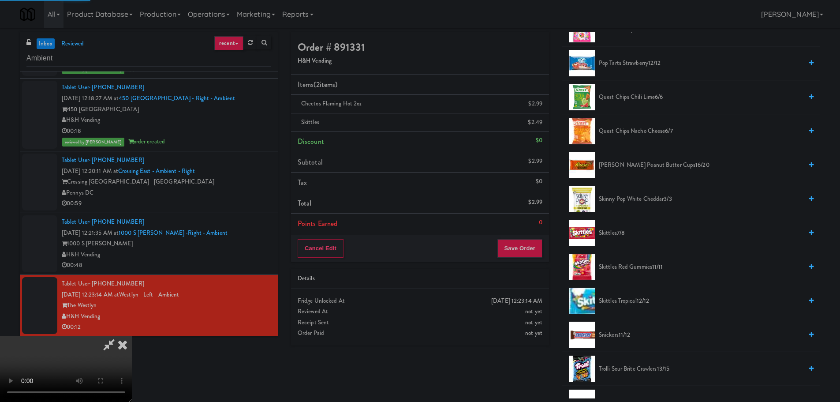
click at [132, 336] on video at bounding box center [66, 369] width 132 height 66
click at [534, 247] on button "Save Order" at bounding box center [519, 248] width 45 height 19
click at [529, 249] on button "Save Order" at bounding box center [519, 248] width 45 height 19
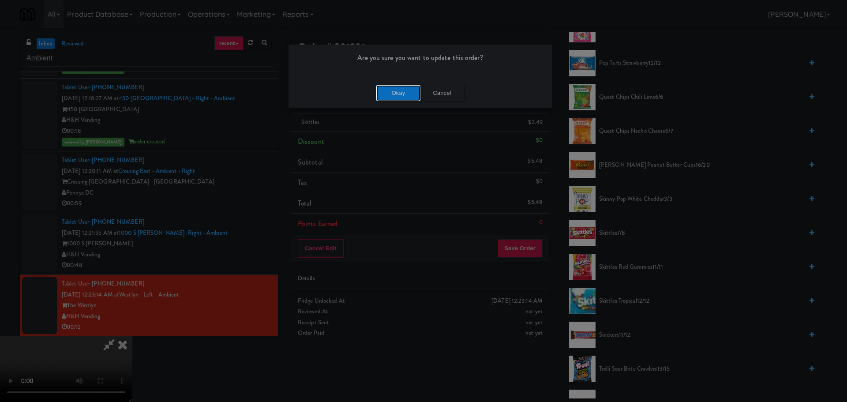
click at [406, 97] on button "Okay" at bounding box center [398, 93] width 44 height 16
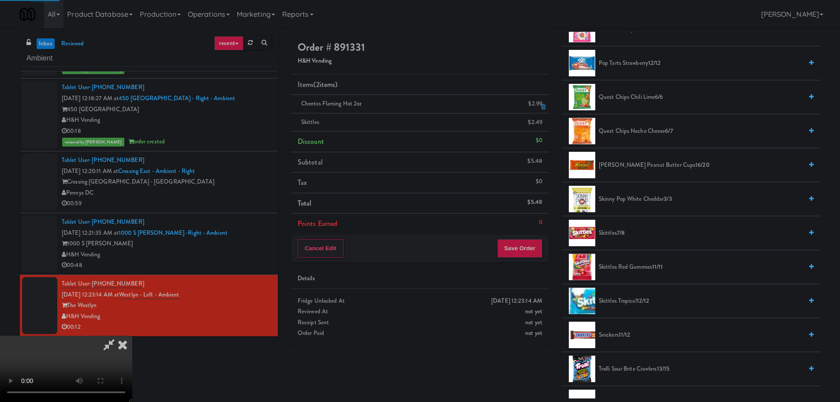
scroll to position [0, 0]
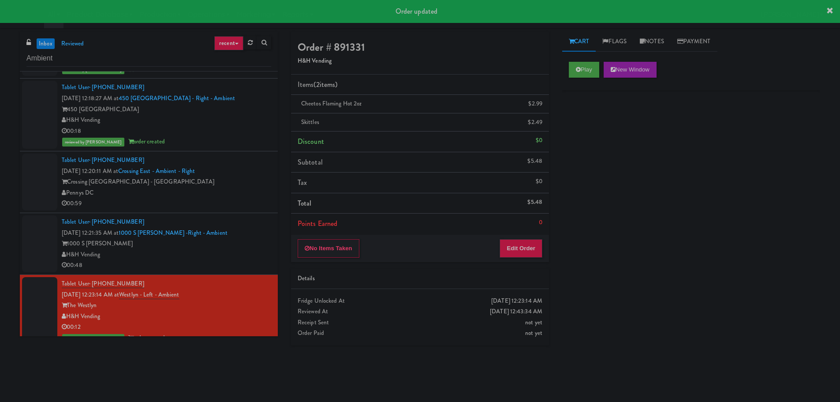
click at [249, 189] on div "Pennys DC" at bounding box center [166, 192] width 209 height 11
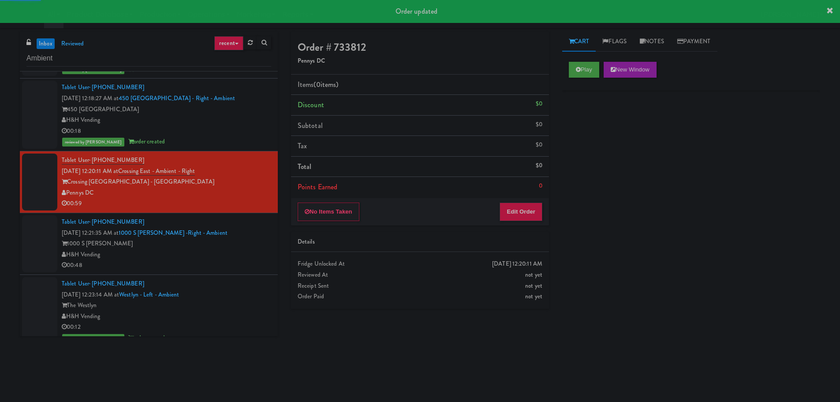
scroll to position [584, 0]
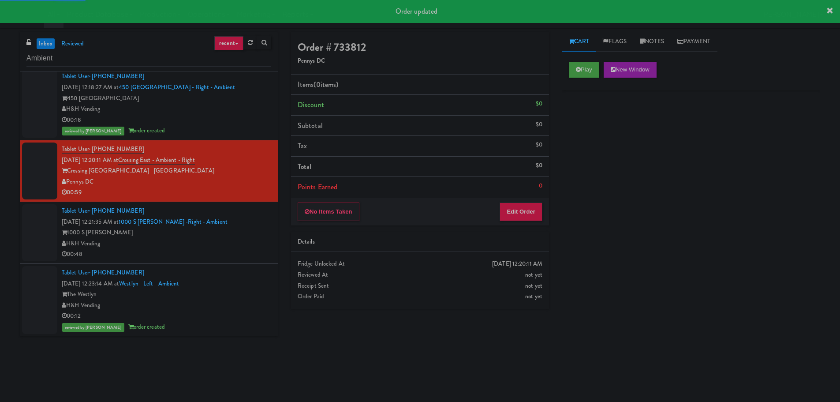
click at [219, 249] on div "Tablet User · (937) 212-0814 [DATE] 12:21:35 AM at 1000 S [PERSON_NAME] -Right …" at bounding box center [166, 233] width 209 height 54
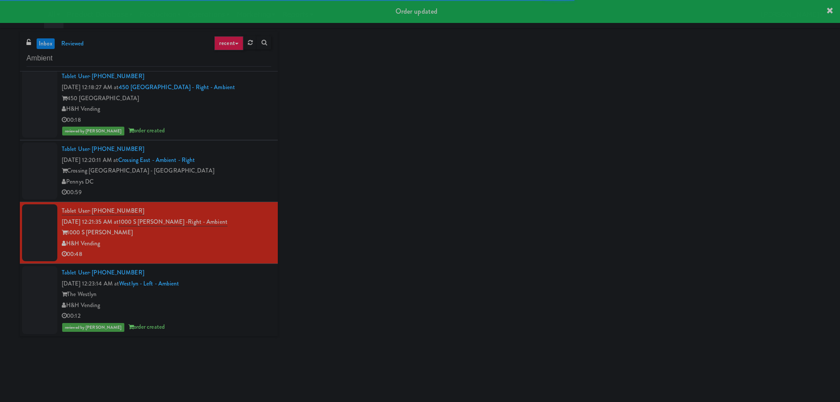
click at [259, 240] on div "H&H Vending" at bounding box center [166, 243] width 209 height 11
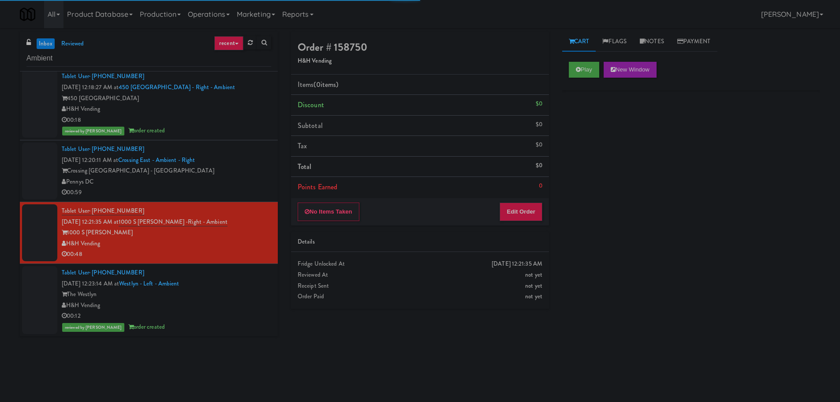
click at [611, 60] on div "Play New Window" at bounding box center [691, 72] width 258 height 35
click at [594, 70] on button "Play" at bounding box center [584, 70] width 30 height 16
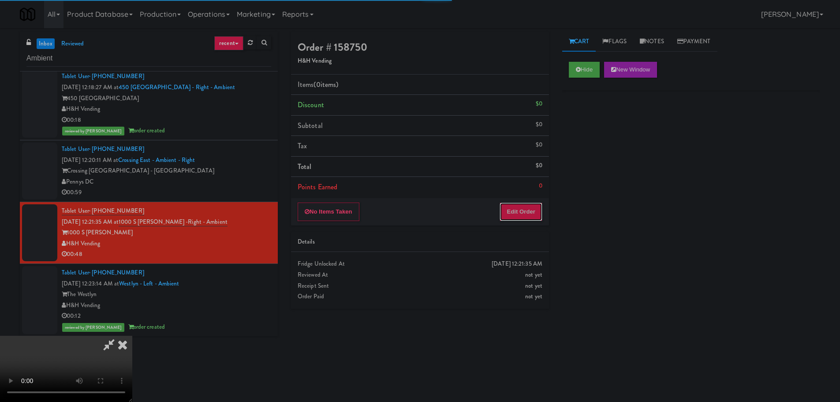
click at [505, 208] on button "Edit Order" at bounding box center [521, 211] width 43 height 19
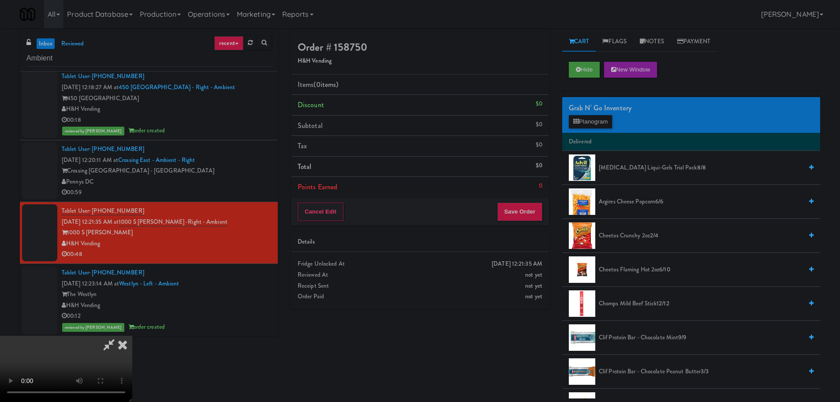
click at [132, 336] on video at bounding box center [66, 369] width 132 height 66
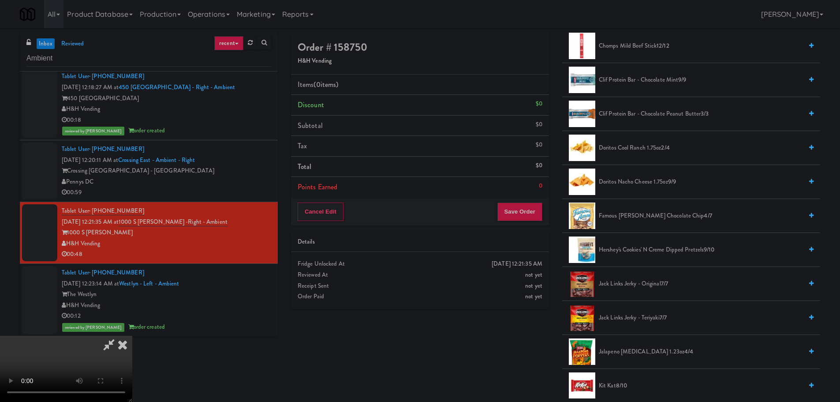
scroll to position [265, 0]
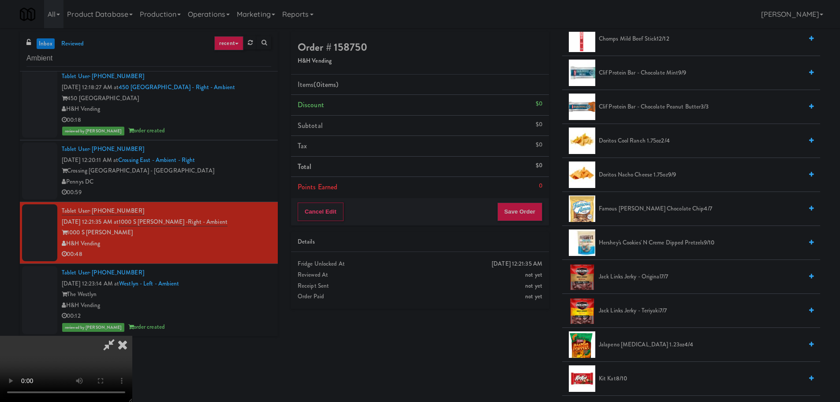
drag, startPoint x: 642, startPoint y: 208, endPoint x: 638, endPoint y: 209, distance: 4.6
click at [642, 208] on span "Famous [PERSON_NAME] Chocolate Chip 4/7" at bounding box center [701, 208] width 204 height 11
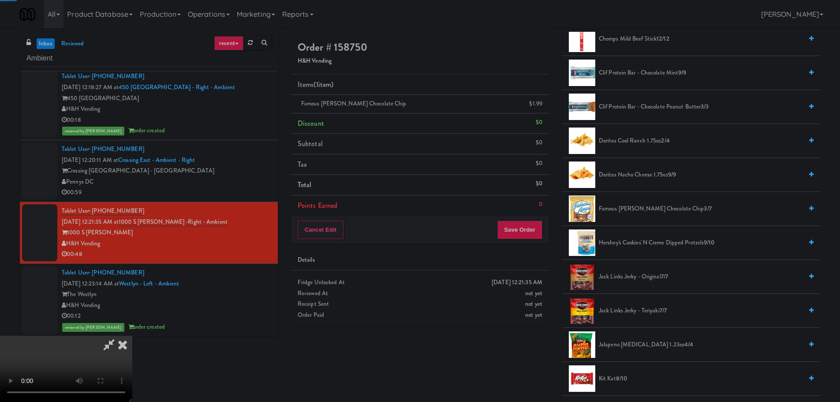
click at [132, 336] on video at bounding box center [66, 369] width 132 height 66
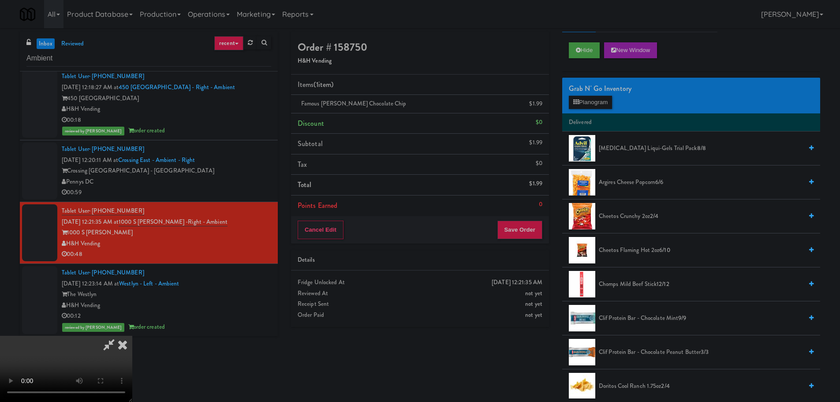
scroll to position [132, 0]
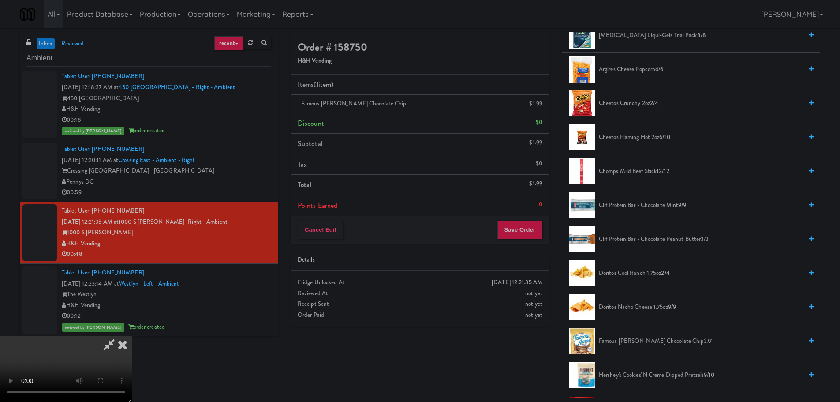
click at [645, 275] on span "Doritos Cool Ranch 1.75oz 2/4" at bounding box center [701, 273] width 204 height 11
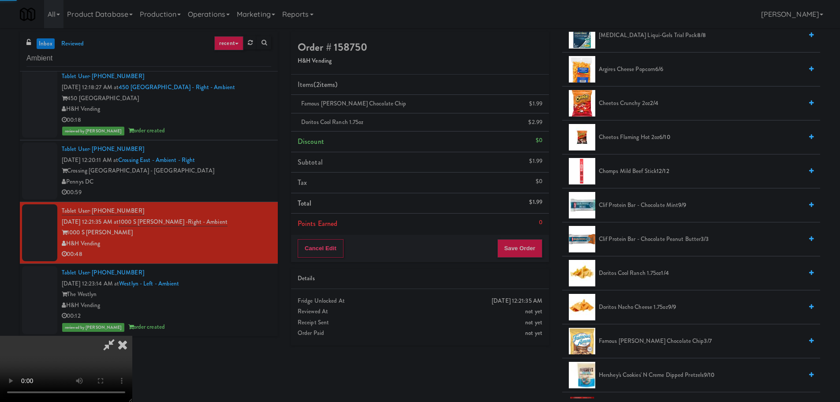
click at [132, 336] on video at bounding box center [66, 369] width 132 height 66
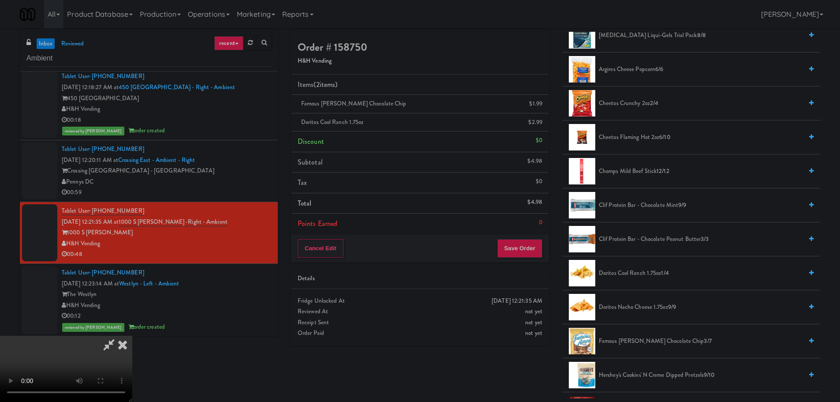
click at [132, 336] on video at bounding box center [66, 369] width 132 height 66
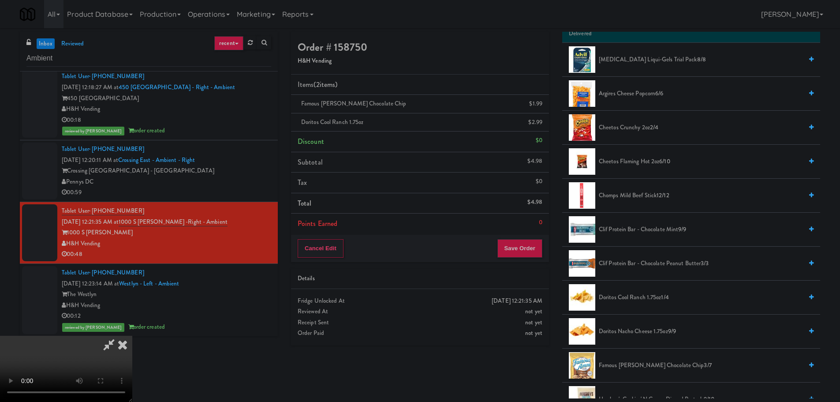
scroll to position [176, 0]
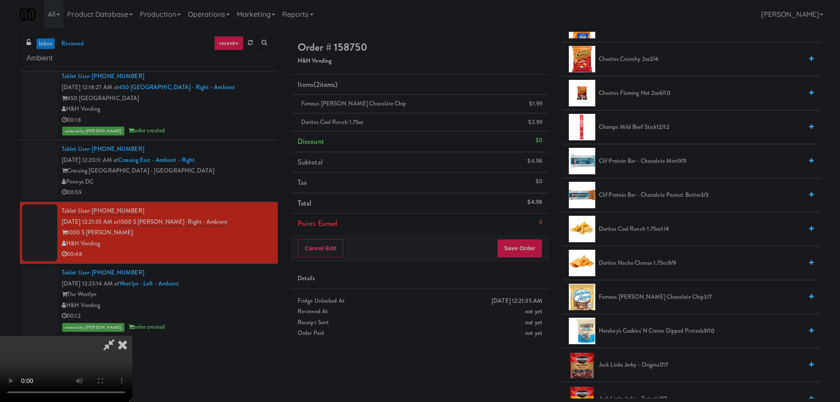
click at [638, 259] on span "Doritos Nacho Cheese 1.75oz 9/9" at bounding box center [701, 263] width 204 height 11
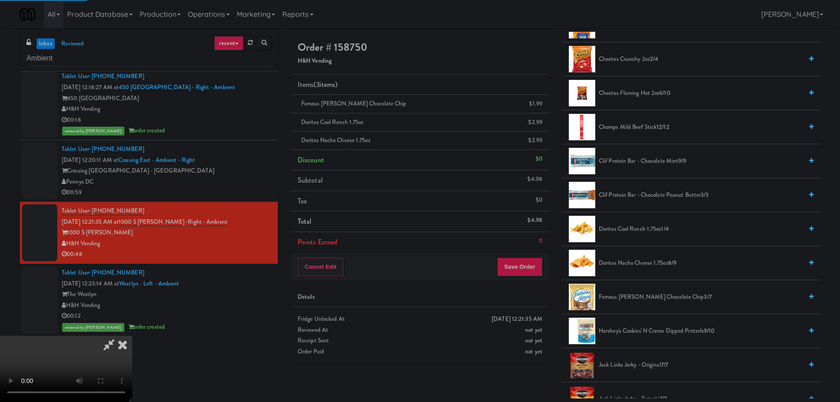
click at [132, 336] on video at bounding box center [66, 369] width 132 height 66
click at [513, 266] on button "Save Order" at bounding box center [519, 267] width 45 height 19
click at [523, 266] on button "Save Order" at bounding box center [519, 267] width 45 height 19
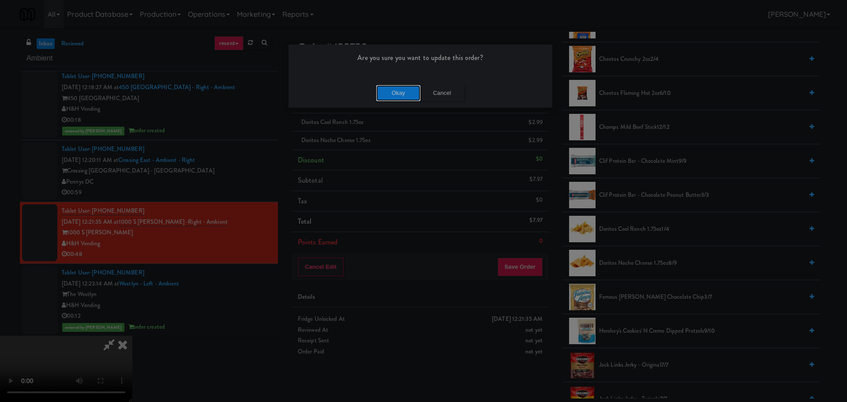
click at [393, 90] on button "Okay" at bounding box center [398, 93] width 44 height 16
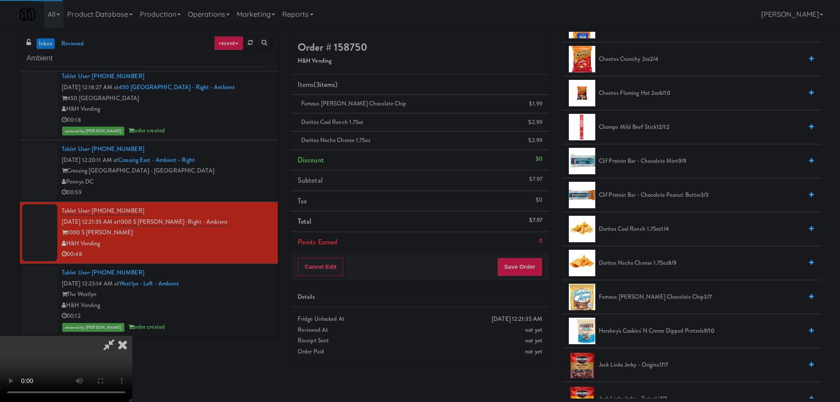
scroll to position [0, 0]
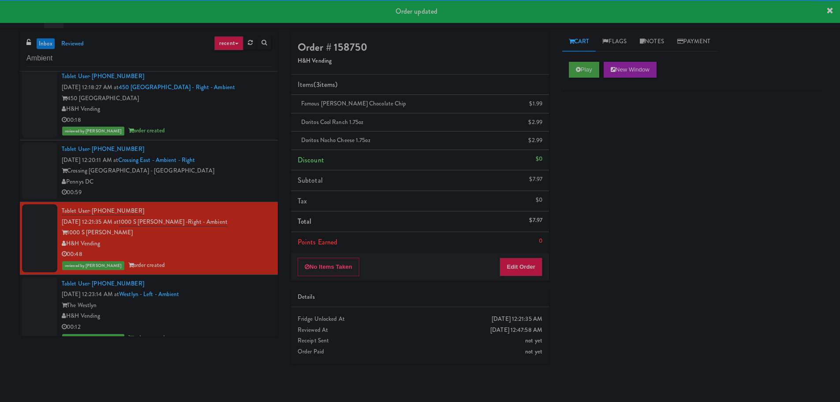
click at [239, 186] on div "Pennys DC" at bounding box center [166, 181] width 209 height 11
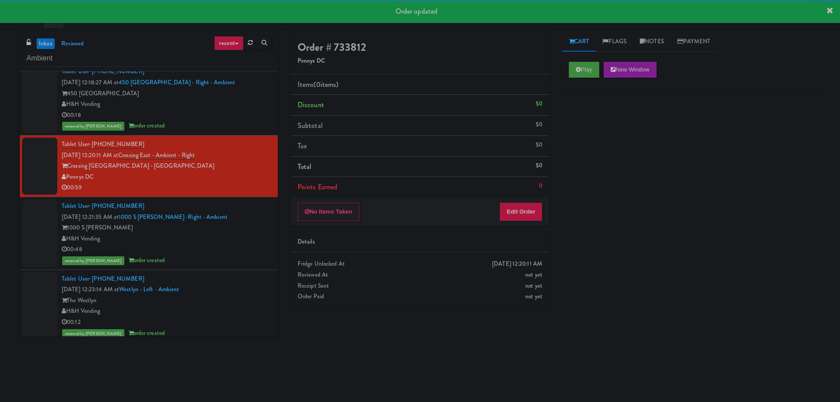
scroll to position [595, 0]
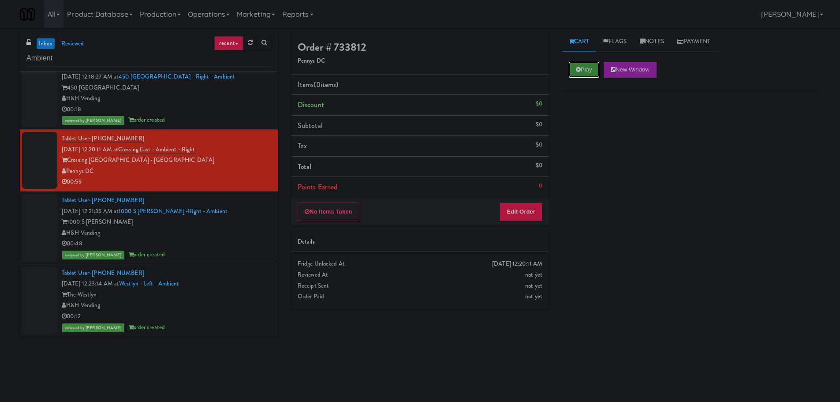
click at [583, 74] on button "Play" at bounding box center [584, 70] width 30 height 16
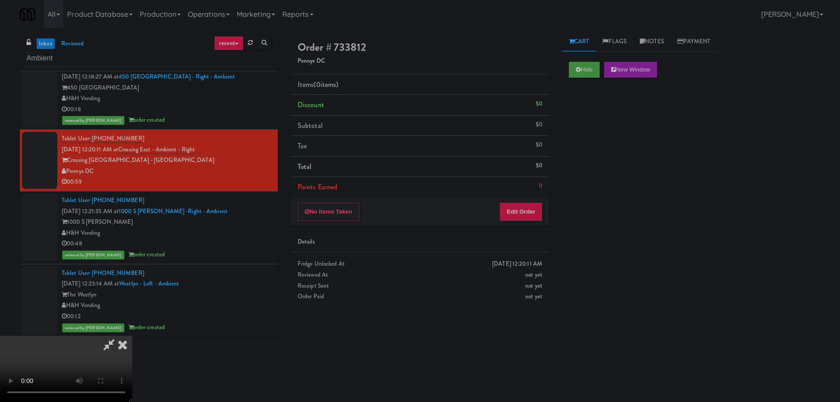
click at [515, 246] on div "Details" at bounding box center [420, 241] width 245 height 11
click at [523, 219] on button "Edit Order" at bounding box center [521, 211] width 43 height 19
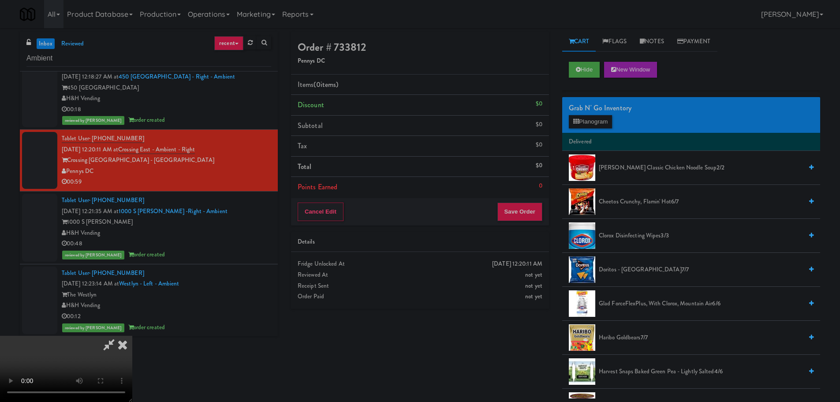
click at [132, 336] on video at bounding box center [66, 369] width 132 height 66
click at [635, 205] on span "Cheetos Crunchy, Flamin' Hot 6/7" at bounding box center [701, 201] width 204 height 11
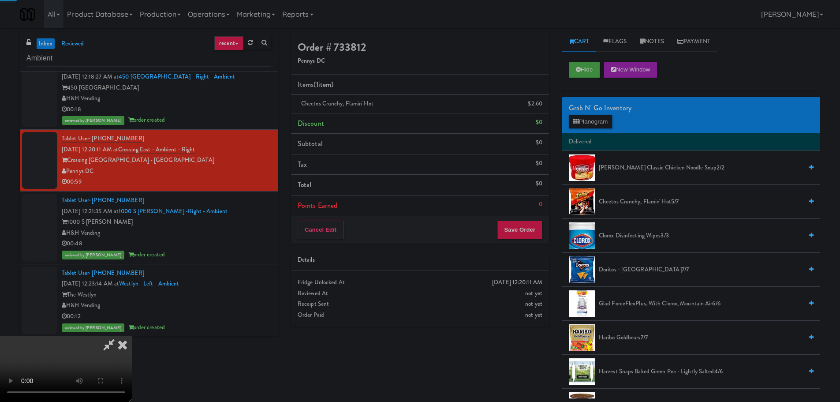
click at [132, 336] on video at bounding box center [66, 369] width 132 height 66
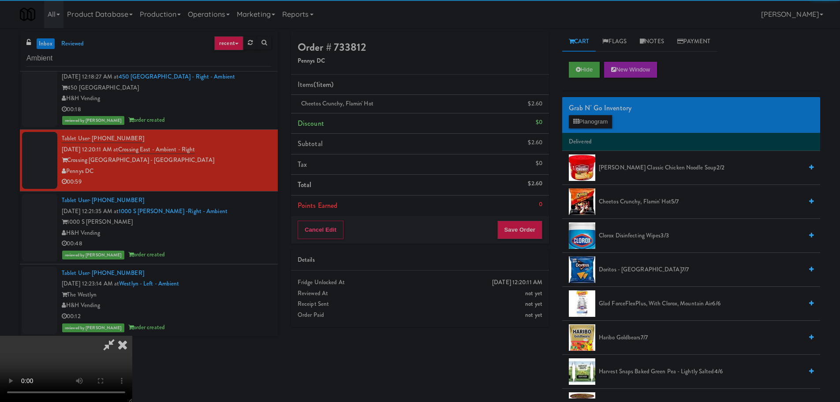
click at [132, 336] on video at bounding box center [66, 369] width 132 height 66
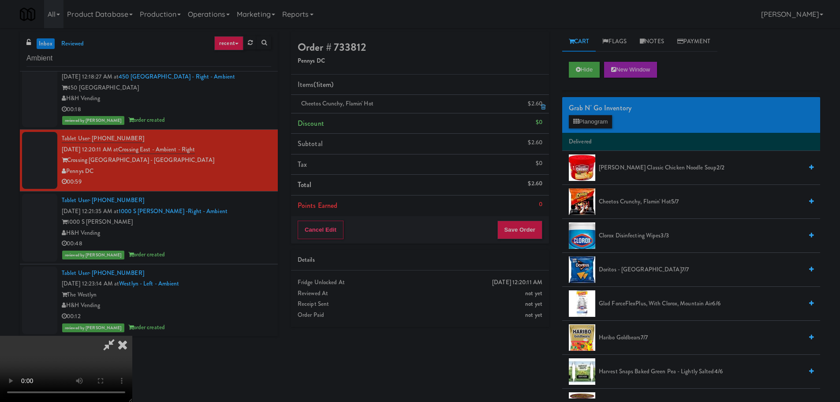
click at [542, 107] on icon at bounding box center [543, 107] width 4 height 6
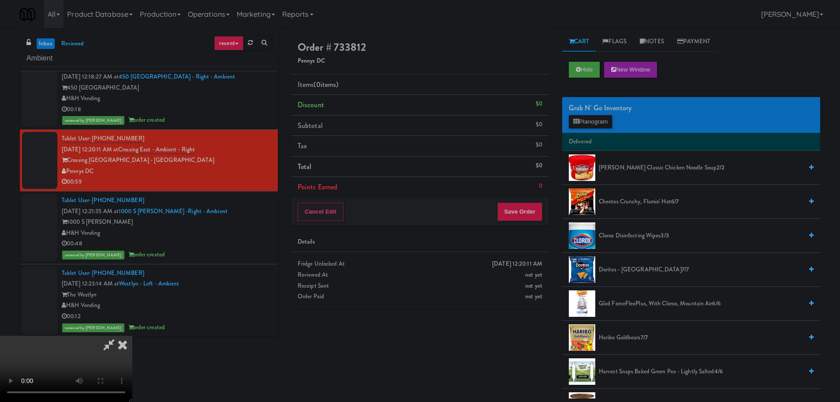
click at [132, 336] on video at bounding box center [66, 369] width 132 height 66
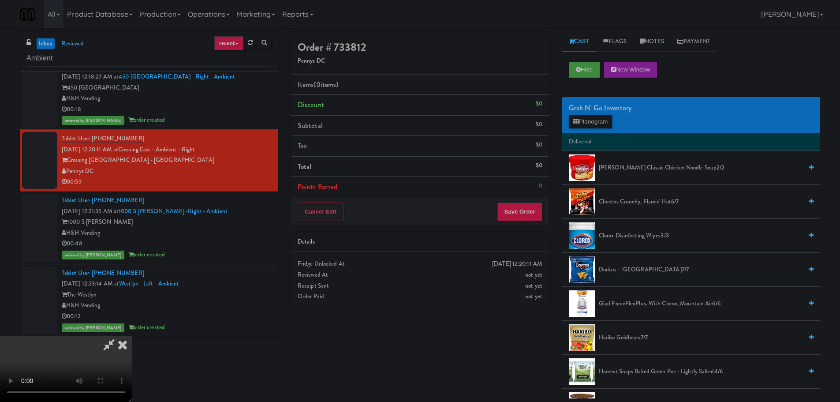
click at [132, 336] on video at bounding box center [66, 369] width 132 height 66
drag, startPoint x: 322, startPoint y: 251, endPoint x: 452, endPoint y: 271, distance: 131.5
click at [132, 336] on video at bounding box center [66, 369] width 132 height 66
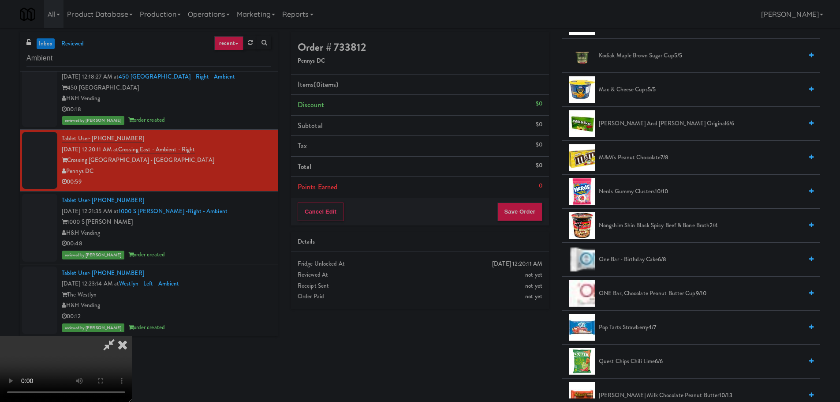
scroll to position [617, 0]
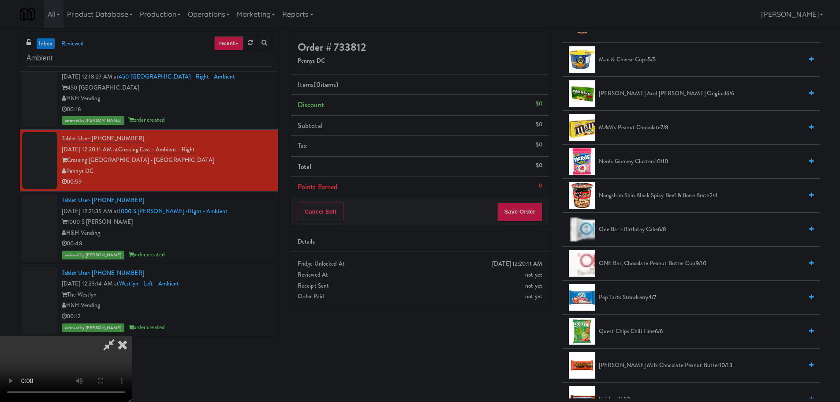
click at [613, 329] on span "Quest Chips Chili Lime 6/6" at bounding box center [701, 331] width 204 height 11
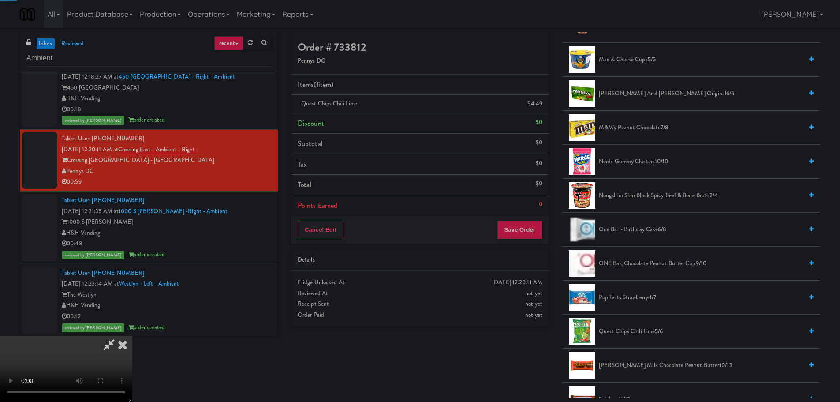
click at [132, 336] on video at bounding box center [66, 369] width 132 height 66
click at [531, 235] on button "Save Order" at bounding box center [519, 230] width 45 height 19
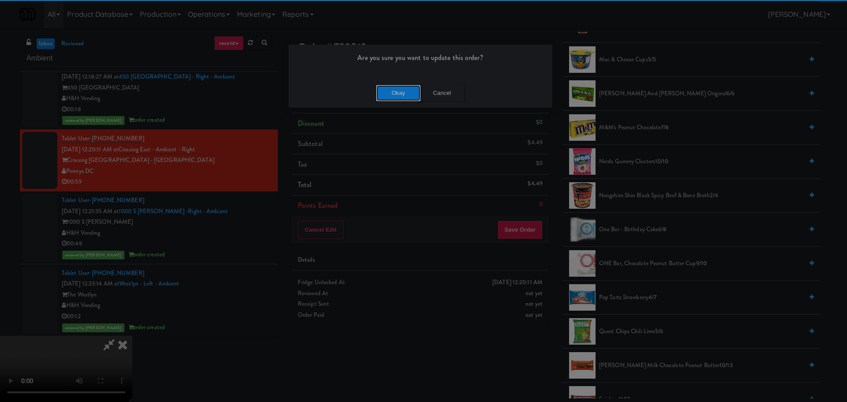
click at [395, 97] on button "Okay" at bounding box center [398, 93] width 44 height 16
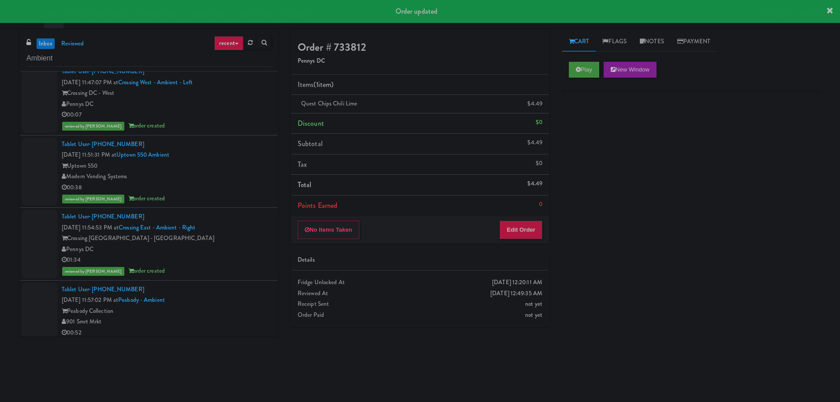
scroll to position [0, 0]
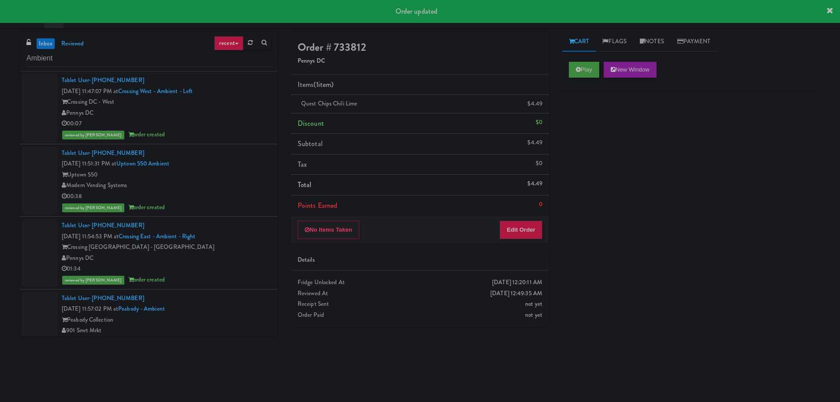
click at [244, 119] on div "00:07" at bounding box center [166, 123] width 209 height 11
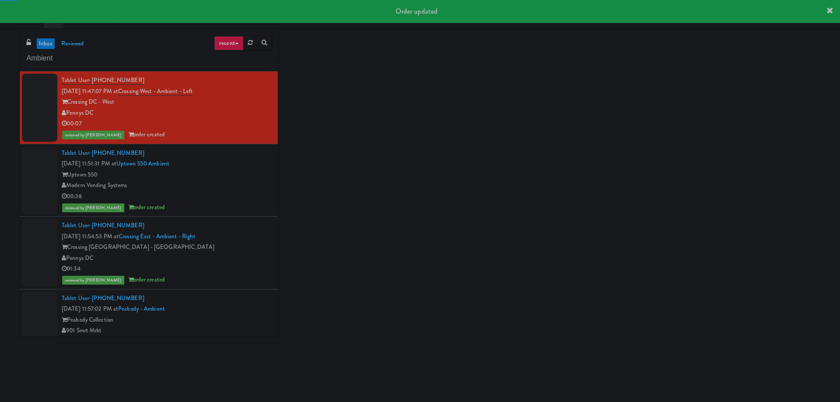
drag, startPoint x: 240, startPoint y: 167, endPoint x: 244, endPoint y: 197, distance: 30.3
click at [241, 167] on div "Tablet User · (616) 550-3266 [DATE] 11:51:31 PM at [GEOGRAPHIC_DATA] 550 Ambien…" at bounding box center [166, 180] width 209 height 65
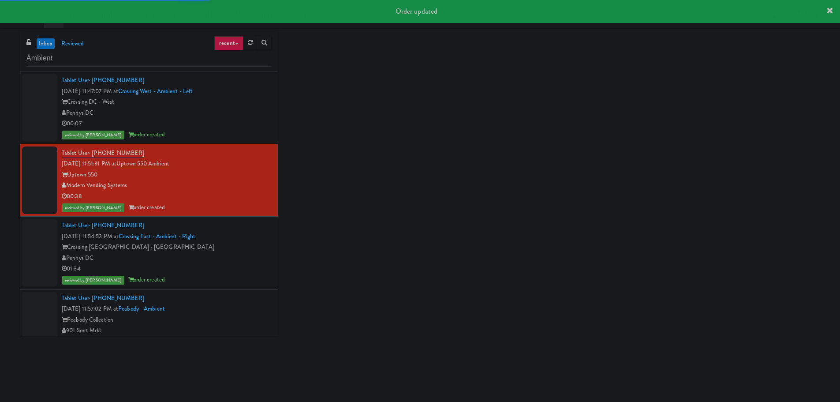
click at [256, 261] on div "Pennys DC" at bounding box center [166, 258] width 209 height 11
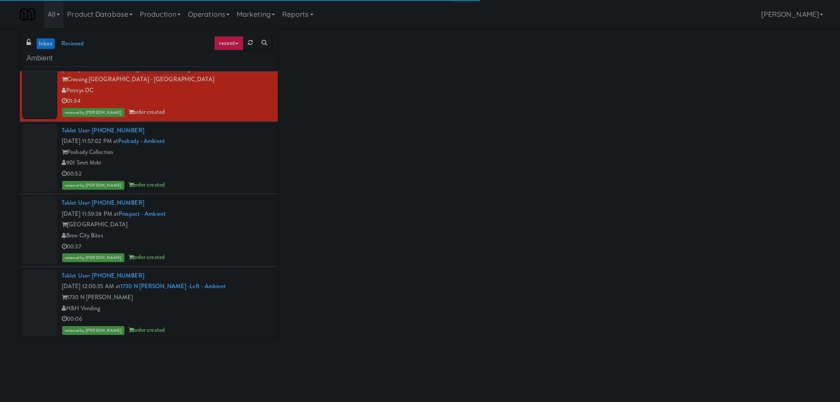
scroll to position [176, 0]
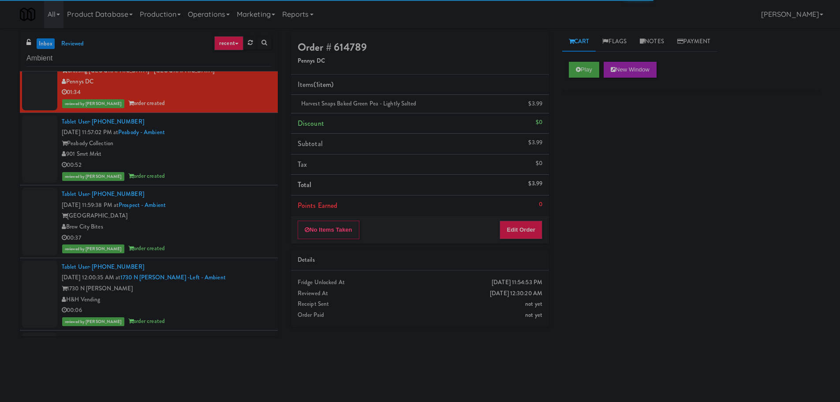
click at [228, 146] on div "Peabody Collection" at bounding box center [166, 143] width 209 height 11
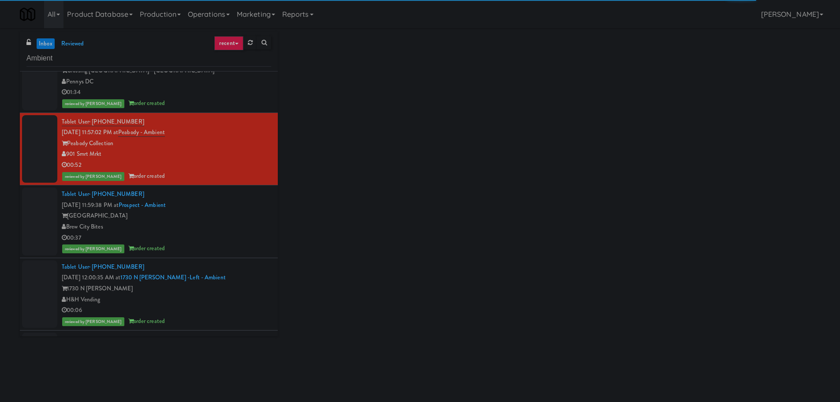
click at [225, 203] on div "Tablet User · (414) 630-8098 [DATE] 11:59:38 PM at [GEOGRAPHIC_DATA] - Ambient …" at bounding box center [166, 221] width 209 height 65
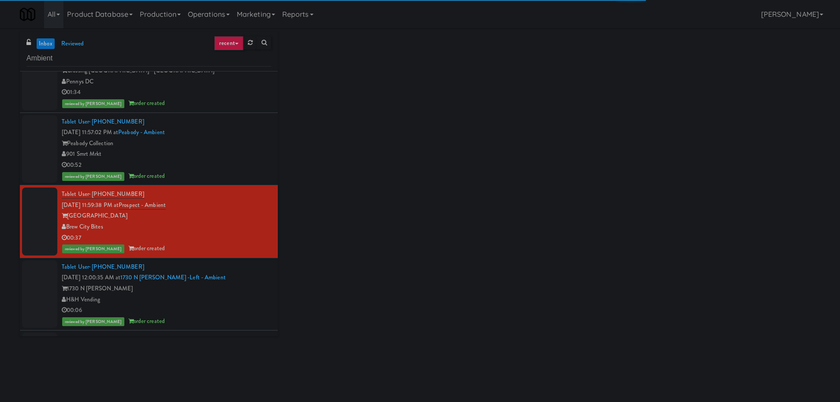
click at [249, 286] on div "1730 N [PERSON_NAME]" at bounding box center [166, 288] width 209 height 11
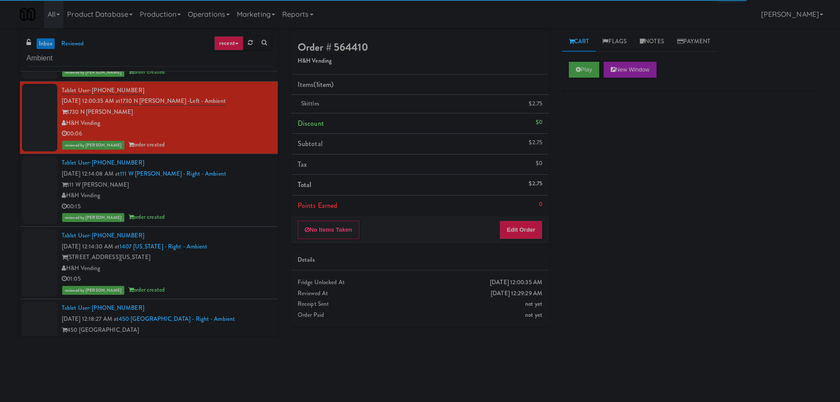
click at [247, 183] on div "111 W [PERSON_NAME]" at bounding box center [166, 184] width 209 height 11
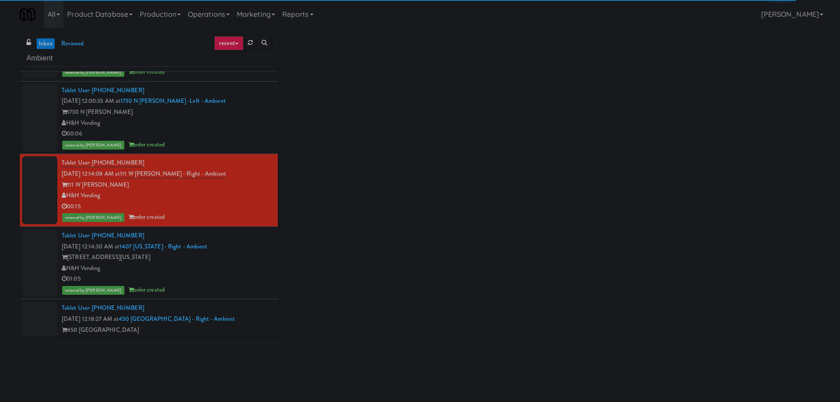
click at [236, 262] on div "[STREET_ADDRESS][US_STATE]" at bounding box center [166, 257] width 209 height 11
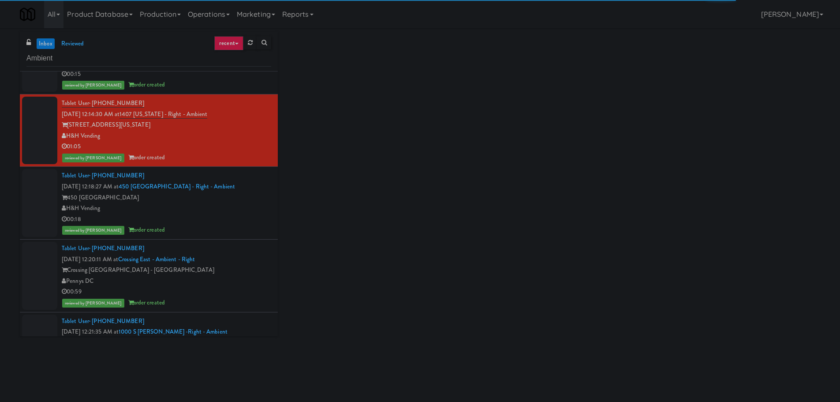
click at [240, 187] on div "Tablet User · (801) 265-2358 [DATE] 12:18:27 AM at 450 [GEOGRAPHIC_DATA] - Righ…" at bounding box center [166, 202] width 209 height 65
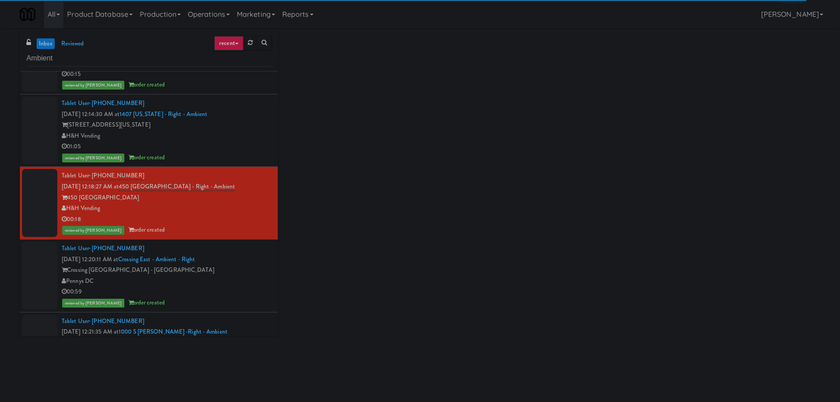
click at [234, 271] on div "Crossing [GEOGRAPHIC_DATA] - [GEOGRAPHIC_DATA]" at bounding box center [166, 270] width 209 height 11
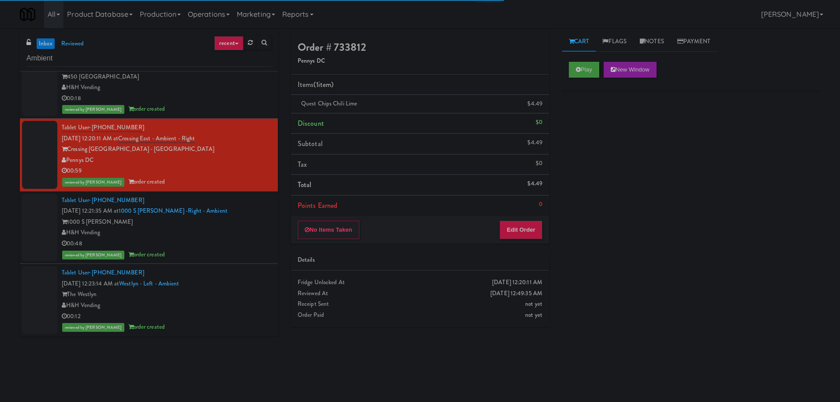
click at [236, 217] on div "1000 S [PERSON_NAME]" at bounding box center [166, 222] width 209 height 11
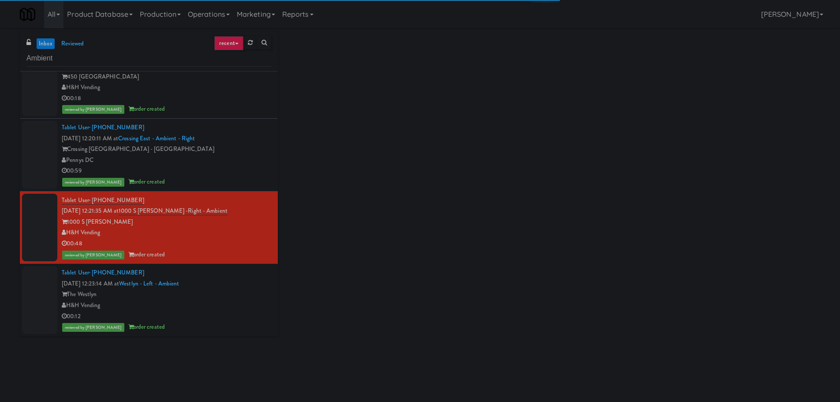
click at [248, 298] on div "The Westlyn" at bounding box center [166, 294] width 209 height 11
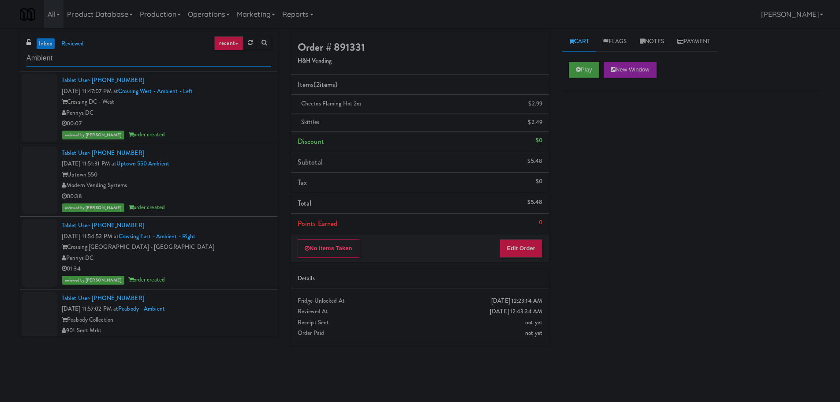
click at [98, 52] on input "Ambient" at bounding box center [148, 58] width 245 height 16
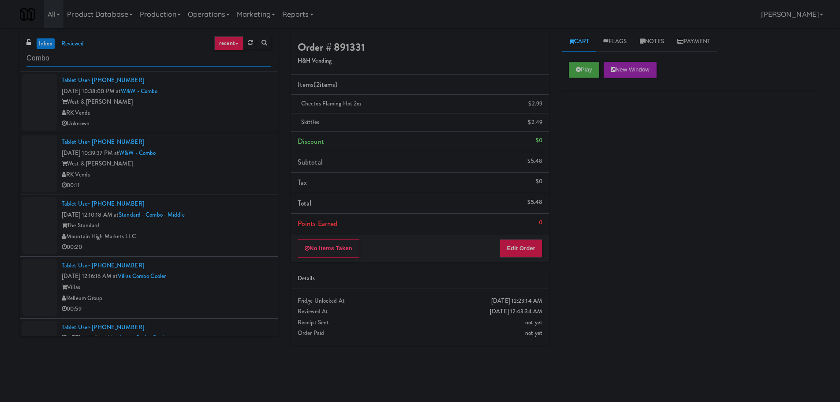
type input "Combo"
click at [246, 130] on li "Tablet User · (931) 224-1063 [DATE] 10:38:00 PM at [GEOGRAPHIC_DATA] West & [PE…" at bounding box center [149, 102] width 258 height 62
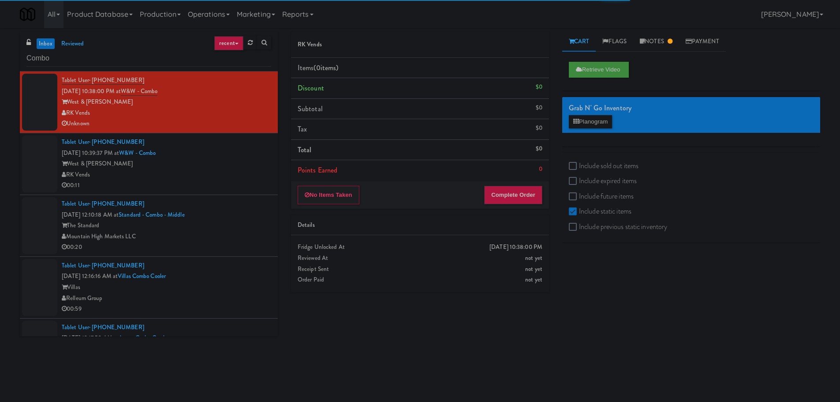
click at [234, 175] on div "RK Vends" at bounding box center [166, 174] width 209 height 11
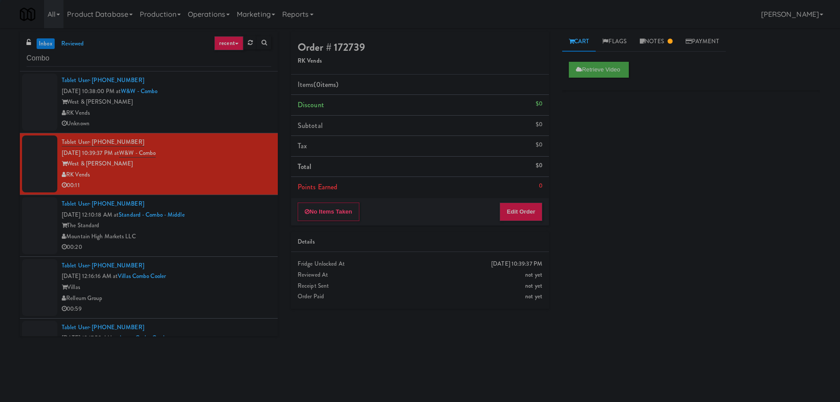
click at [240, 209] on div "Tablet User · (480) 490-5449 [DATE] 12:10:18 AM at Standard - Combo - Middle Th…" at bounding box center [166, 225] width 209 height 54
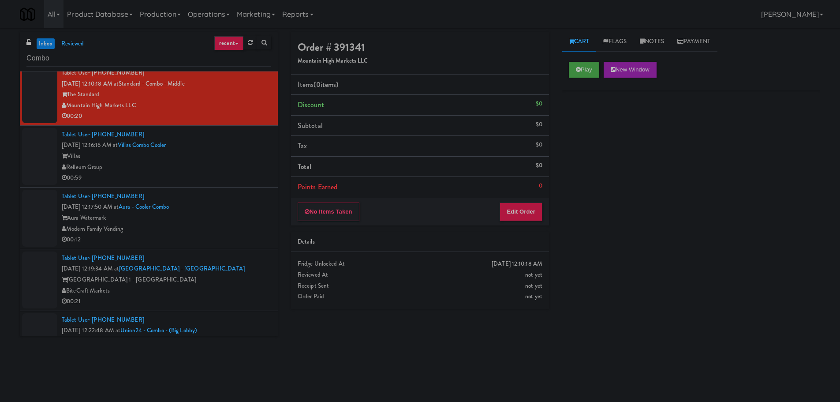
scroll to position [132, 0]
click at [586, 78] on div "Play New Window" at bounding box center [691, 72] width 258 height 35
click at [582, 70] on button "Play" at bounding box center [584, 70] width 30 height 16
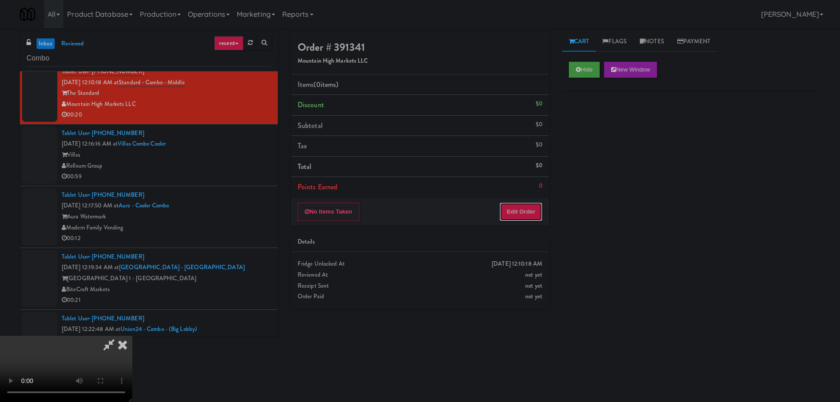
click at [522, 207] on button "Edit Order" at bounding box center [521, 211] width 43 height 19
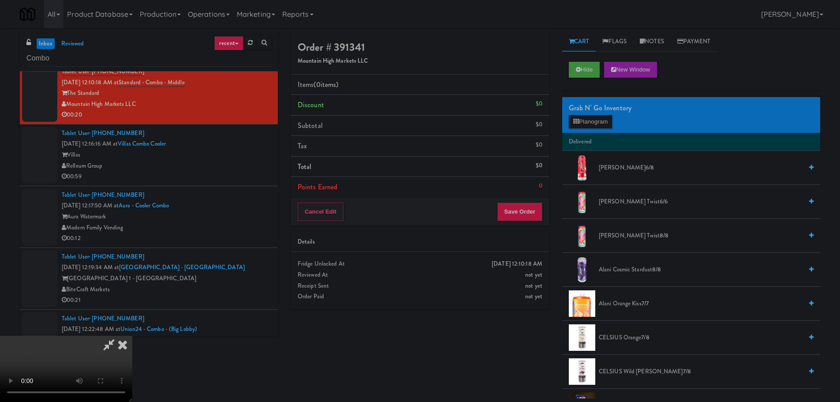
click at [132, 336] on video at bounding box center [66, 369] width 132 height 66
drag, startPoint x: 348, startPoint y: 227, endPoint x: 358, endPoint y: 225, distance: 10.3
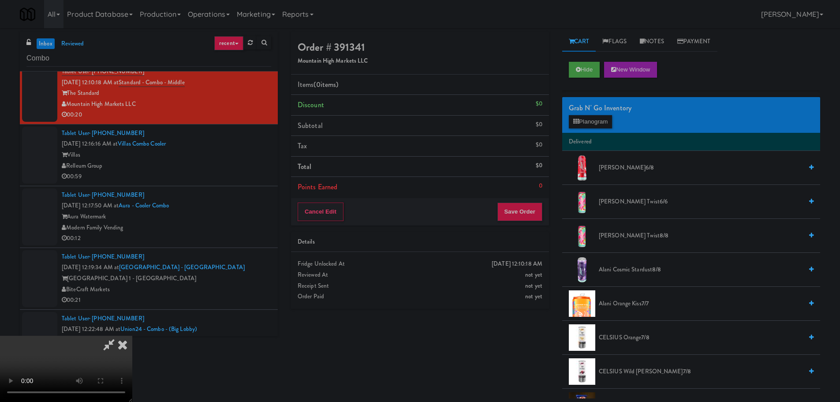
click at [132, 336] on video at bounding box center [66, 369] width 132 height 66
click at [631, 272] on span "[PERSON_NAME] Cosmic Stardust 8/8" at bounding box center [701, 269] width 204 height 11
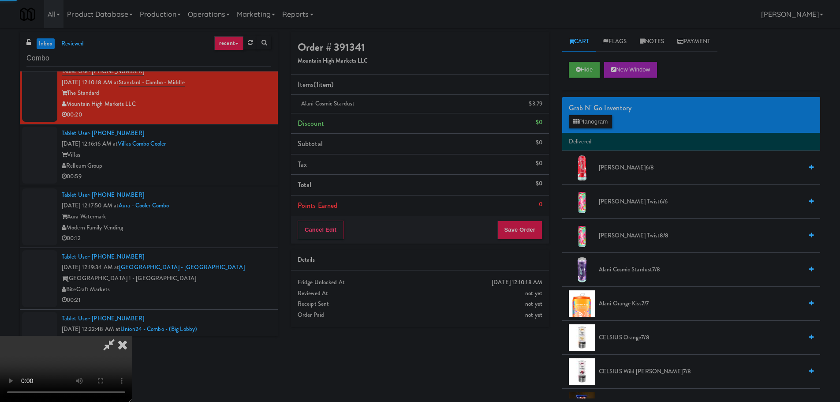
click at [132, 336] on video at bounding box center [66, 369] width 132 height 66
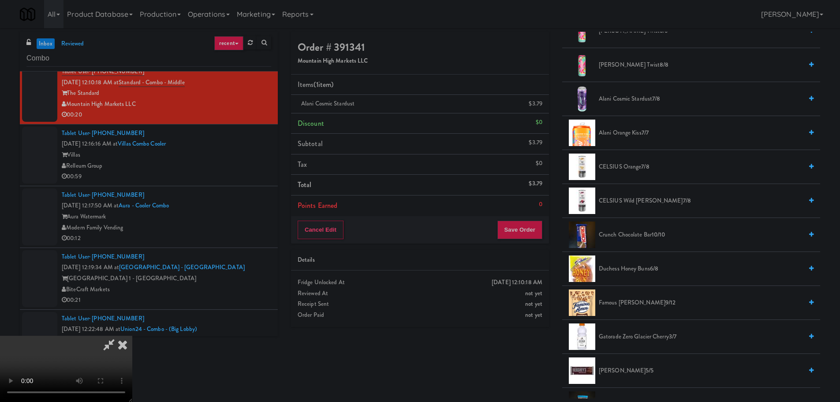
scroll to position [176, 0]
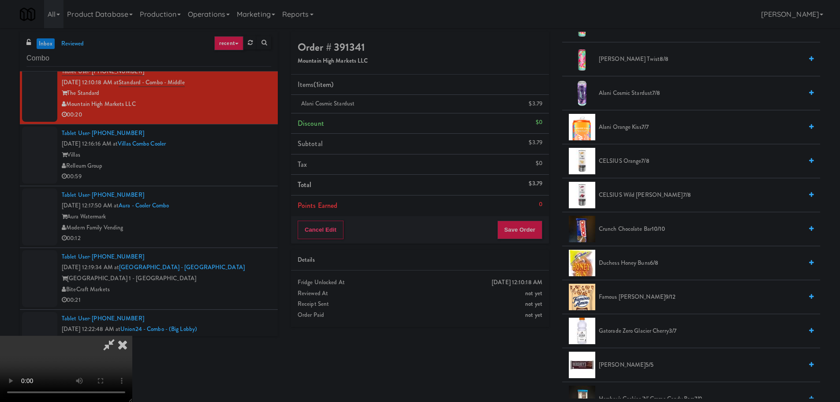
click at [620, 262] on span "Duchess Honey Buns 6/8" at bounding box center [701, 263] width 204 height 11
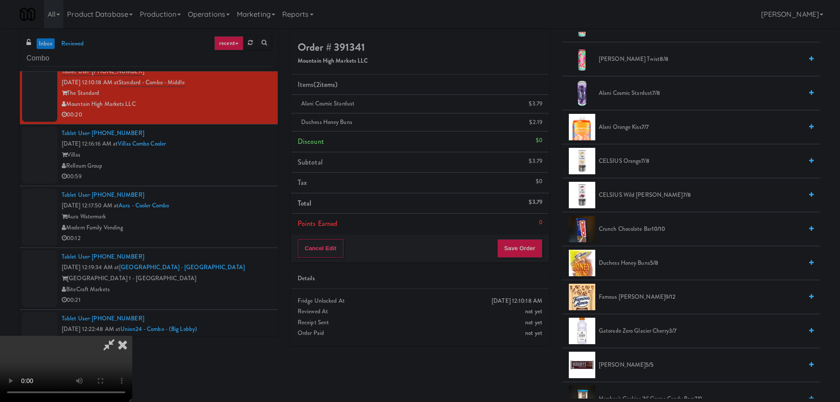
click at [132, 336] on video at bounding box center [66, 369] width 132 height 66
click at [540, 124] on link at bounding box center [542, 125] width 8 height 11
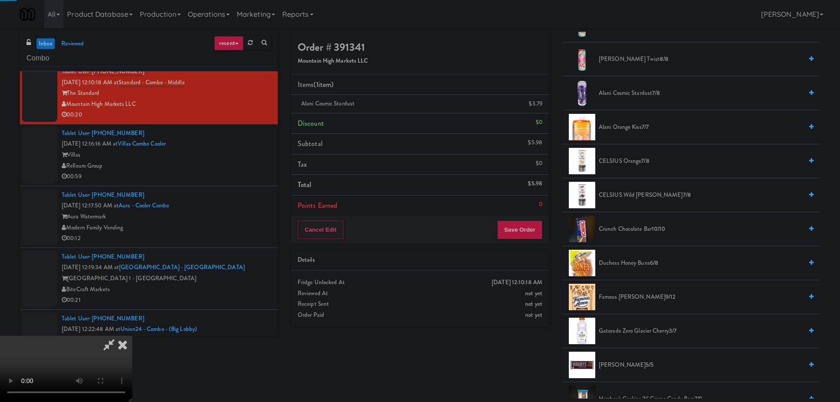
click at [132, 336] on video at bounding box center [66, 369] width 132 height 66
click at [521, 238] on button "Save Order" at bounding box center [519, 230] width 45 height 19
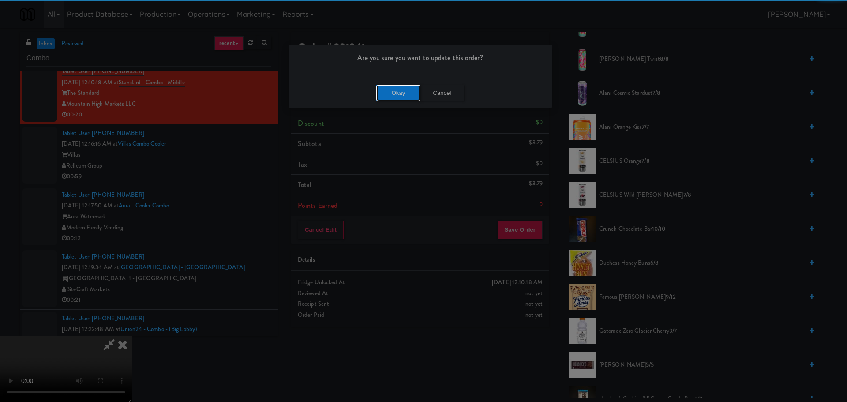
click at [403, 89] on button "Okay" at bounding box center [398, 93] width 44 height 16
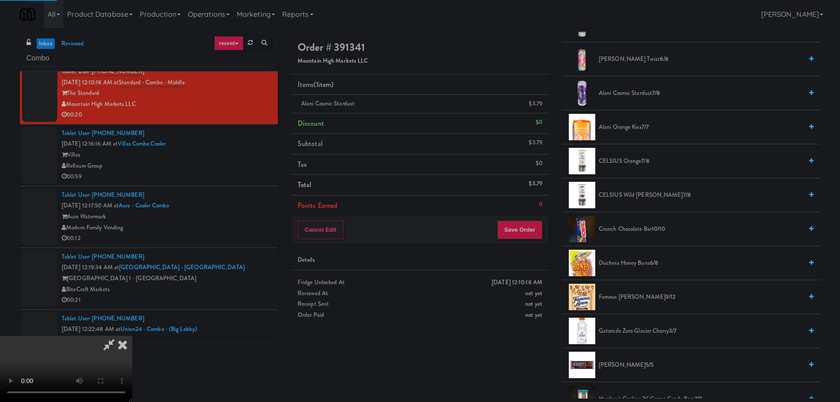
scroll to position [0, 0]
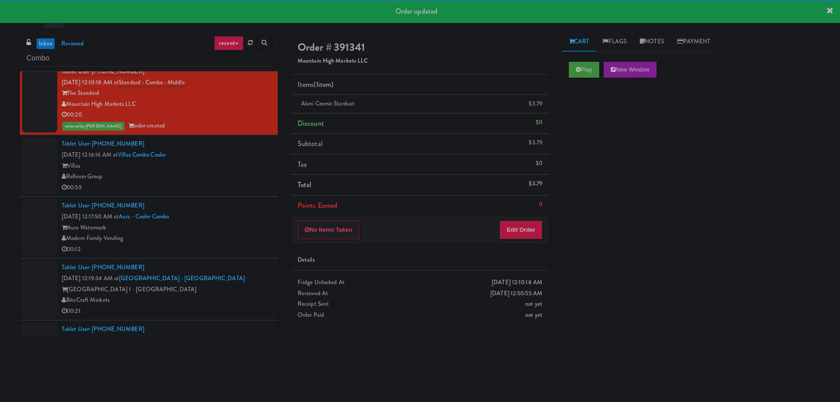
click at [231, 177] on div "Relleum Group" at bounding box center [166, 176] width 209 height 11
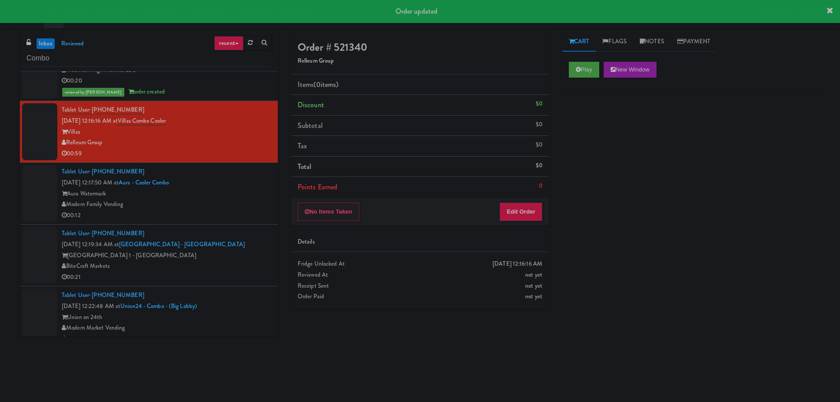
scroll to position [176, 0]
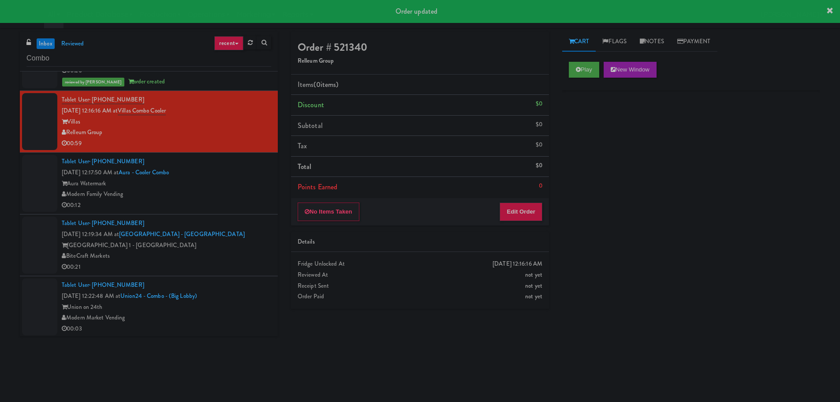
click at [248, 204] on div "00:12" at bounding box center [166, 205] width 209 height 11
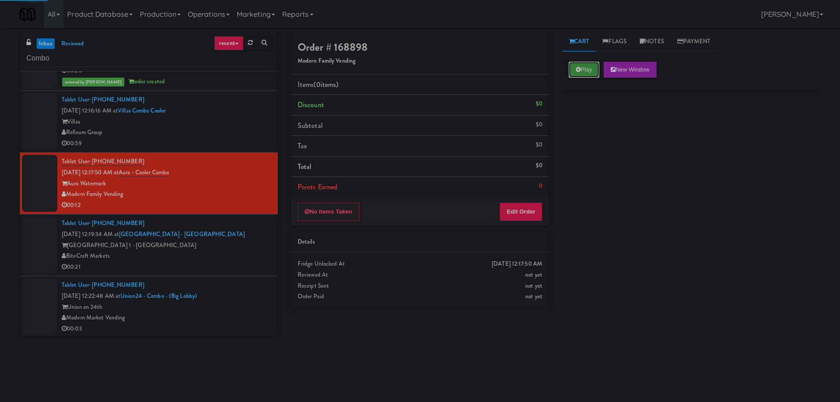
click at [580, 64] on button "Play" at bounding box center [584, 70] width 30 height 16
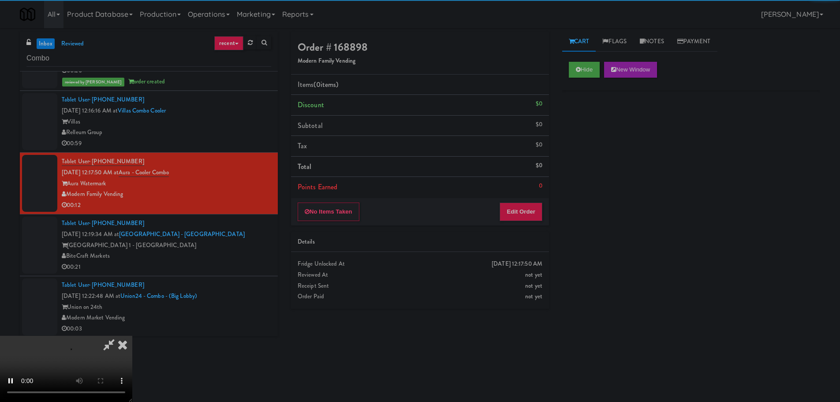
click at [517, 228] on div "Order # 168898 Modern Family Vending Items (0 items ) Discount $0 Subtotal $0 T…" at bounding box center [419, 174] width 271 height 284
click at [517, 220] on button "Edit Order" at bounding box center [521, 211] width 43 height 19
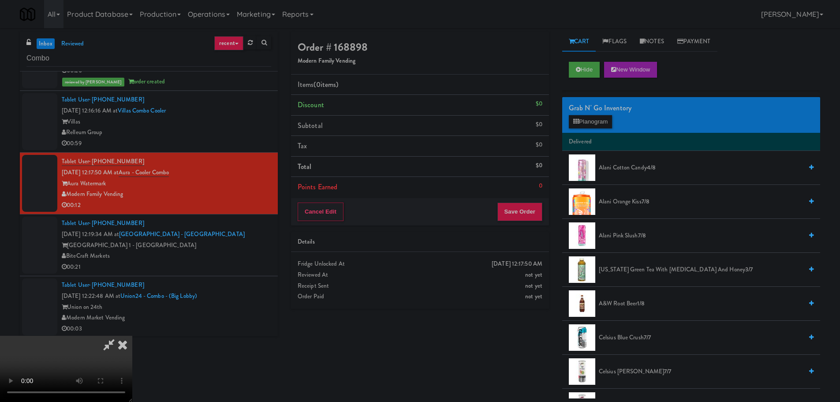
click at [126, 340] on icon at bounding box center [122, 345] width 19 height 18
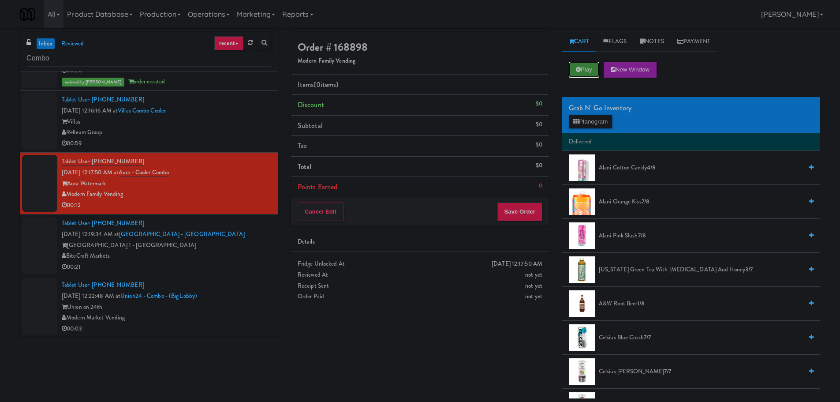
click at [584, 64] on button "Play" at bounding box center [584, 70] width 30 height 16
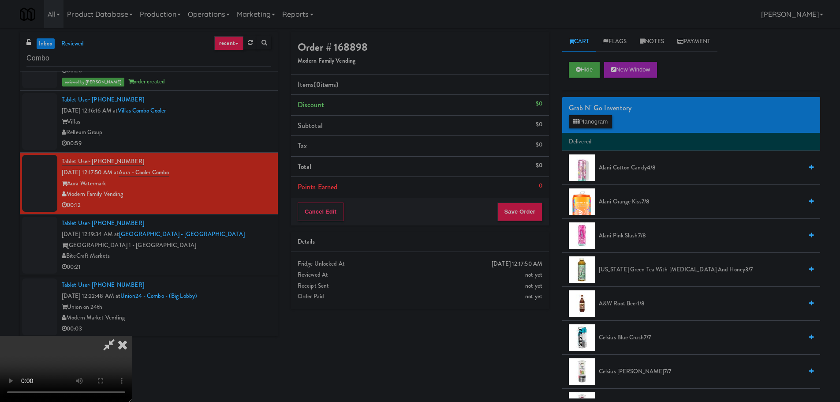
click at [132, 336] on icon at bounding box center [122, 345] width 19 height 18
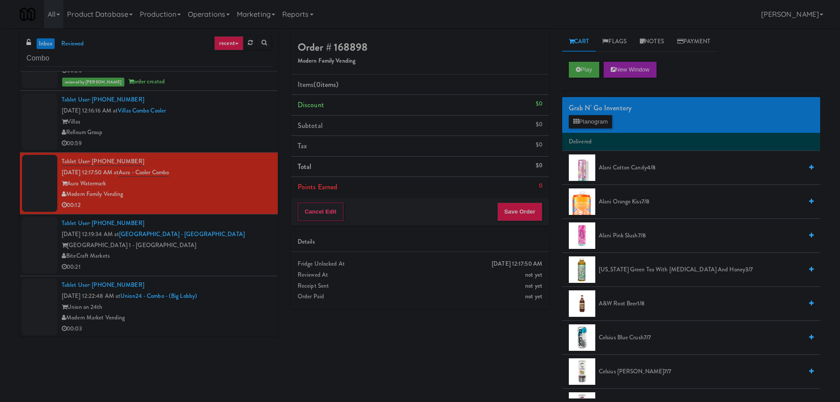
click at [588, 81] on div "Play New Window" at bounding box center [691, 72] width 258 height 35
click at [586, 67] on button "Play" at bounding box center [584, 70] width 30 height 16
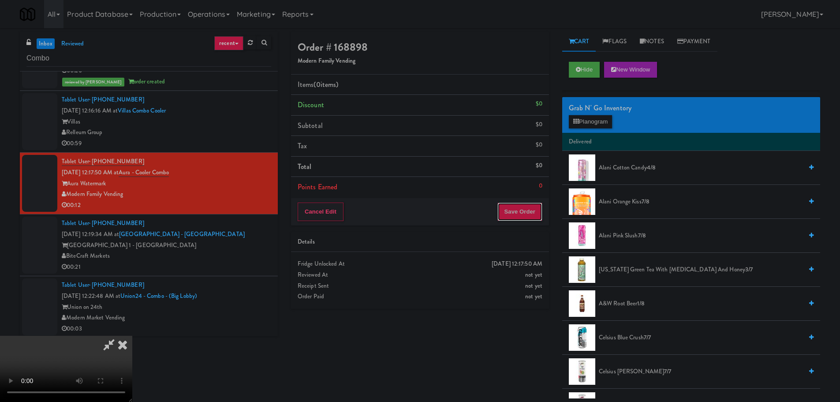
click at [528, 212] on button "Save Order" at bounding box center [519, 211] width 45 height 19
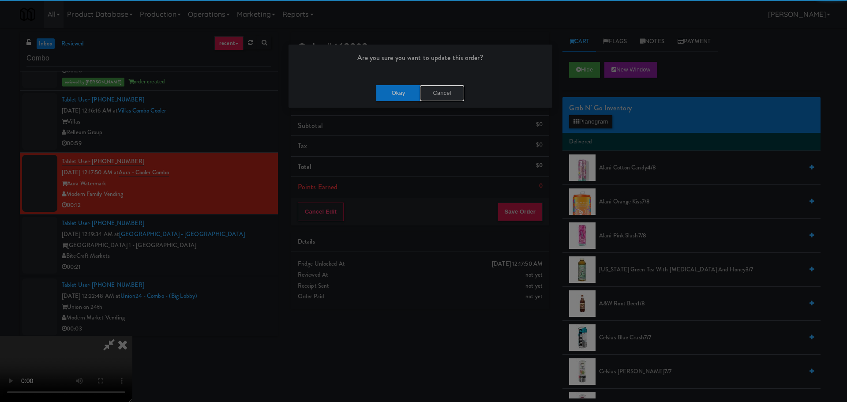
click at [449, 88] on button "Cancel" at bounding box center [442, 93] width 44 height 16
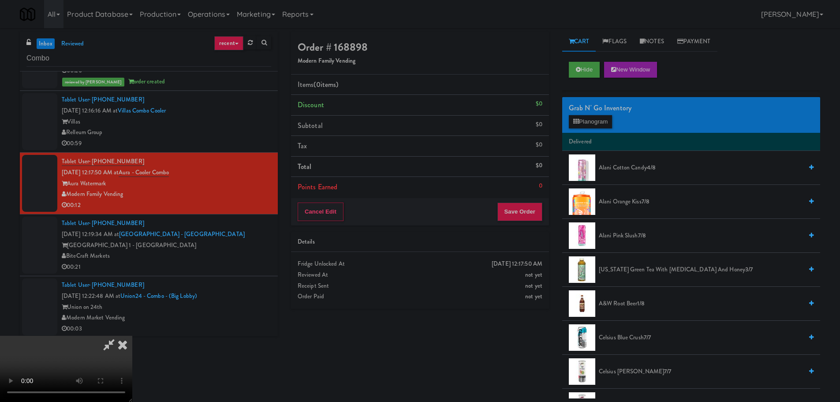
click at [132, 336] on video at bounding box center [66, 369] width 132 height 66
drag, startPoint x: 383, startPoint y: 239, endPoint x: 390, endPoint y: 242, distance: 7.5
click at [132, 336] on video at bounding box center [66, 369] width 132 height 66
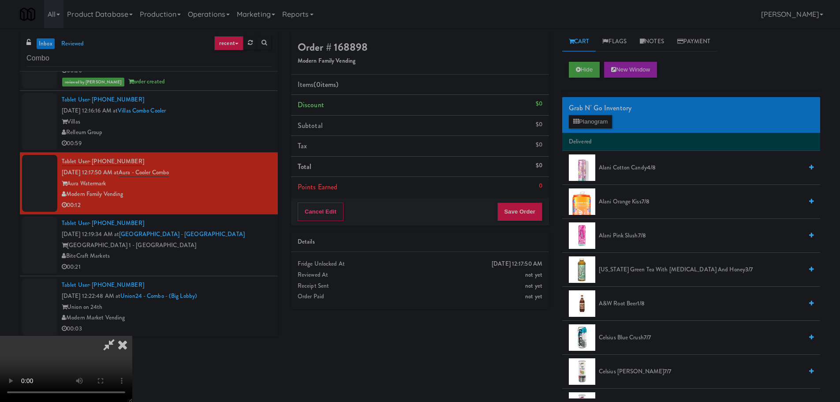
click at [132, 336] on video at bounding box center [66, 369] width 132 height 66
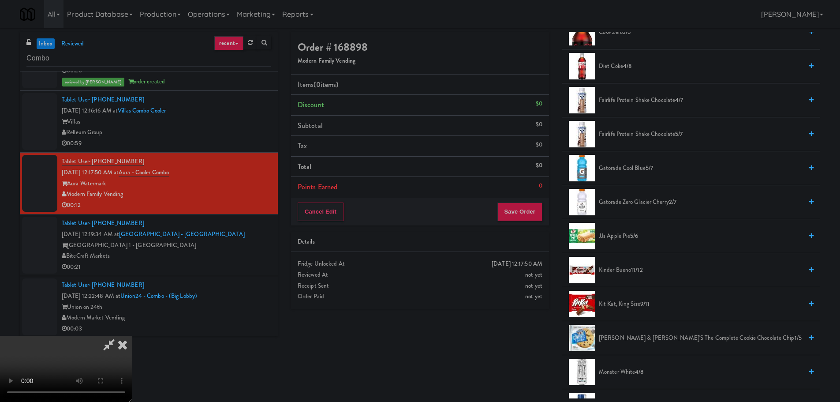
scroll to position [485, 0]
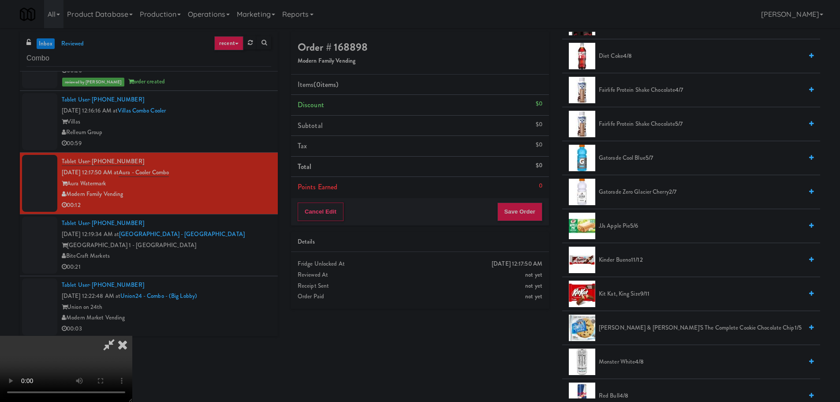
click at [624, 254] on span "Kinder Bueno 11/12" at bounding box center [701, 259] width 204 height 11
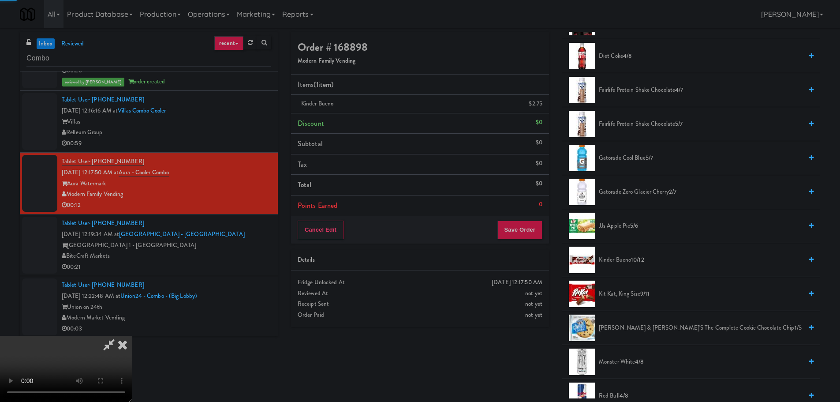
click at [613, 258] on span "Kinder Bueno 10/12" at bounding box center [701, 259] width 204 height 11
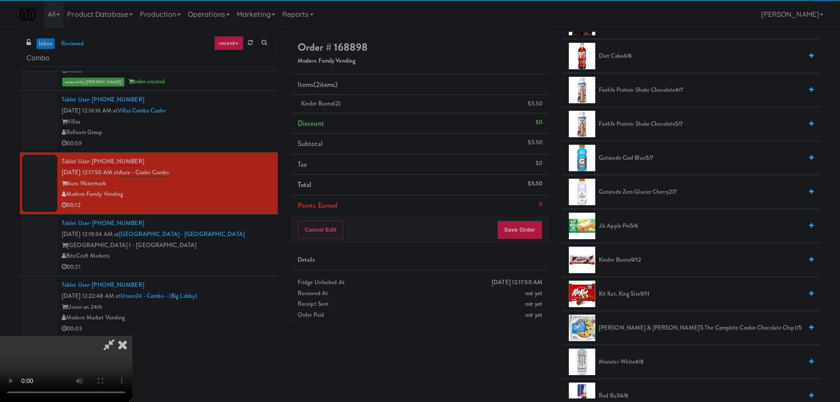
click at [132, 336] on video at bounding box center [66, 369] width 132 height 66
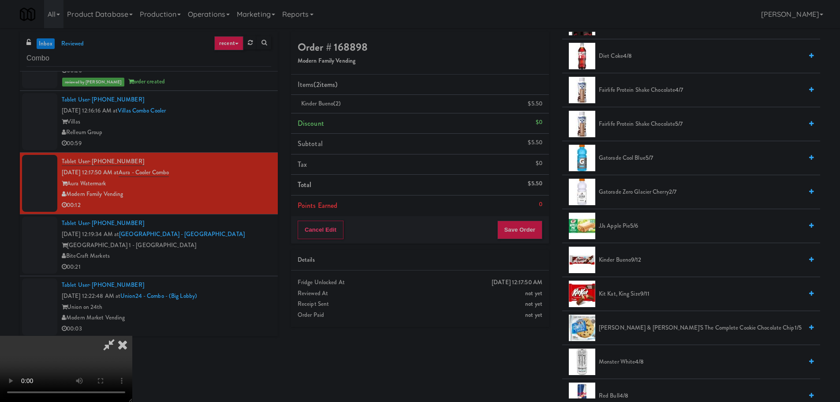
click at [132, 336] on video at bounding box center [66, 369] width 132 height 66
click at [535, 236] on button "Save Order" at bounding box center [519, 230] width 45 height 19
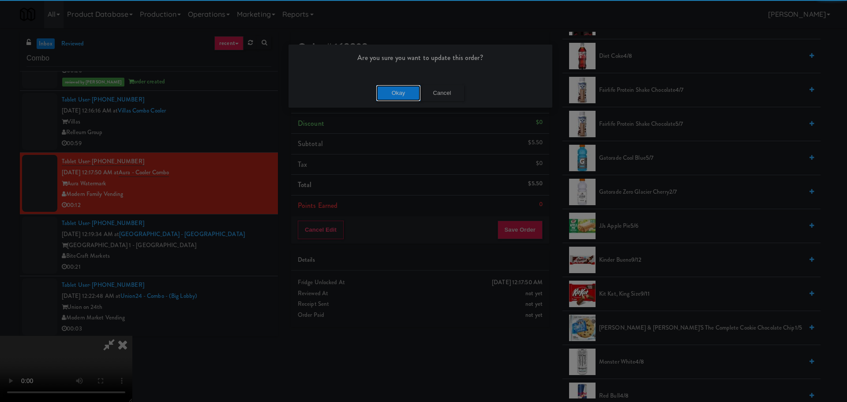
click at [407, 97] on button "Okay" at bounding box center [398, 93] width 44 height 16
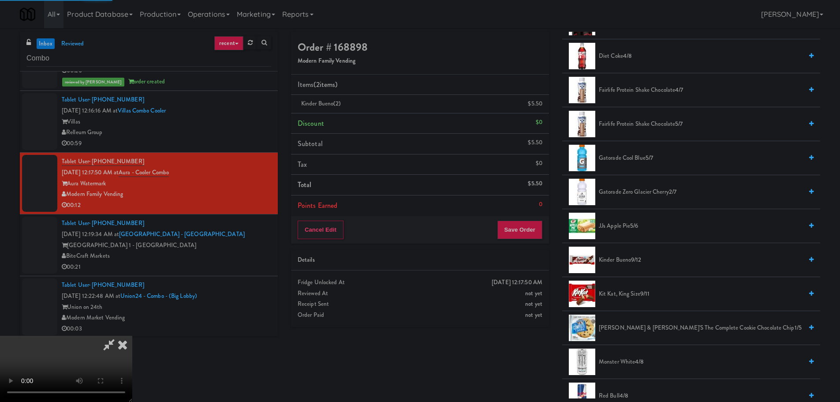
scroll to position [0, 0]
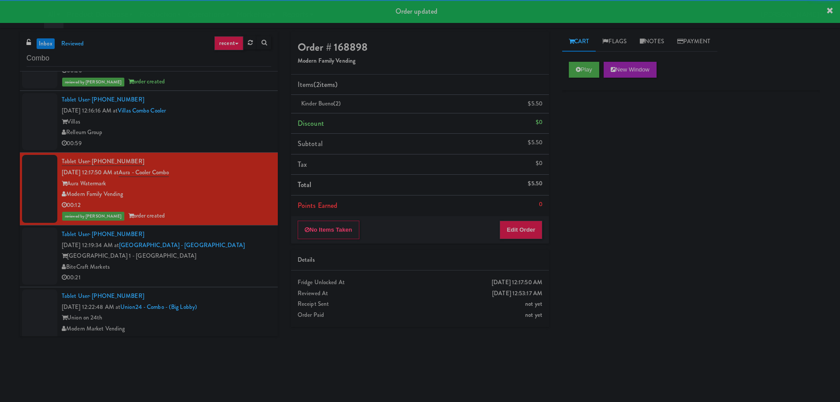
click at [231, 254] on div "[GEOGRAPHIC_DATA] 1 - [GEOGRAPHIC_DATA]" at bounding box center [166, 255] width 209 height 11
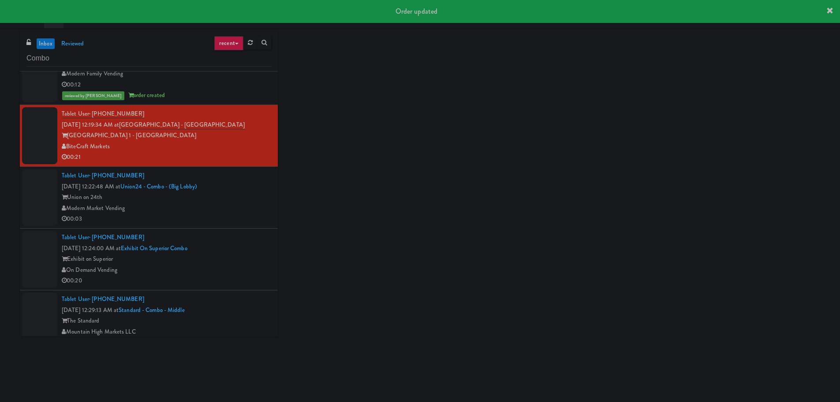
scroll to position [309, 0]
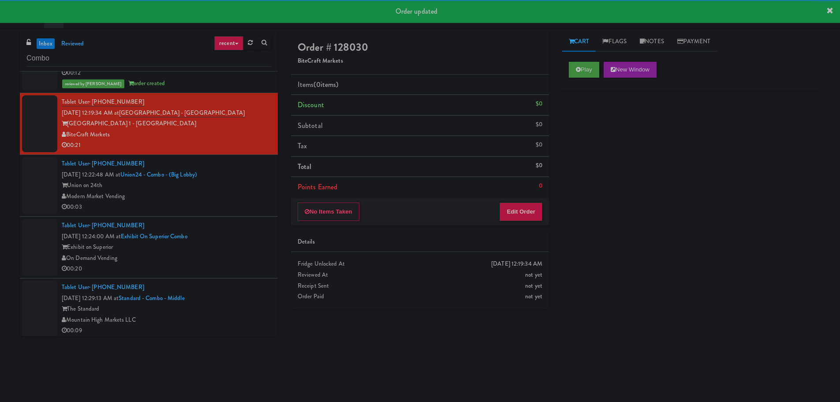
click at [245, 184] on div "Union on 24th" at bounding box center [166, 185] width 209 height 11
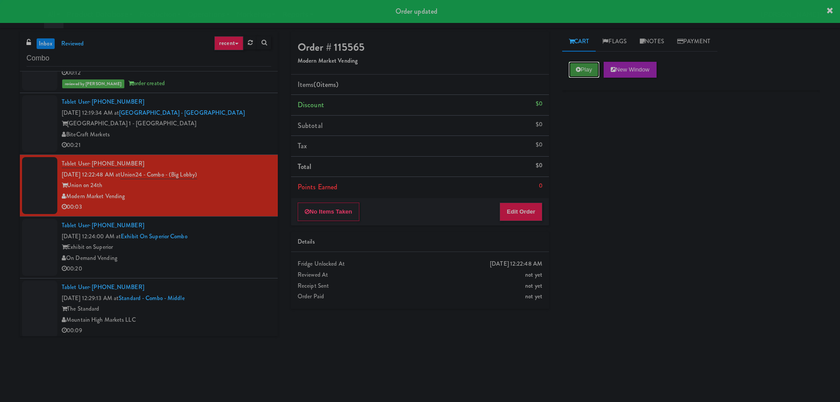
click at [582, 68] on button "Play" at bounding box center [584, 70] width 30 height 16
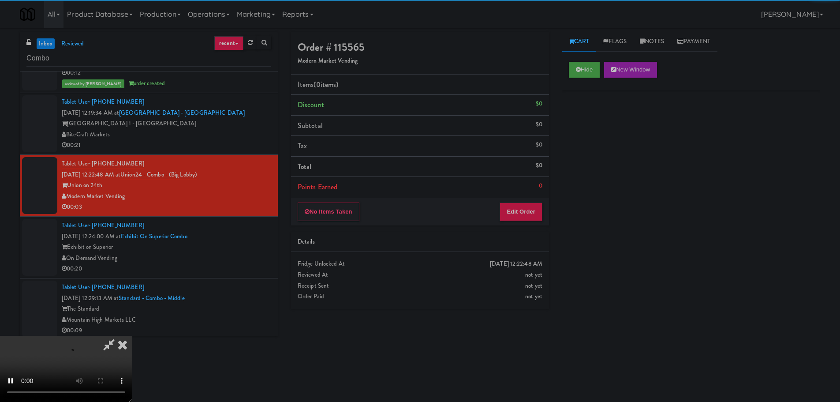
click at [510, 223] on div "No Items Taken Edit Order" at bounding box center [420, 211] width 258 height 27
click at [516, 211] on button "Edit Order" at bounding box center [521, 211] width 43 height 19
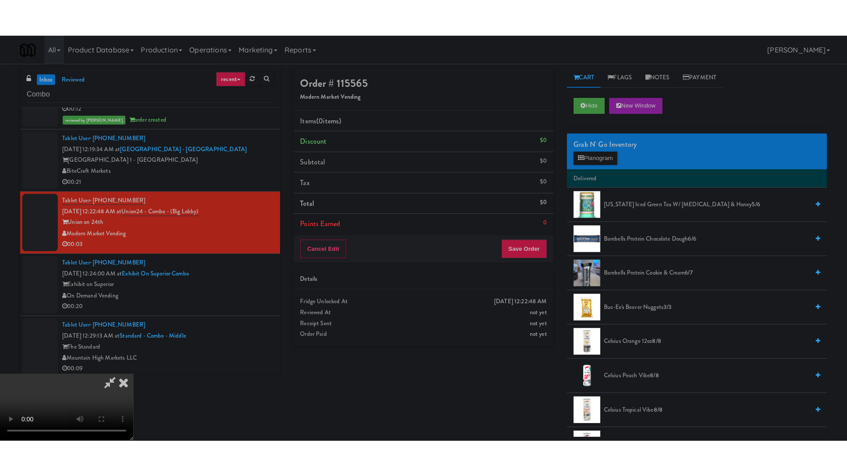
scroll to position [64, 0]
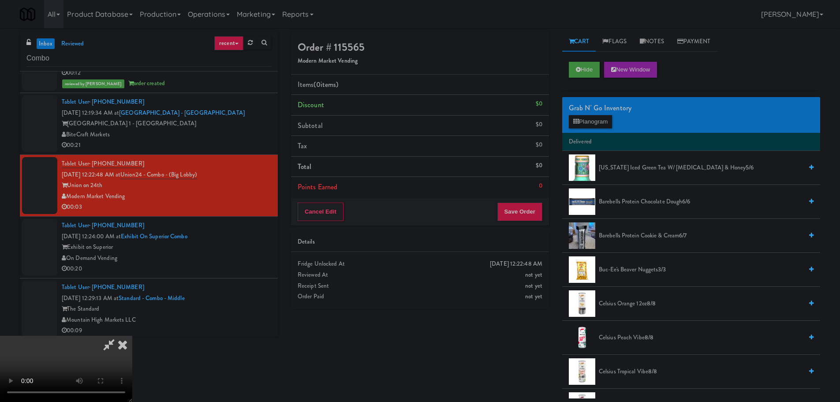
click at [132, 336] on video at bounding box center [66, 369] width 132 height 66
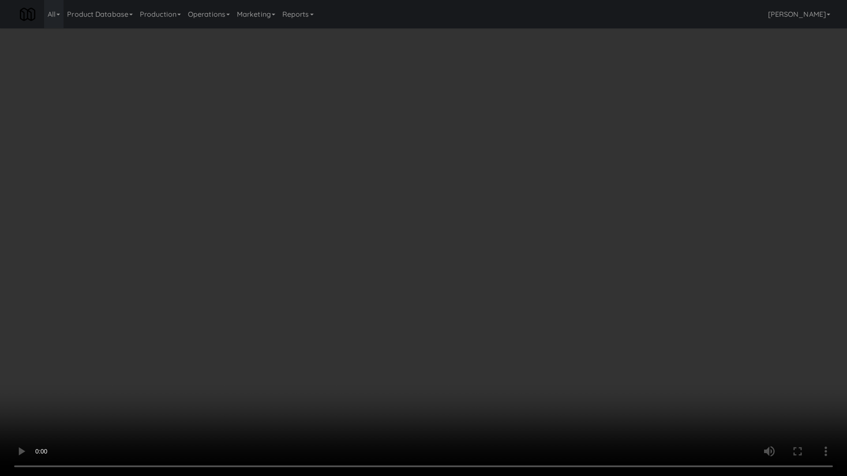
click at [453, 185] on video at bounding box center [423, 238] width 847 height 476
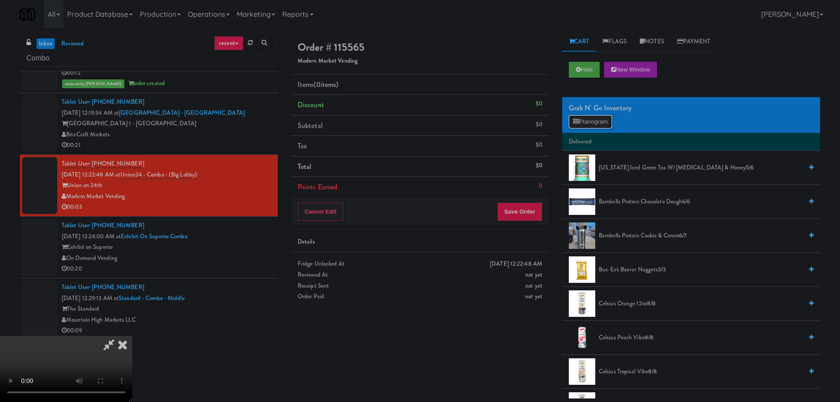
click at [575, 124] on icon at bounding box center [576, 122] width 6 height 6
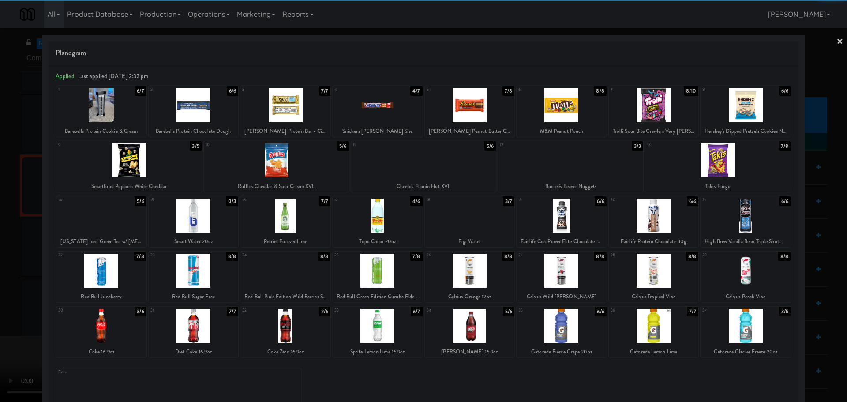
click at [146, 167] on div at bounding box center [128, 160] width 145 height 34
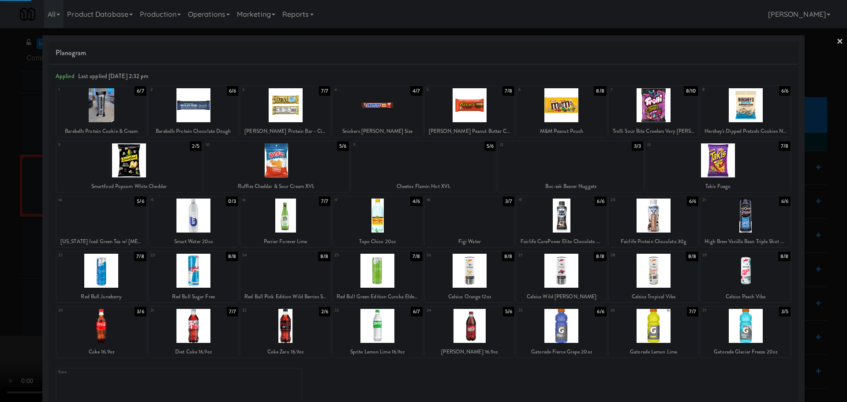
click at [0, 190] on div at bounding box center [423, 201] width 847 height 402
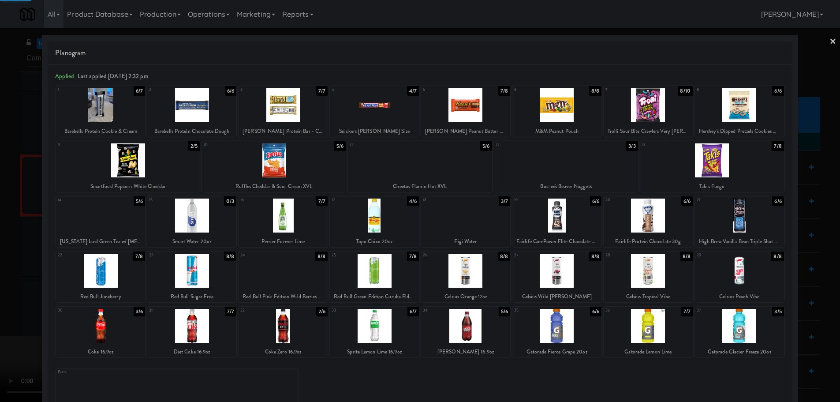
click at [132, 336] on video at bounding box center [66, 369] width 132 height 66
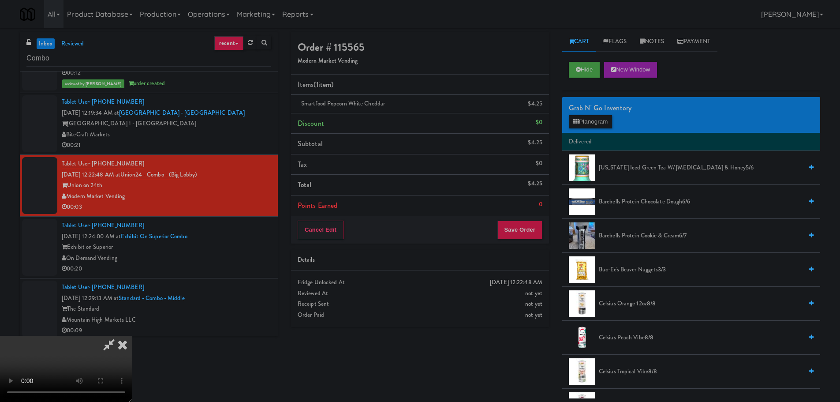
scroll to position [152, 0]
click at [523, 232] on button "Save Order" at bounding box center [519, 230] width 45 height 19
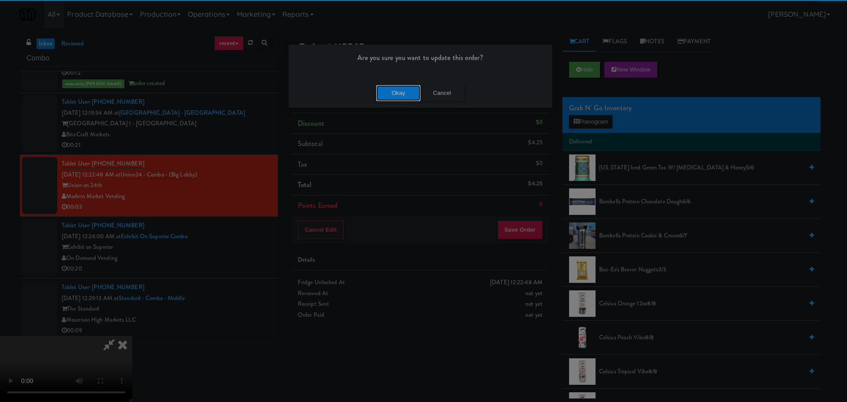
click at [404, 89] on button "Okay" at bounding box center [398, 93] width 44 height 16
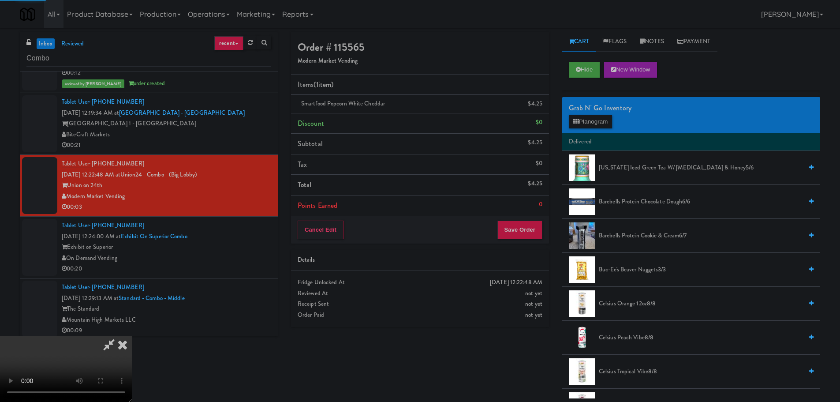
scroll to position [0, 0]
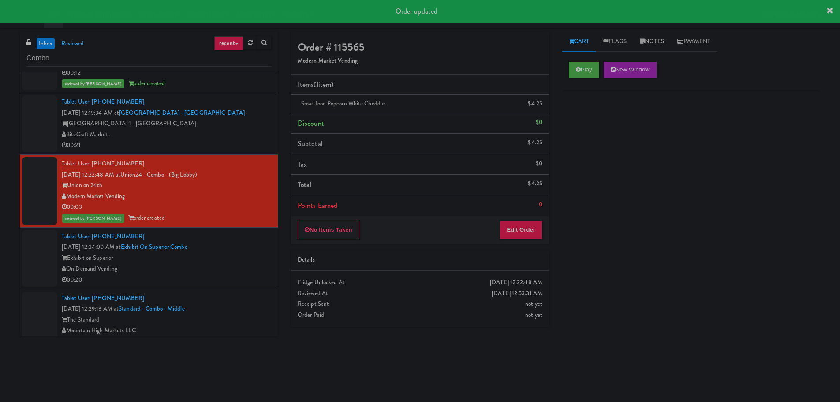
click at [236, 246] on div "Tablet User · (708) 673-3200 [DATE] 12:24:00 AM at Exhibit on Superior Combo Ex…" at bounding box center [166, 258] width 209 height 54
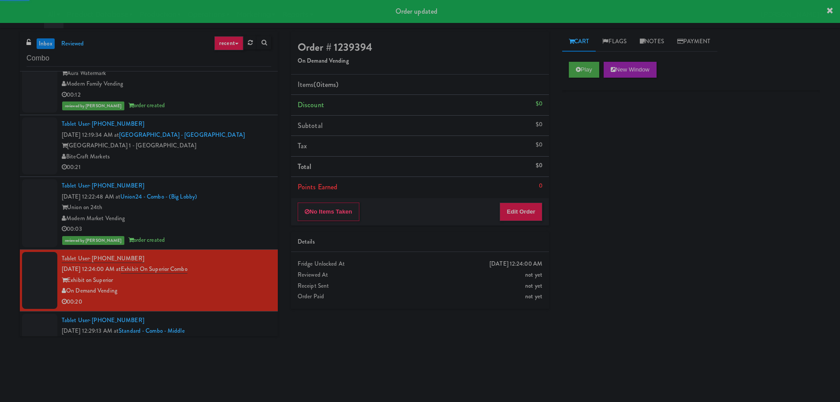
scroll to position [265, 0]
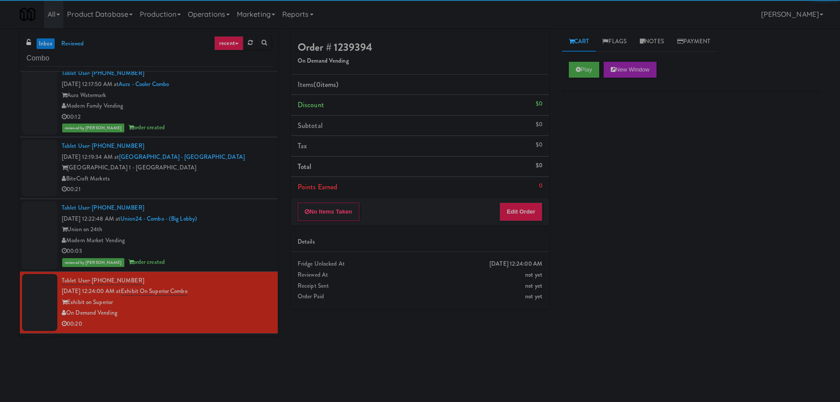
click at [244, 183] on div "BiteCraft Markets" at bounding box center [166, 178] width 209 height 11
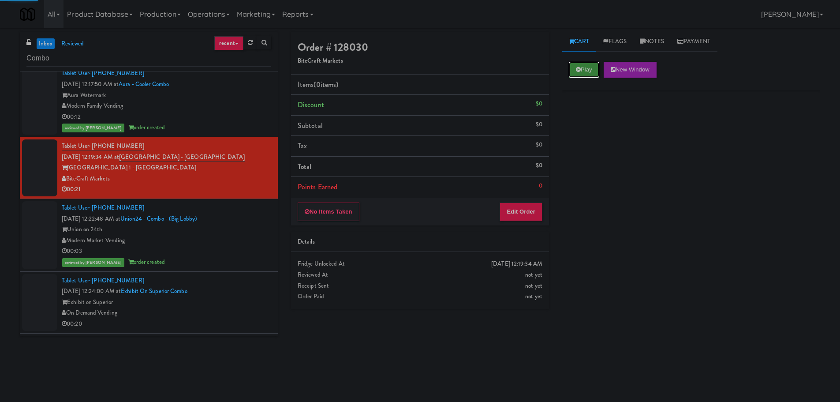
click at [589, 62] on button "Play" at bounding box center [584, 70] width 30 height 16
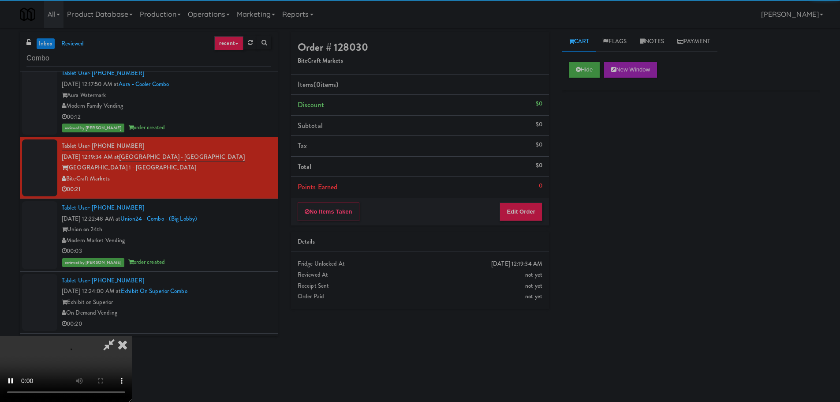
click at [518, 223] on div "No Items Taken Edit Order" at bounding box center [420, 211] width 258 height 27
click at [521, 215] on button "Edit Order" at bounding box center [521, 211] width 43 height 19
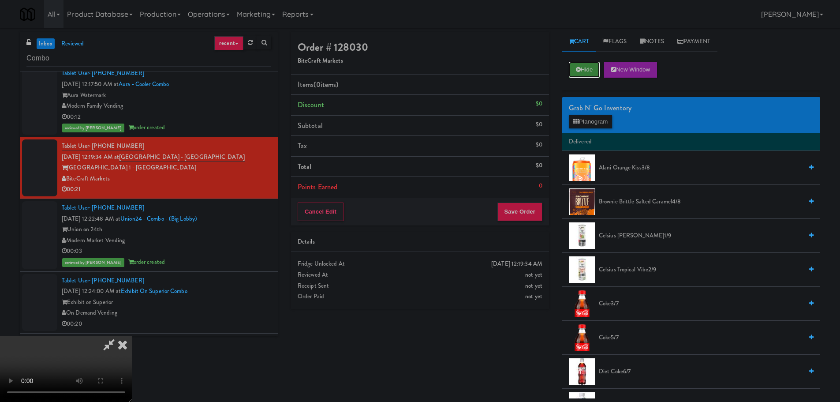
click at [590, 75] on button "Hide" at bounding box center [584, 70] width 31 height 16
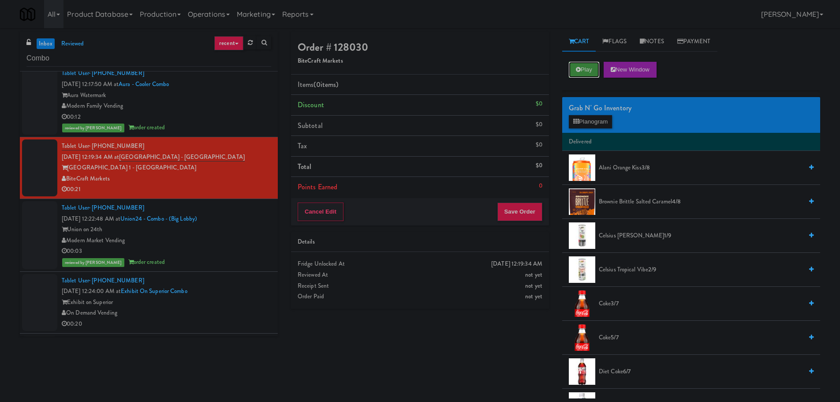
click at [590, 75] on button "Play" at bounding box center [584, 70] width 30 height 16
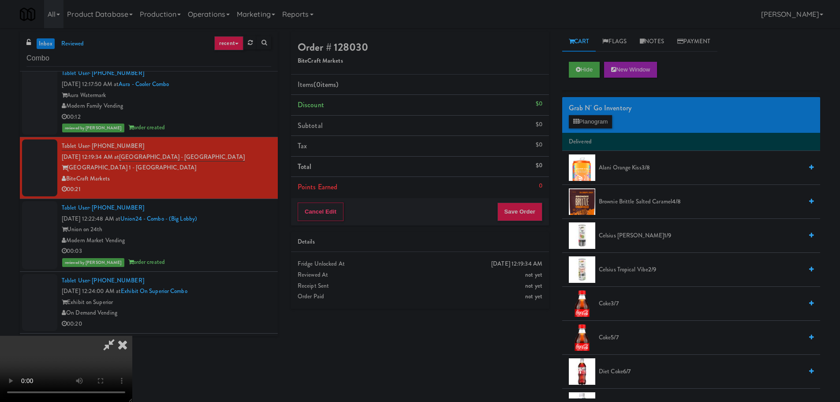
click at [132, 336] on video at bounding box center [66, 369] width 132 height 66
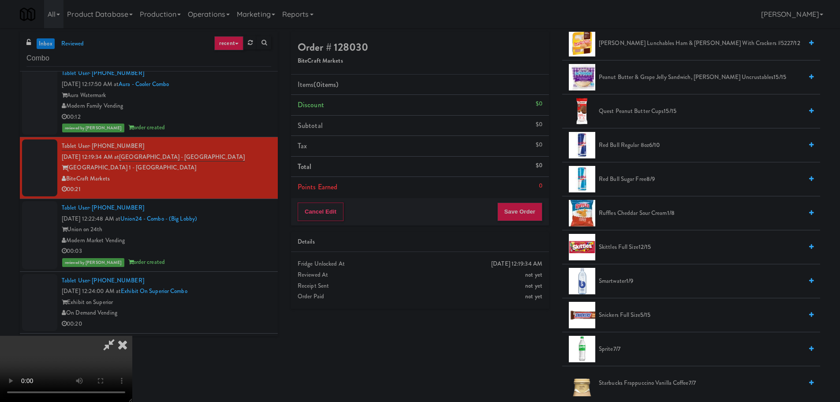
scroll to position [794, 0]
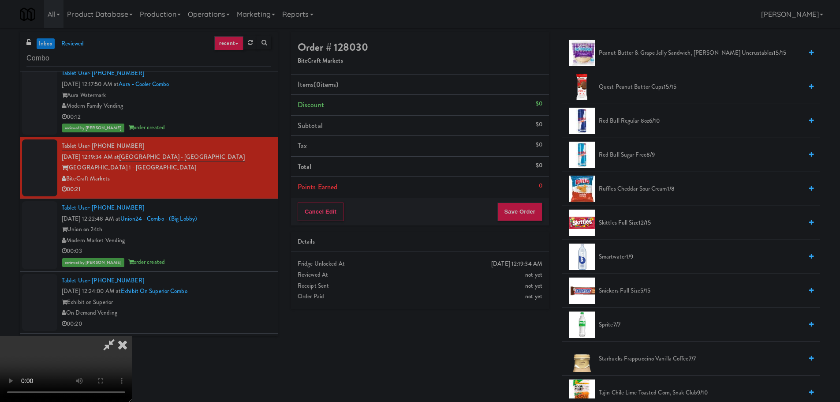
click at [643, 190] on span "Ruffles Cheddar Sour Cream 1/8" at bounding box center [701, 188] width 204 height 11
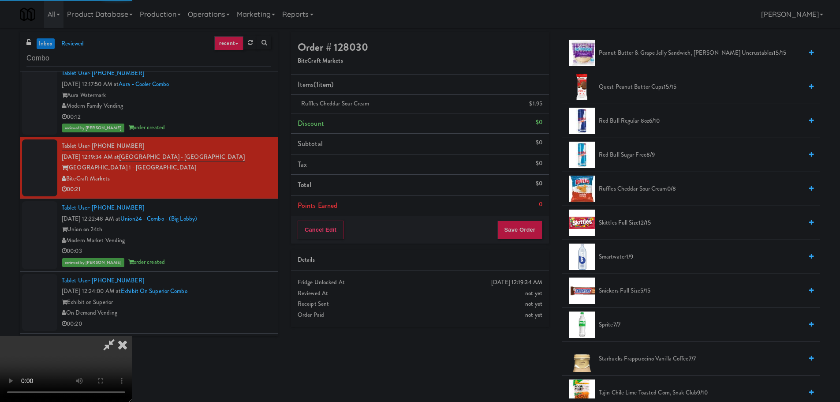
click at [132, 336] on video at bounding box center [66, 369] width 132 height 66
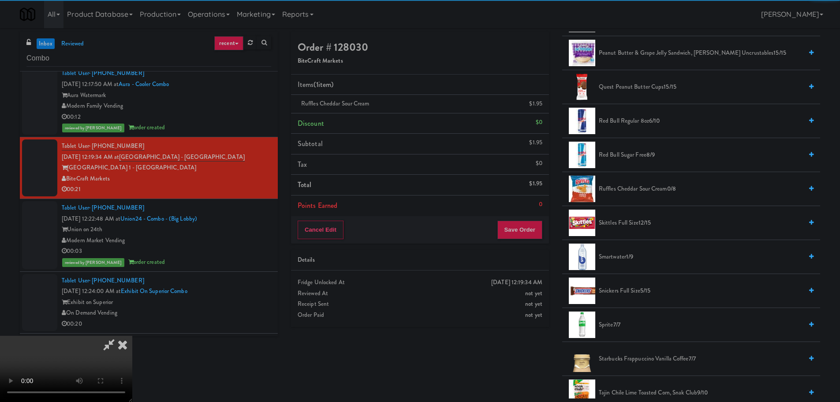
click at [132, 336] on video at bounding box center [66, 369] width 132 height 66
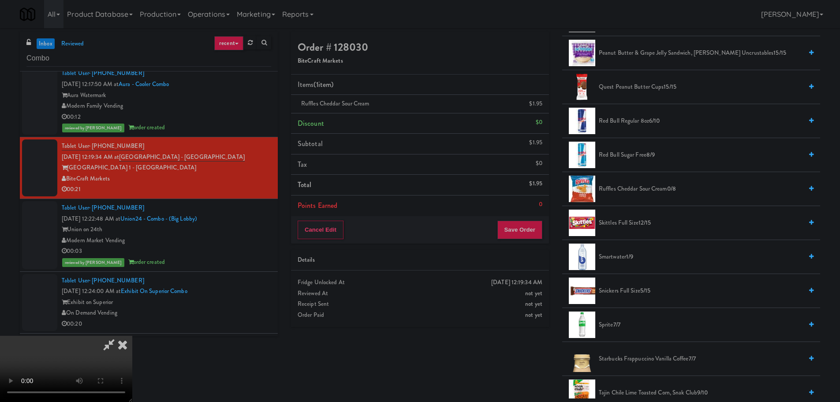
click at [132, 336] on video at bounding box center [66, 369] width 132 height 66
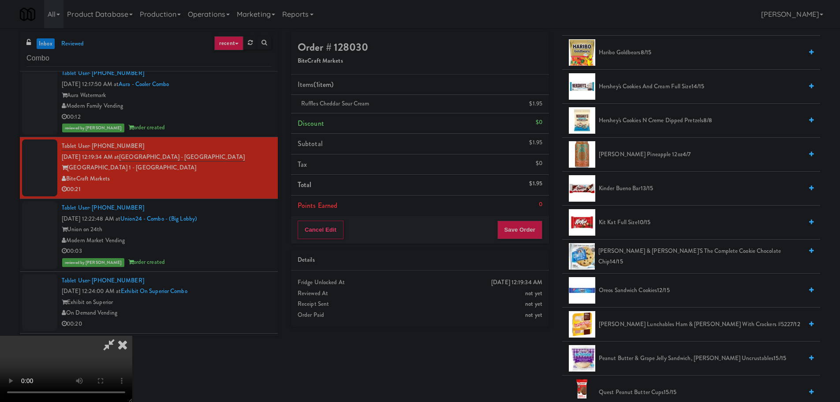
scroll to position [485, 0]
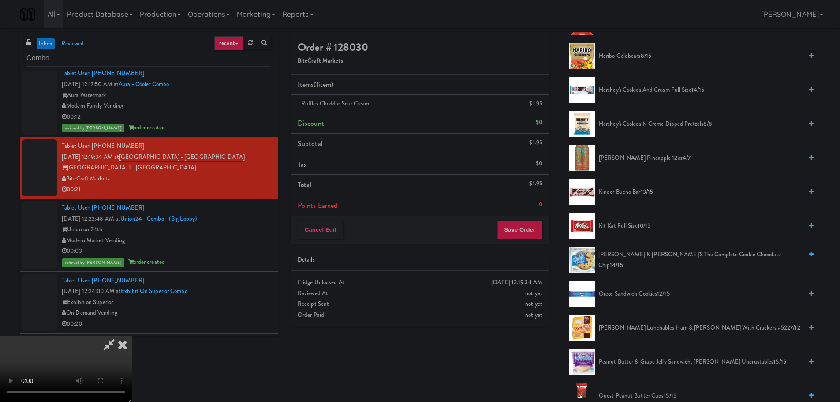
click at [626, 56] on span "Haribo Goldbears 8/15" at bounding box center [701, 56] width 204 height 11
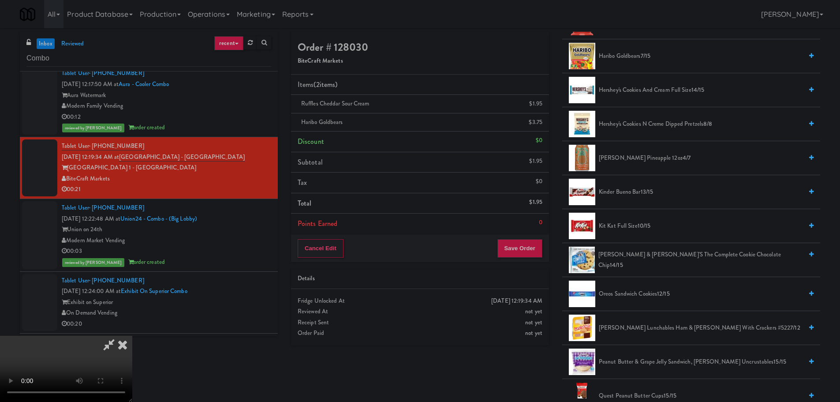
click at [132, 336] on video at bounding box center [66, 369] width 132 height 66
click at [523, 243] on button "Save Order" at bounding box center [519, 248] width 45 height 19
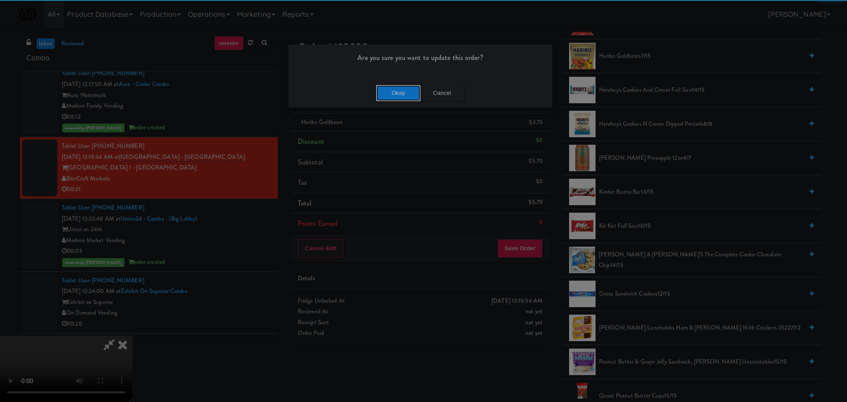
click at [403, 94] on button "Okay" at bounding box center [398, 93] width 44 height 16
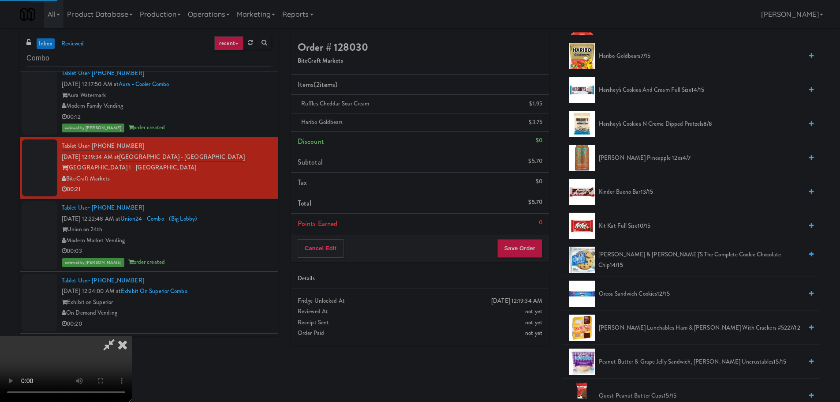
scroll to position [0, 0]
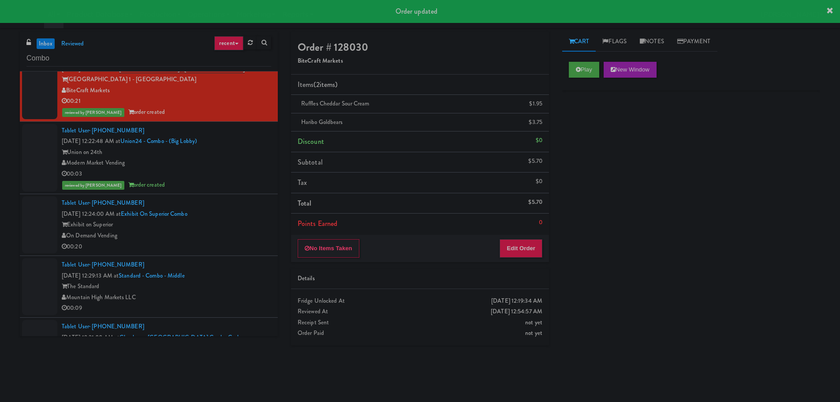
click at [247, 216] on div "Tablet User · (708) 673-3200 [DATE] 12:24:00 AM at Exhibit on Superior Combo Ex…" at bounding box center [166, 225] width 209 height 54
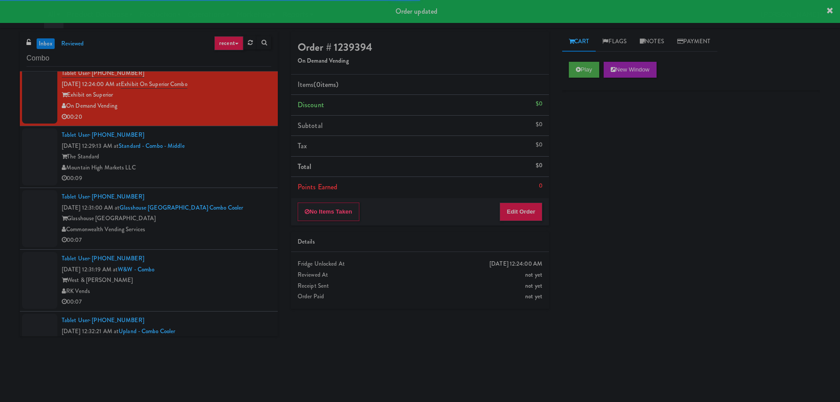
scroll to position [485, 0]
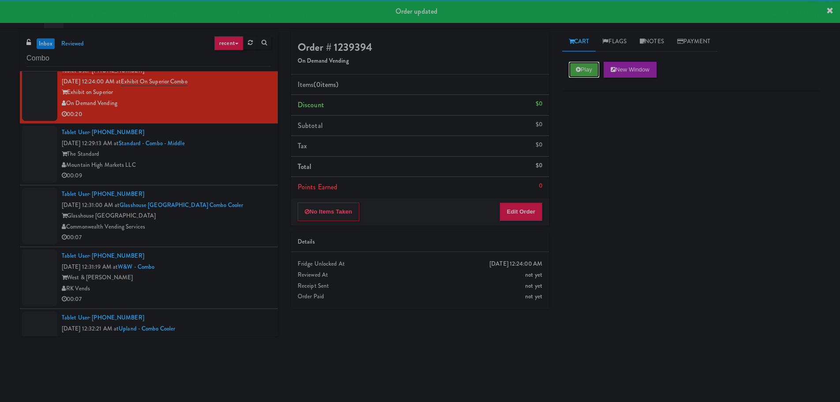
drag, startPoint x: 582, startPoint y: 64, endPoint x: 571, endPoint y: 99, distance: 36.5
click at [583, 64] on button "Play" at bounding box center [584, 70] width 30 height 16
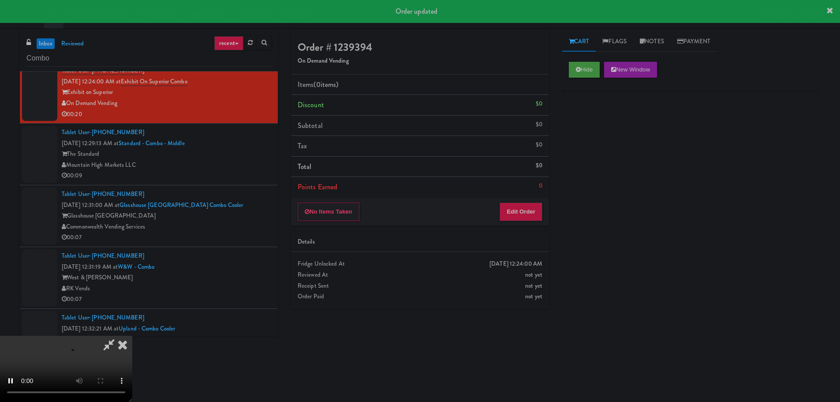
click at [540, 226] on div "Order # 1239394 On Demand Vending Items (0 items ) Discount $0 Subtotal $0 Tax …" at bounding box center [419, 174] width 271 height 284
click at [531, 217] on button "Edit Order" at bounding box center [521, 211] width 43 height 19
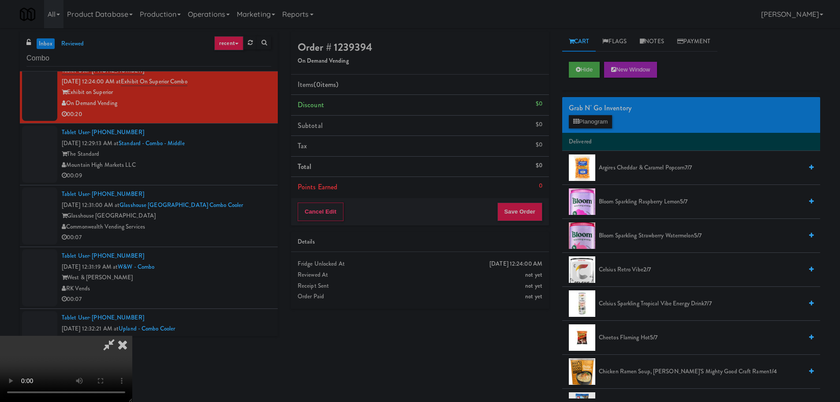
scroll to position [0, 0]
click at [132, 336] on video at bounding box center [66, 369] width 132 height 66
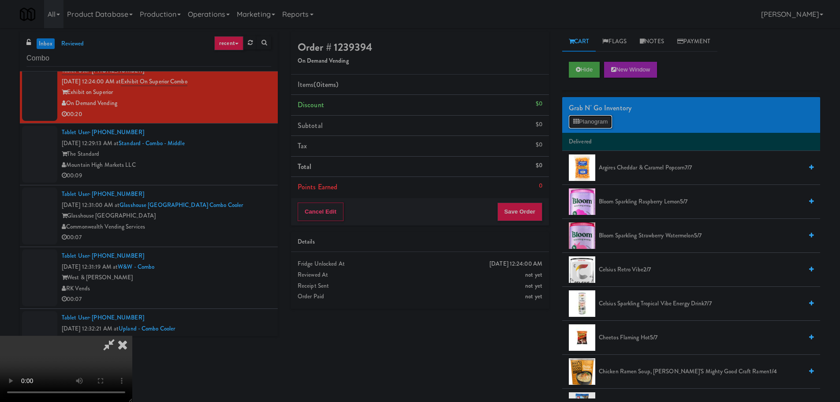
click at [593, 122] on button "Planogram" at bounding box center [590, 121] width 43 height 13
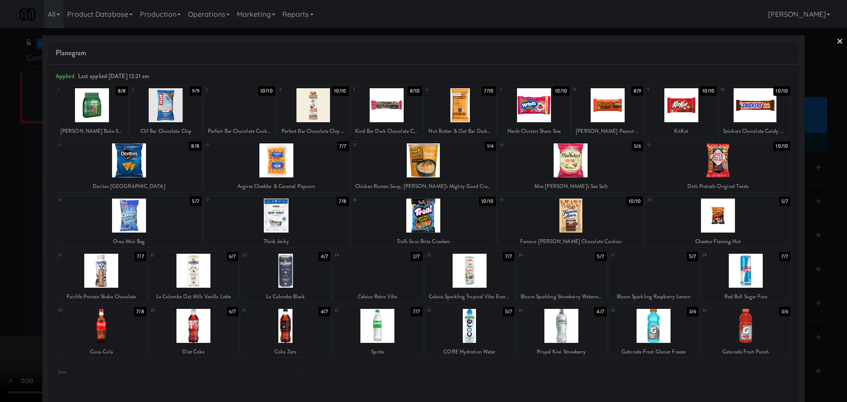
click at [84, 279] on div at bounding box center [101, 271] width 90 height 34
click at [0, 272] on div at bounding box center [423, 201] width 847 height 402
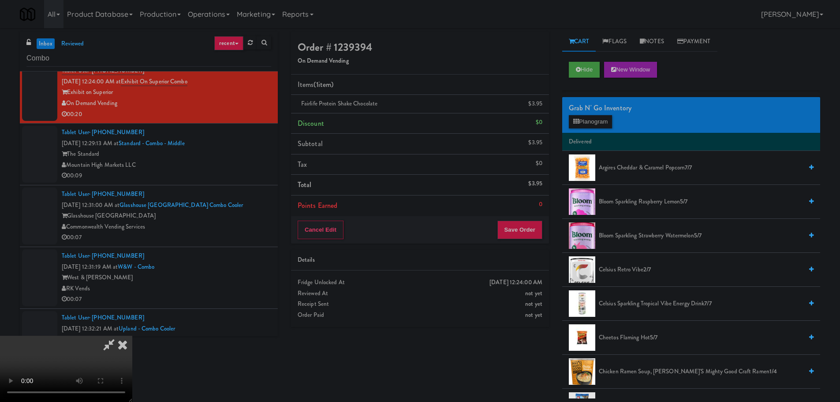
scroll to position [152, 0]
click at [132, 336] on video at bounding box center [66, 369] width 132 height 66
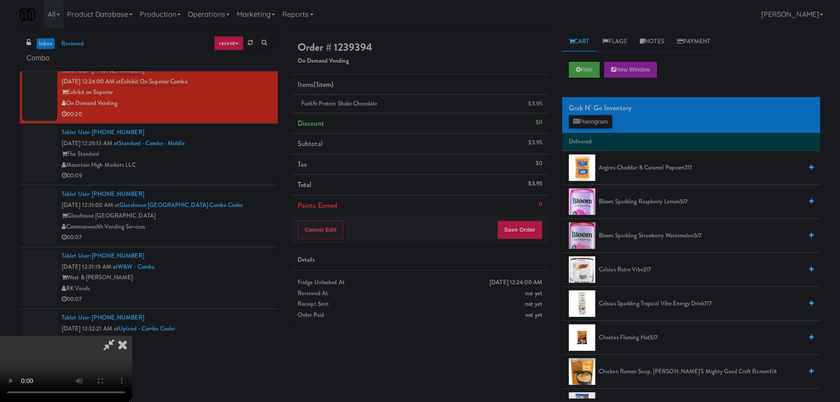
click at [132, 336] on video at bounding box center [66, 369] width 132 height 66
click at [591, 124] on button "Planogram" at bounding box center [590, 121] width 43 height 13
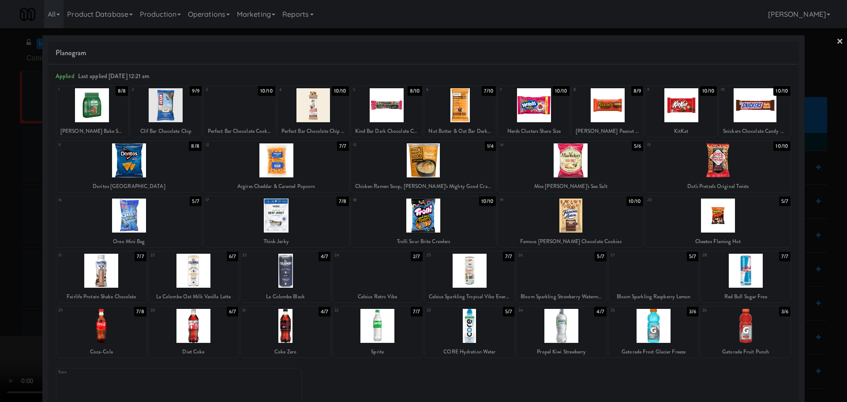
click at [566, 283] on div at bounding box center [561, 271] width 90 height 34
click at [0, 296] on div at bounding box center [423, 201] width 847 height 402
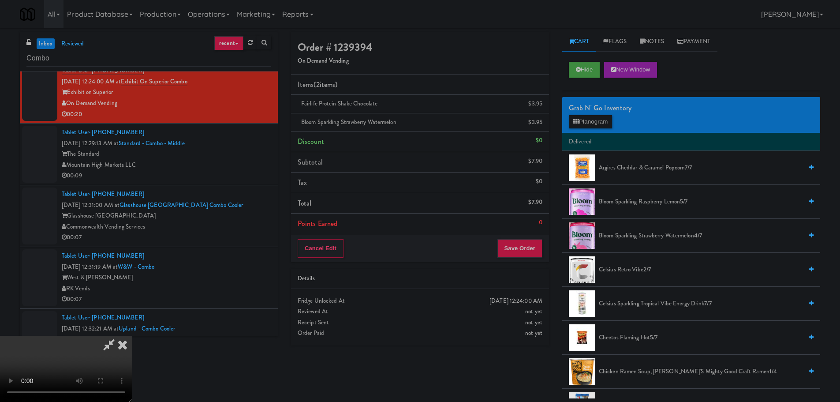
click at [132, 336] on video at bounding box center [66, 369] width 132 height 66
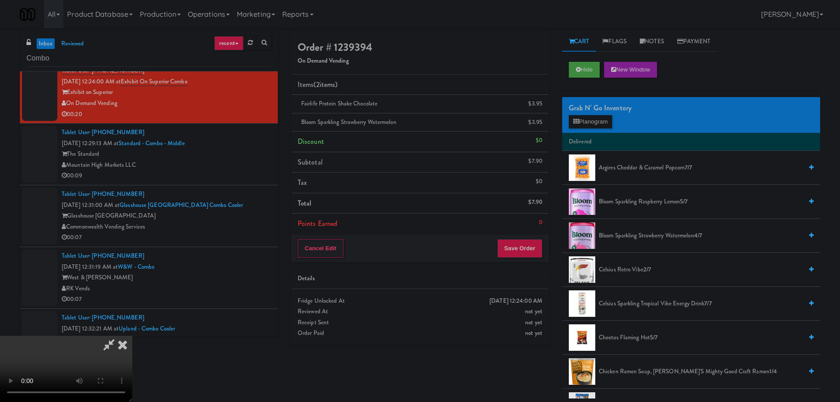
click at [132, 336] on video at bounding box center [66, 369] width 132 height 66
click at [583, 120] on button "Planogram" at bounding box center [590, 121] width 43 height 13
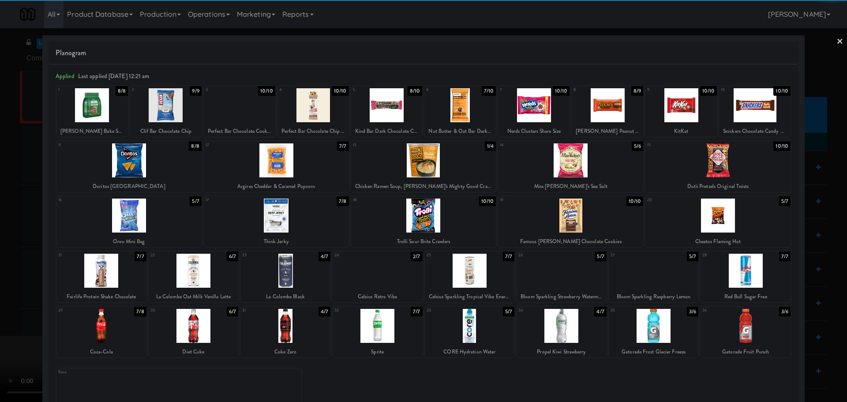
click at [242, 101] on div at bounding box center [239, 105] width 71 height 34
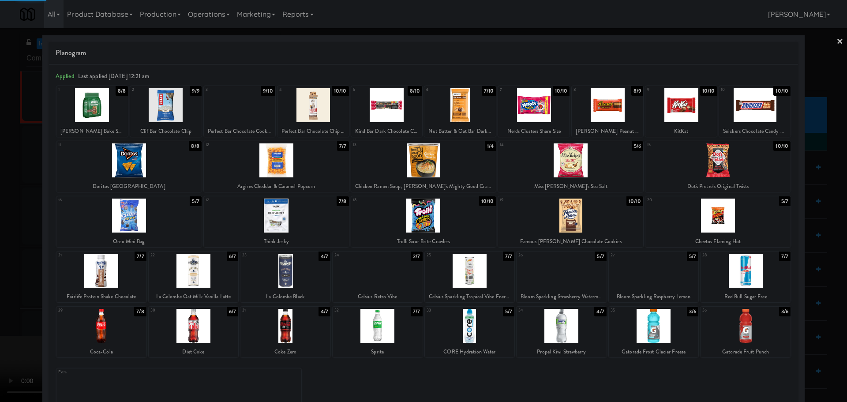
click at [0, 184] on div at bounding box center [423, 201] width 847 height 402
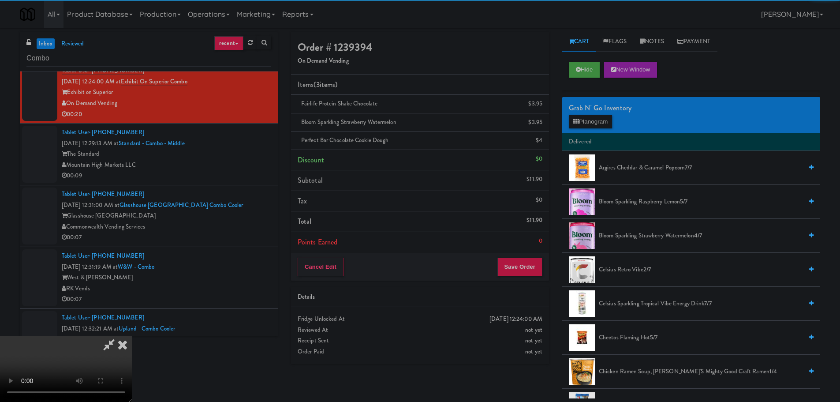
click at [132, 336] on video at bounding box center [66, 369] width 132 height 66
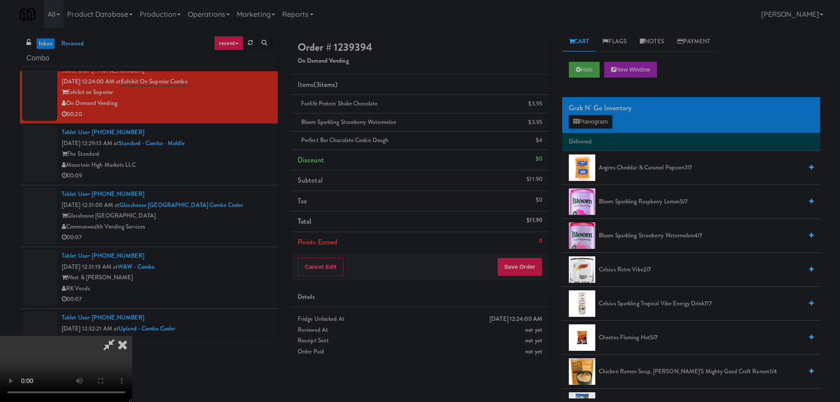
click at [132, 336] on video at bounding box center [66, 369] width 132 height 66
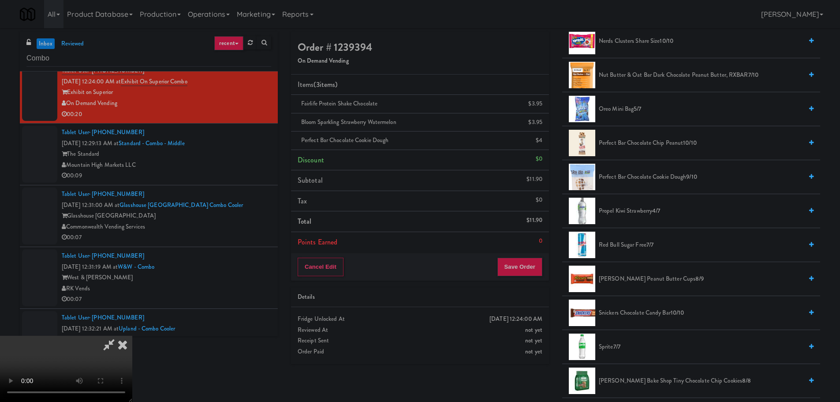
scroll to position [926, 0]
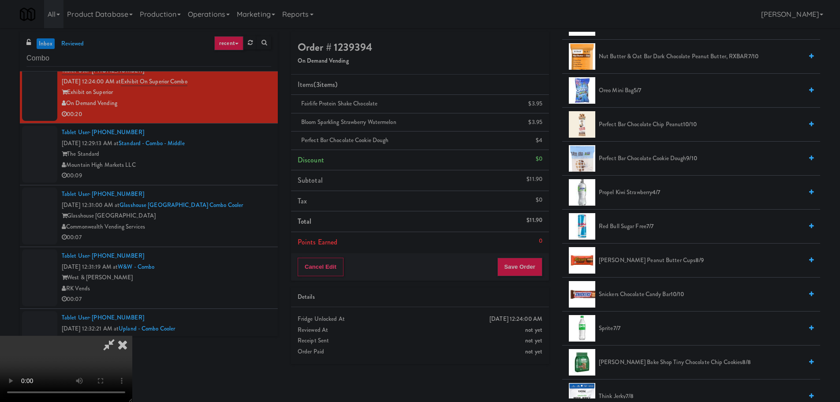
click at [132, 336] on video at bounding box center [66, 369] width 132 height 66
click at [537, 272] on button "Save Order" at bounding box center [519, 267] width 45 height 19
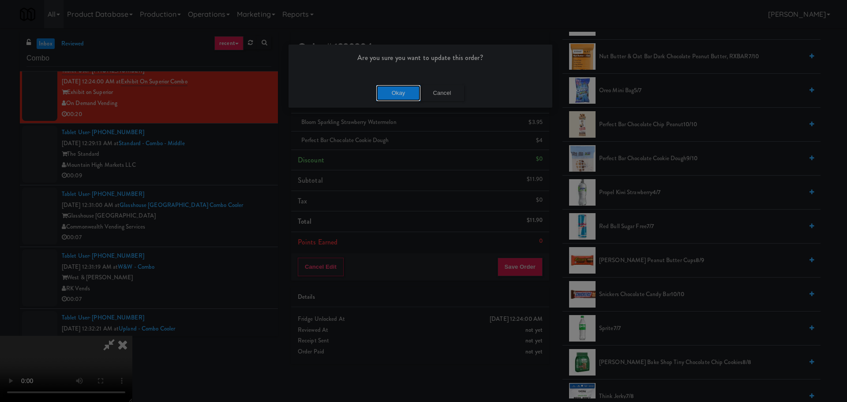
click at [403, 93] on button "Okay" at bounding box center [398, 93] width 44 height 16
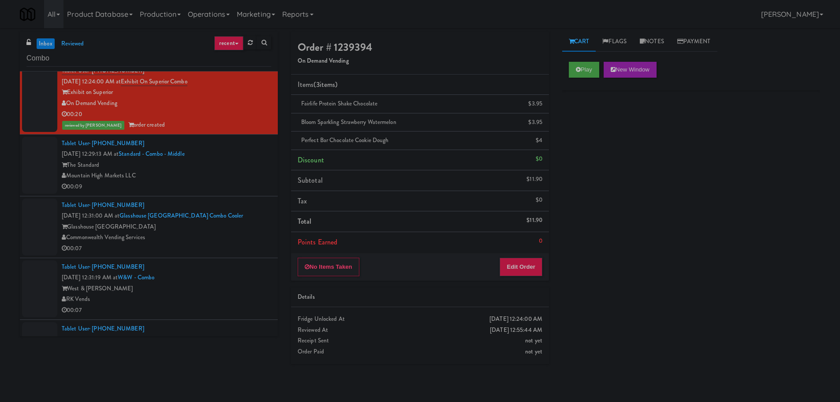
scroll to position [0, 0]
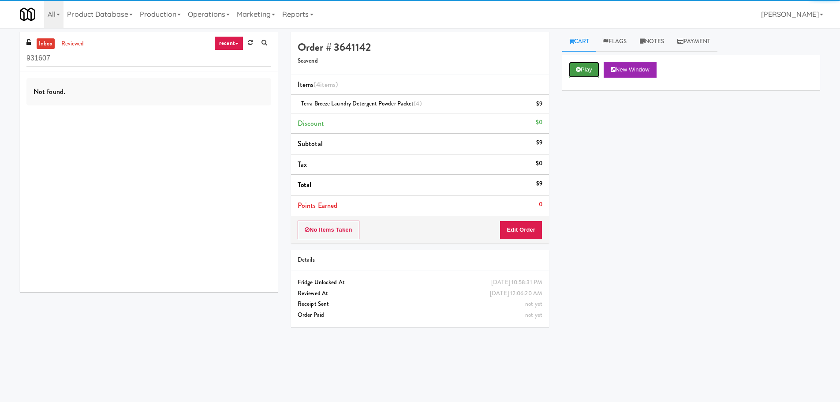
click at [585, 73] on button "Play" at bounding box center [584, 70] width 30 height 16
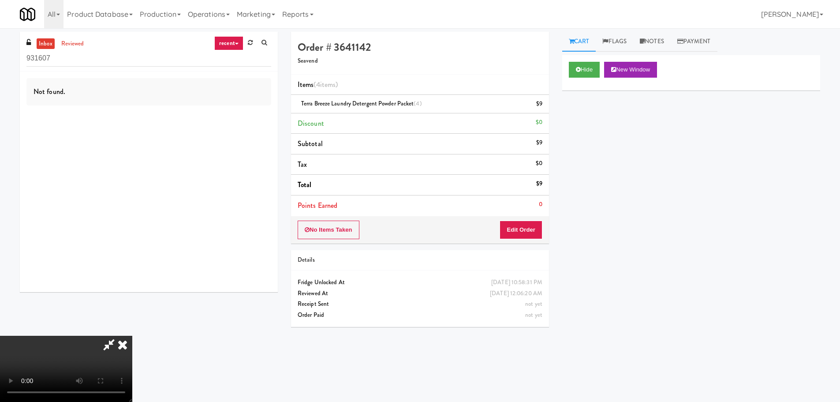
click at [119, 336] on icon at bounding box center [109, 345] width 20 height 18
click at [75, 45] on link "reviewed" at bounding box center [72, 43] width 27 height 11
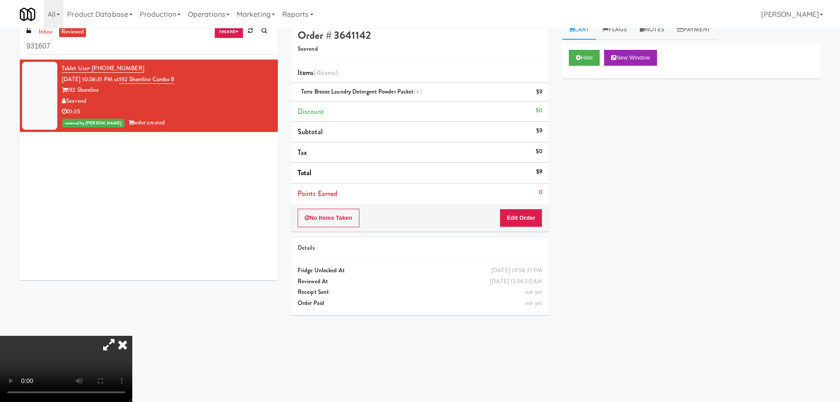
scroll to position [28, 0]
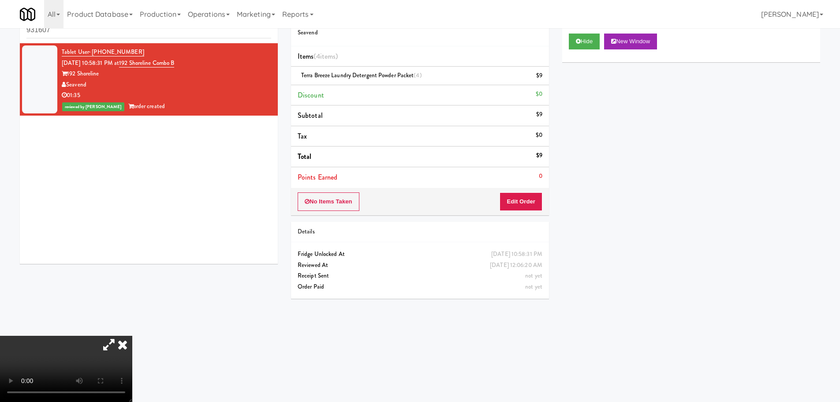
click at [119, 336] on icon at bounding box center [109, 345] width 20 height 18
